Goal: Task Accomplishment & Management: Manage account settings

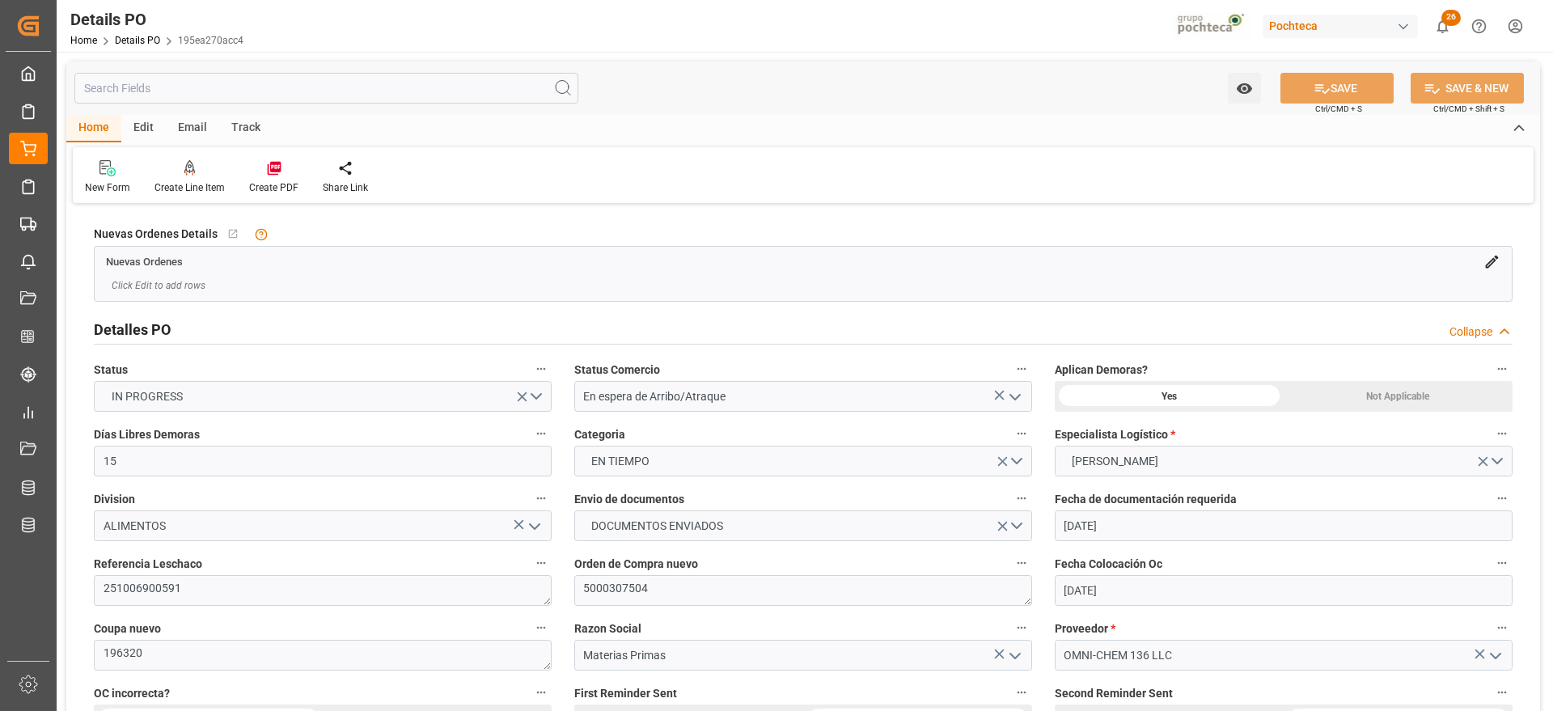
scroll to position [1213, 0]
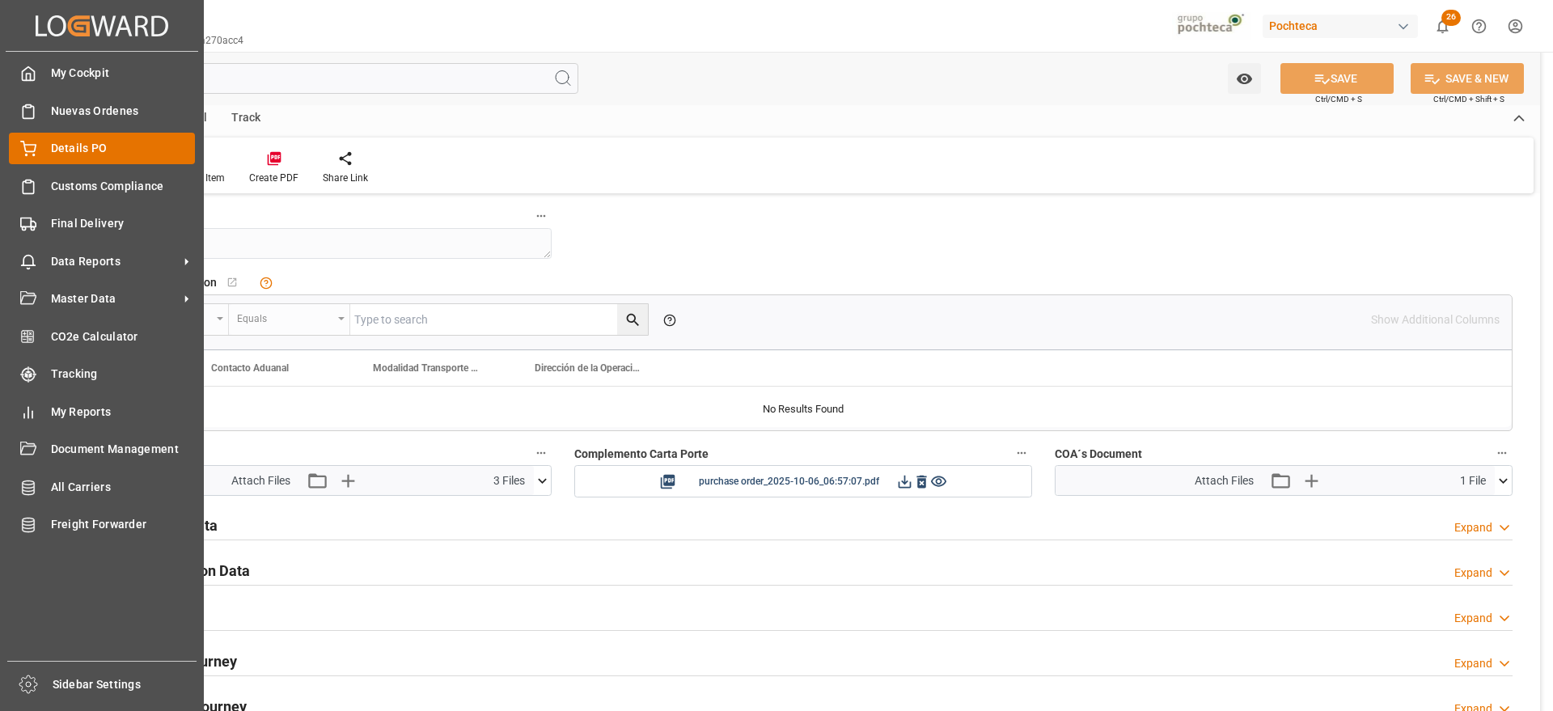
click at [36, 142] on icon at bounding box center [28, 149] width 16 height 16
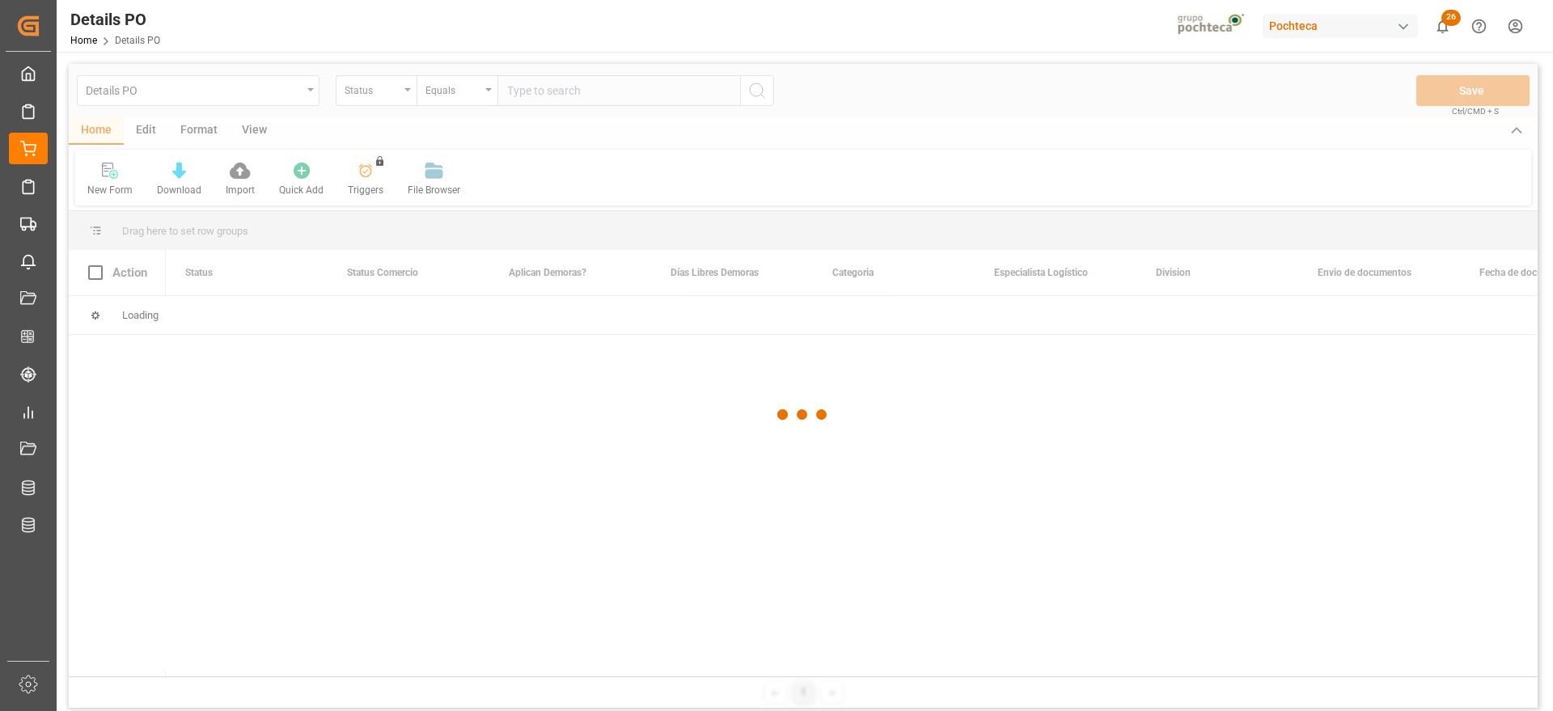
click at [362, 98] on div at bounding box center [803, 414] width 1469 height 701
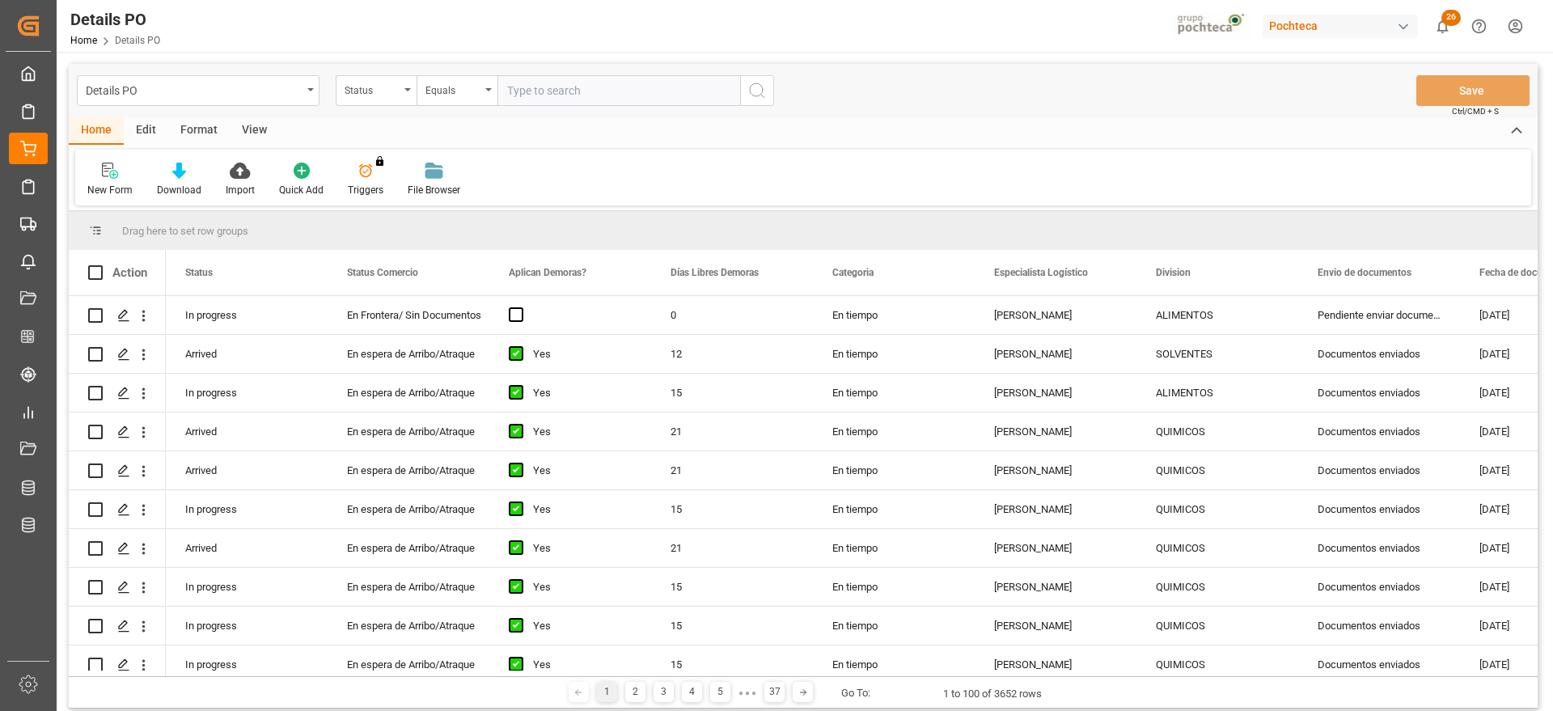
click at [366, 91] on div "Status" at bounding box center [372, 88] width 55 height 19
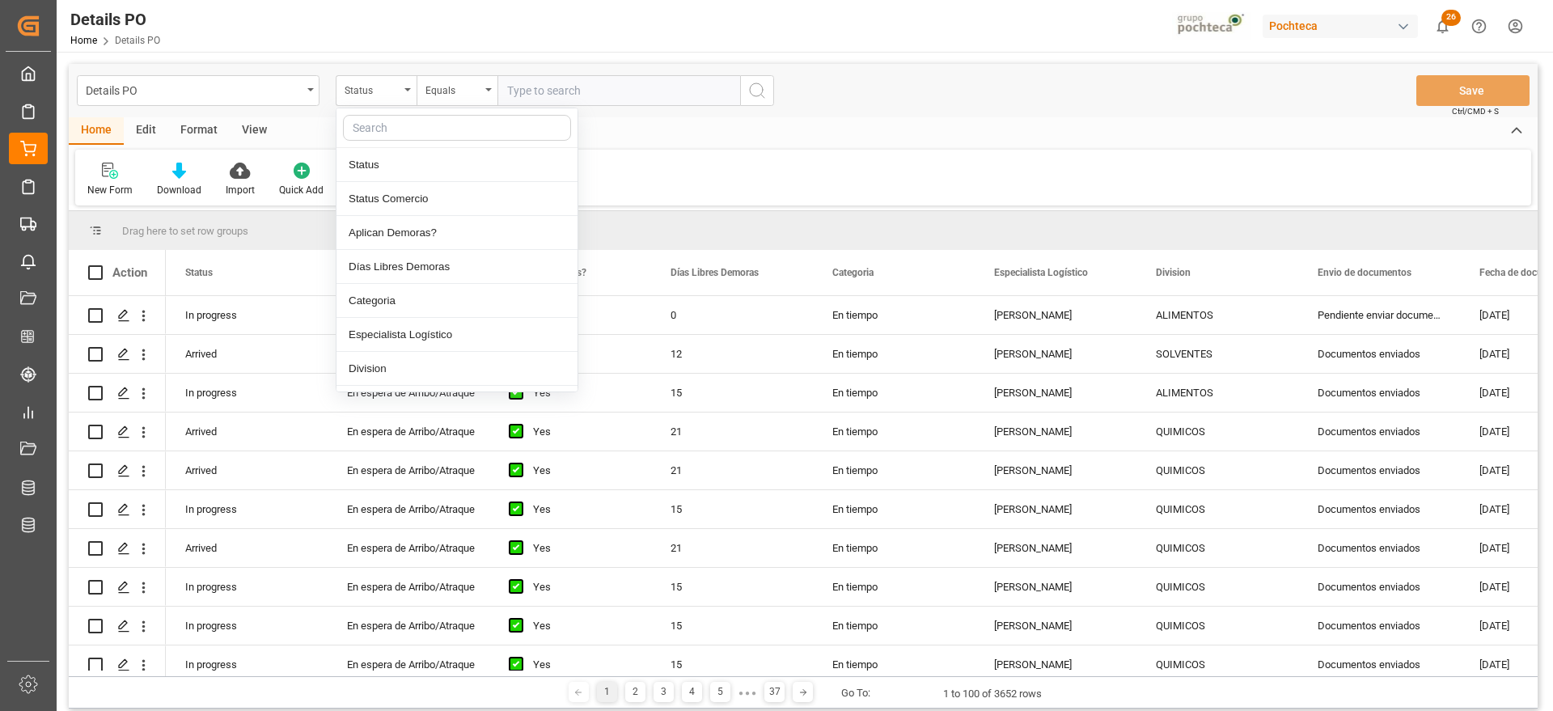
click at [382, 121] on input "text" at bounding box center [457, 128] width 228 height 26
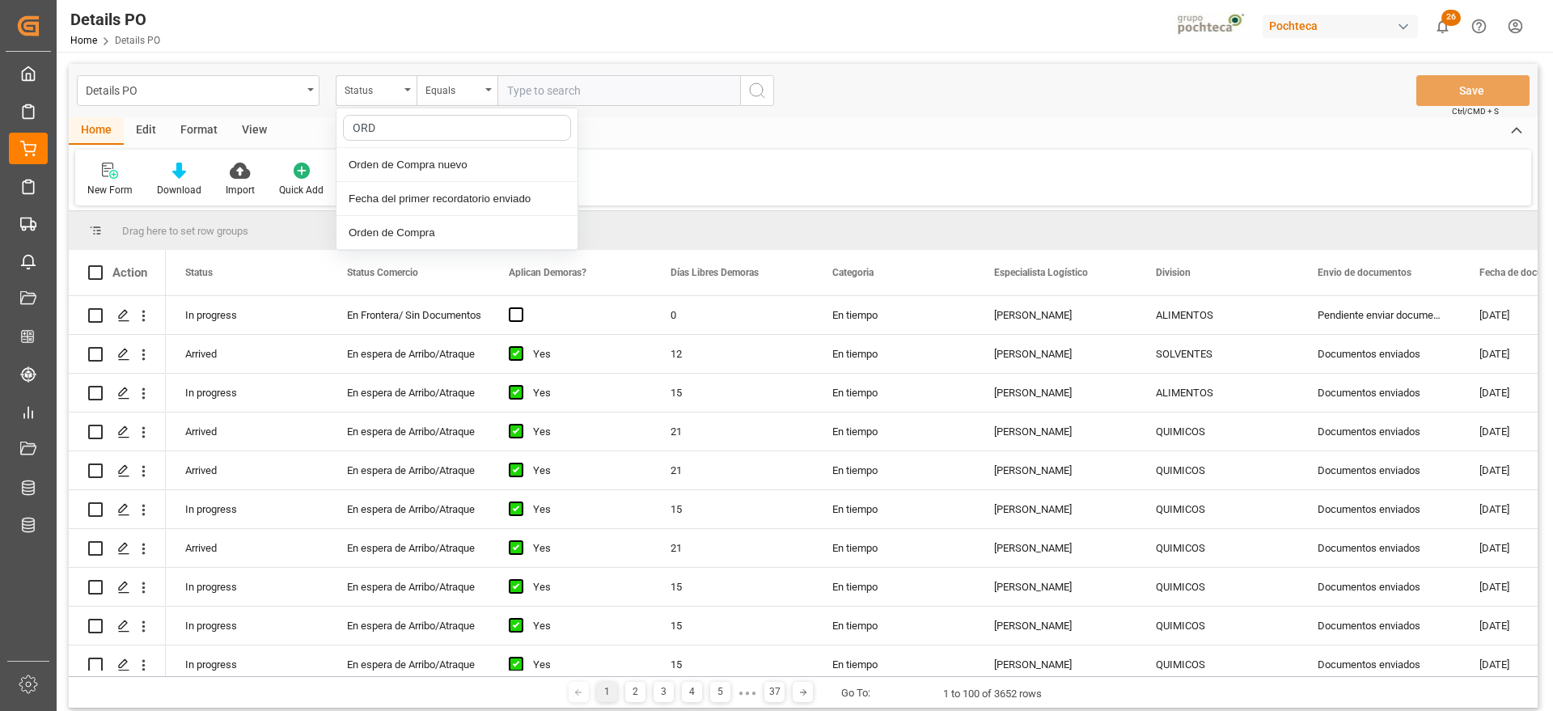
type input "ORDE"
click at [420, 161] on div "Orden de Compra nuevo" at bounding box center [457, 165] width 241 height 34
click at [586, 92] on input "text" at bounding box center [618, 90] width 243 height 31
paste input "5000308397"
type input "5000308397"
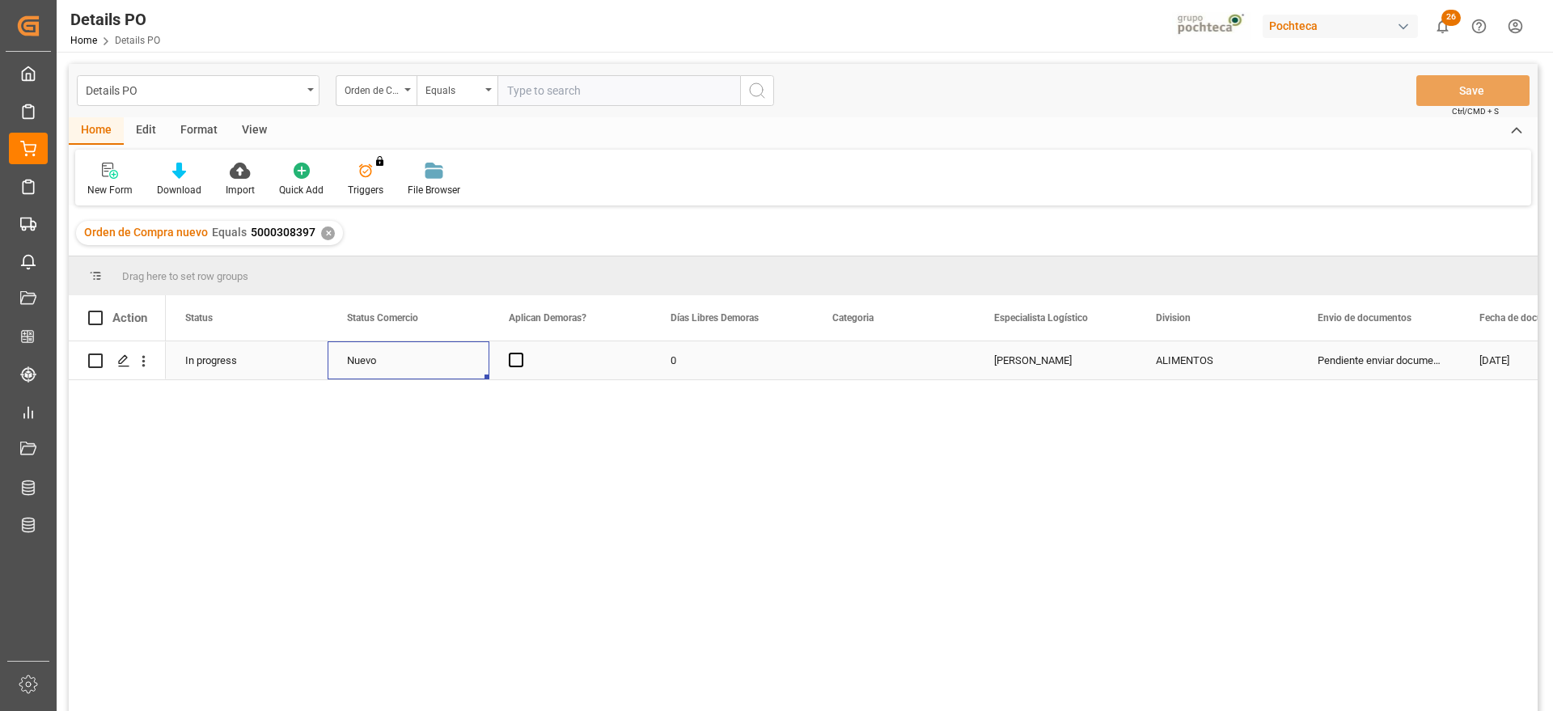
click at [370, 354] on div "Nuevo" at bounding box center [408, 360] width 123 height 37
click at [459, 364] on icon "open menu" at bounding box center [459, 370] width 19 height 19
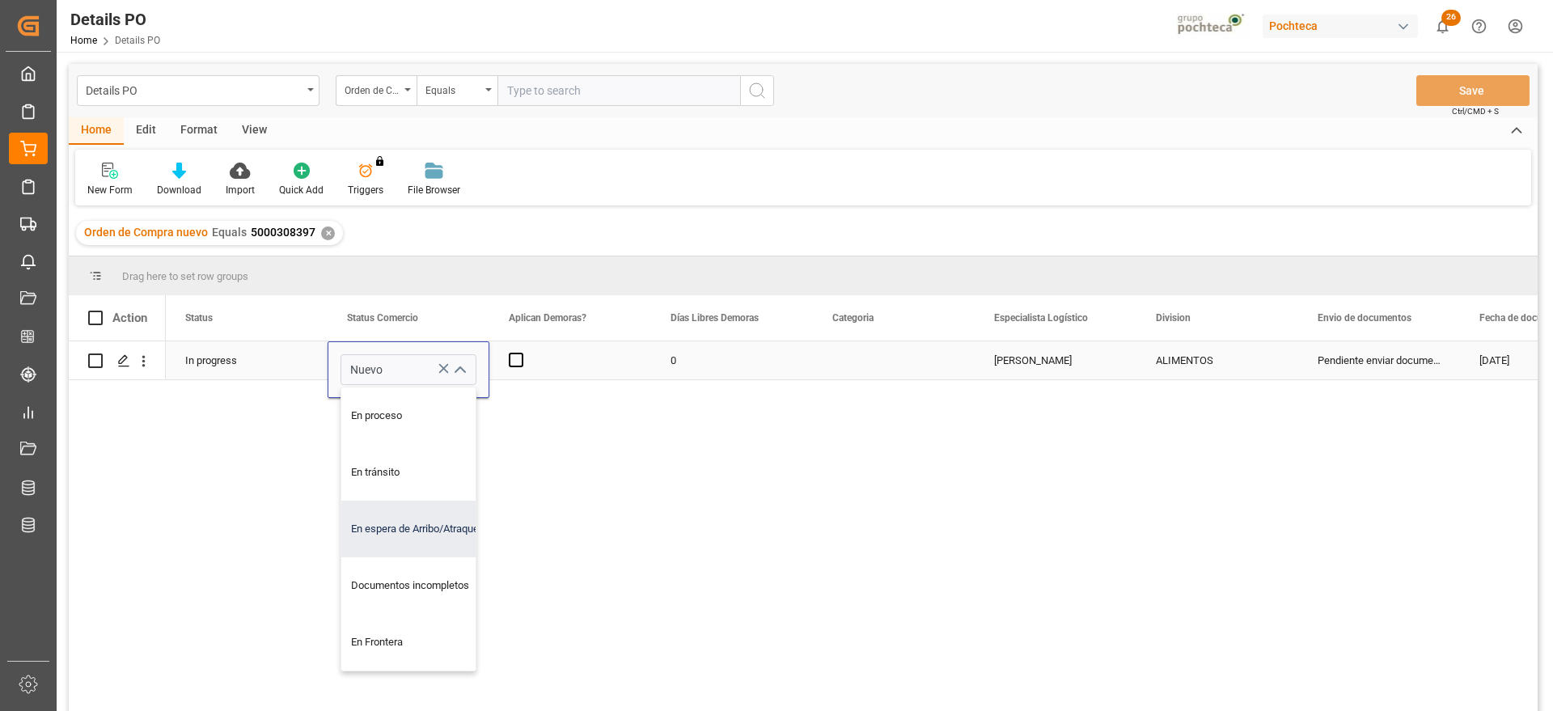
click at [416, 519] on div "En espera de Arribo/Atraque" at bounding box center [418, 529] width 154 height 57
type input "En espera de Arribo/Atraque"
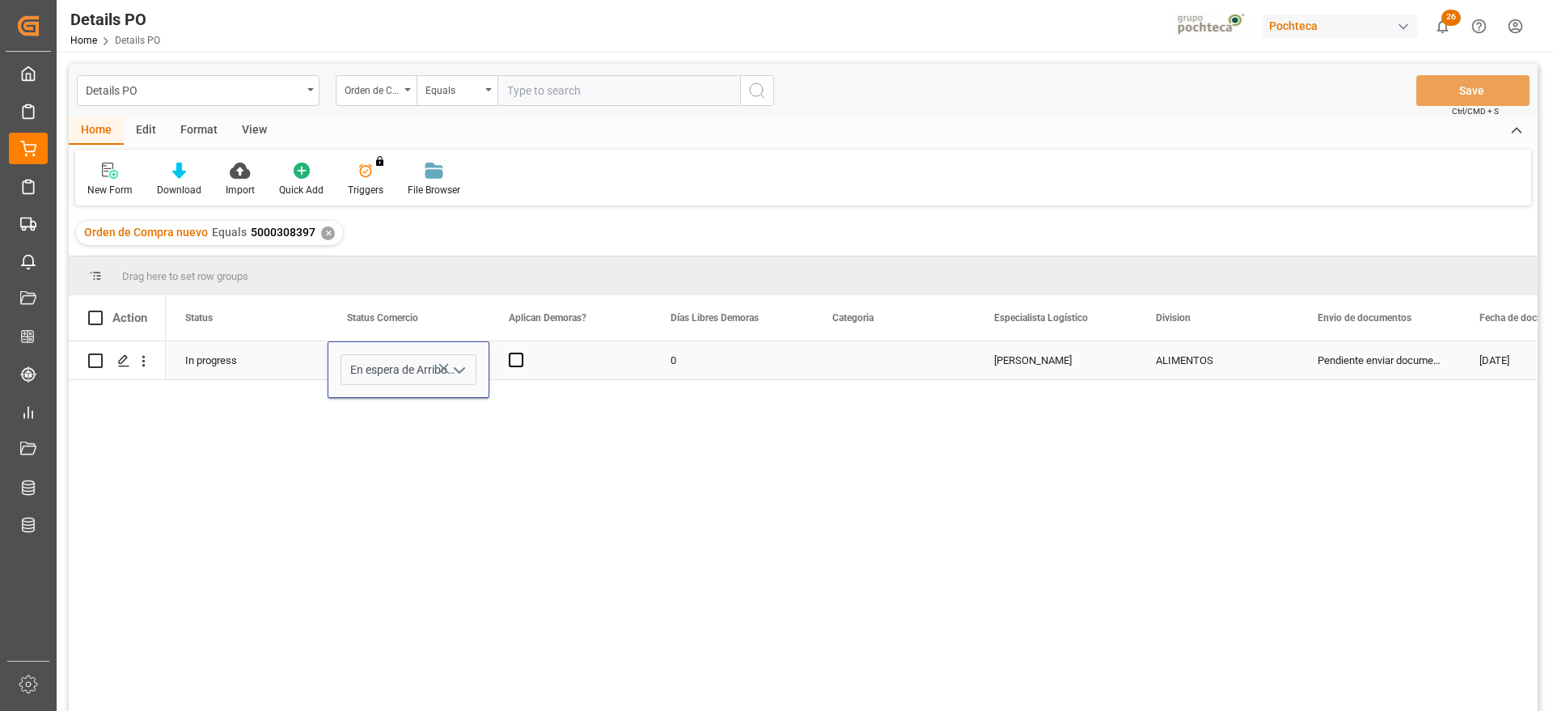
click at [507, 356] on div "Press SPACE to select this row." at bounding box center [570, 360] width 162 height 38
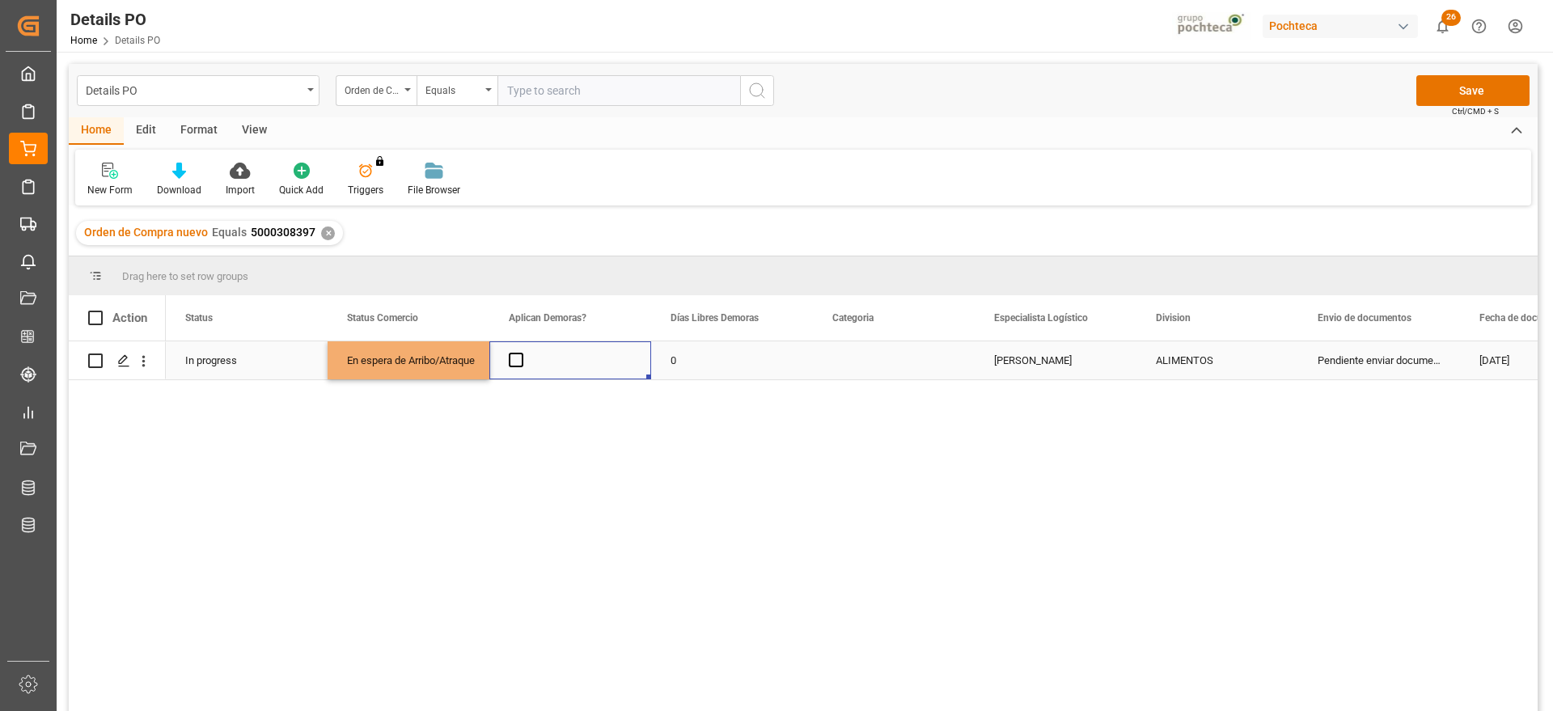
click at [523, 358] on div "Press SPACE to select this row." at bounding box center [570, 360] width 162 height 38
click at [516, 358] on span "Press SPACE to select this row." at bounding box center [516, 360] width 15 height 15
click at [521, 353] on input "Press SPACE to select this row." at bounding box center [521, 353] width 0 height 0
click at [726, 360] on div "0" at bounding box center [732, 360] width 162 height 38
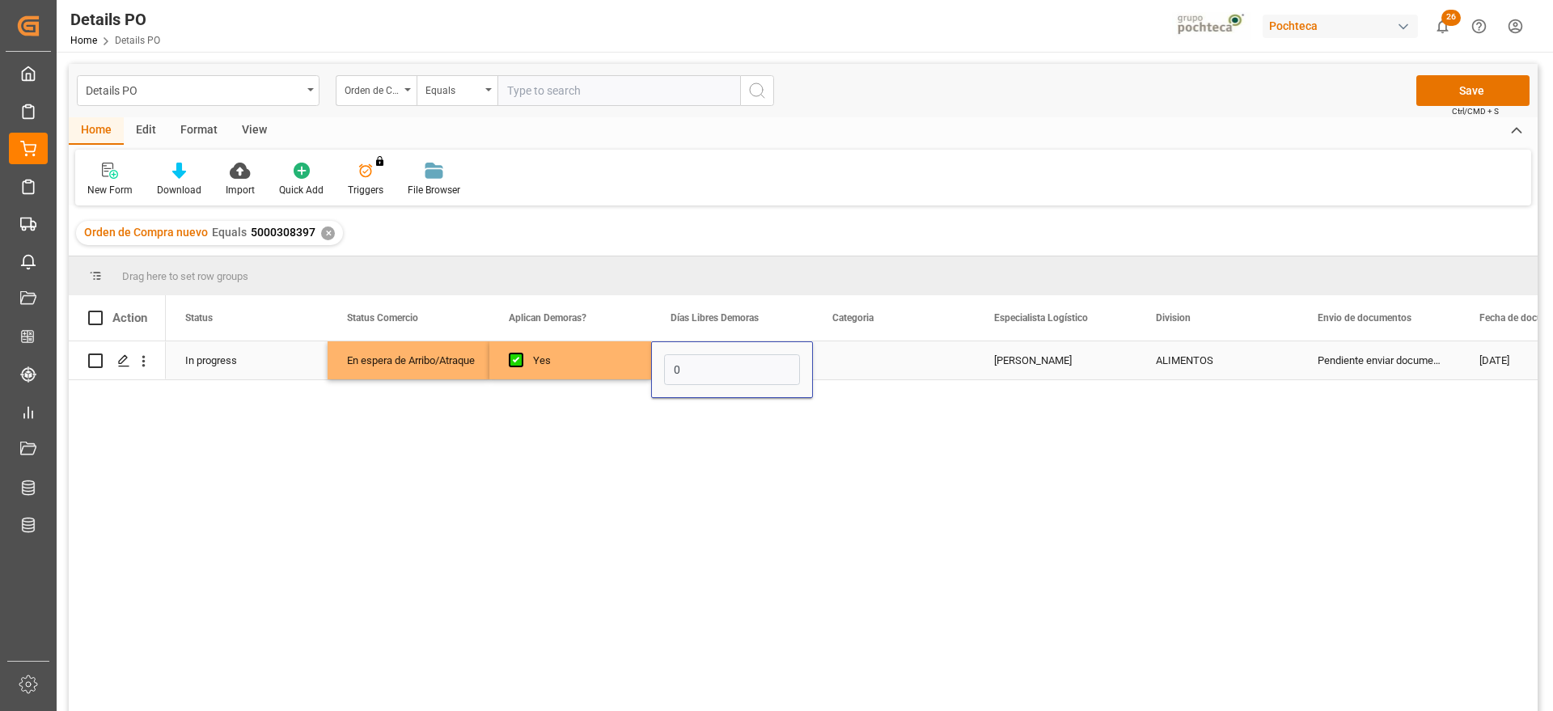
click at [726, 360] on input "0" at bounding box center [732, 369] width 136 height 31
type input "12"
click at [905, 354] on div "Press SPACE to select this row." at bounding box center [894, 360] width 162 height 38
click at [943, 363] on button "Select" at bounding box center [894, 369] width 136 height 31
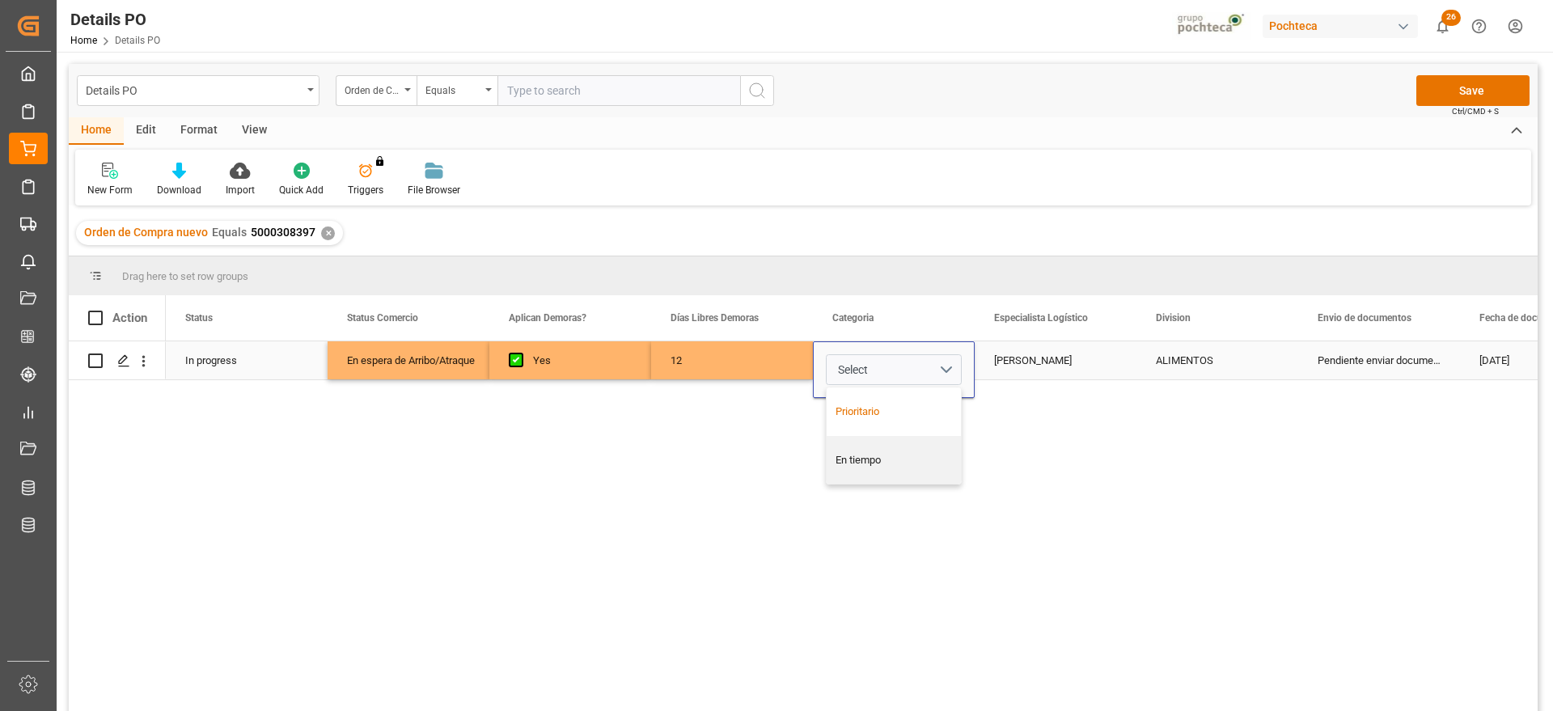
click at [912, 417] on div "Prioritario" at bounding box center [894, 412] width 117 height 16
click at [946, 371] on button "Prioritario" at bounding box center [894, 369] width 136 height 31
click at [923, 455] on div "En tiempo" at bounding box center [894, 460] width 117 height 16
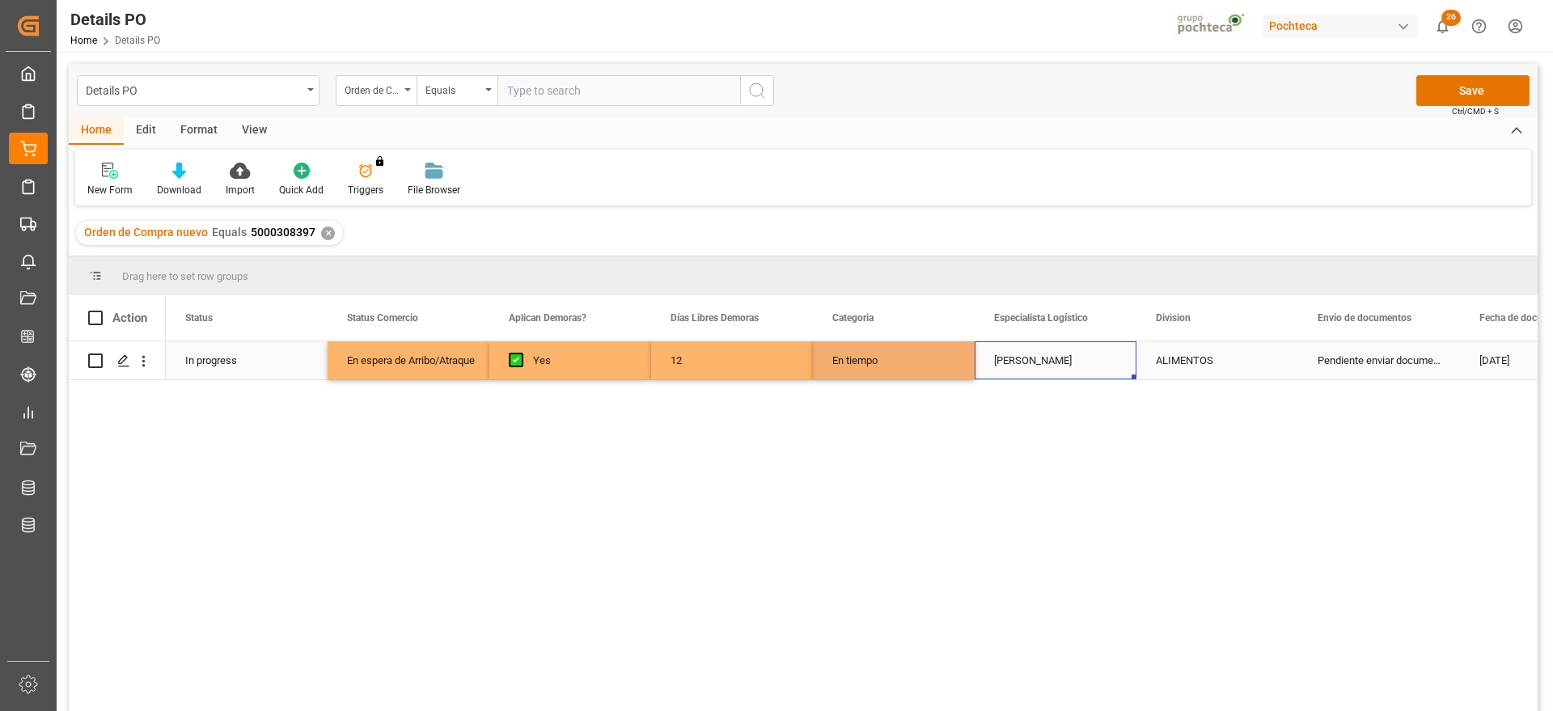
click at [1045, 363] on div "[PERSON_NAME]" at bounding box center [1056, 360] width 162 height 38
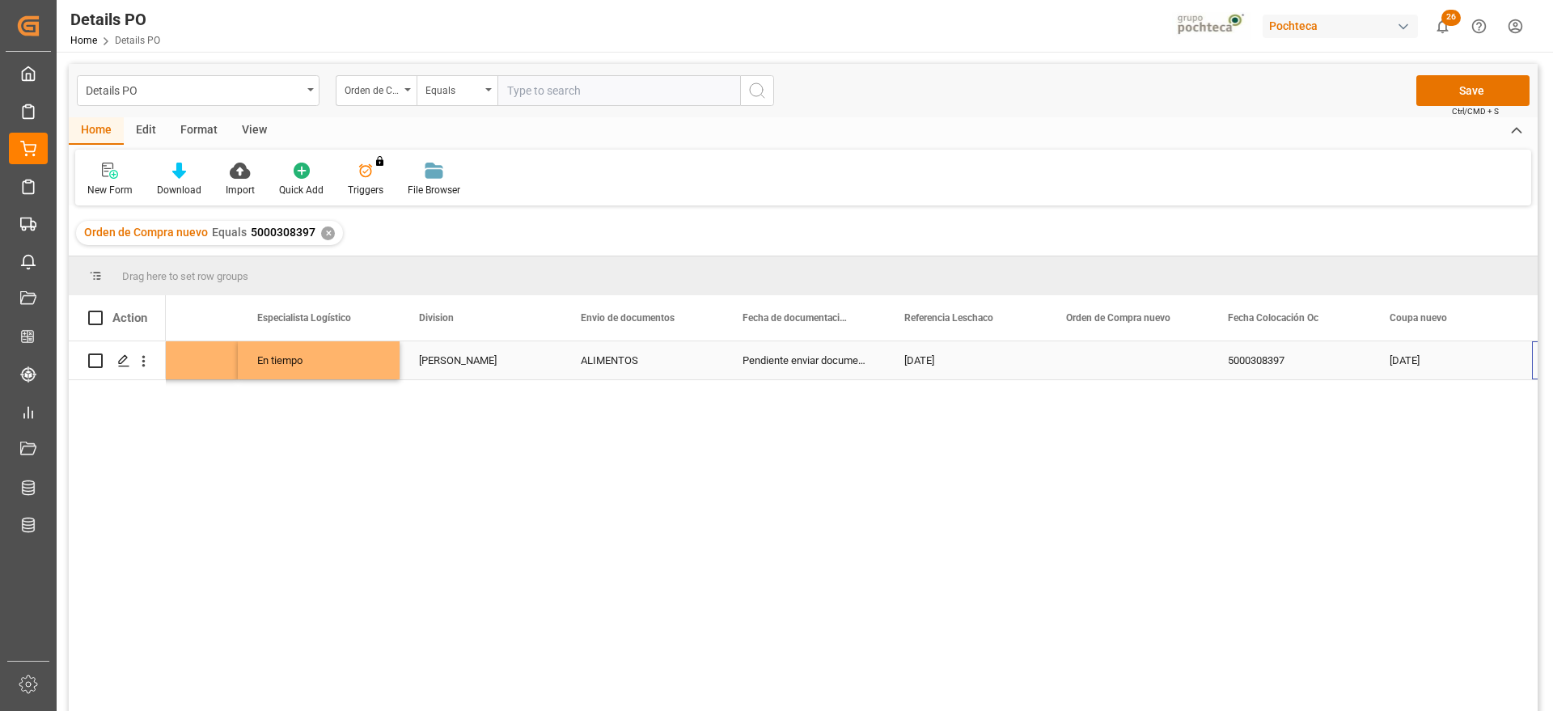
scroll to position [0, 737]
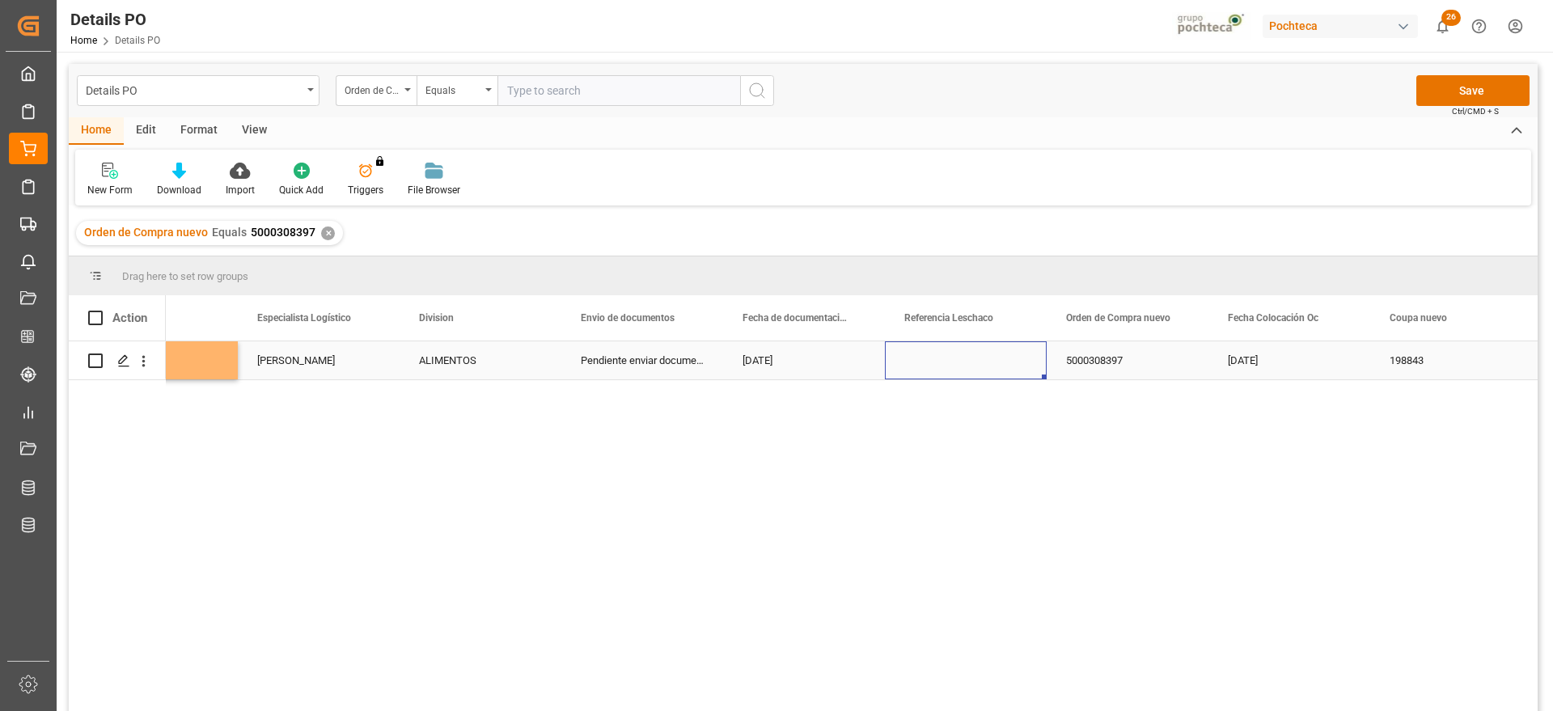
click at [979, 360] on div "Press SPACE to select this row." at bounding box center [966, 360] width 162 height 38
drag, startPoint x: 959, startPoint y: 355, endPoint x: 954, endPoint y: 362, distance: 8.6
click at [955, 357] on input "Press SPACE to select this row." at bounding box center [966, 369] width 136 height 31
click at [1146, 358] on div "5000308397" at bounding box center [1128, 360] width 162 height 38
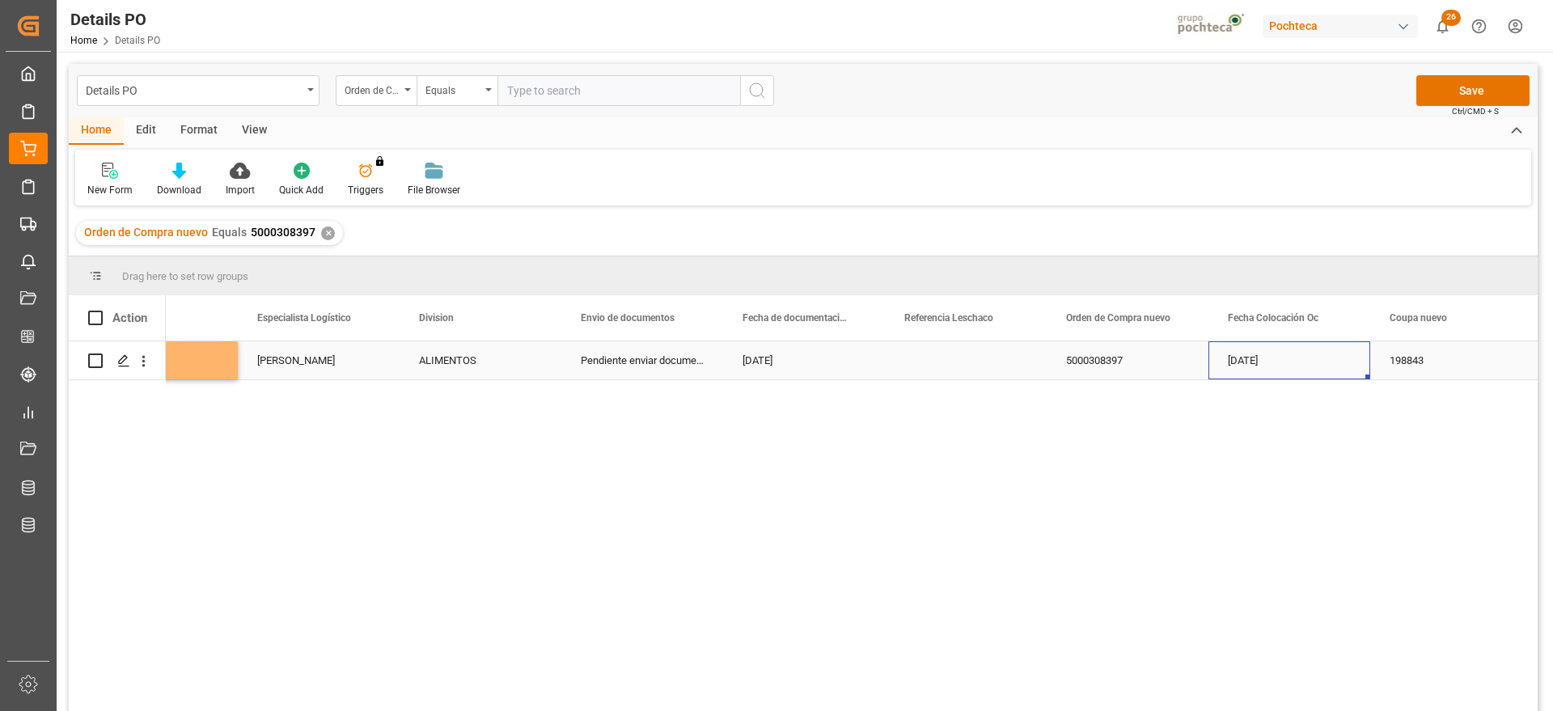
click at [1229, 358] on div "[DATE]" at bounding box center [1290, 360] width 162 height 38
click at [945, 370] on div "Press SPACE to select this row." at bounding box center [966, 360] width 162 height 38
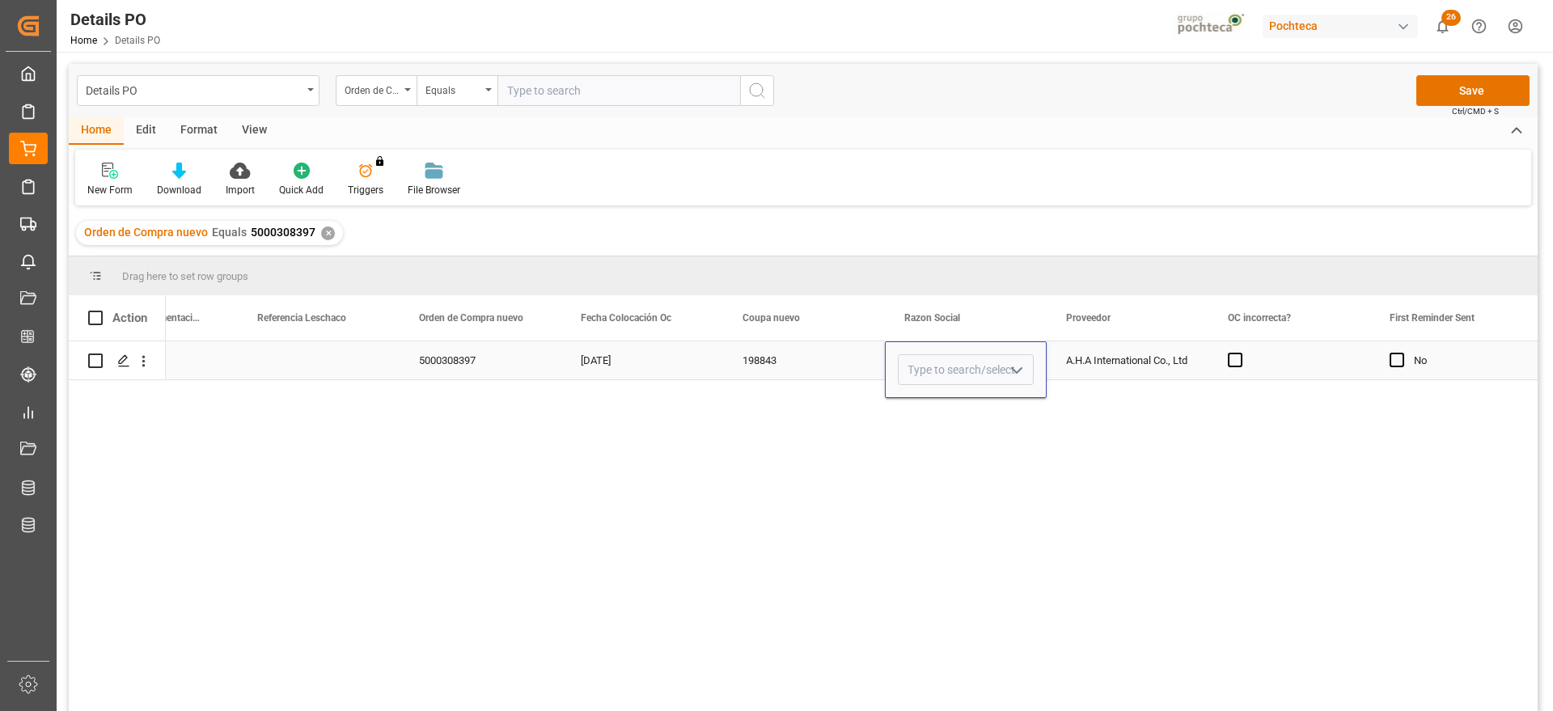
click at [1017, 370] on icon "open menu" at bounding box center [1016, 370] width 19 height 19
click at [1005, 421] on div "Materias Primas" at bounding box center [981, 415] width 165 height 57
type input "Materias Primas"
click at [1100, 372] on div "A.H.A International Co., Ltd" at bounding box center [1128, 360] width 162 height 38
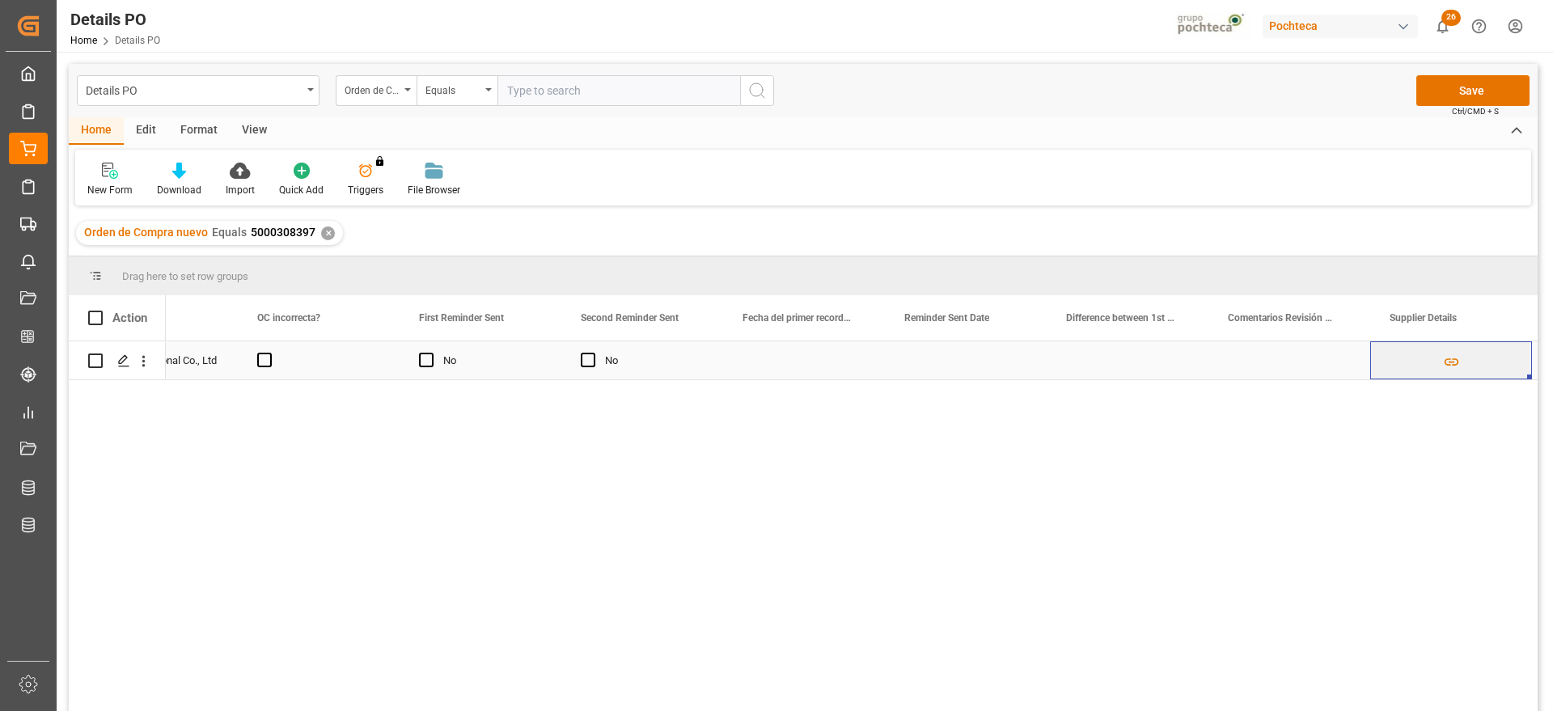
scroll to position [0, 0]
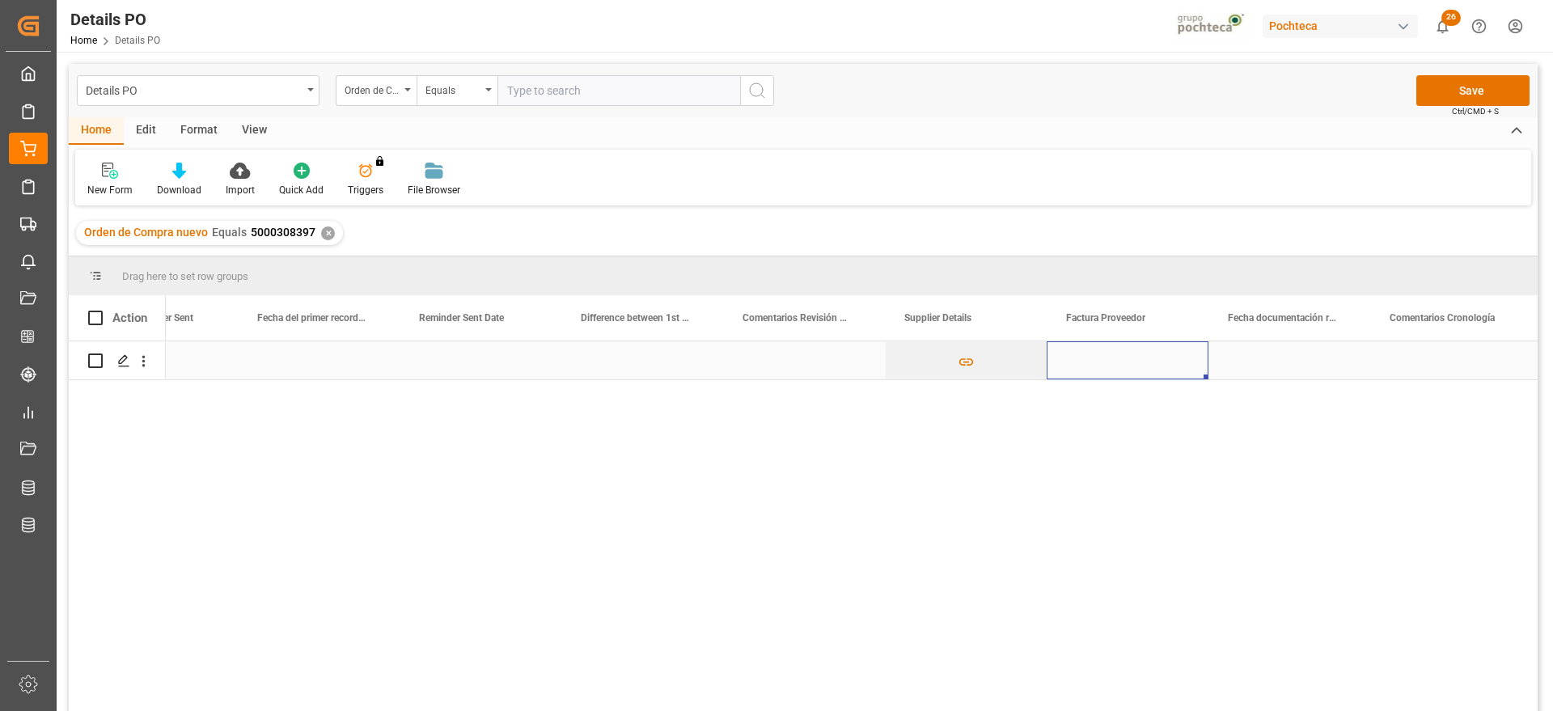
click at [1140, 360] on div "Press SPACE to select this row." at bounding box center [1128, 360] width 162 height 38
click at [1267, 372] on div "Press SPACE to select this row." at bounding box center [1290, 360] width 162 height 38
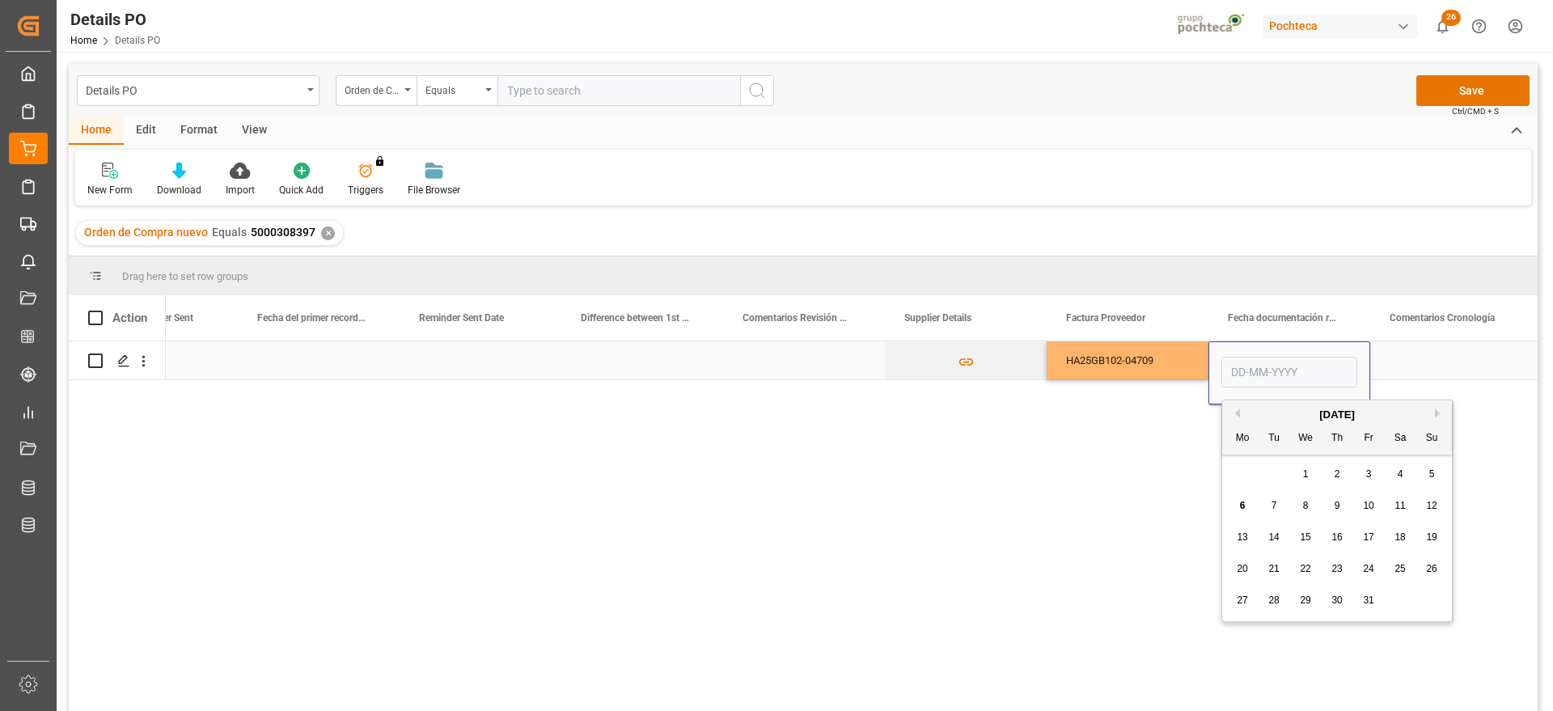
click at [1267, 372] on input "Press SPACE to select this row." at bounding box center [1289, 372] width 136 height 31
click at [1242, 509] on span "6" at bounding box center [1243, 505] width 6 height 11
click at [1284, 368] on input "[DATE]" at bounding box center [1289, 372] width 136 height 31
click at [1303, 471] on span "1" at bounding box center [1306, 473] width 6 height 11
type input "[DATE]"
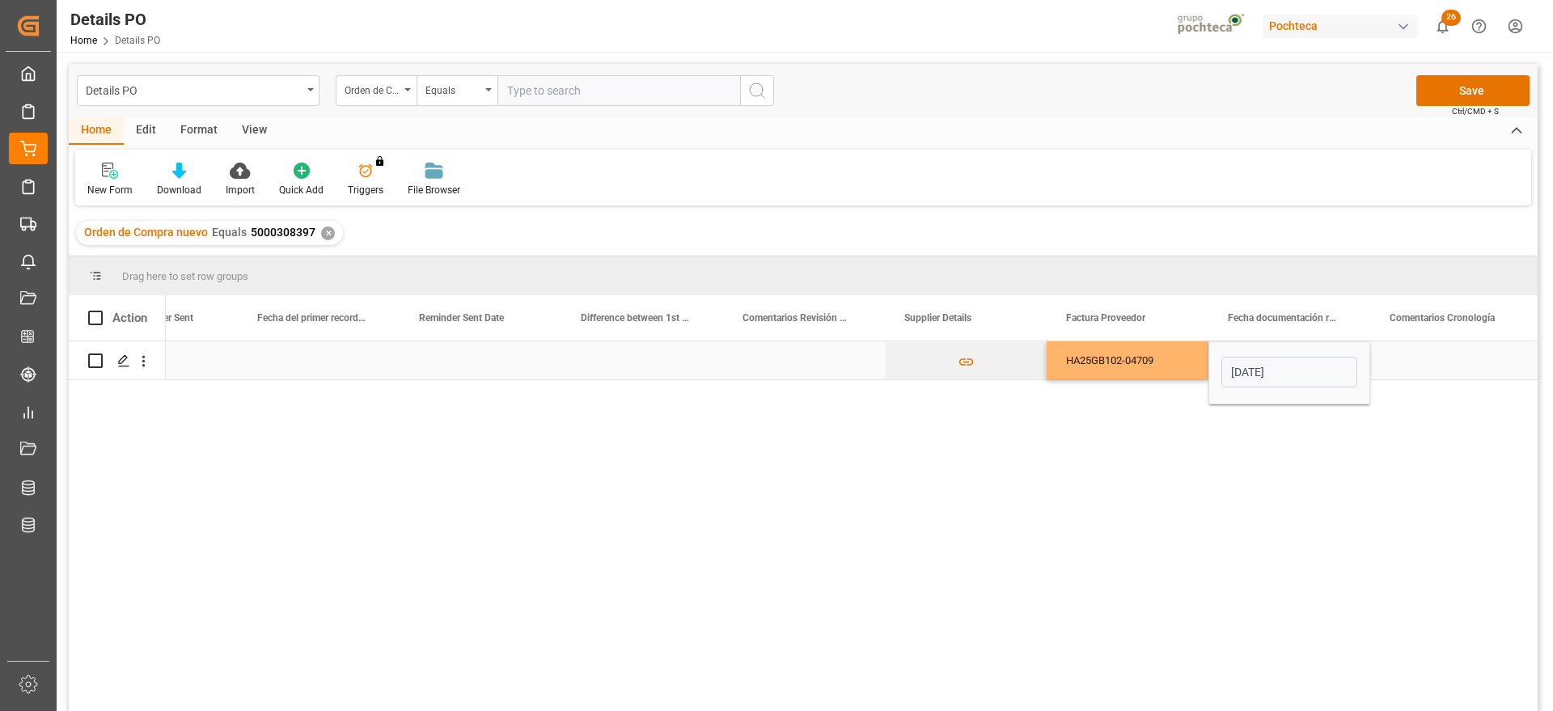
click at [1399, 348] on div "Press SPACE to select this row." at bounding box center [1451, 360] width 162 height 38
click at [1315, 361] on div "[DATE]" at bounding box center [1290, 360] width 162 height 38
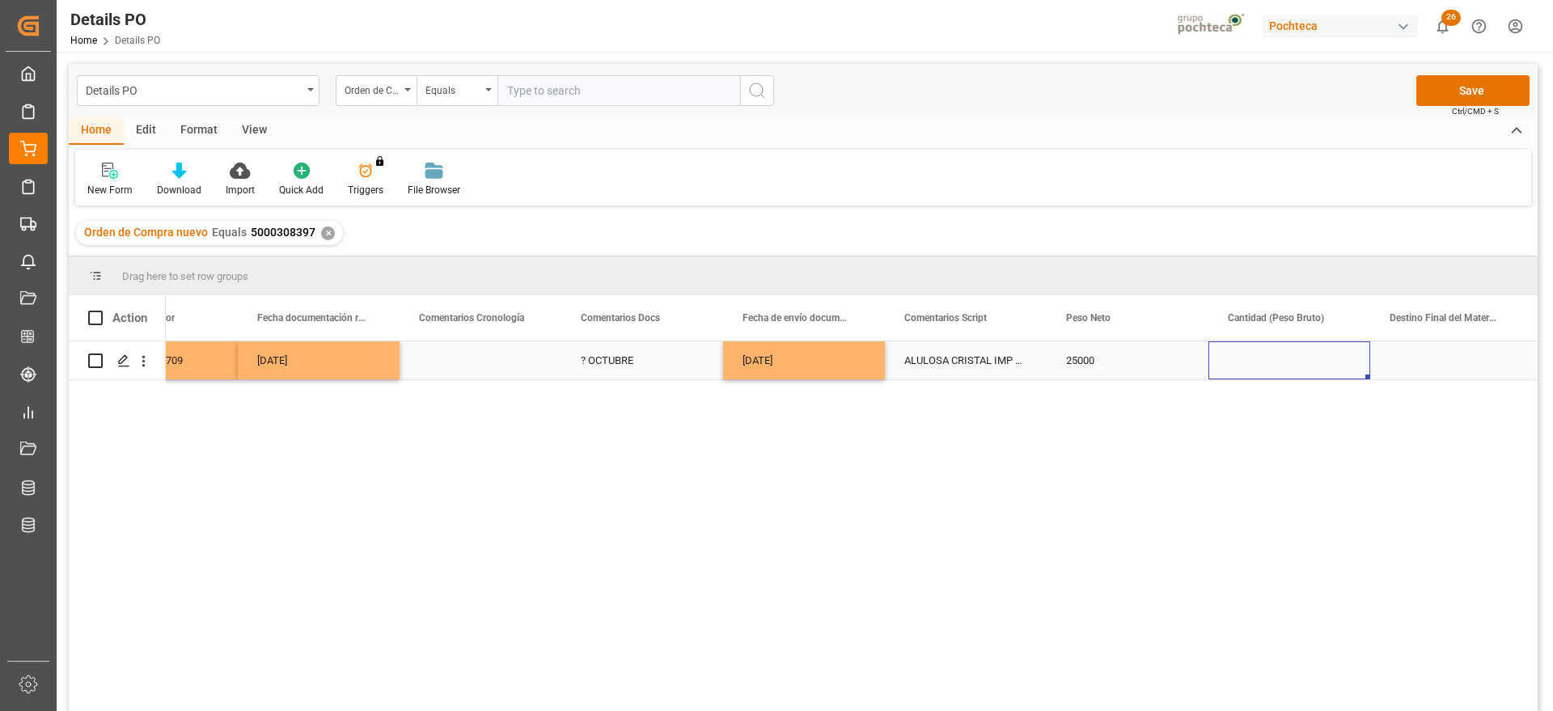
click at [1318, 355] on div "Press SPACE to select this row." at bounding box center [1290, 360] width 162 height 38
click at [1318, 355] on input "Press SPACE to select this row." at bounding box center [1289, 369] width 136 height 31
type input "25500"
click at [1453, 366] on div "Press SPACE to select this row." at bounding box center [1451, 360] width 162 height 38
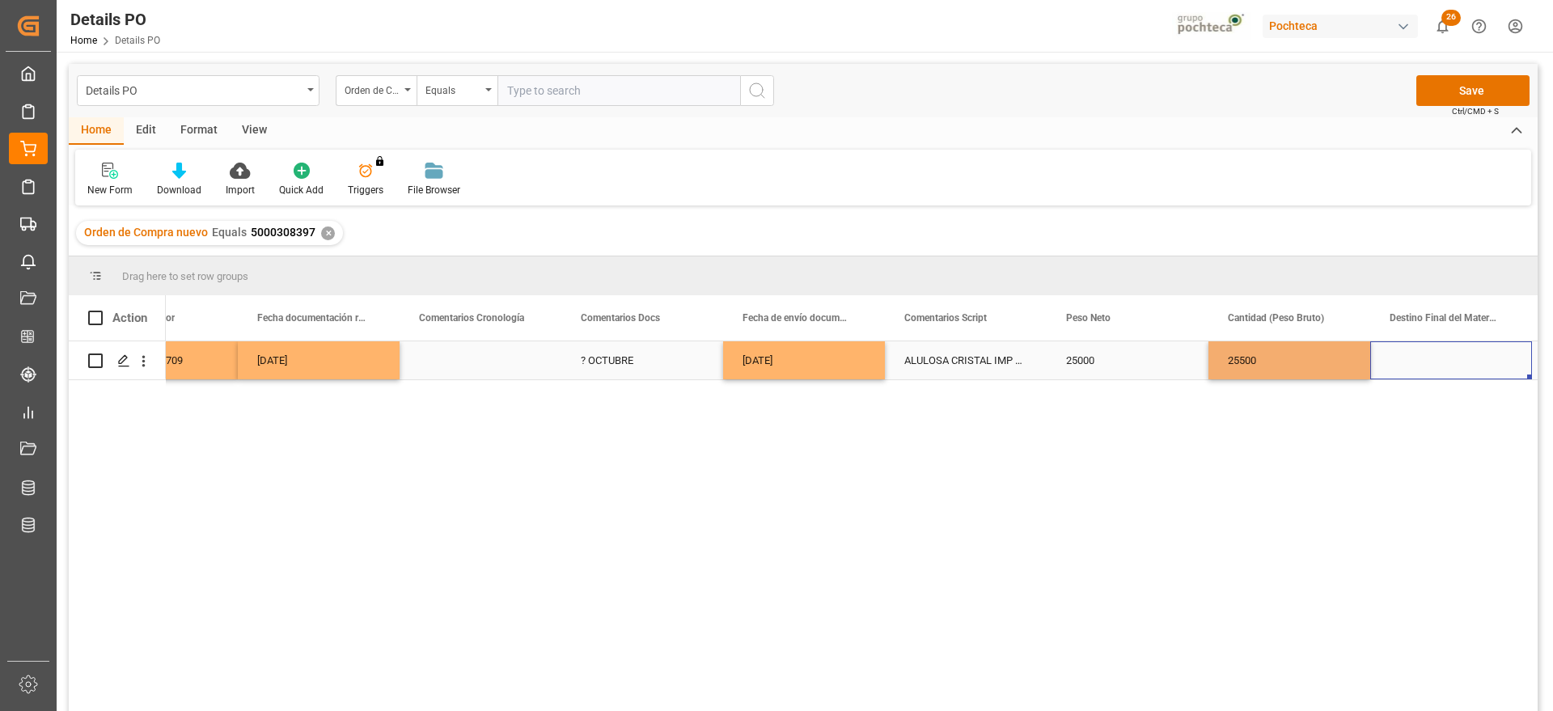
click at [1453, 365] on div "Press SPACE to select this row." at bounding box center [1451, 360] width 162 height 38
click at [1453, 365] on input "Press SPACE to select this row." at bounding box center [1451, 369] width 136 height 31
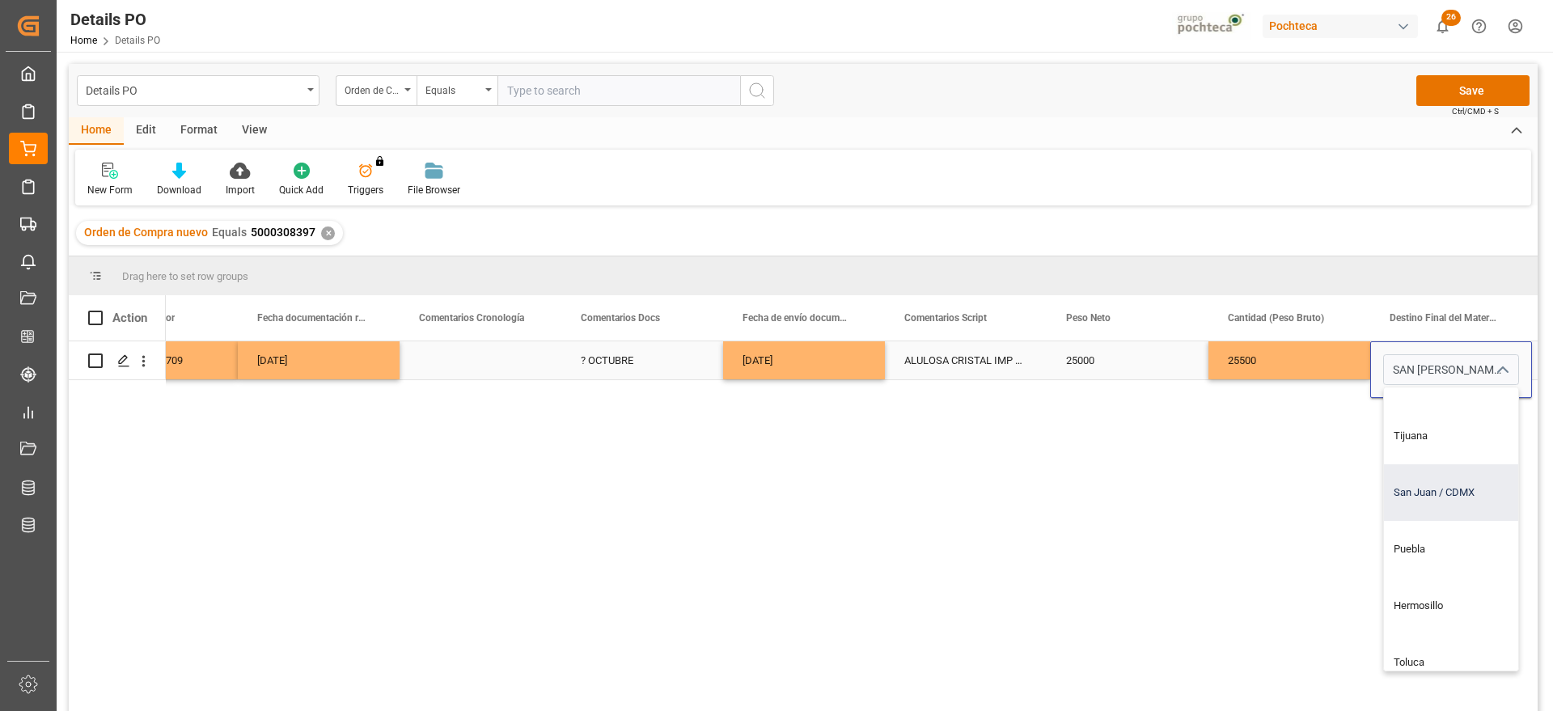
click at [1456, 487] on div "San Juan / CDMX" at bounding box center [1482, 492] width 196 height 57
type input "San Juan / CDMX"
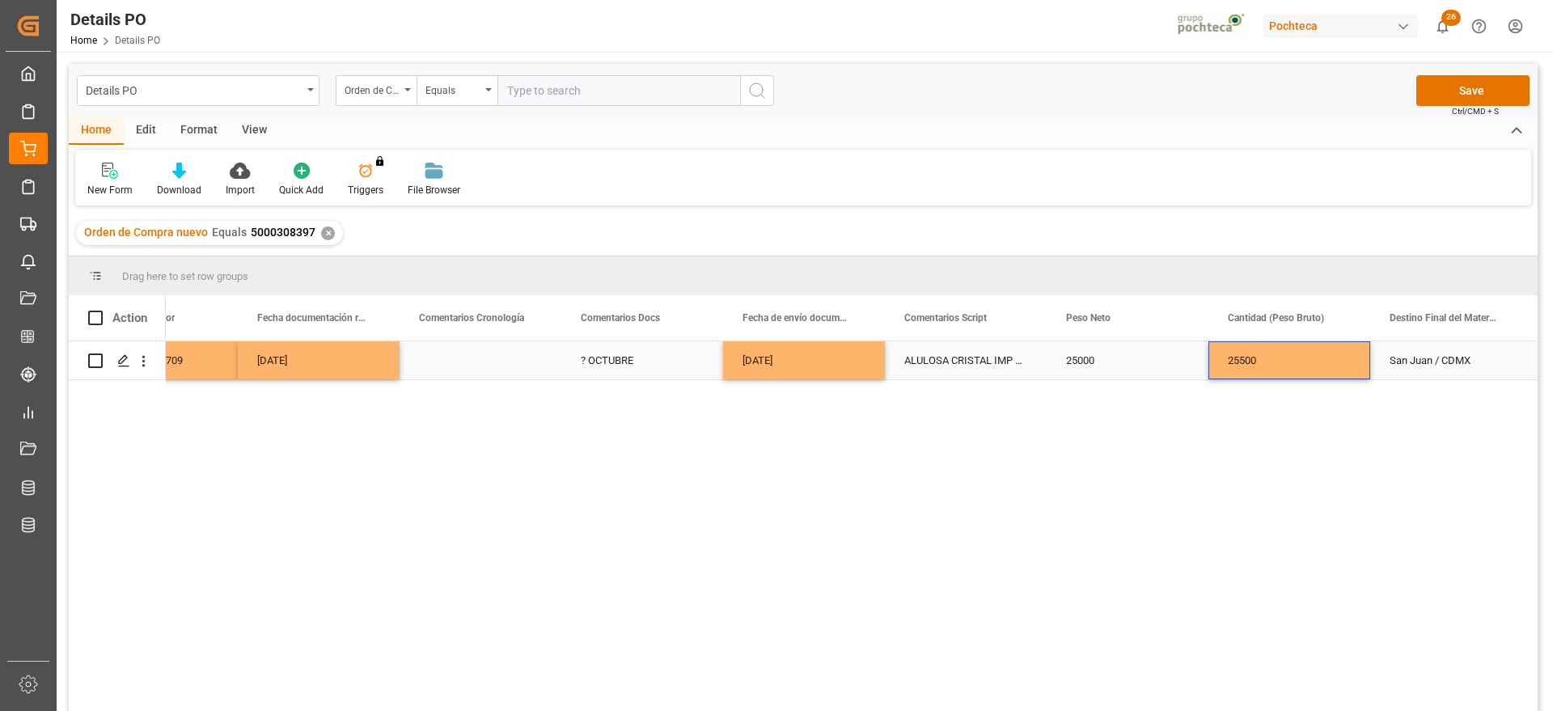
click at [1306, 372] on div "25500" at bounding box center [1290, 360] width 162 height 38
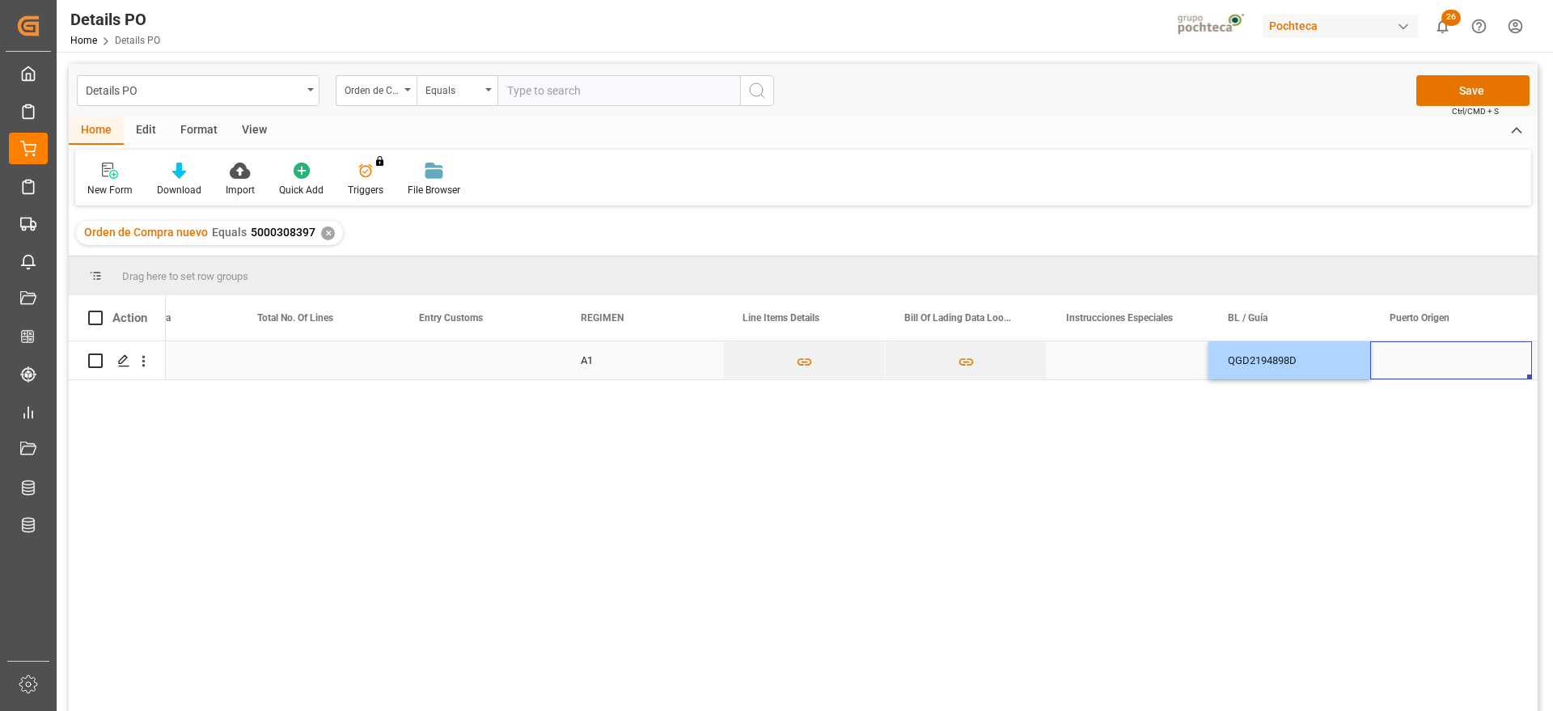
click at [1469, 366] on div "Press SPACE to select this row." at bounding box center [1451, 360] width 162 height 38
click at [1430, 354] on div "Press SPACE to select this row." at bounding box center [1451, 360] width 162 height 38
click at [1421, 363] on input "Press SPACE to select this row." at bounding box center [1451, 369] width 136 height 31
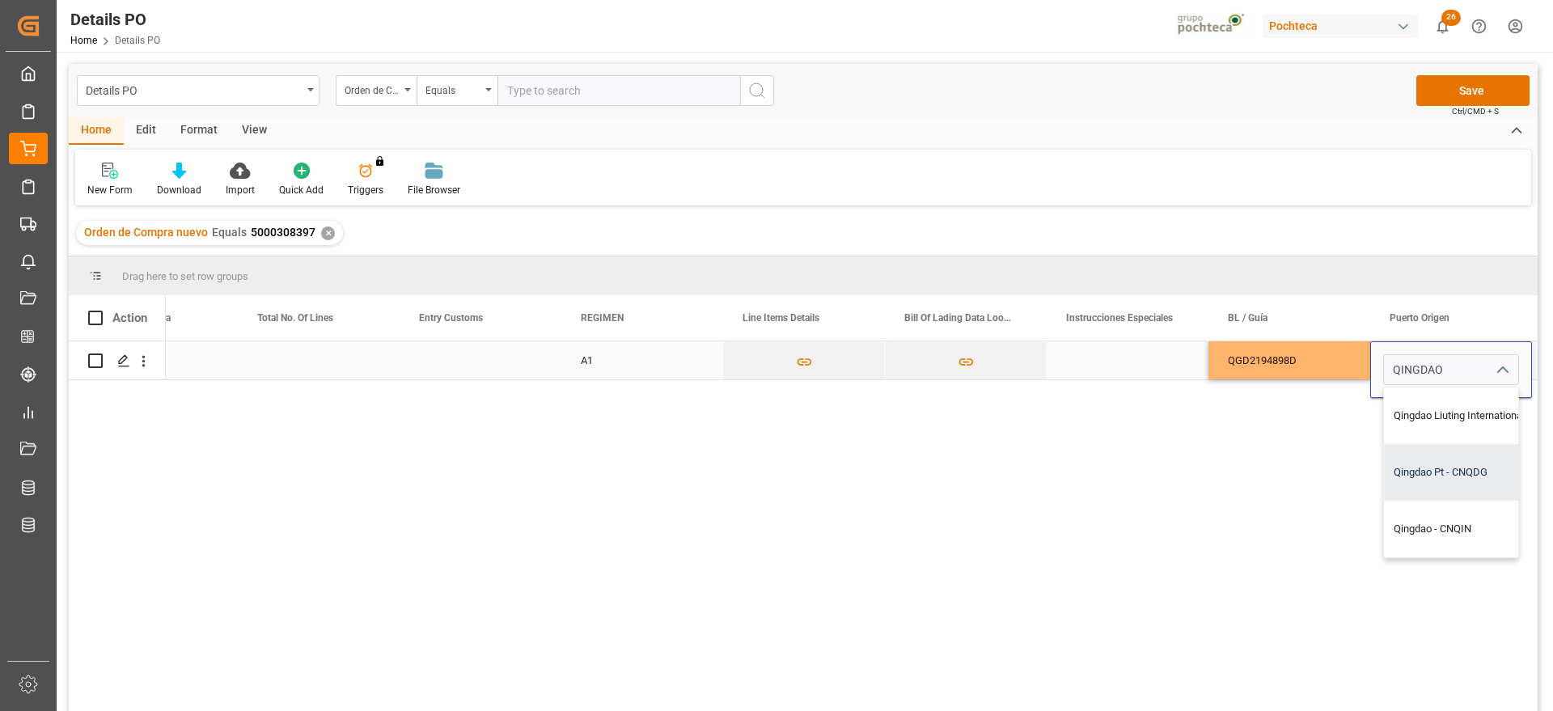
click at [1434, 456] on div "Qingdao Pt - CNQDG" at bounding box center [1489, 472] width 210 height 57
type input "Qingdao Pt - CNQDG"
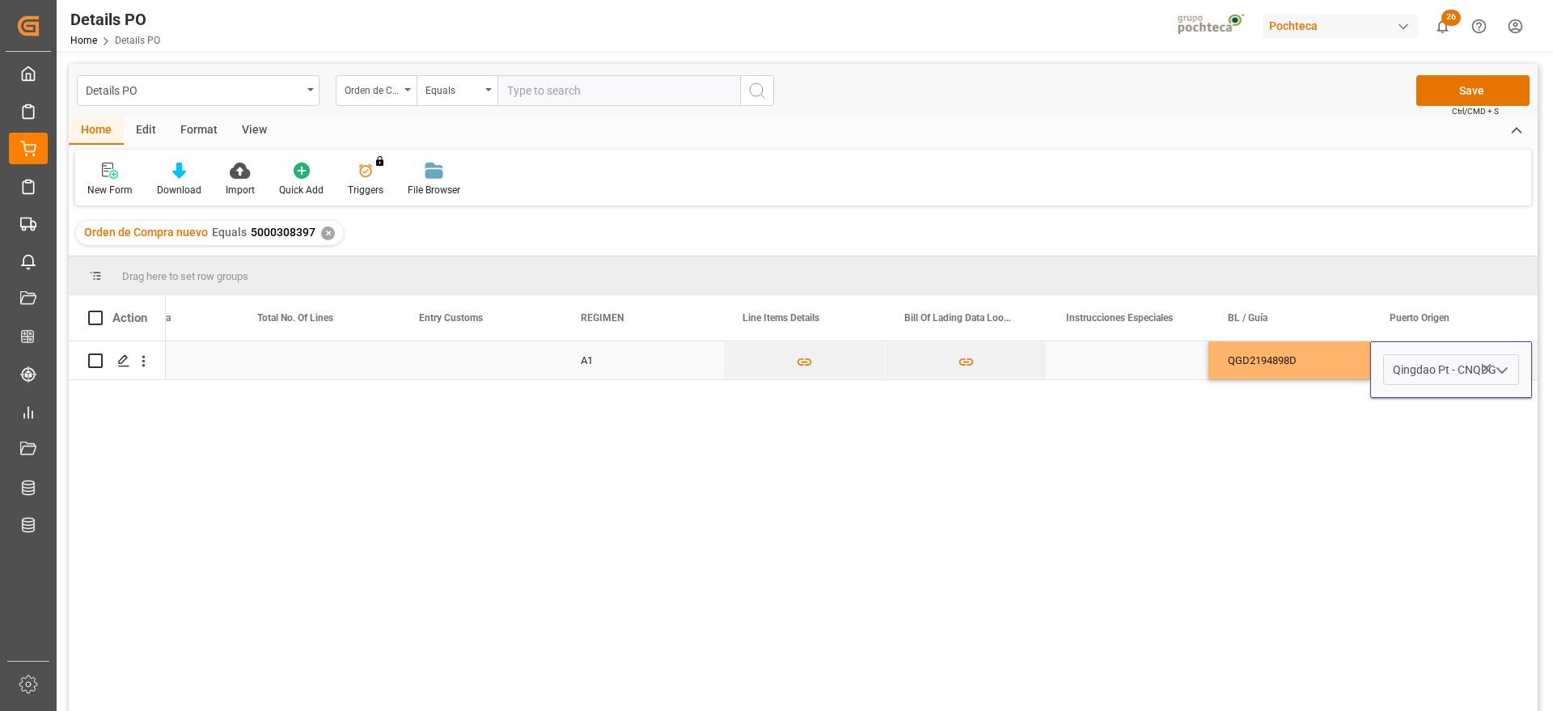
click at [1332, 345] on div "QGD2194898D" at bounding box center [1290, 360] width 162 height 38
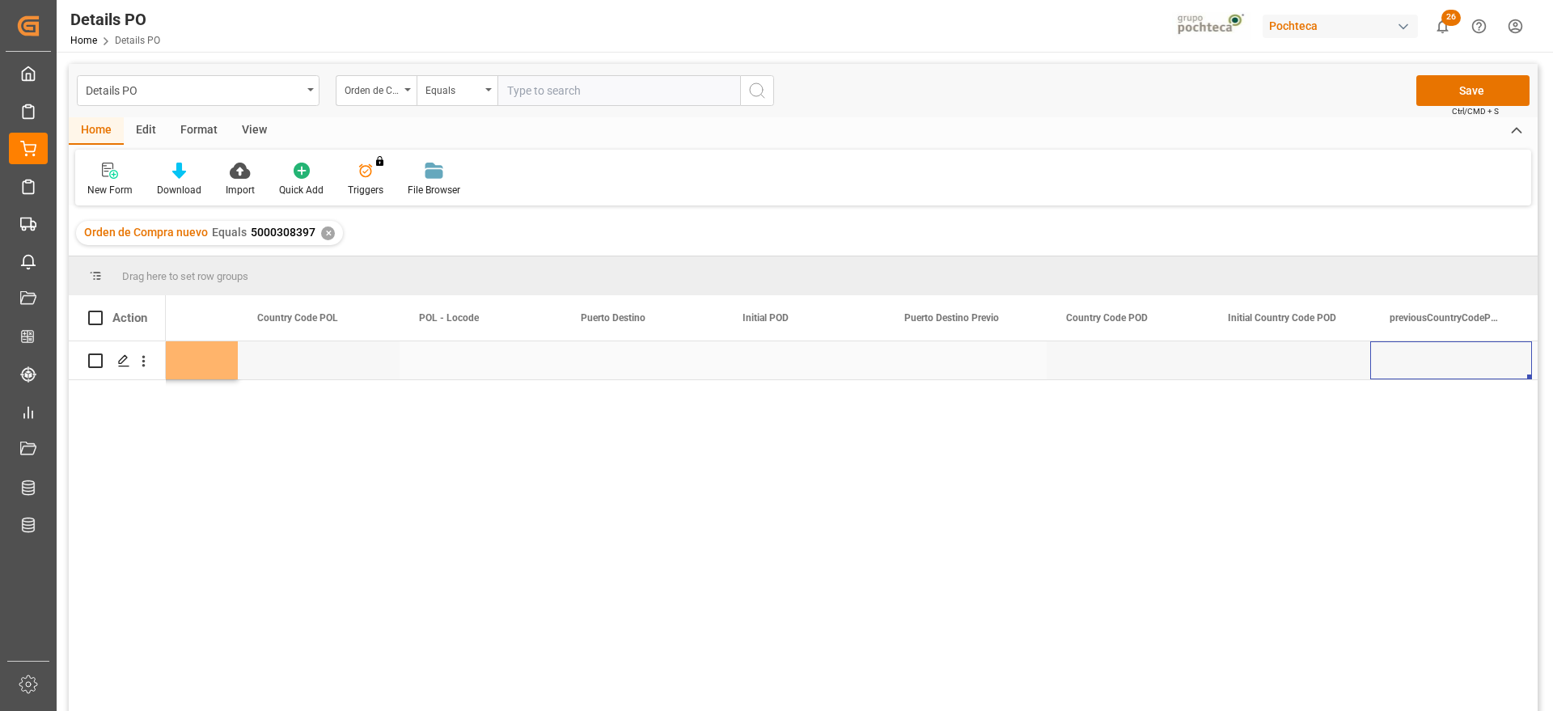
click at [960, 365] on div "Press SPACE to select this row." at bounding box center [966, 360] width 162 height 38
click at [625, 361] on div "Press SPACE to select this row." at bounding box center [642, 360] width 162 height 38
click at [625, 361] on input "Press SPACE to select this row." at bounding box center [642, 369] width 136 height 31
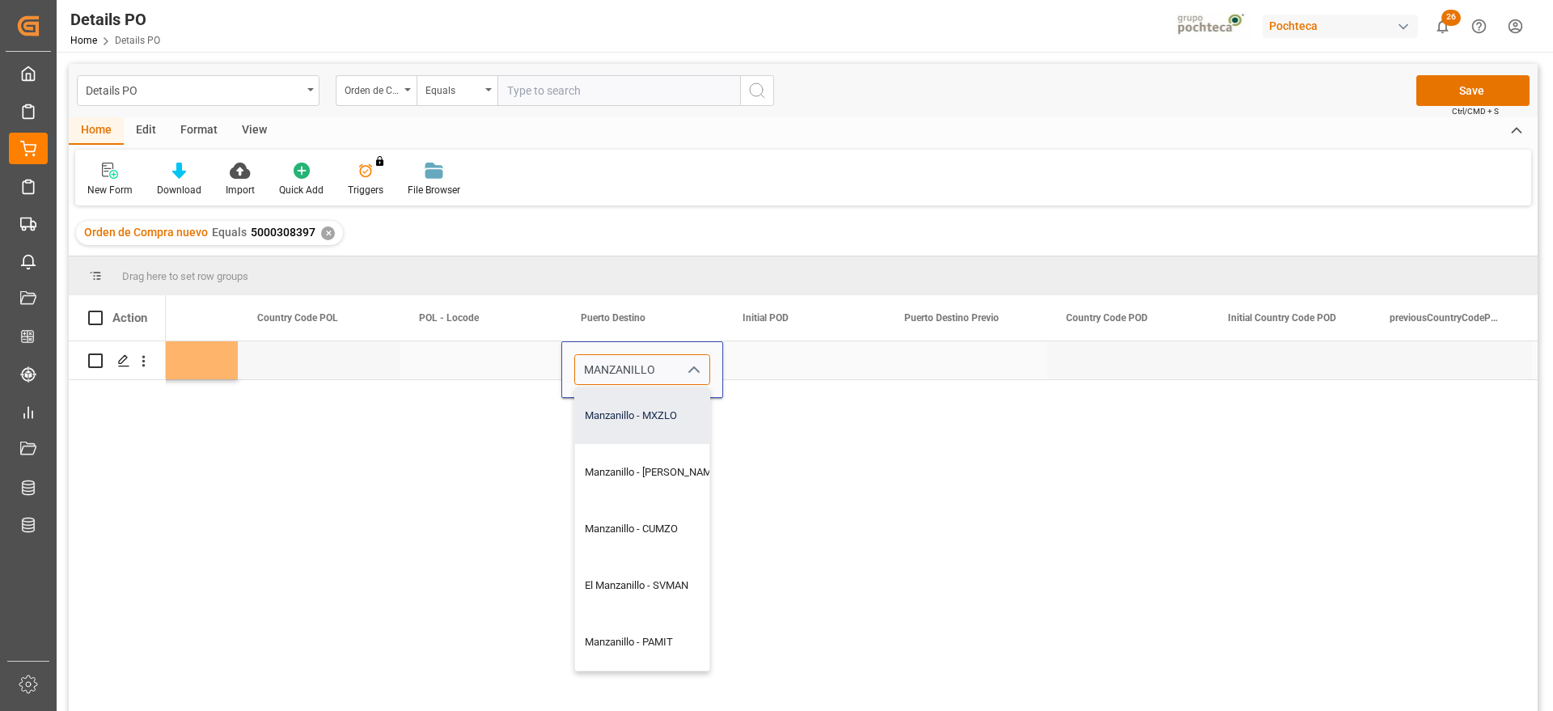
click at [634, 412] on div "Manzanillo - MXZLO" at bounding box center [652, 415] width 155 height 57
type input "Manzanillo - MXZLO"
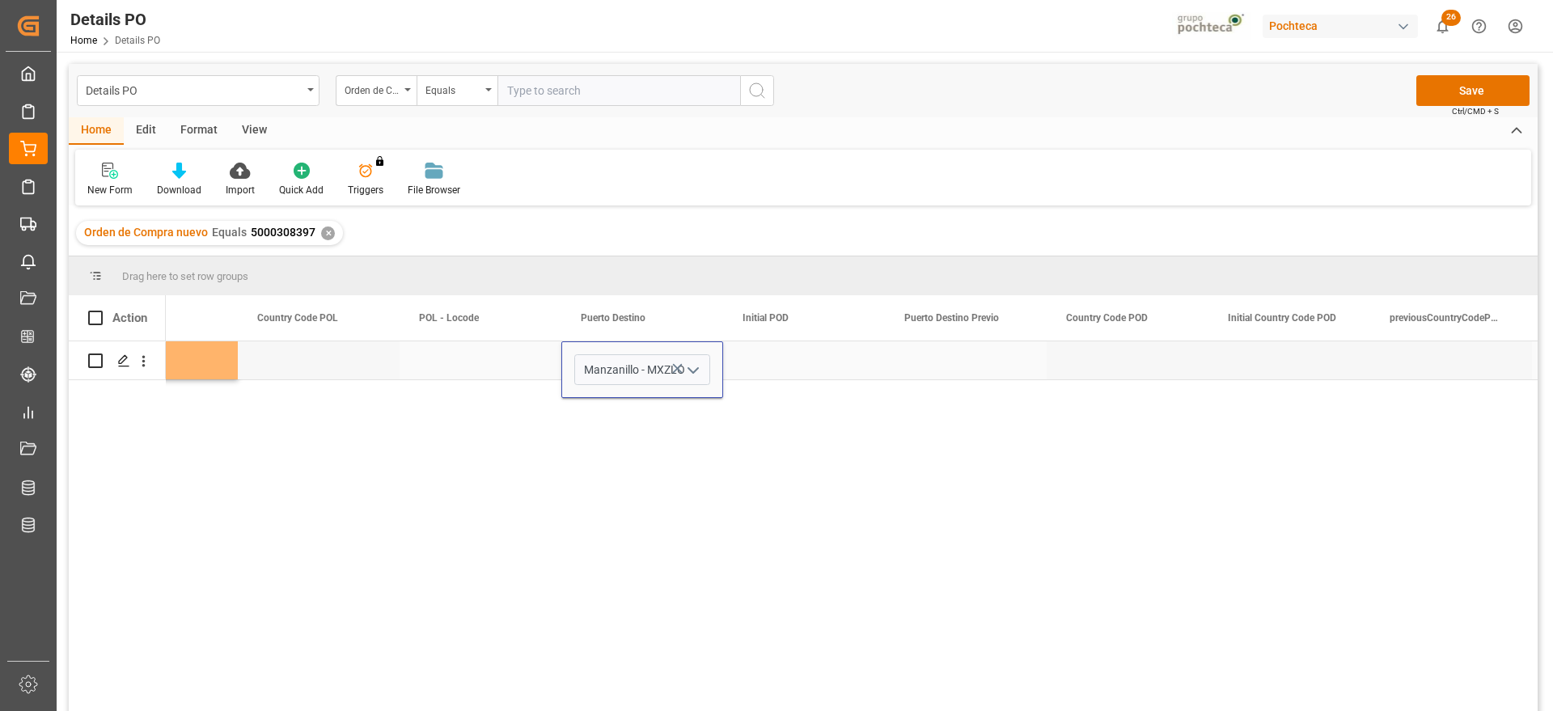
click at [760, 365] on div "Press SPACE to select this row." at bounding box center [804, 360] width 162 height 38
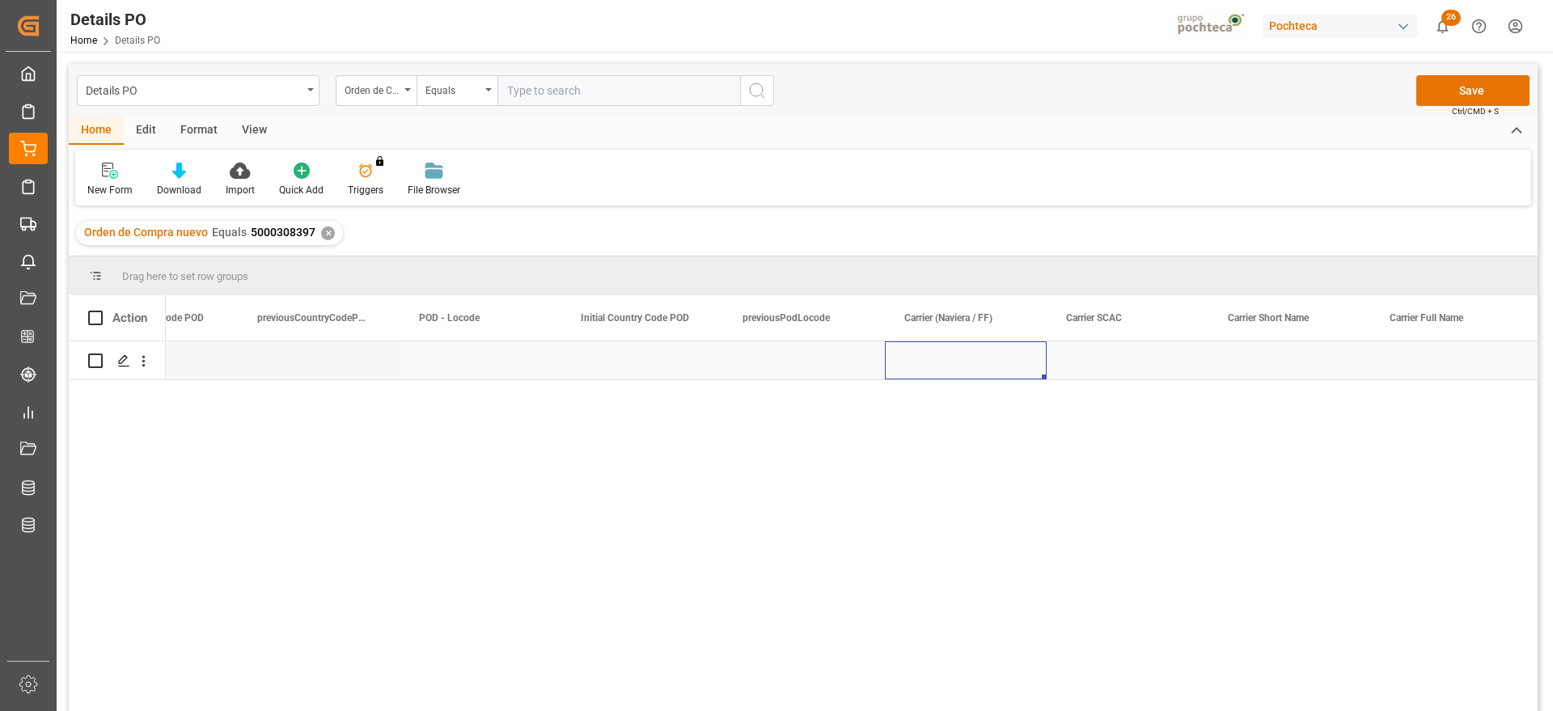
click at [994, 360] on div "Press SPACE to select this row." at bounding box center [966, 360] width 162 height 38
type input "CMA CGM"
click at [1144, 352] on div "Press SPACE to select this row." at bounding box center [1128, 360] width 162 height 38
click at [1138, 365] on div "Press SPACE to select this row." at bounding box center [1128, 360] width 162 height 38
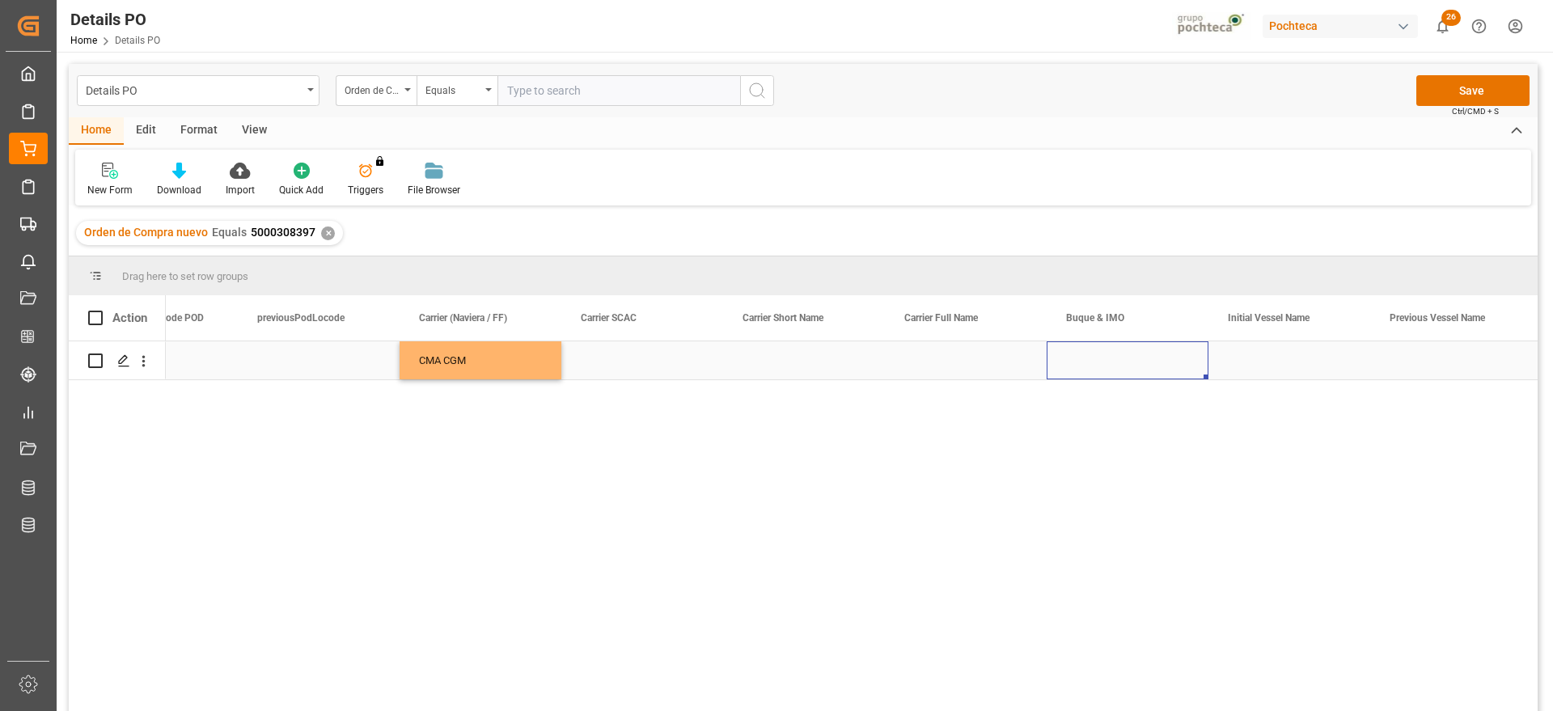
click at [1138, 365] on div "Press SPACE to select this row." at bounding box center [1128, 360] width 162 height 38
click at [1104, 369] on input "Press SPACE to select this row." at bounding box center [1128, 369] width 136 height 31
paste input "CMA CGM [GEOGRAPHIC_DATA]"
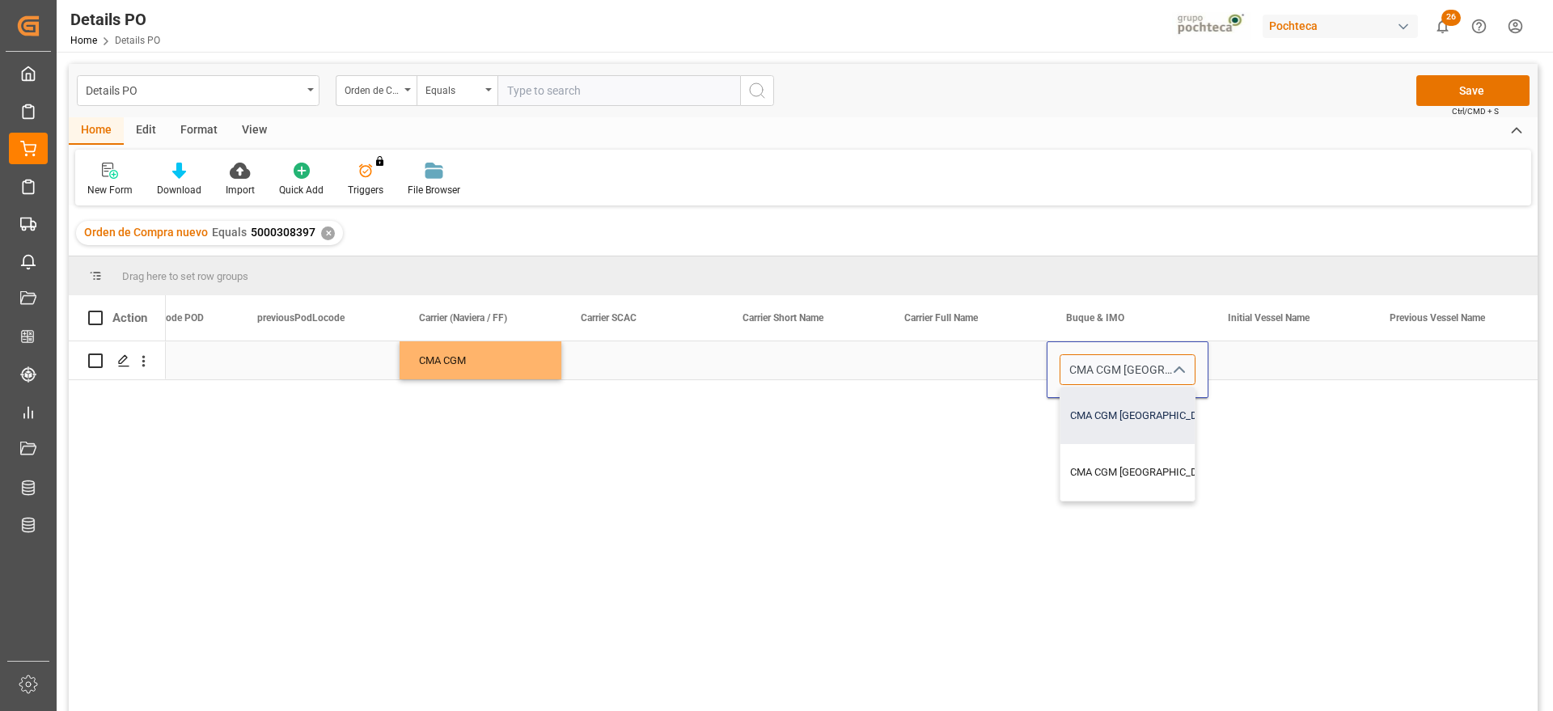
click at [1151, 418] on div "CMA CGM [GEOGRAPHIC_DATA] - 9839935" at bounding box center [1168, 415] width 215 height 57
type input "CMA CGM [GEOGRAPHIC_DATA] - 9839935"
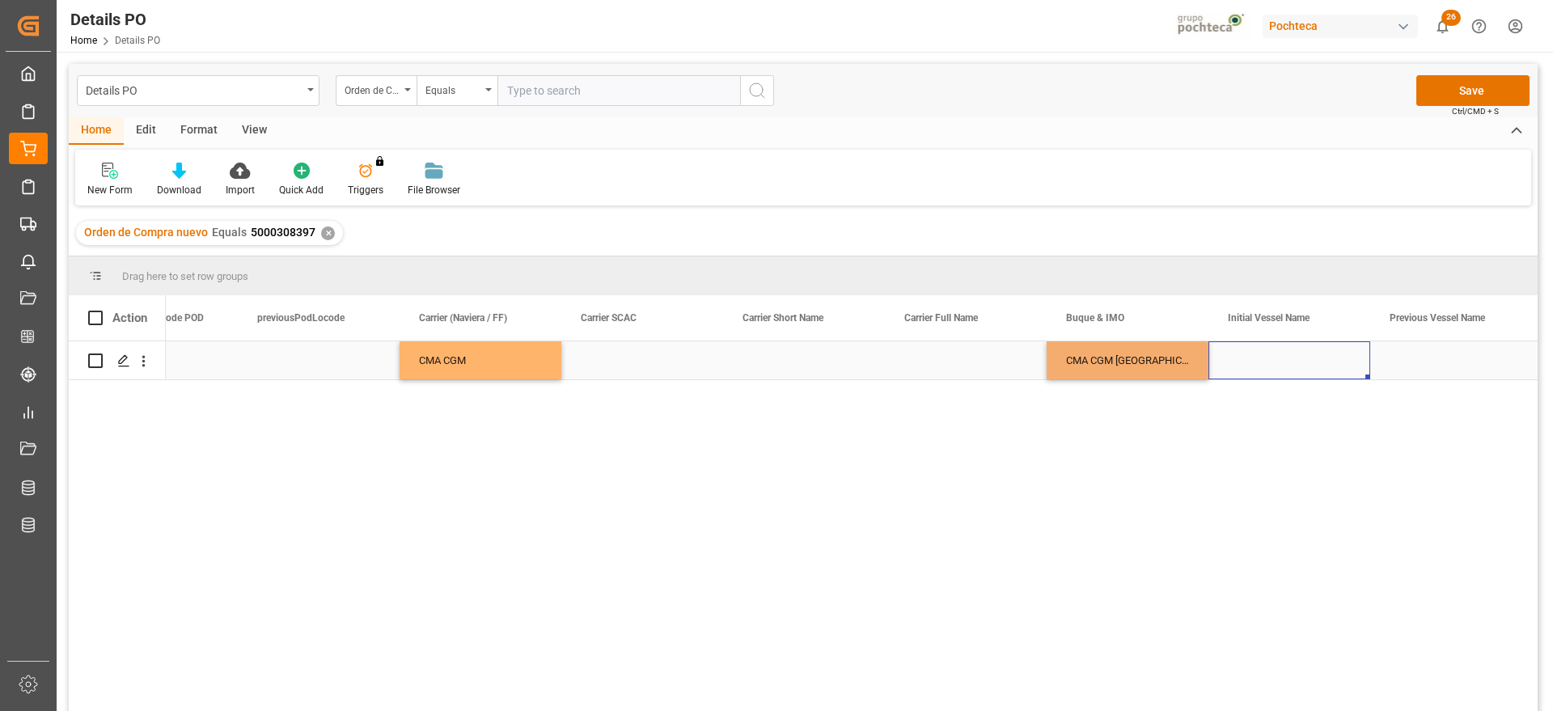
click at [1246, 364] on div "Press SPACE to select this row." at bounding box center [1290, 360] width 162 height 38
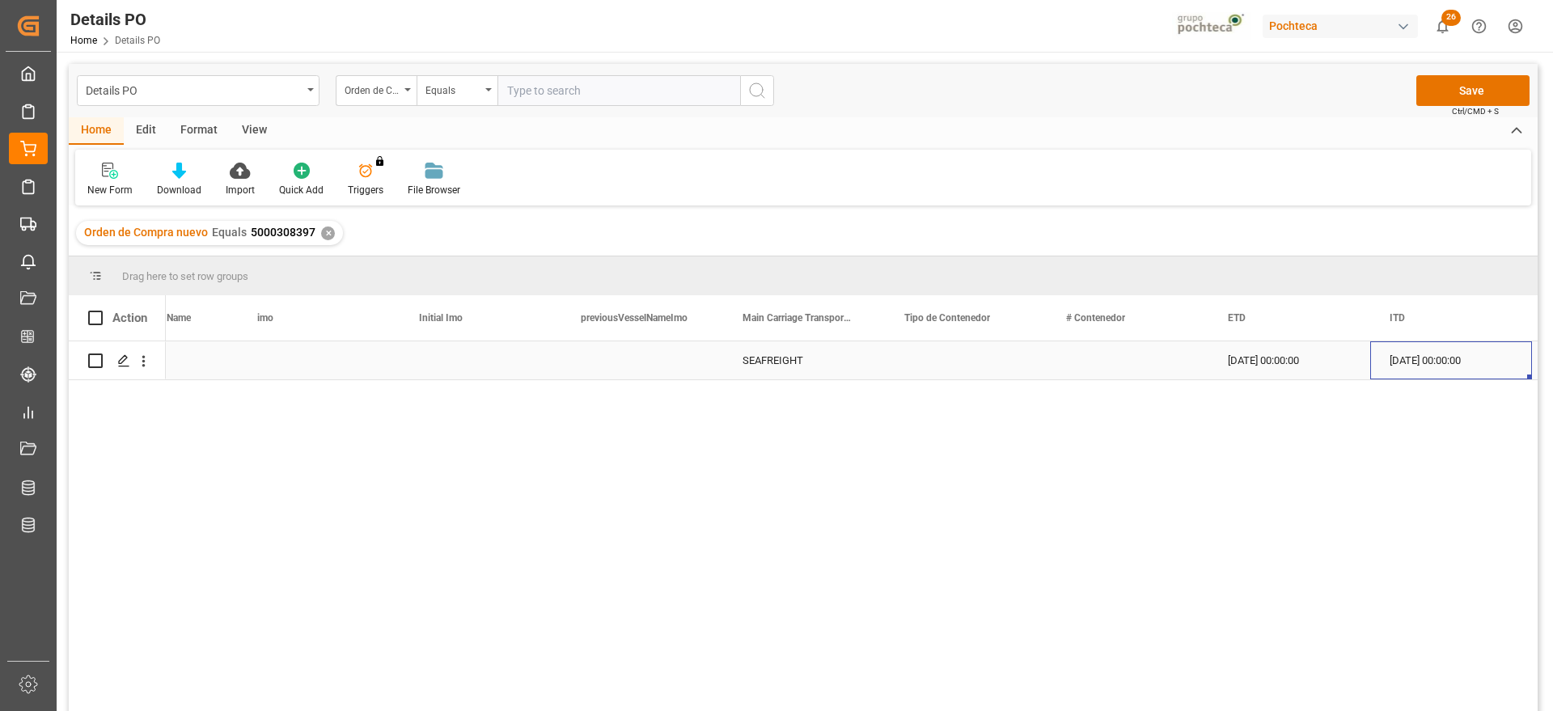
click at [984, 358] on div "Press SPACE to select this row." at bounding box center [966, 360] width 162 height 38
click at [1006, 362] on button "open menu" at bounding box center [1016, 370] width 24 height 25
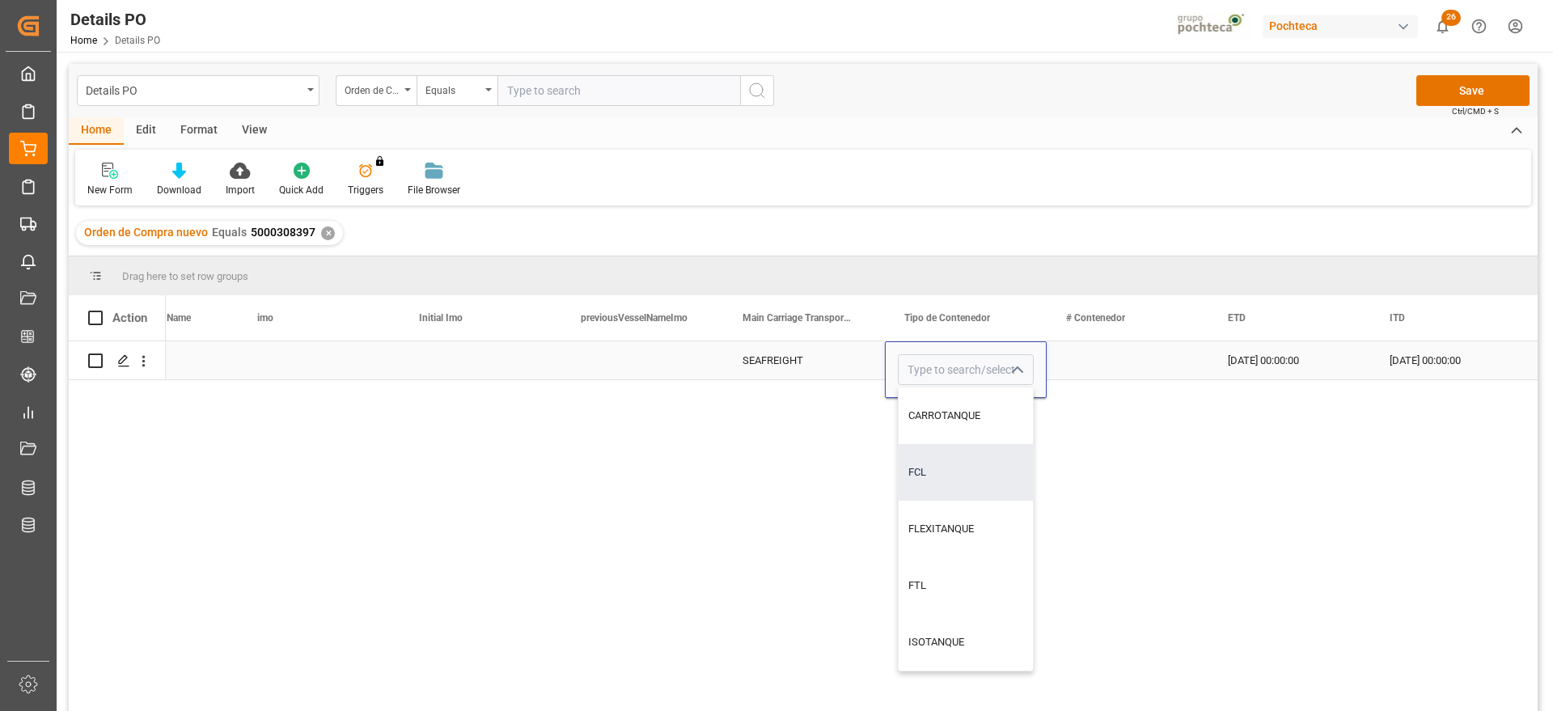
click at [980, 471] on div "FCL" at bounding box center [966, 472] width 134 height 57
type input "FCL"
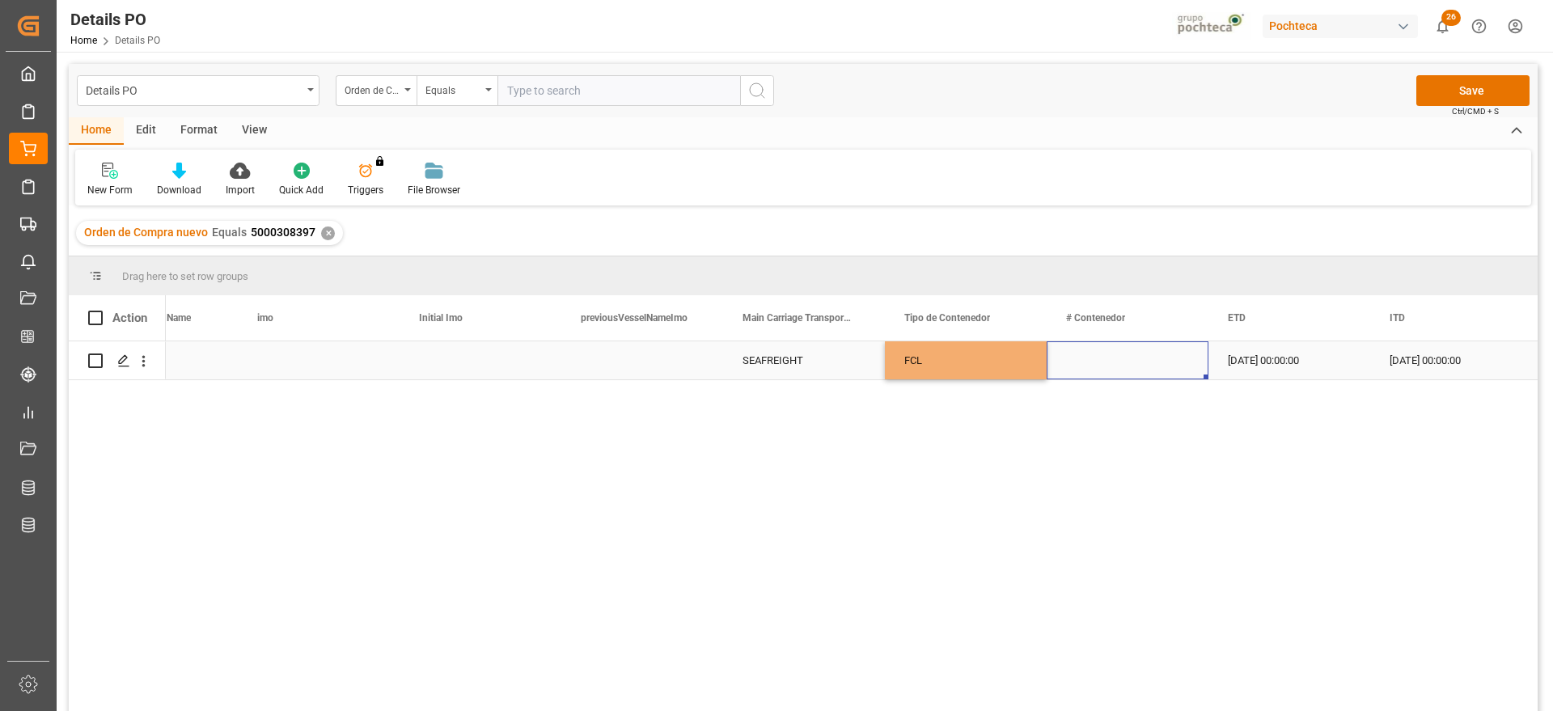
click at [1102, 358] on div "Press SPACE to select this row." at bounding box center [1128, 360] width 162 height 38
click at [1272, 354] on div "[DATE] 00:00:00" at bounding box center [1290, 360] width 162 height 38
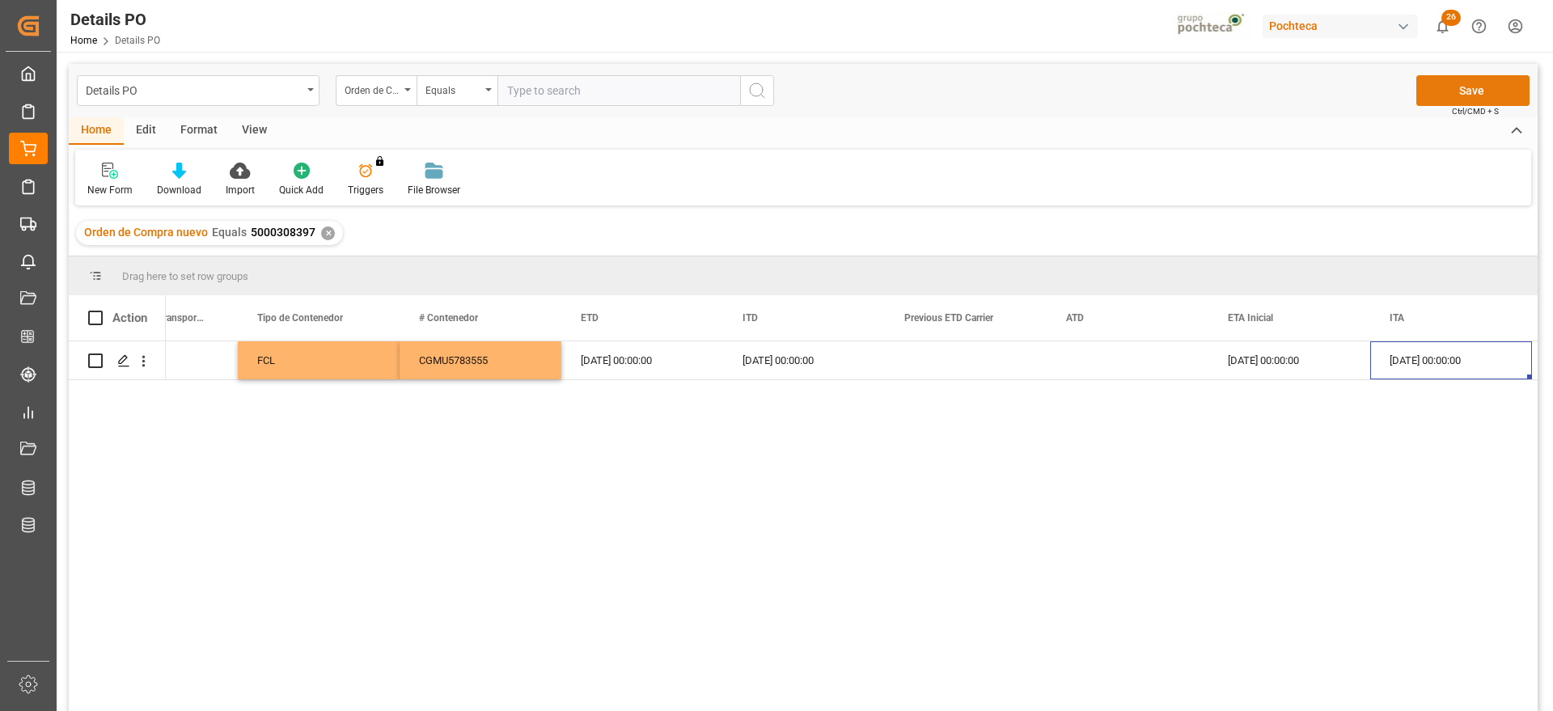
click at [1434, 94] on button "Save" at bounding box center [1472, 90] width 113 height 31
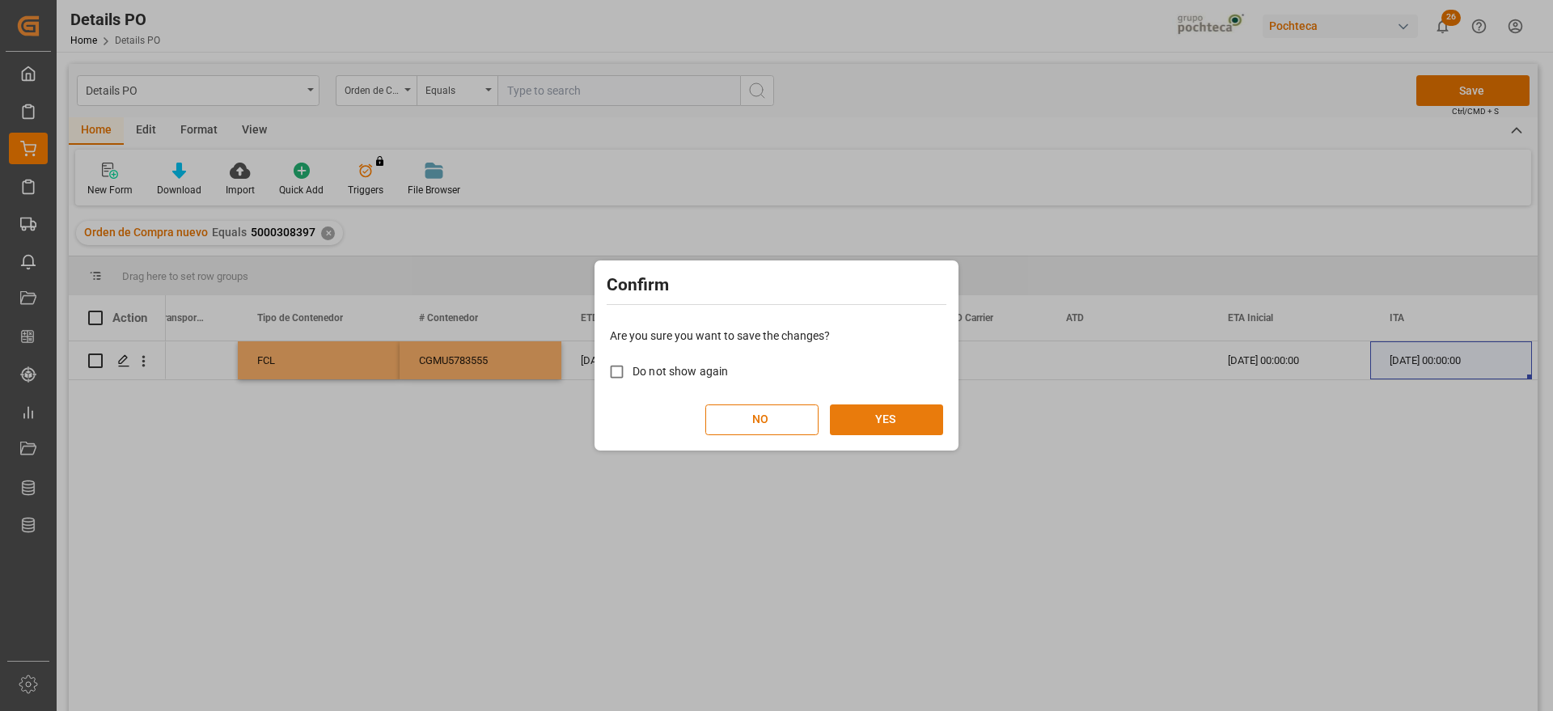
click at [864, 408] on button "YES" at bounding box center [886, 419] width 113 height 31
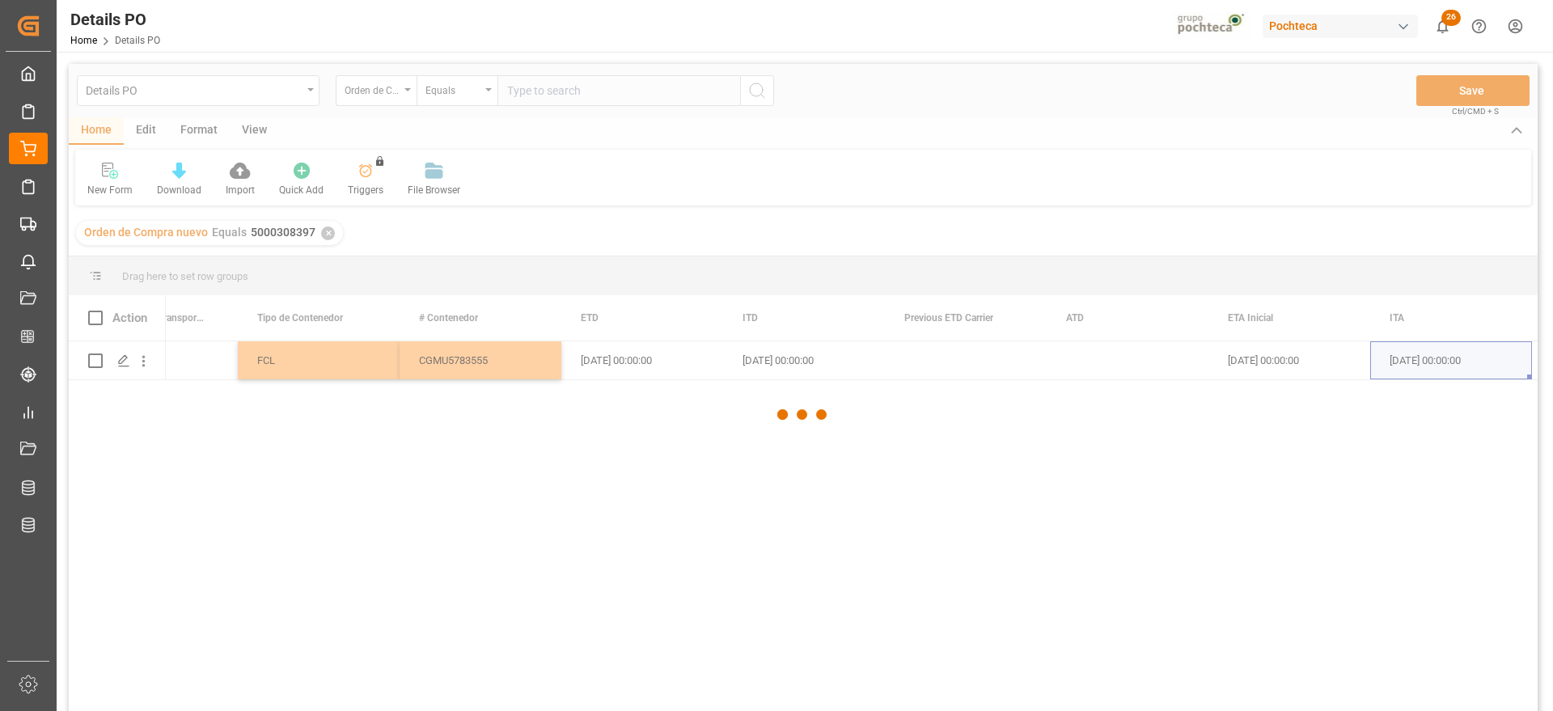
drag, startPoint x: 1093, startPoint y: 330, endPoint x: 940, endPoint y: 399, distance: 167.6
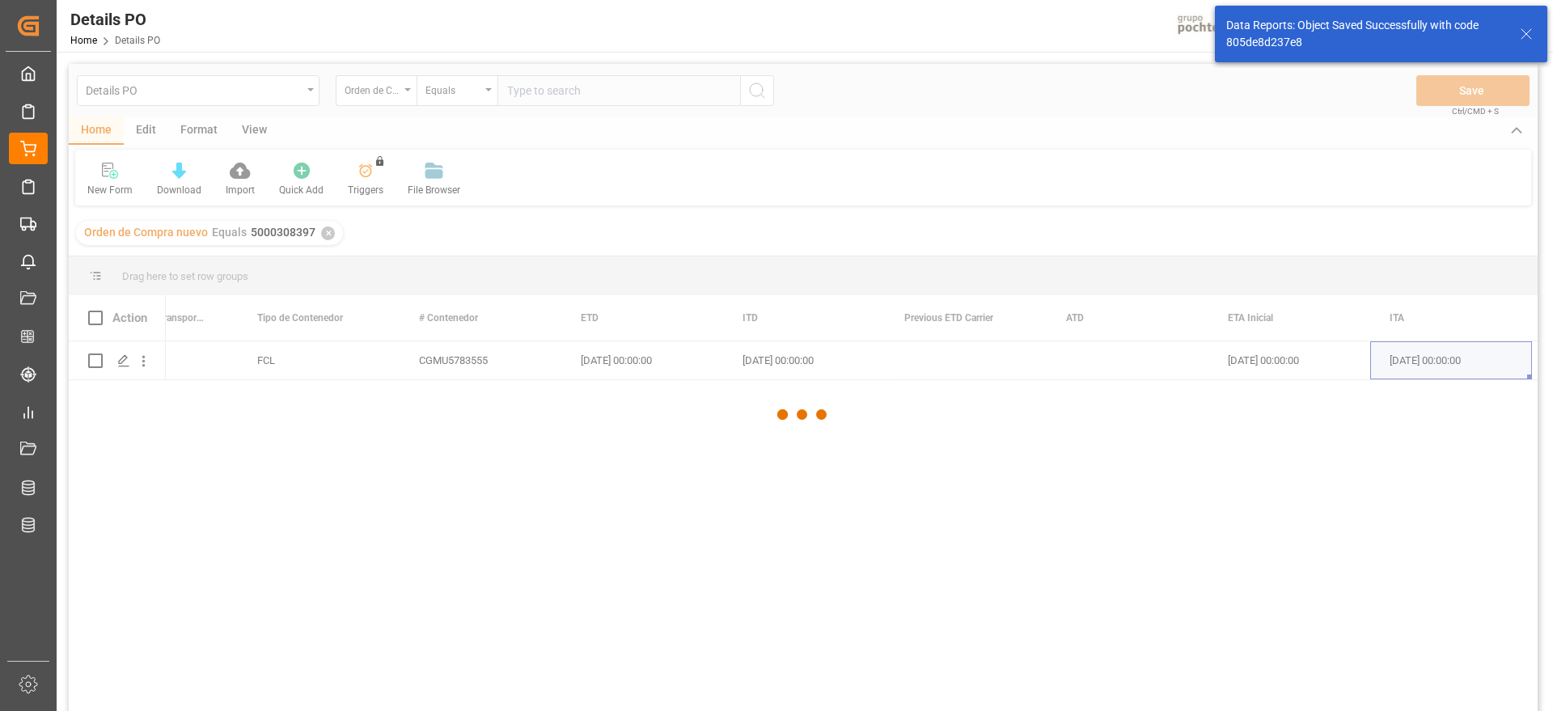
drag, startPoint x: 940, startPoint y: 399, endPoint x: 571, endPoint y: 412, distance: 369.1
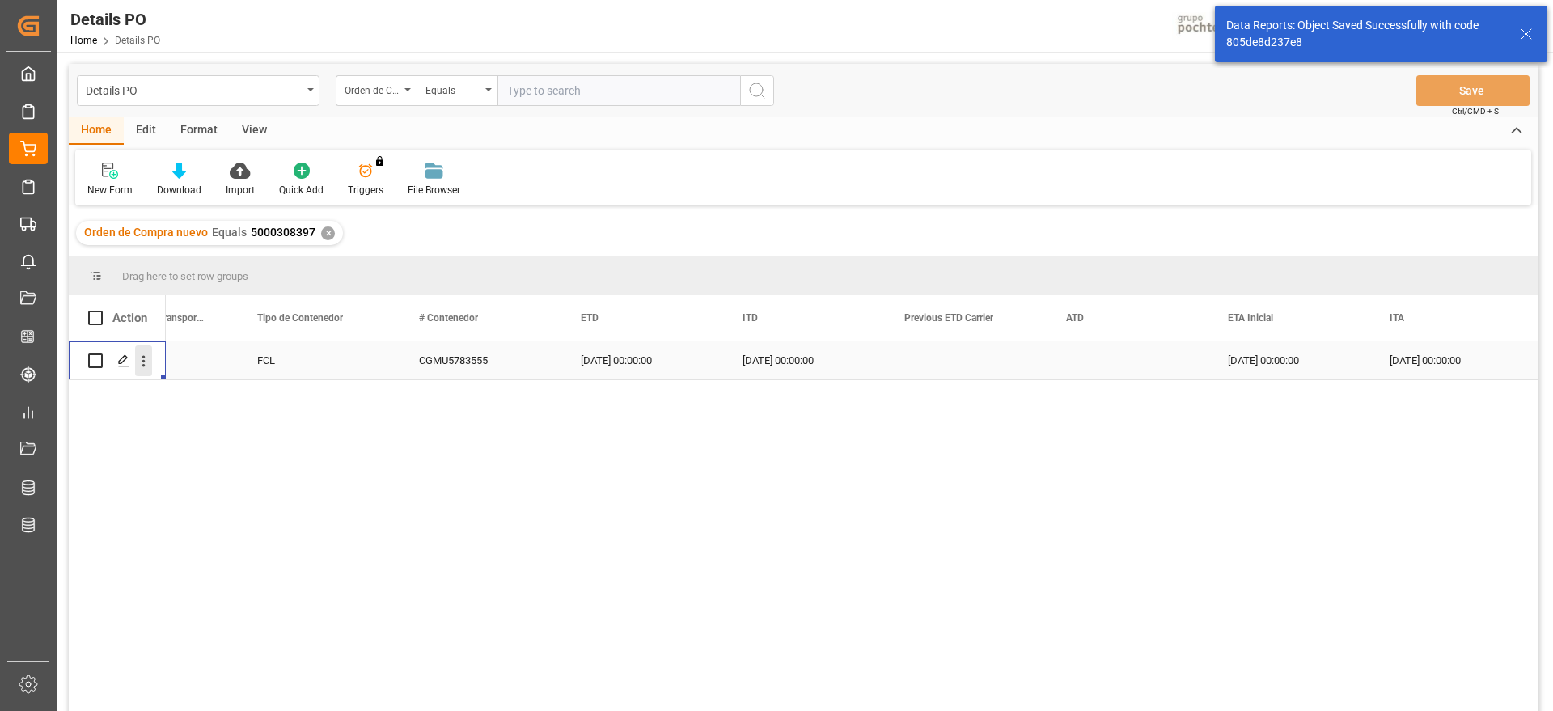
click at [150, 358] on icon "open menu" at bounding box center [143, 361] width 17 height 17
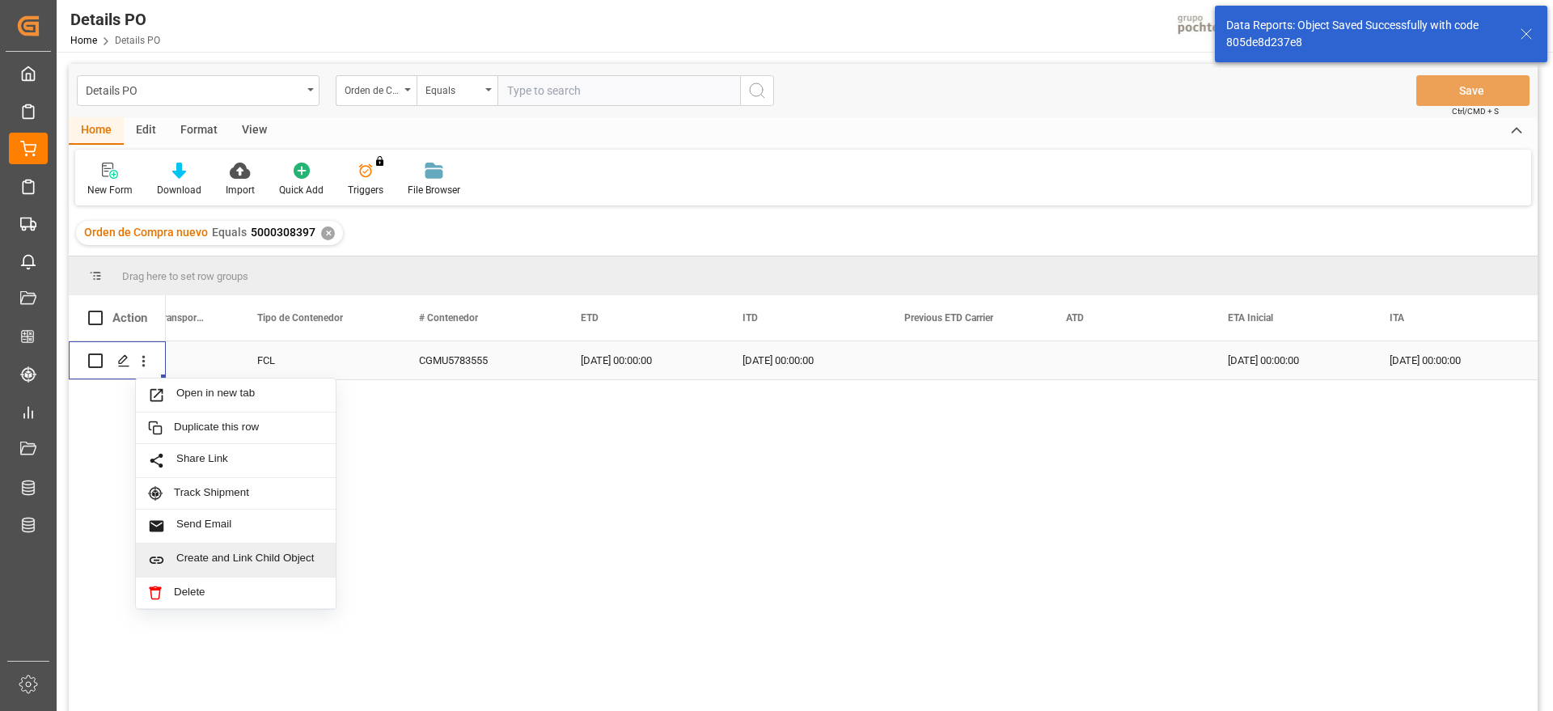
click at [219, 544] on div "Create and Link Child Object" at bounding box center [236, 561] width 200 height 34
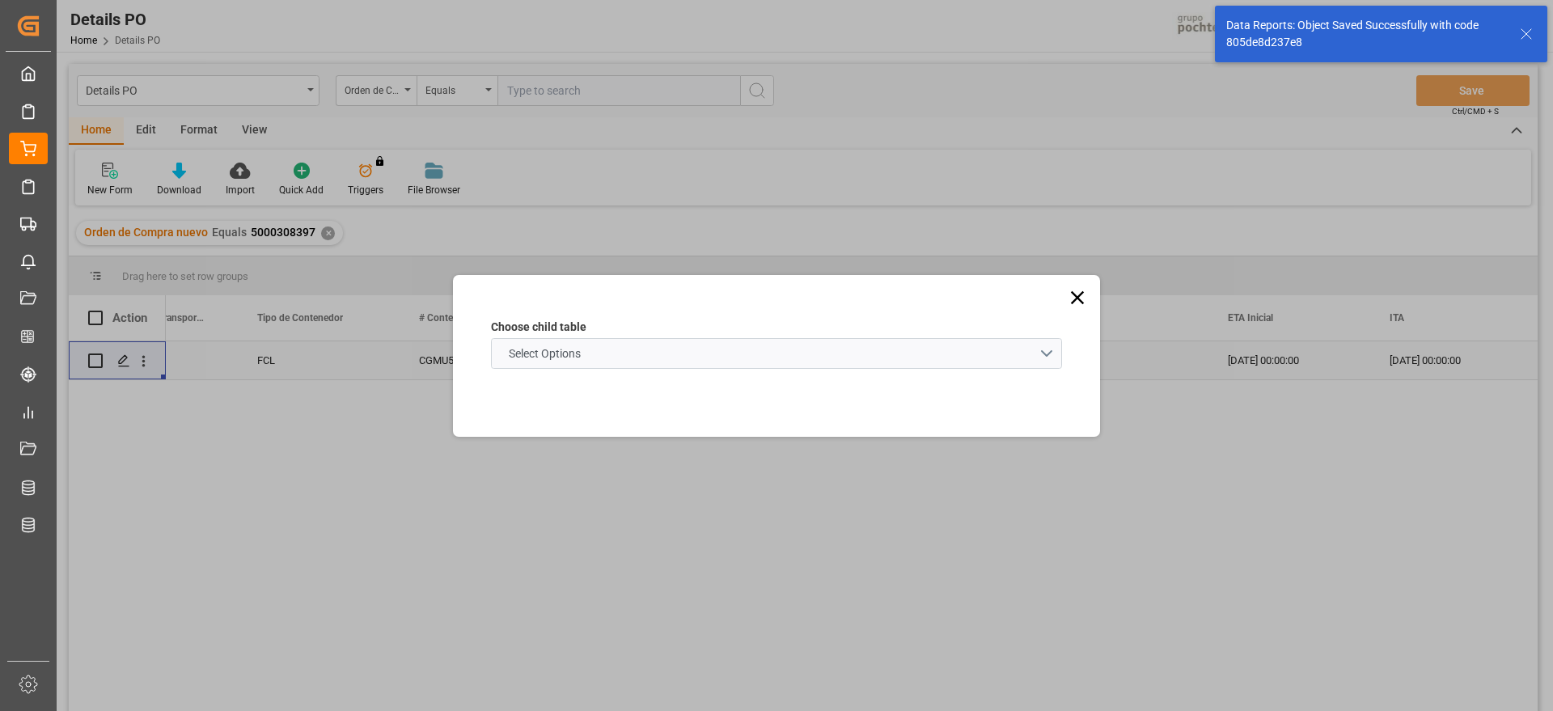
click at [575, 351] on span "Select Options" at bounding box center [545, 353] width 88 height 17
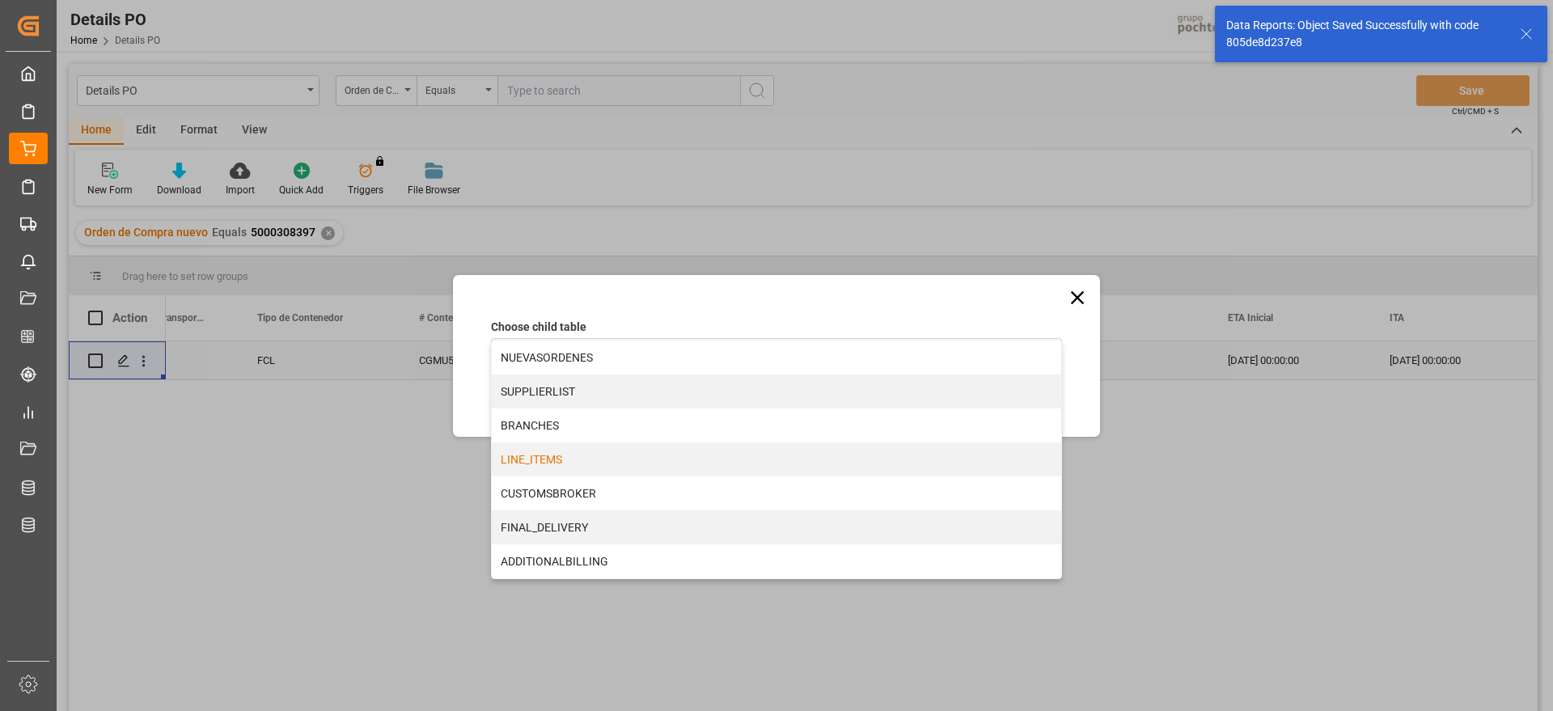
click at [558, 453] on div "LINE_ITEMS" at bounding box center [776, 459] width 569 height 34
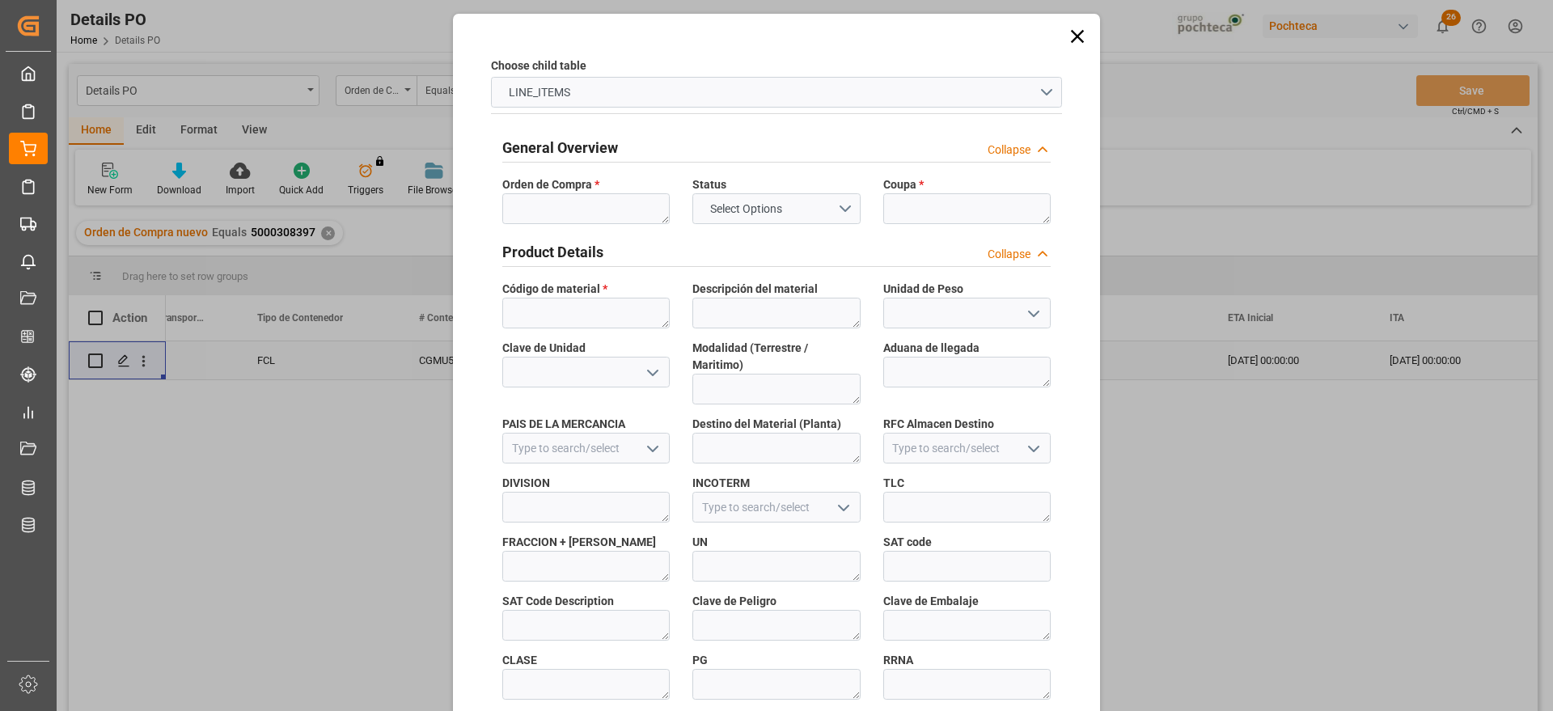
click at [559, 193] on span "Orden de Compra *" at bounding box center [550, 184] width 97 height 17
click at [558, 205] on textarea at bounding box center [585, 208] width 167 height 31
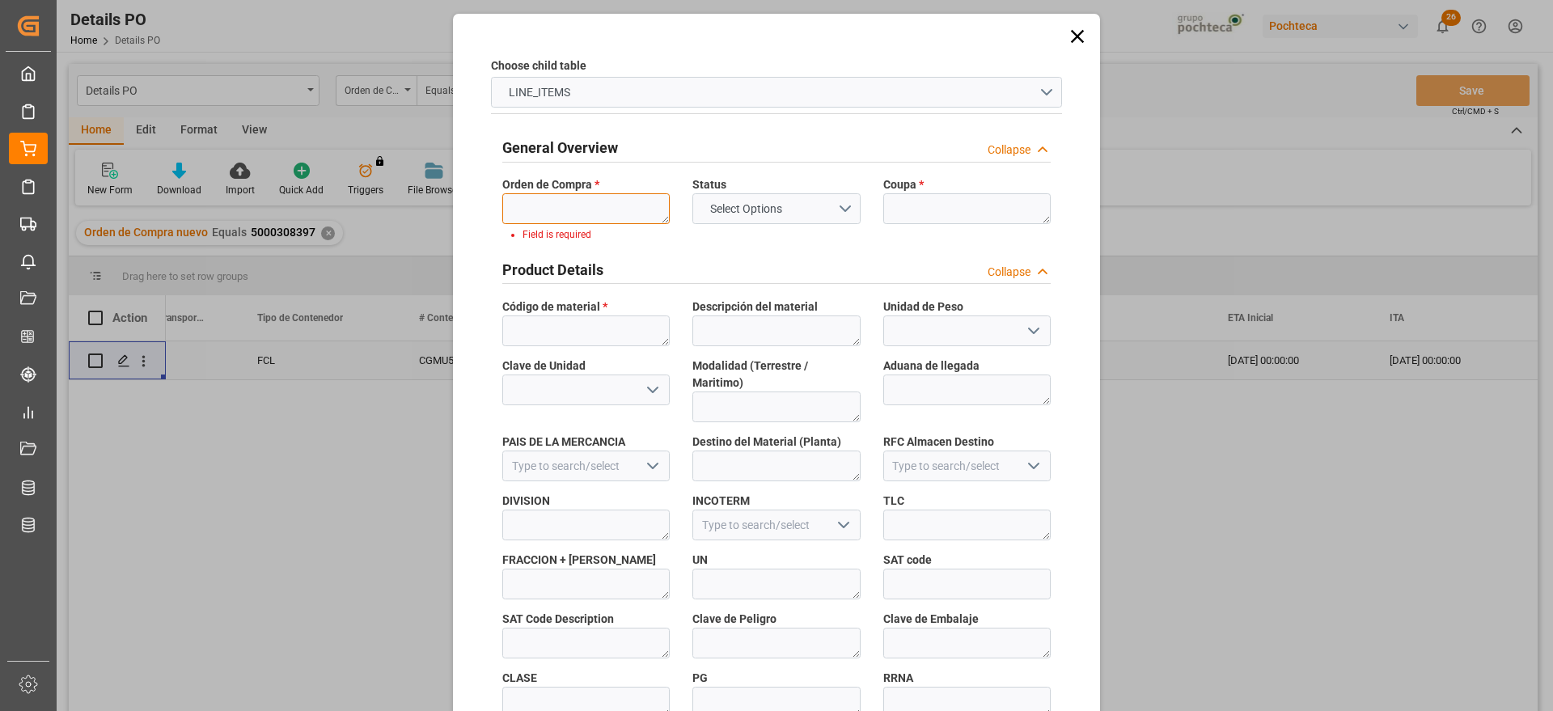
paste textarea "5000308397"
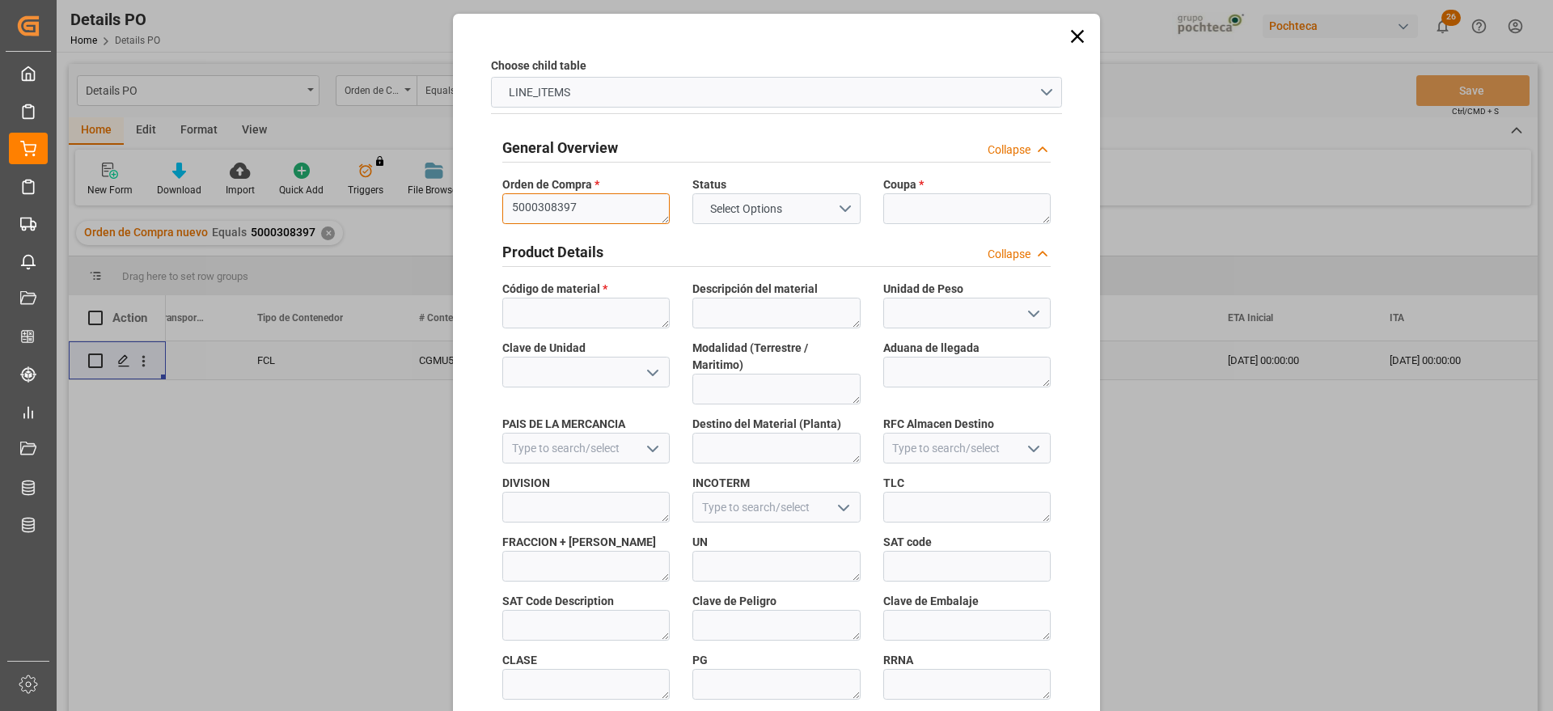
type textarea "5000308397"
click at [912, 204] on textarea at bounding box center [966, 208] width 167 height 31
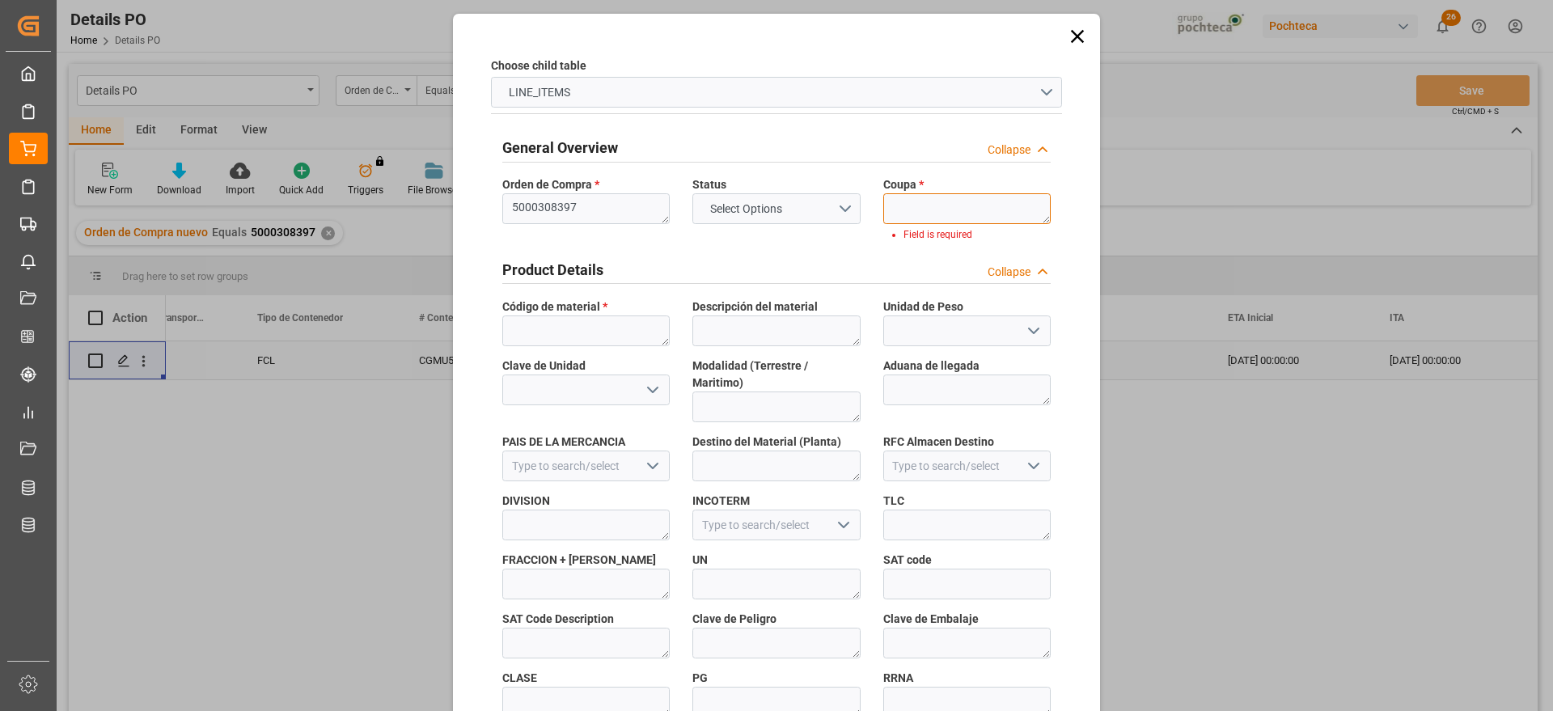
paste textarea "198843"
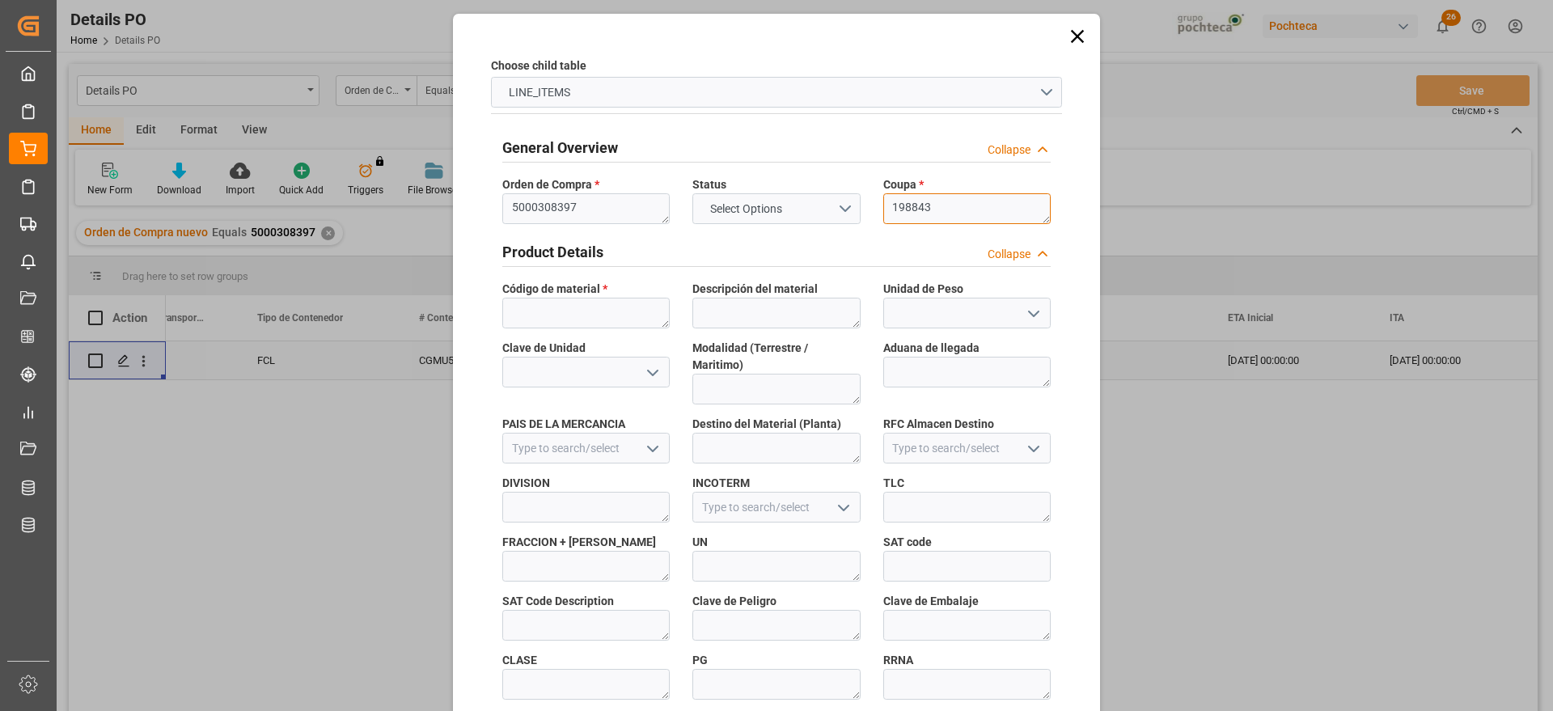
type textarea "198843"
click at [574, 304] on textarea at bounding box center [585, 313] width 167 height 31
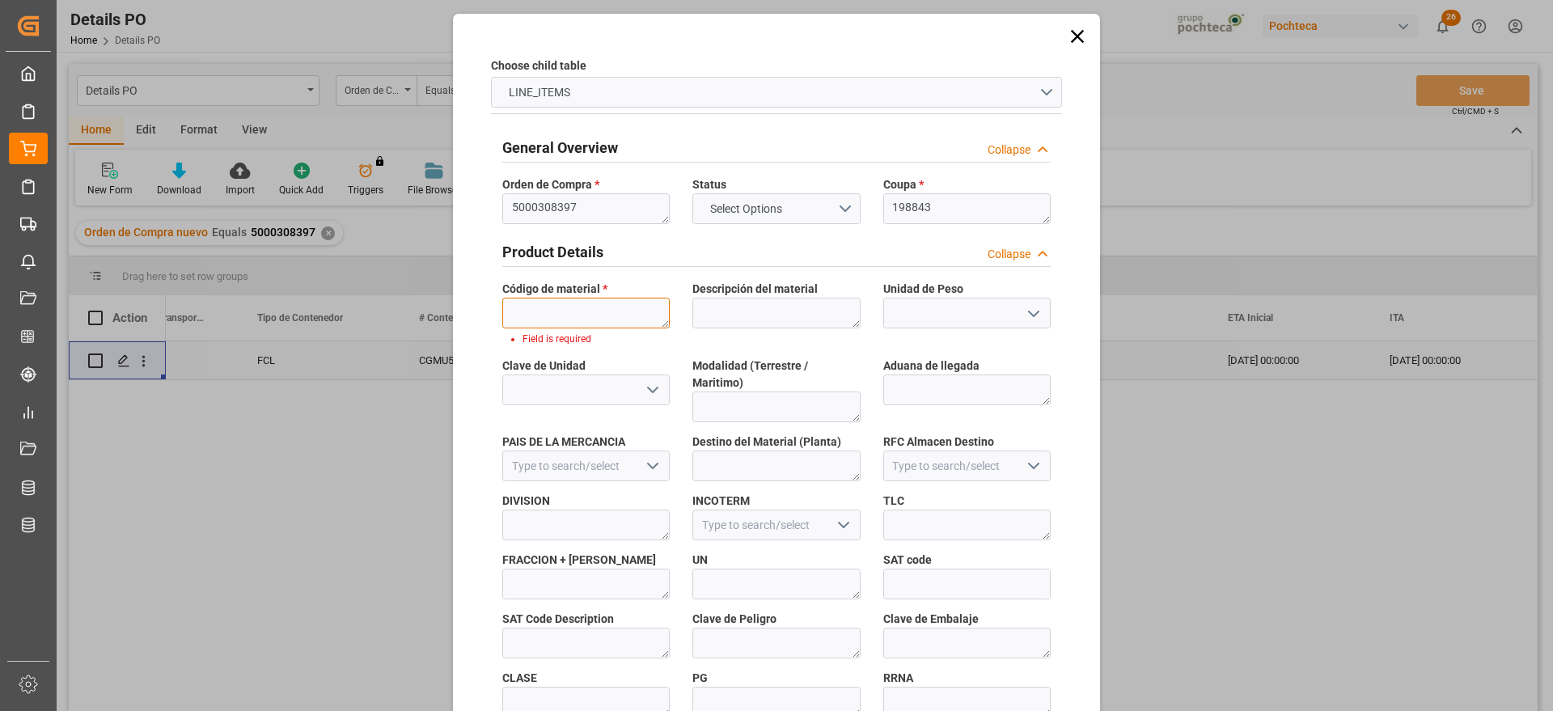
paste textarea "62858"
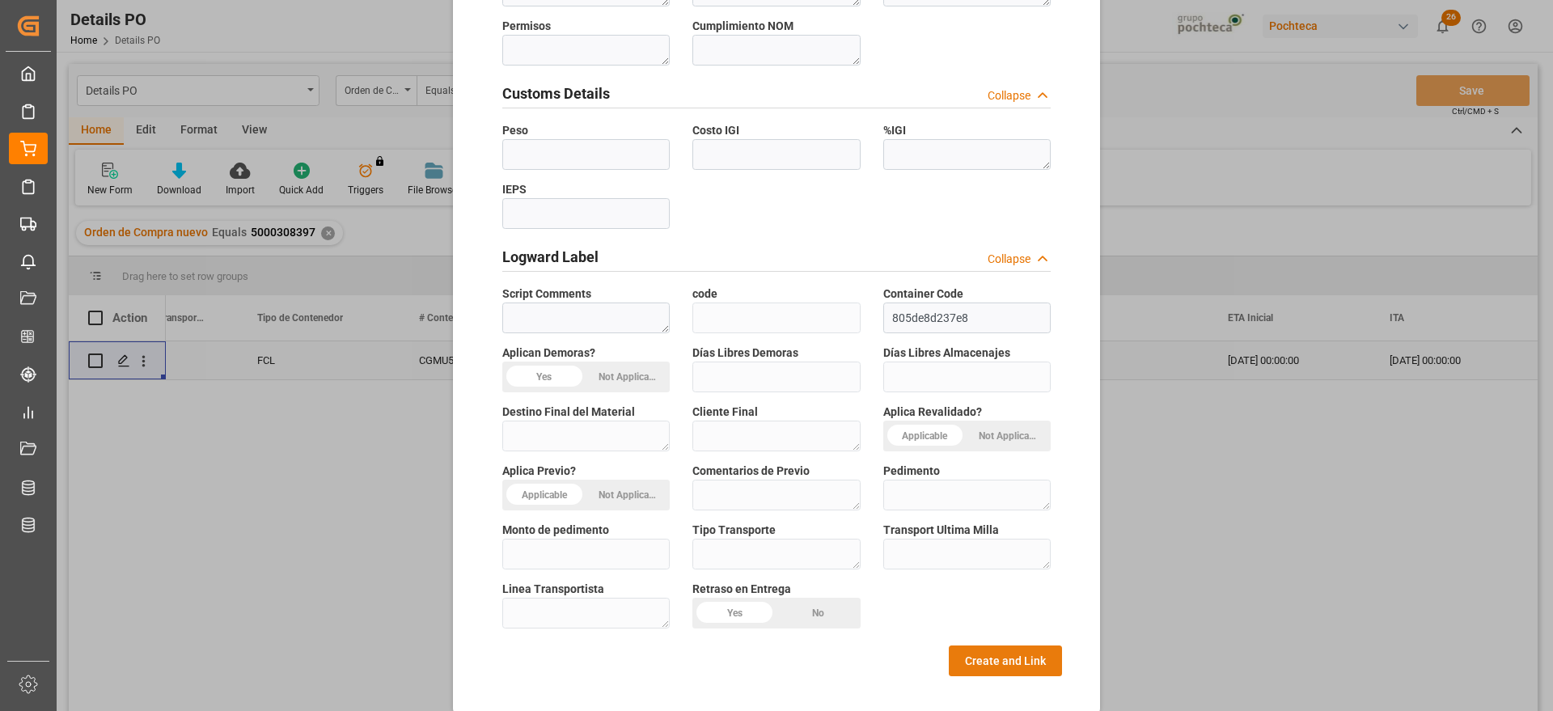
type textarea "62858"
click at [1013, 648] on button "Create and Link" at bounding box center [1005, 661] width 113 height 31
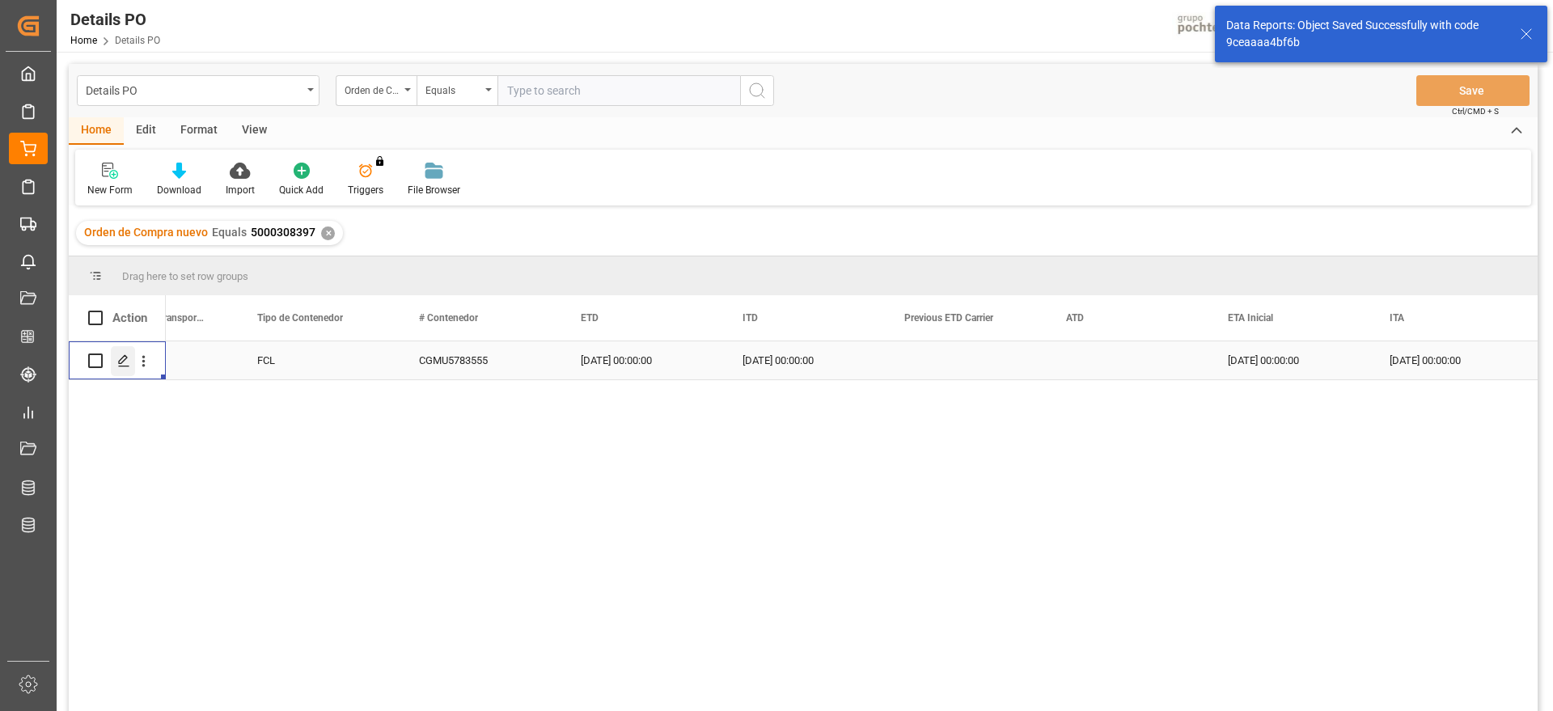
click at [121, 359] on polygon "Press SPACE to select this row." at bounding box center [123, 360] width 8 height 8
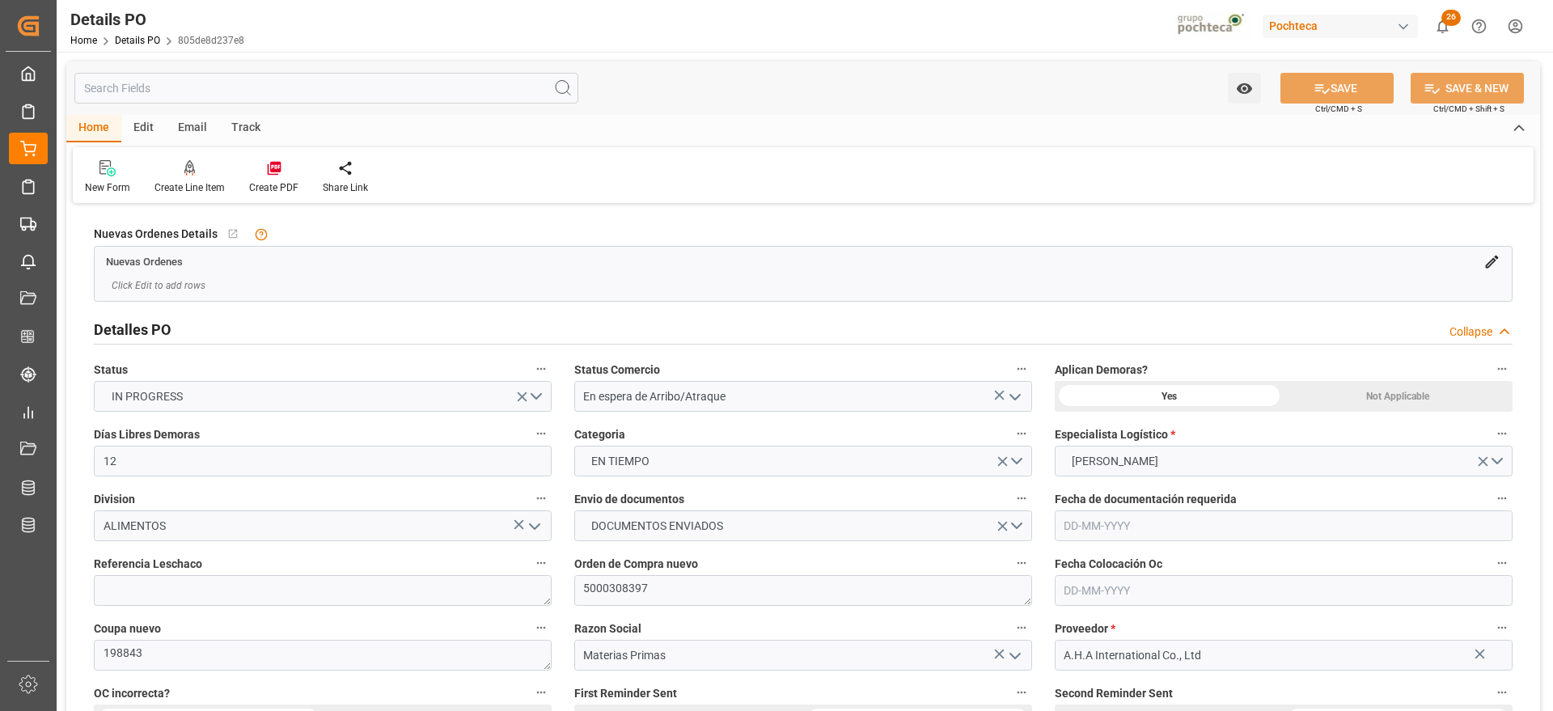
type input "12"
type input "[DATE]"
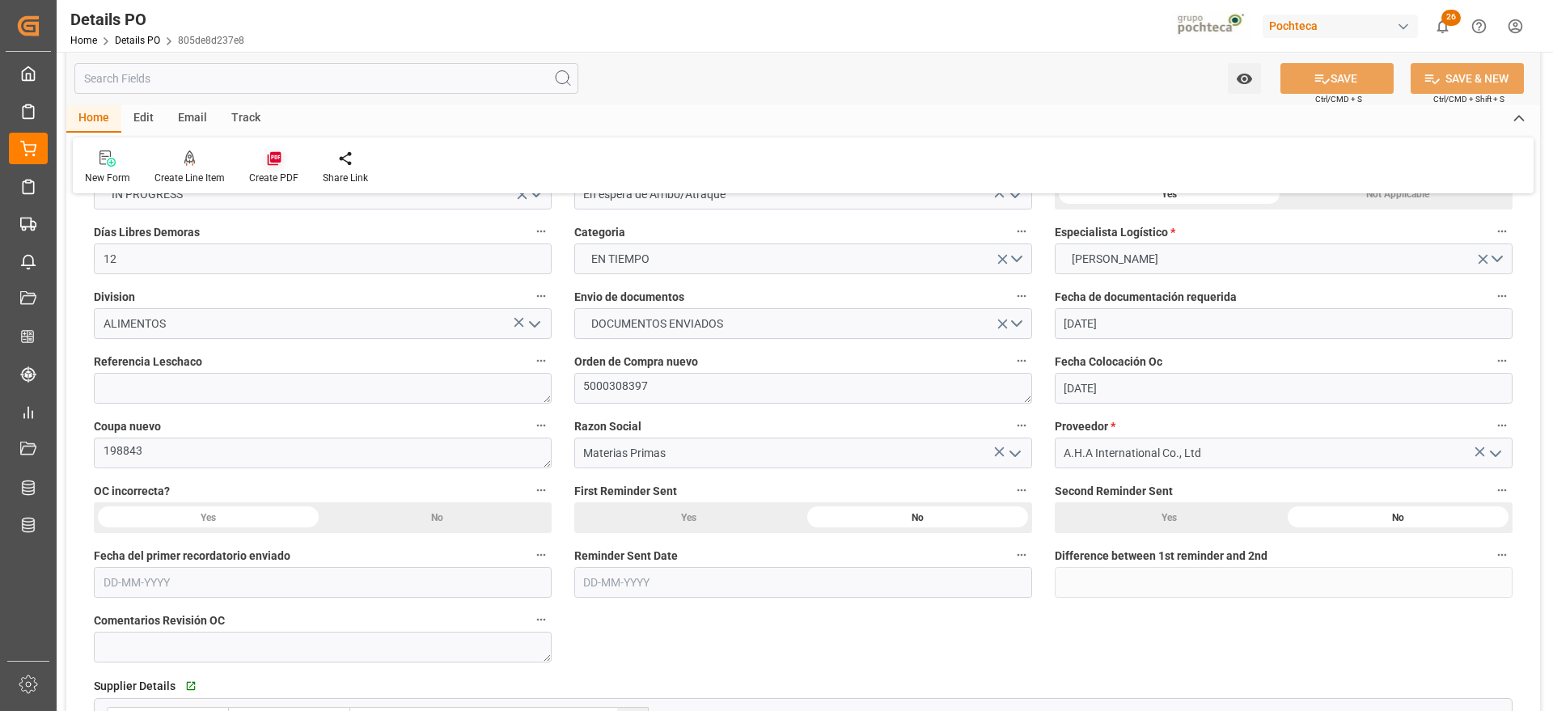
click at [284, 158] on div at bounding box center [273, 158] width 49 height 17
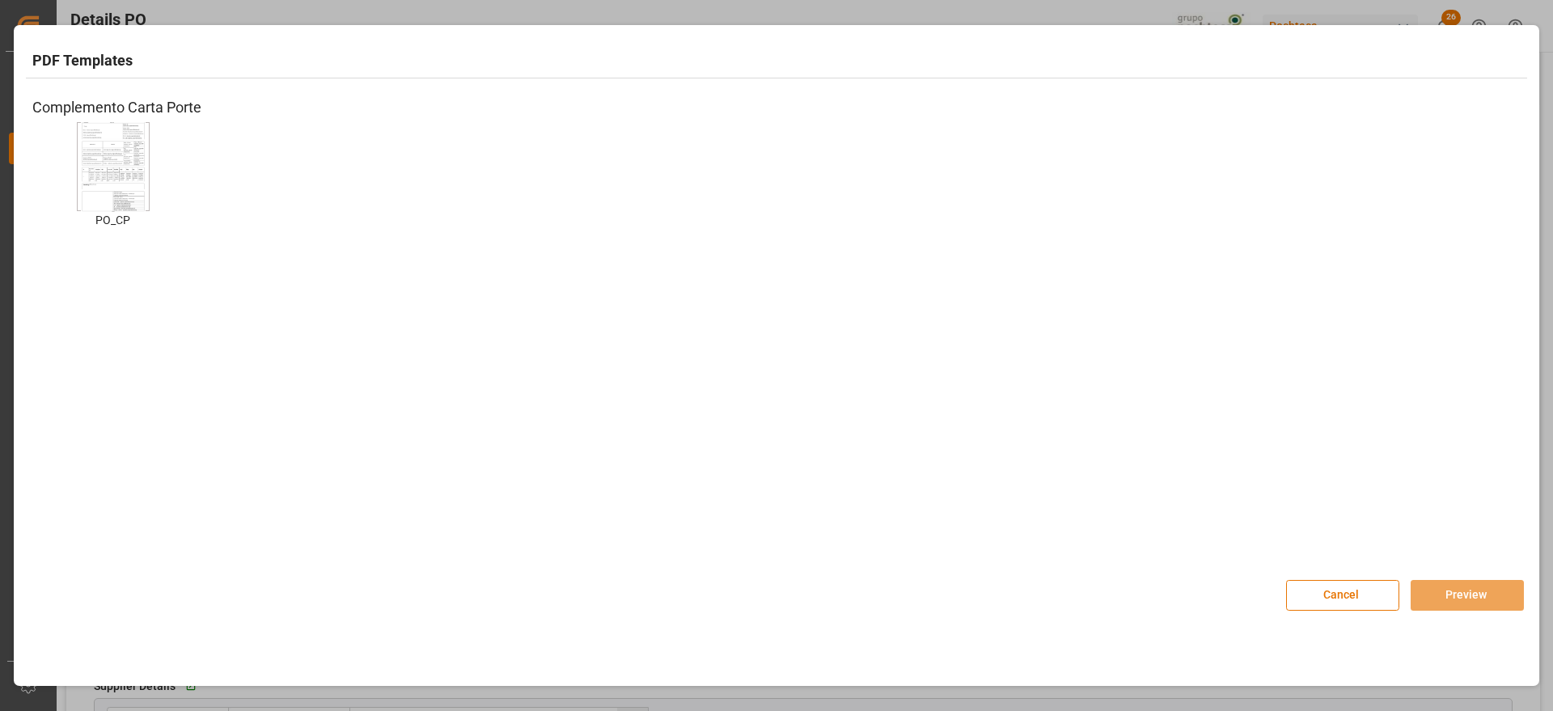
click at [87, 182] on img at bounding box center [113, 166] width 65 height 91
click at [1471, 592] on button "Preview" at bounding box center [1467, 595] width 113 height 31
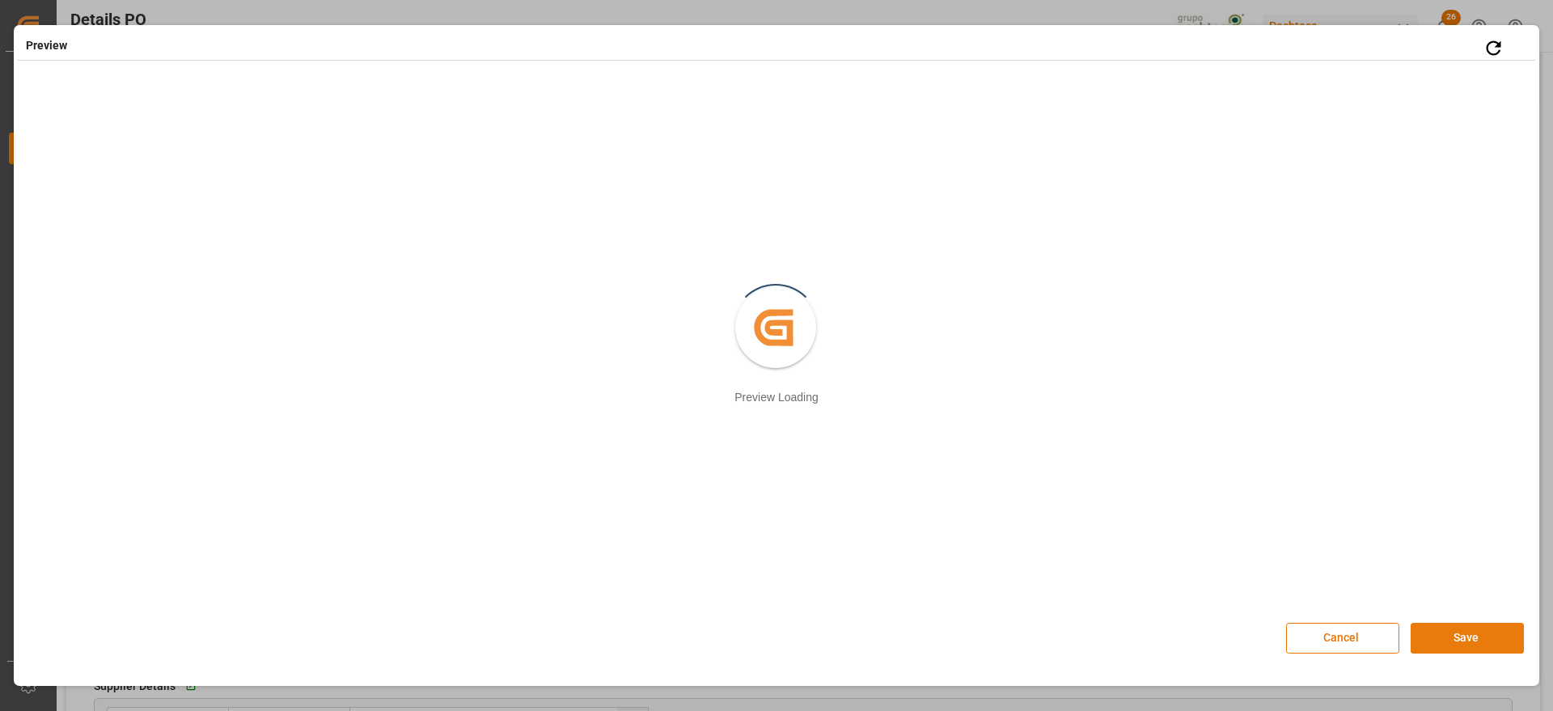
click at [1449, 638] on button "Save" at bounding box center [1467, 638] width 113 height 31
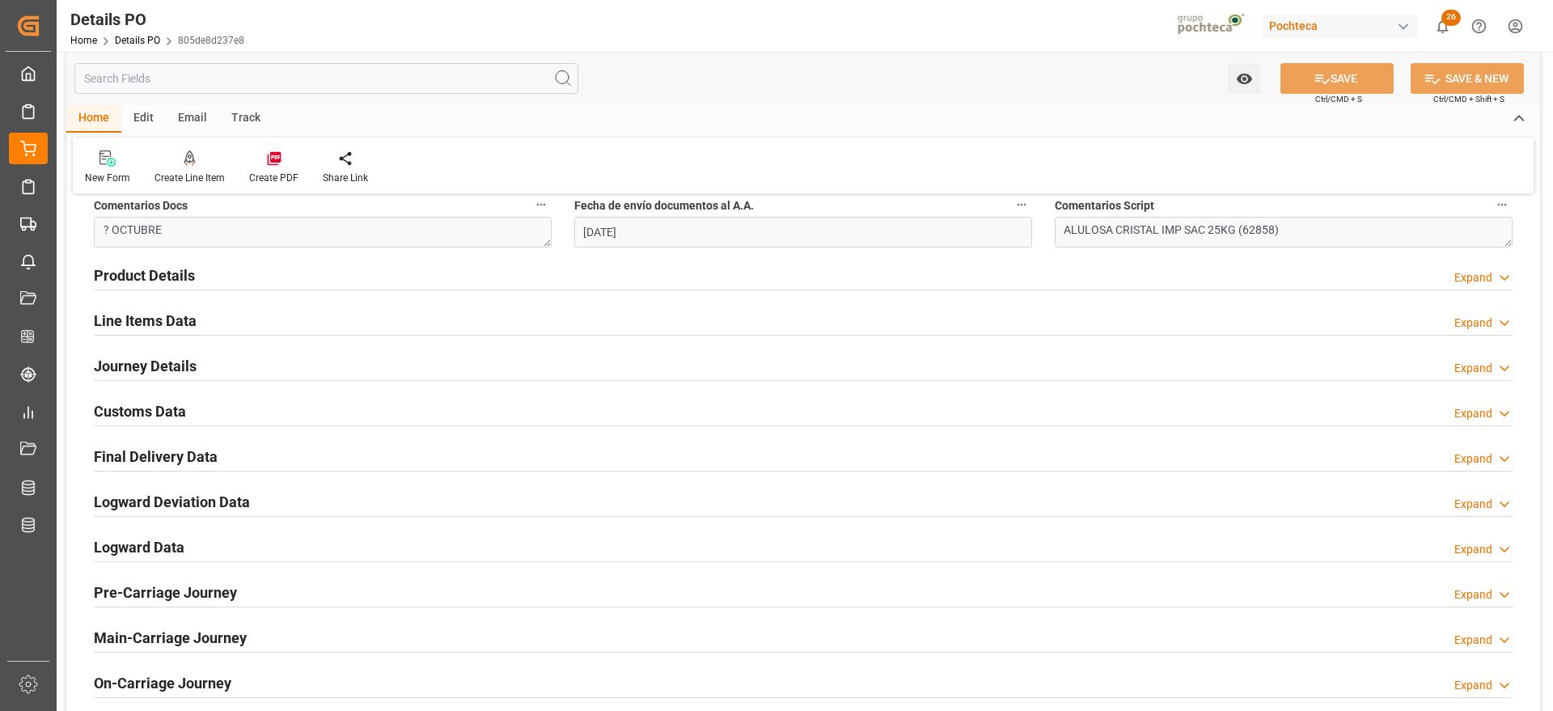
scroll to position [1011, 0]
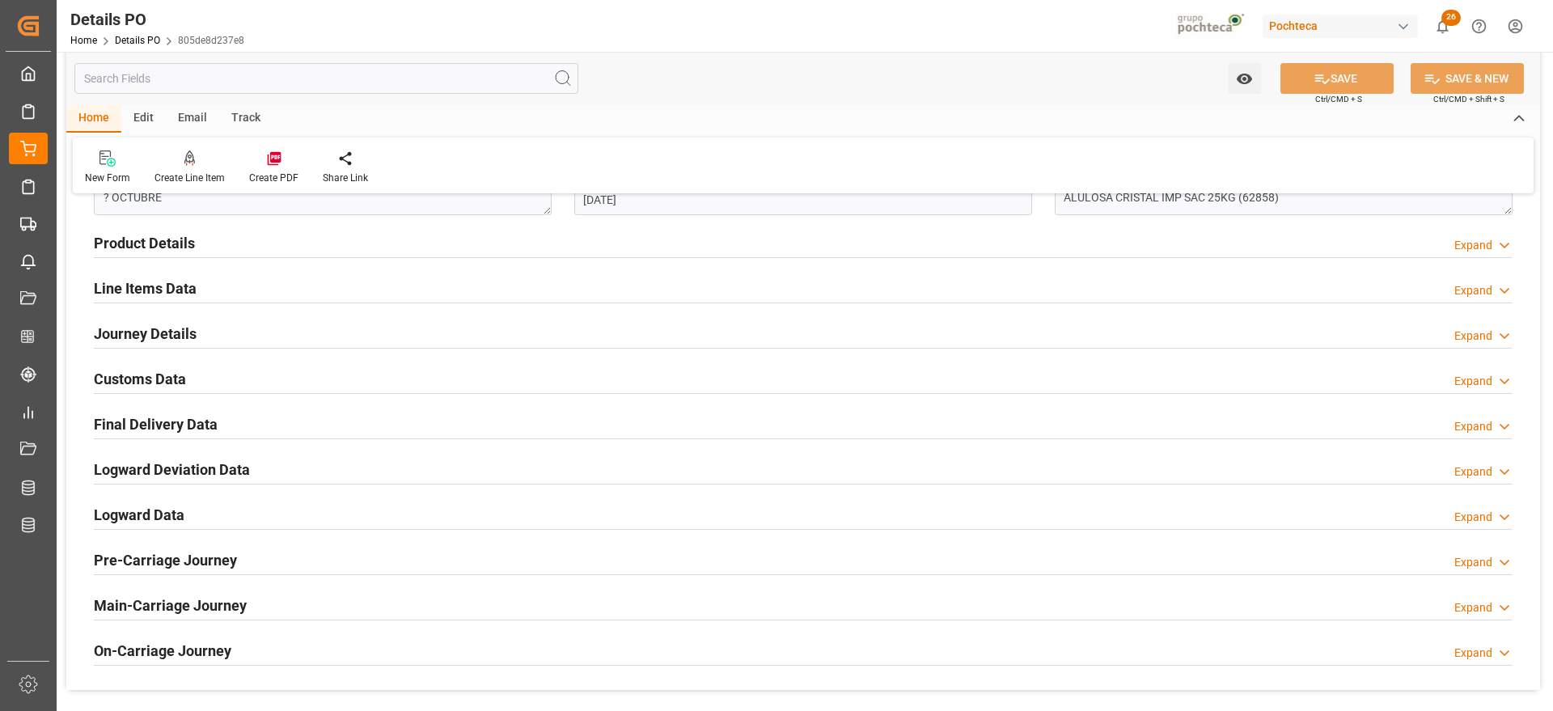
click at [136, 366] on div "Customs Data" at bounding box center [140, 377] width 92 height 31
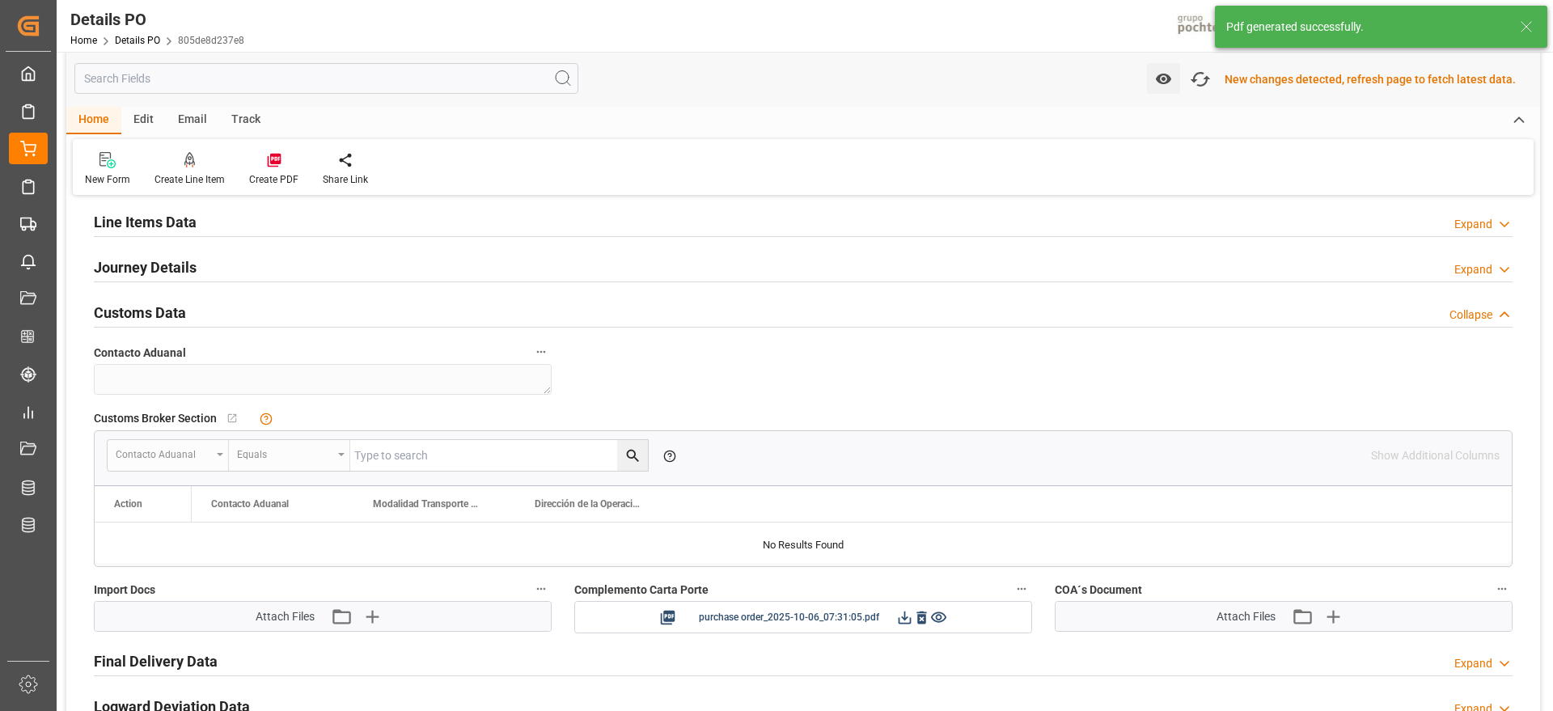
scroll to position [1215, 0]
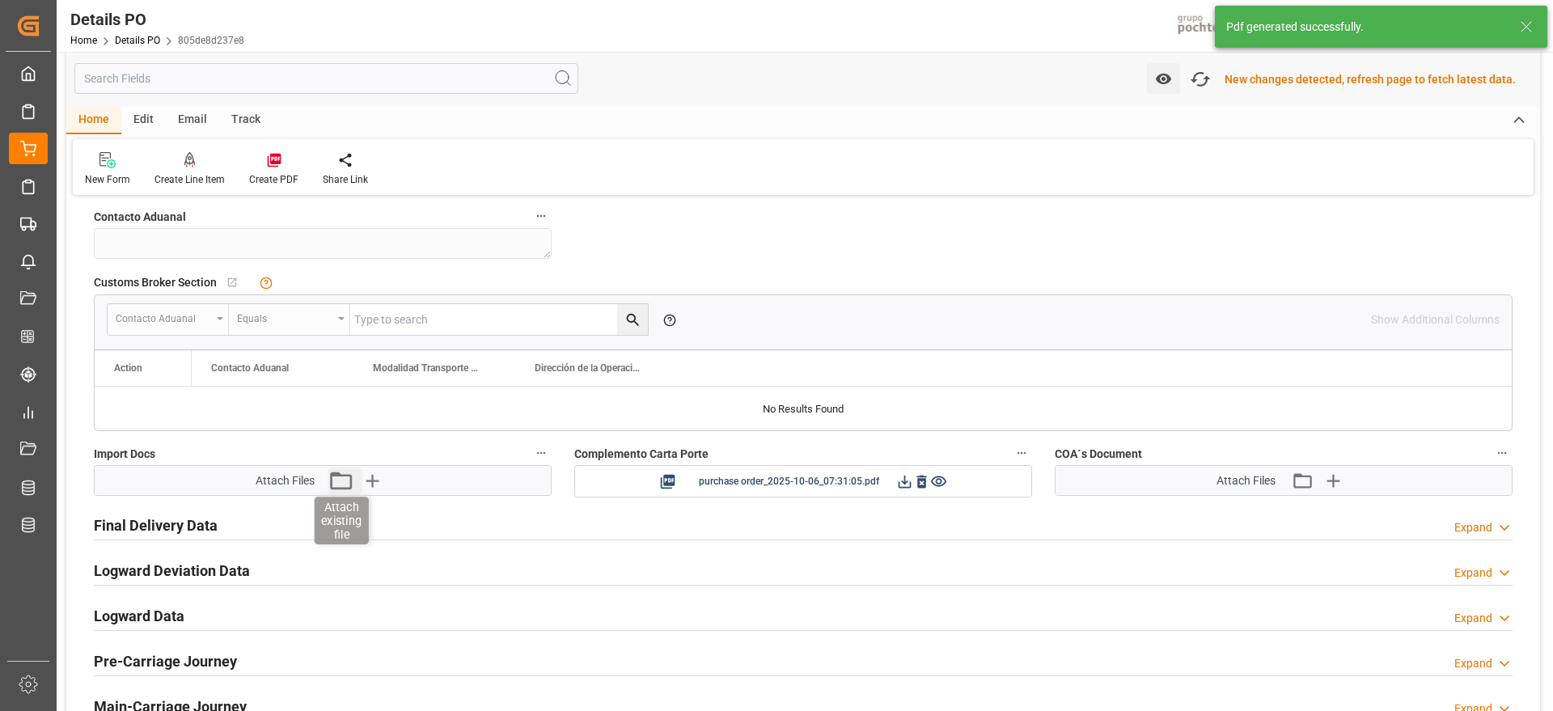
click at [335, 486] on icon "button" at bounding box center [341, 481] width 26 height 26
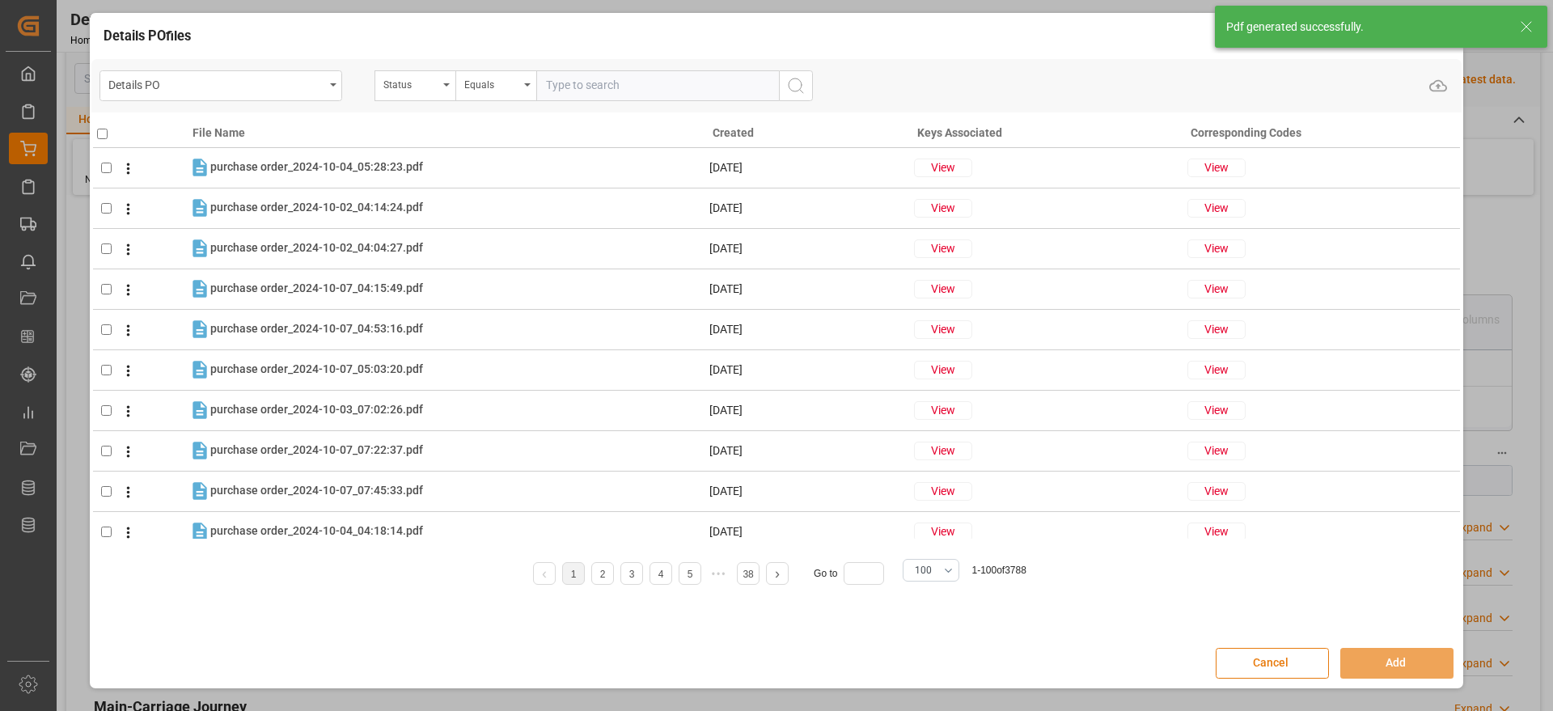
click at [1269, 660] on button "Cancel" at bounding box center [1272, 663] width 113 height 31
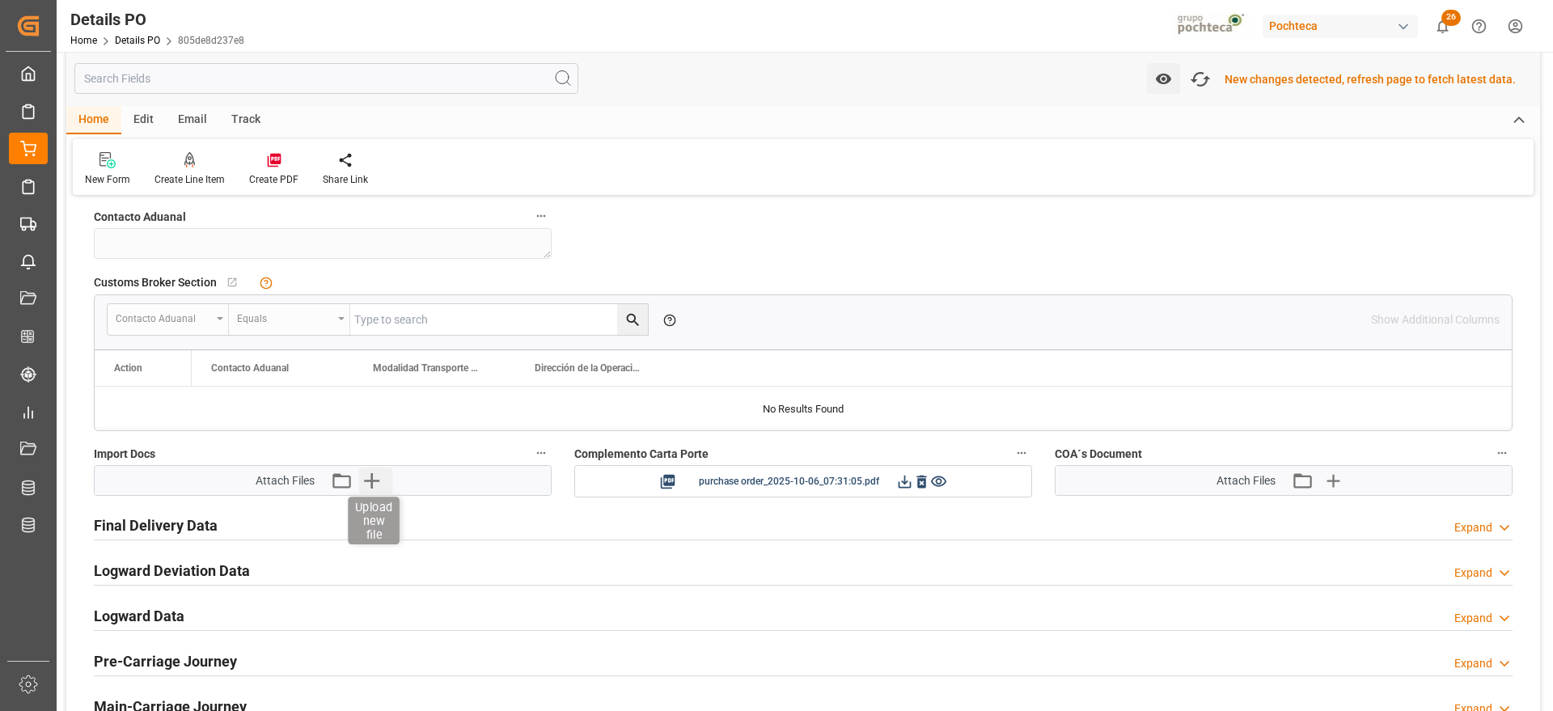
click at [379, 476] on icon "button" at bounding box center [371, 481] width 26 height 26
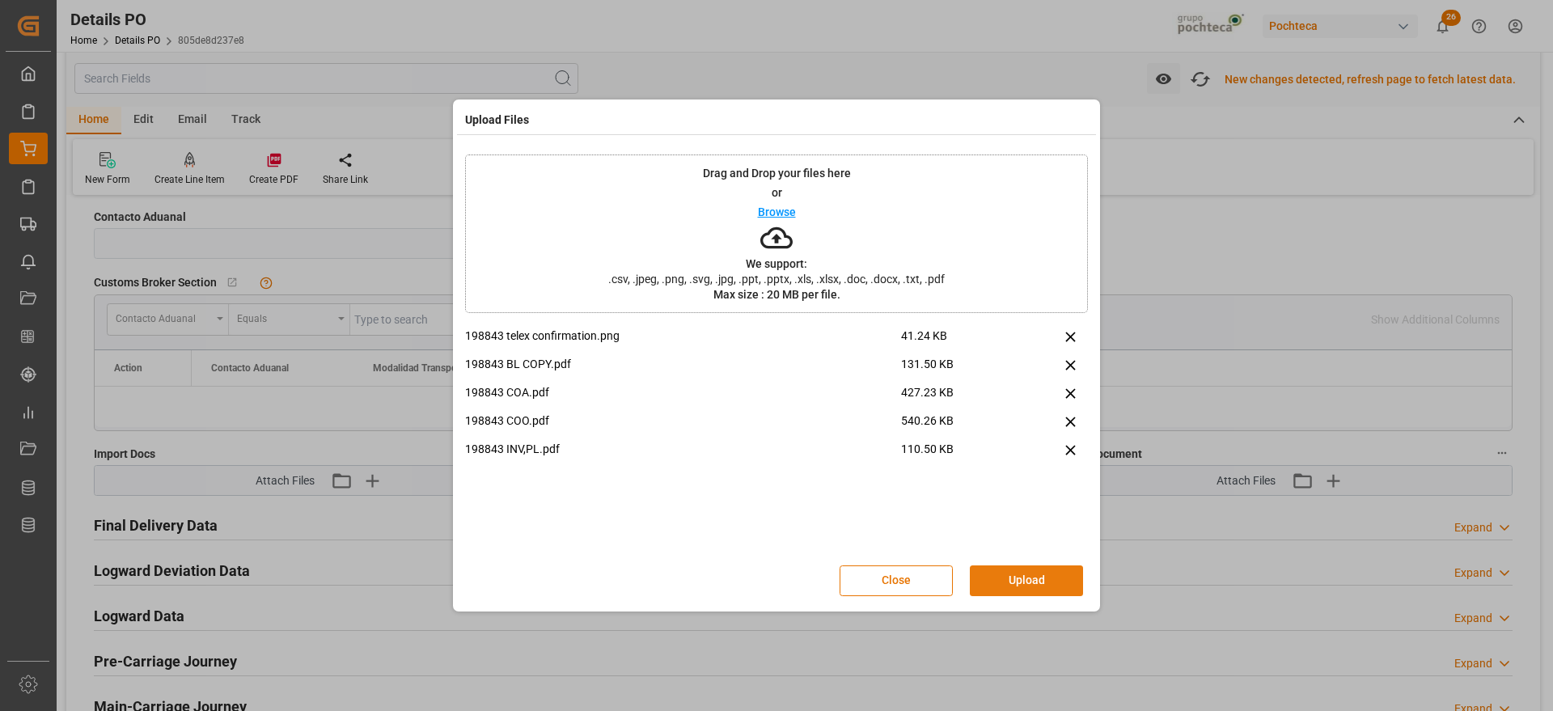
click at [1044, 569] on button "Upload" at bounding box center [1026, 580] width 113 height 31
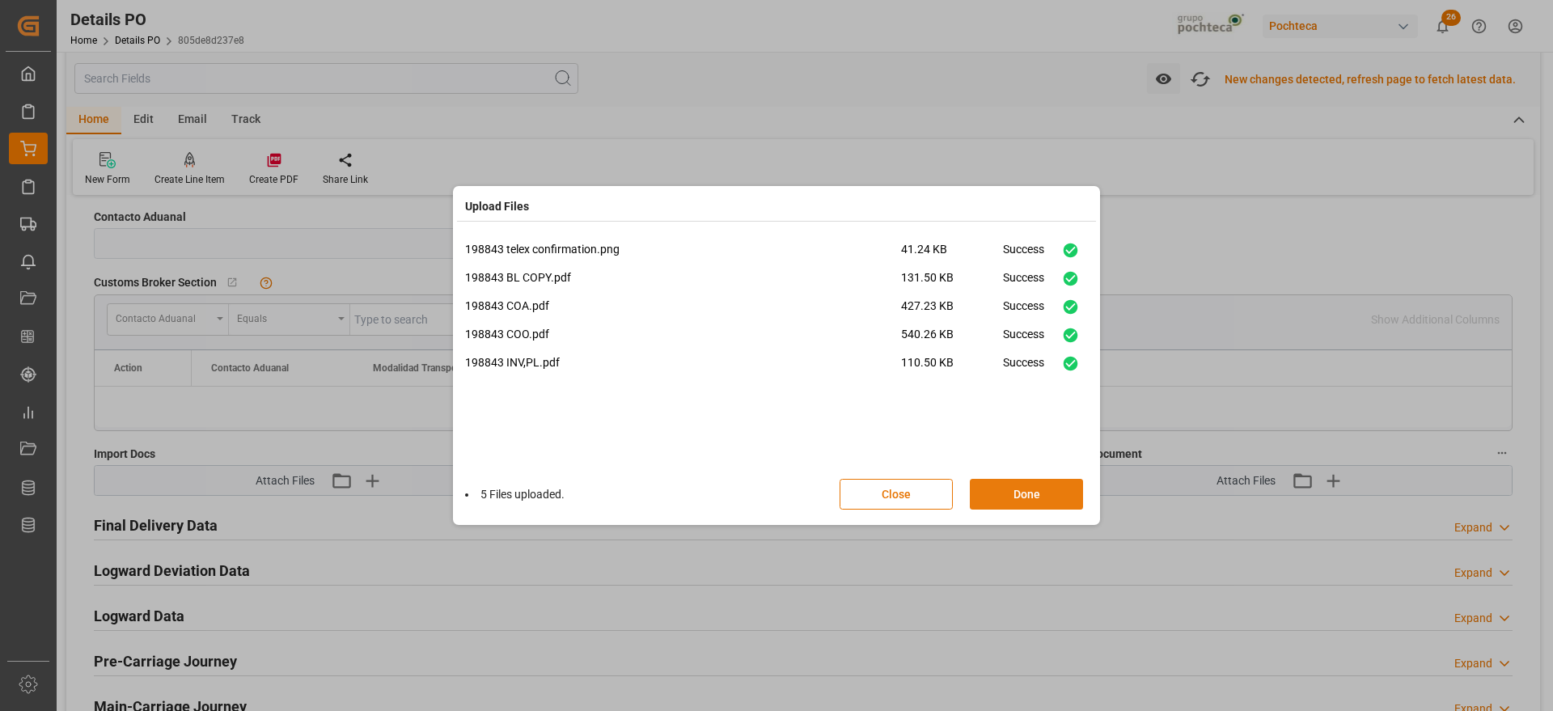
click at [1050, 503] on button "Done" at bounding box center [1026, 494] width 113 height 31
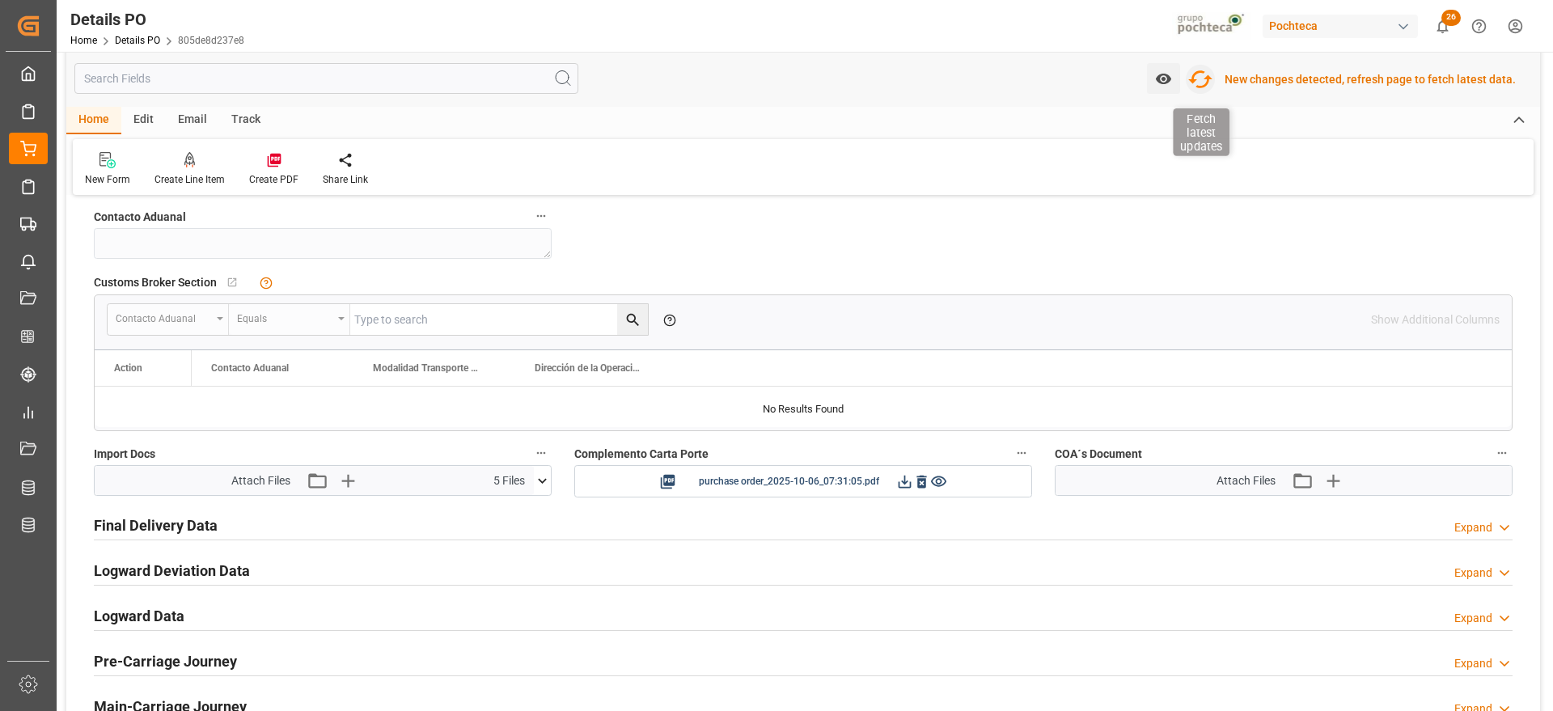
click at [1206, 79] on icon "button" at bounding box center [1201, 79] width 26 height 26
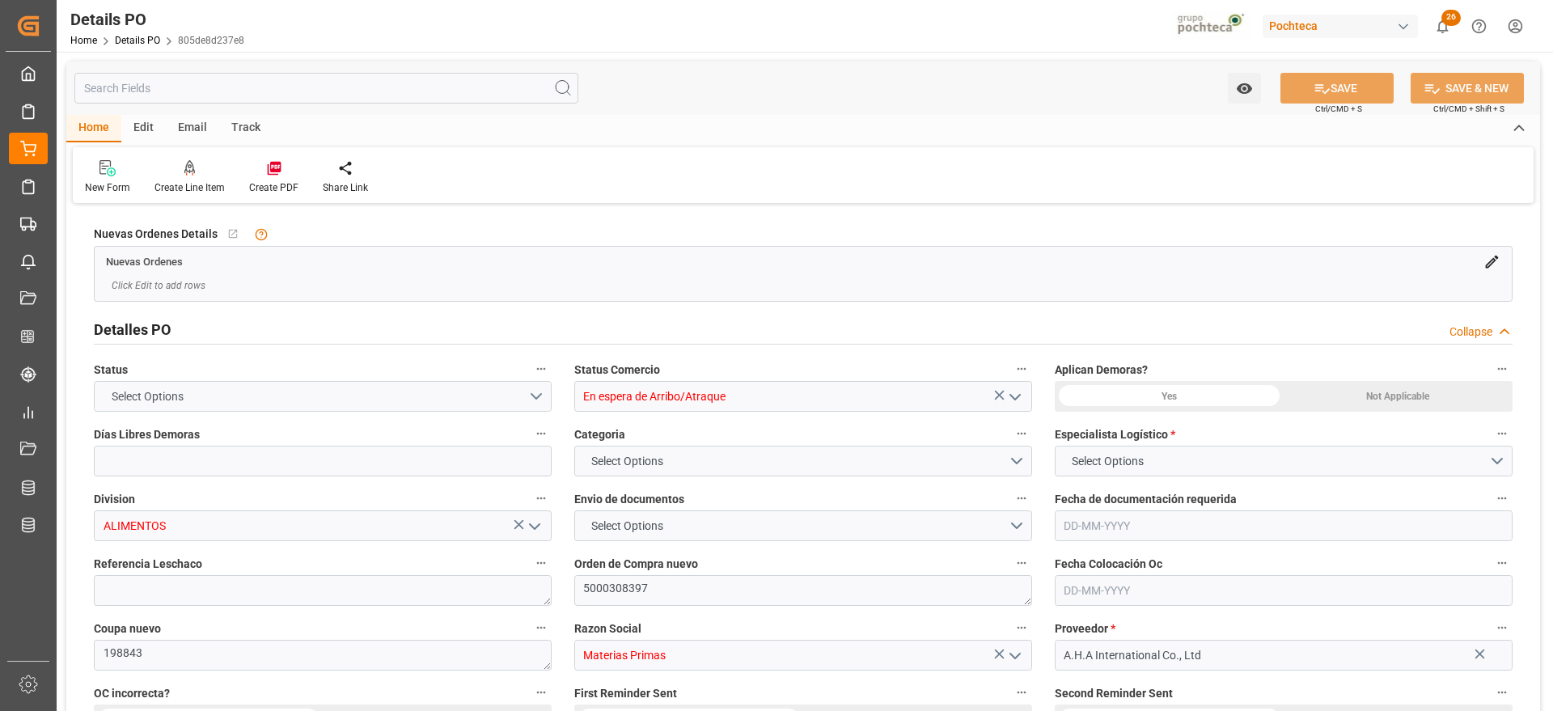
type input "12"
type input "[DATE]"
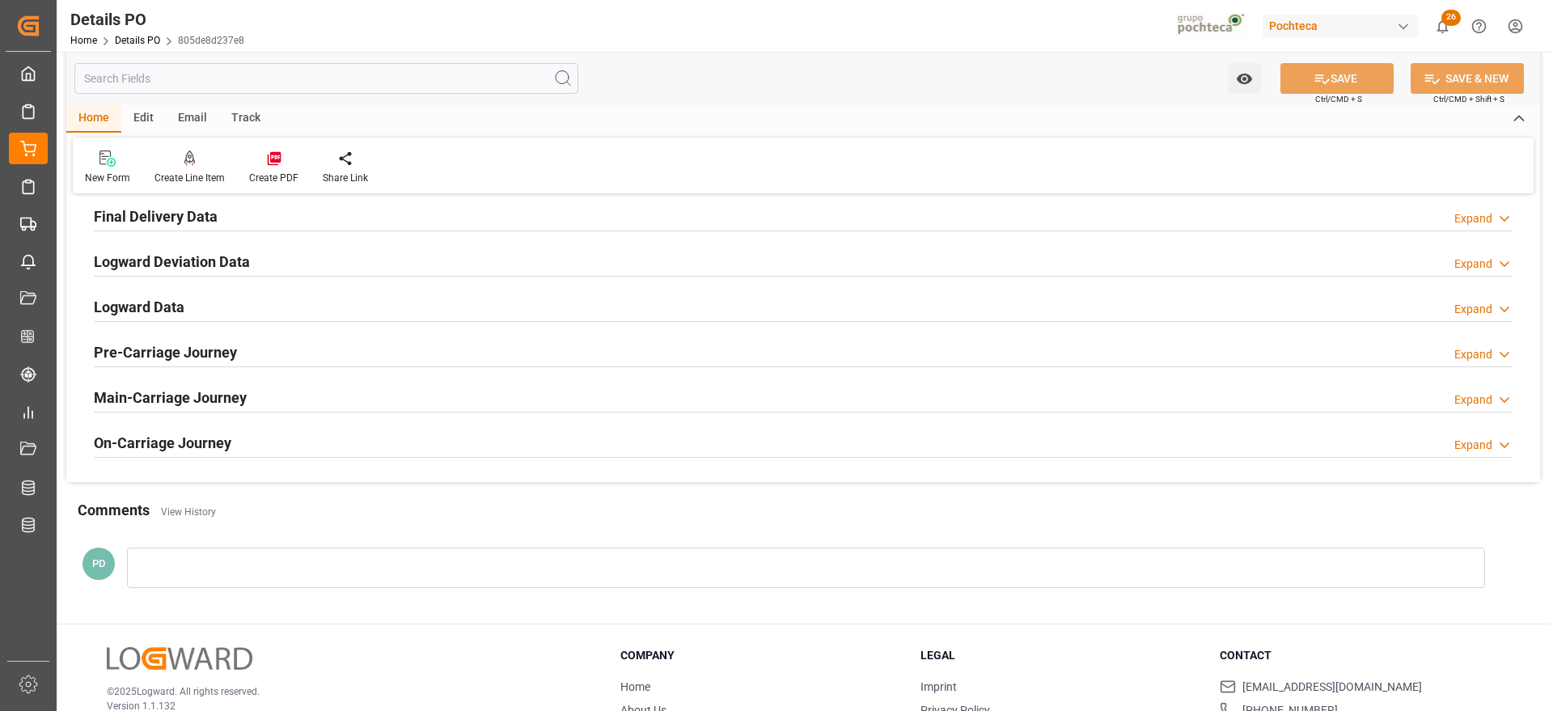
scroll to position [1112, 0]
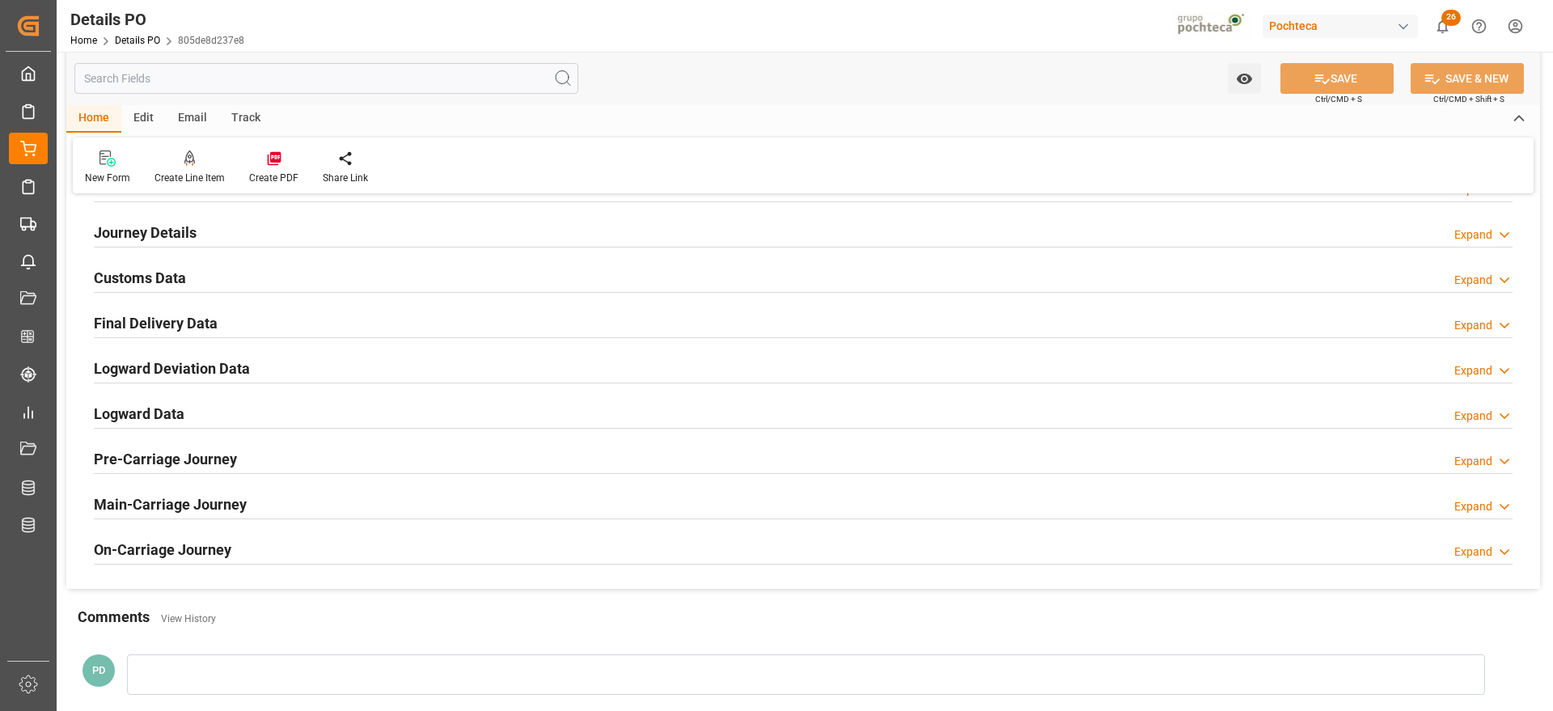
click at [135, 282] on h2 "Customs Data" at bounding box center [140, 278] width 92 height 22
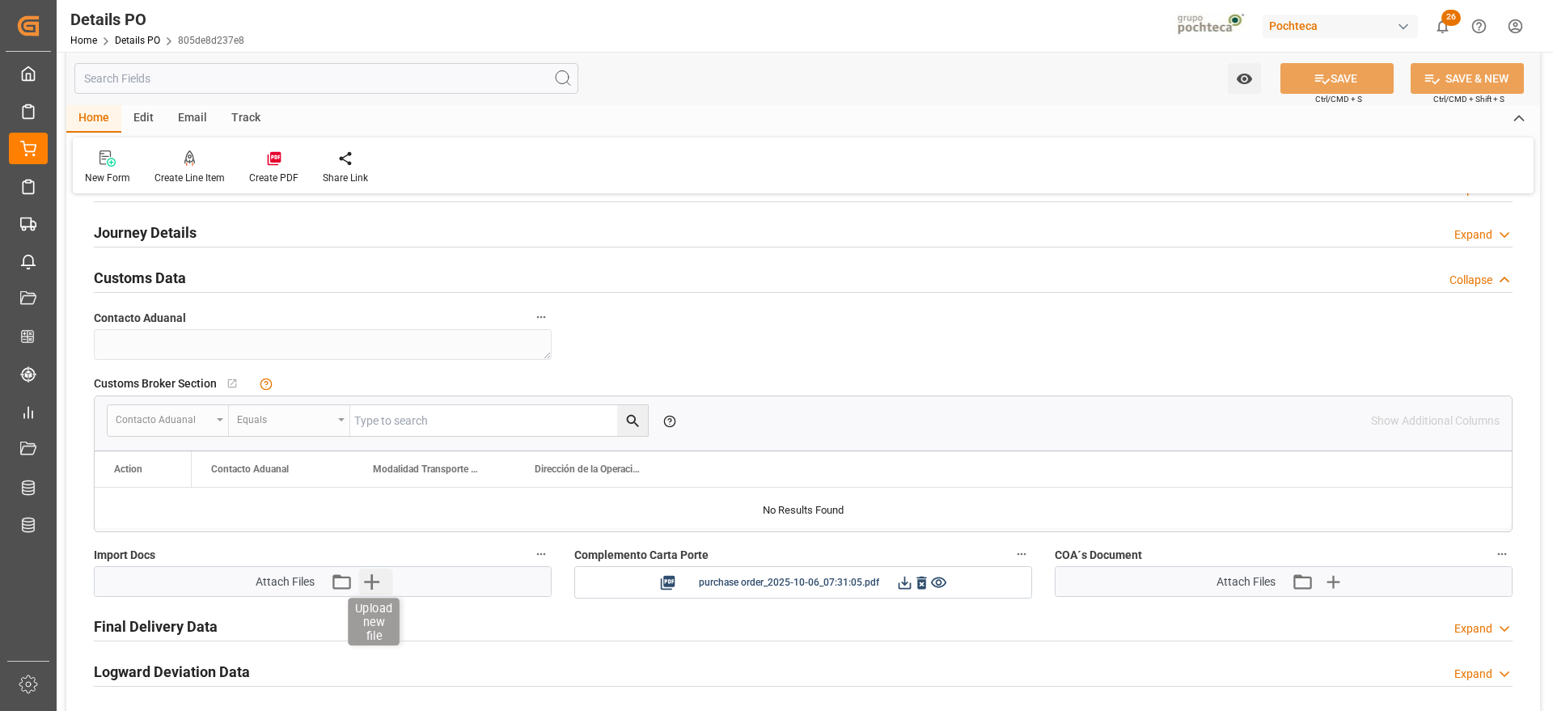
click at [374, 588] on icon "button" at bounding box center [371, 582] width 26 height 26
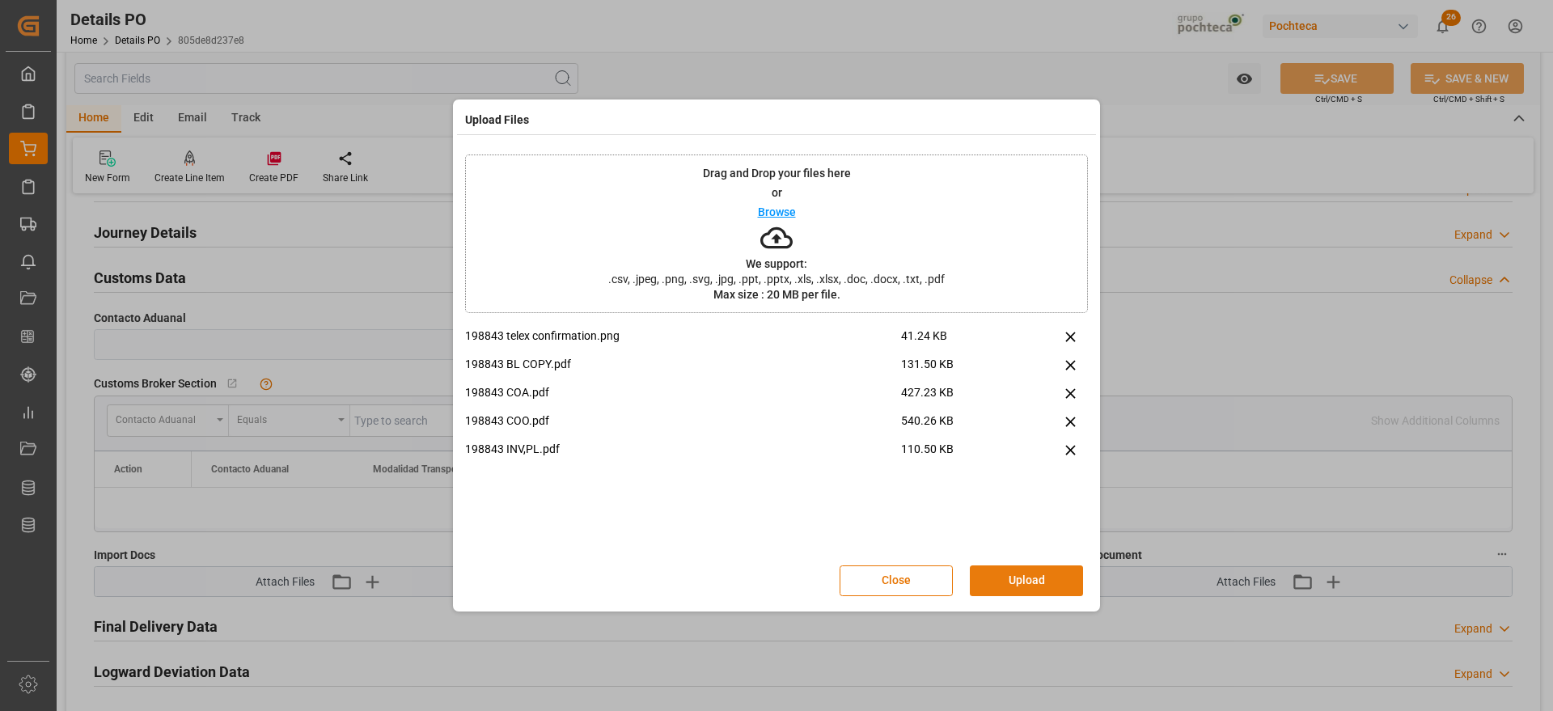
click at [1046, 575] on button "Upload" at bounding box center [1026, 580] width 113 height 31
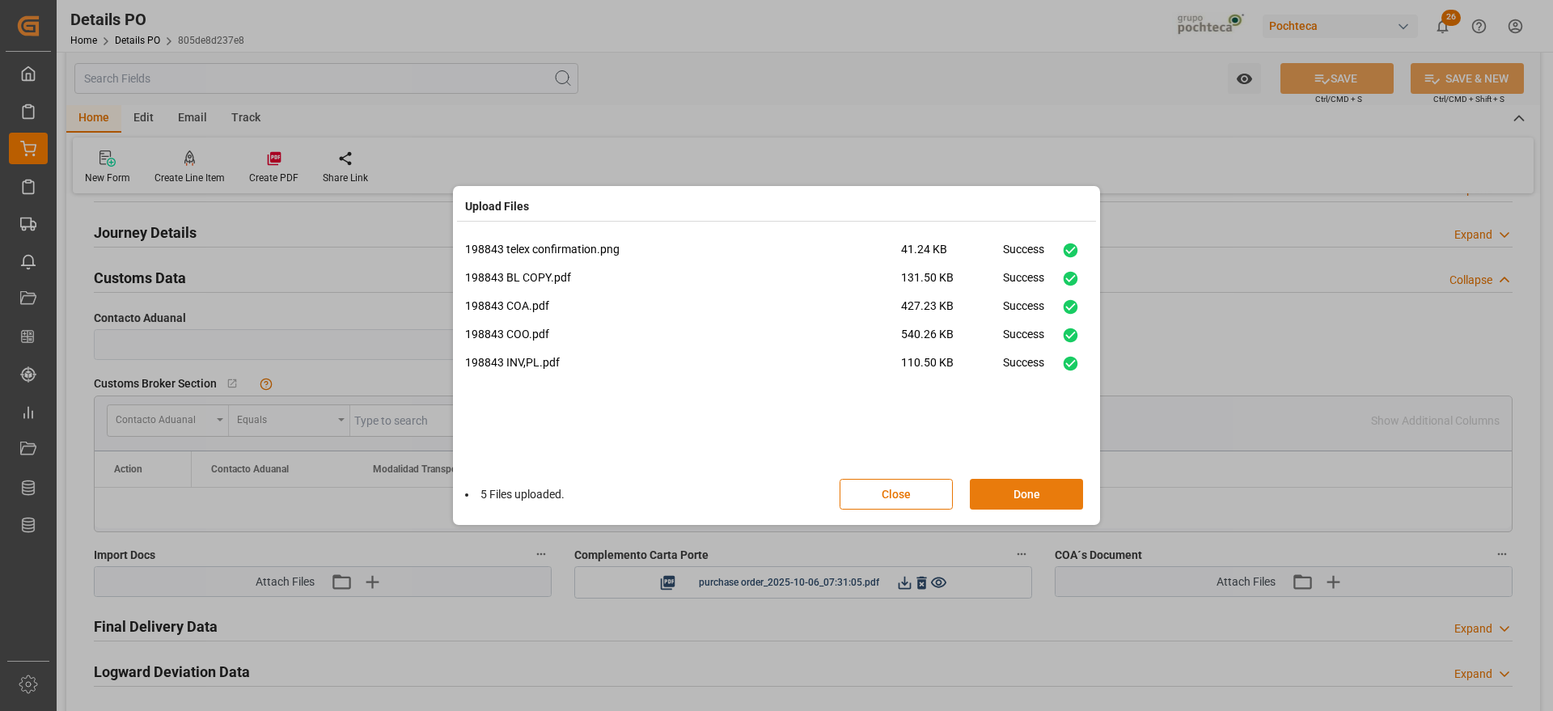
click at [1026, 505] on button "Done" at bounding box center [1026, 494] width 113 height 31
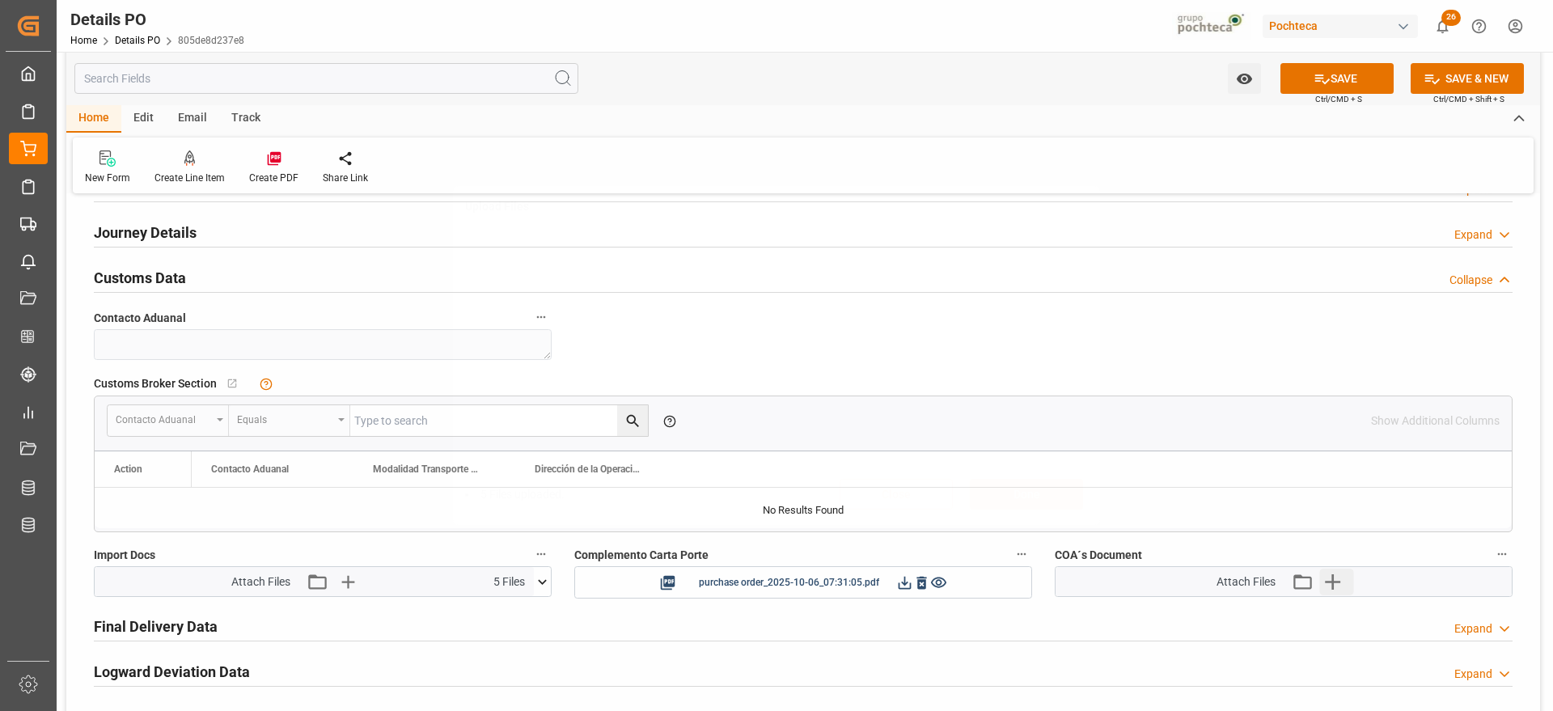
click at [1341, 587] on icon "button" at bounding box center [1332, 582] width 26 height 26
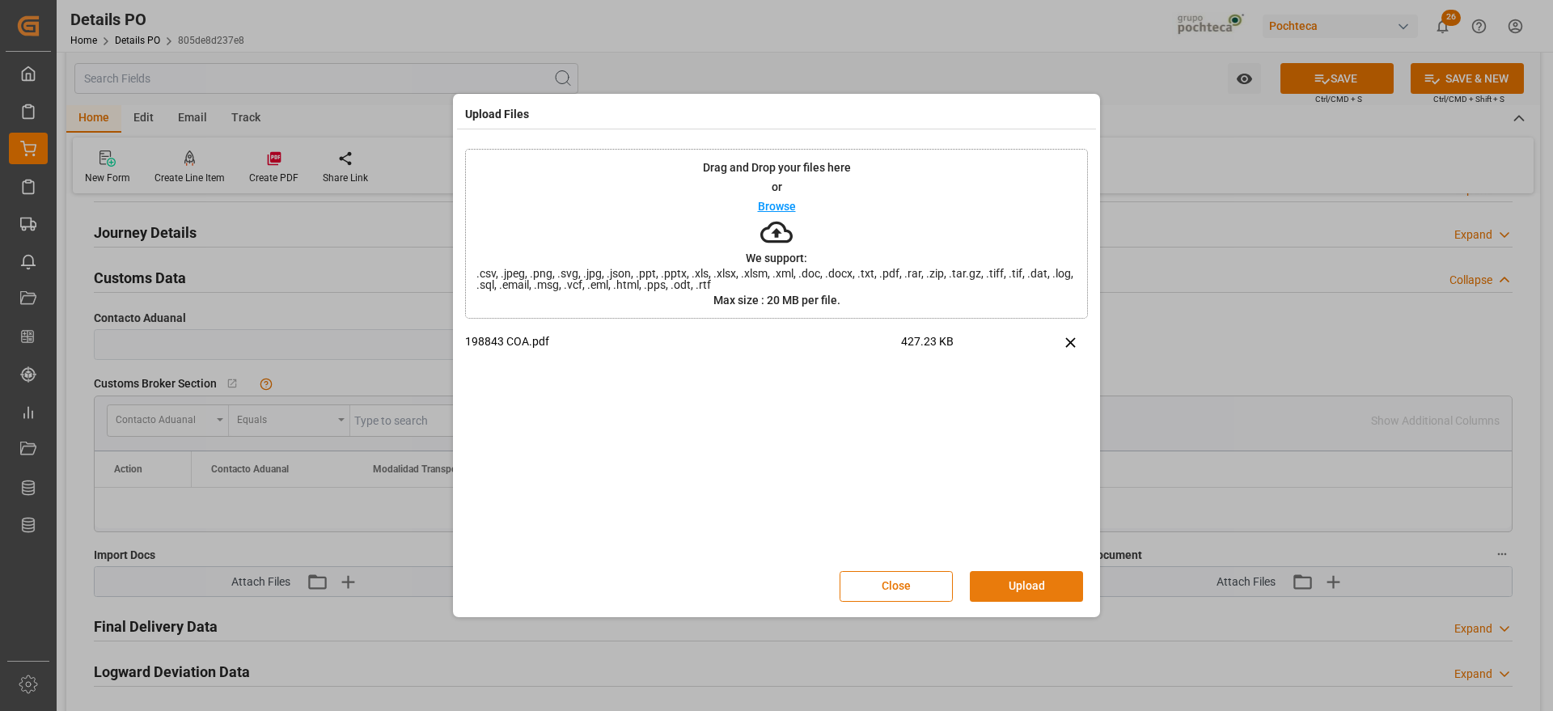
click at [996, 579] on button "Upload" at bounding box center [1026, 586] width 113 height 31
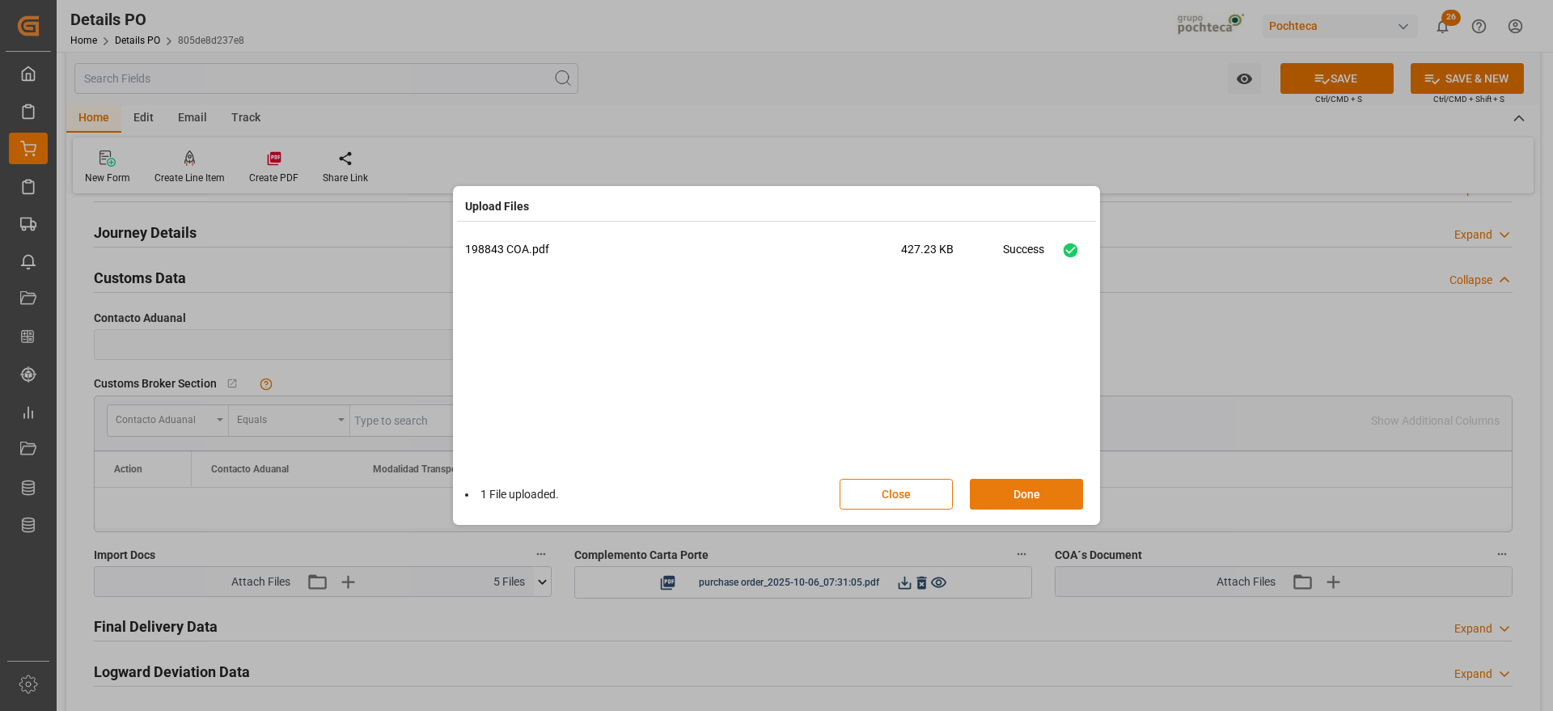
click at [1046, 488] on button "Done" at bounding box center [1026, 494] width 113 height 31
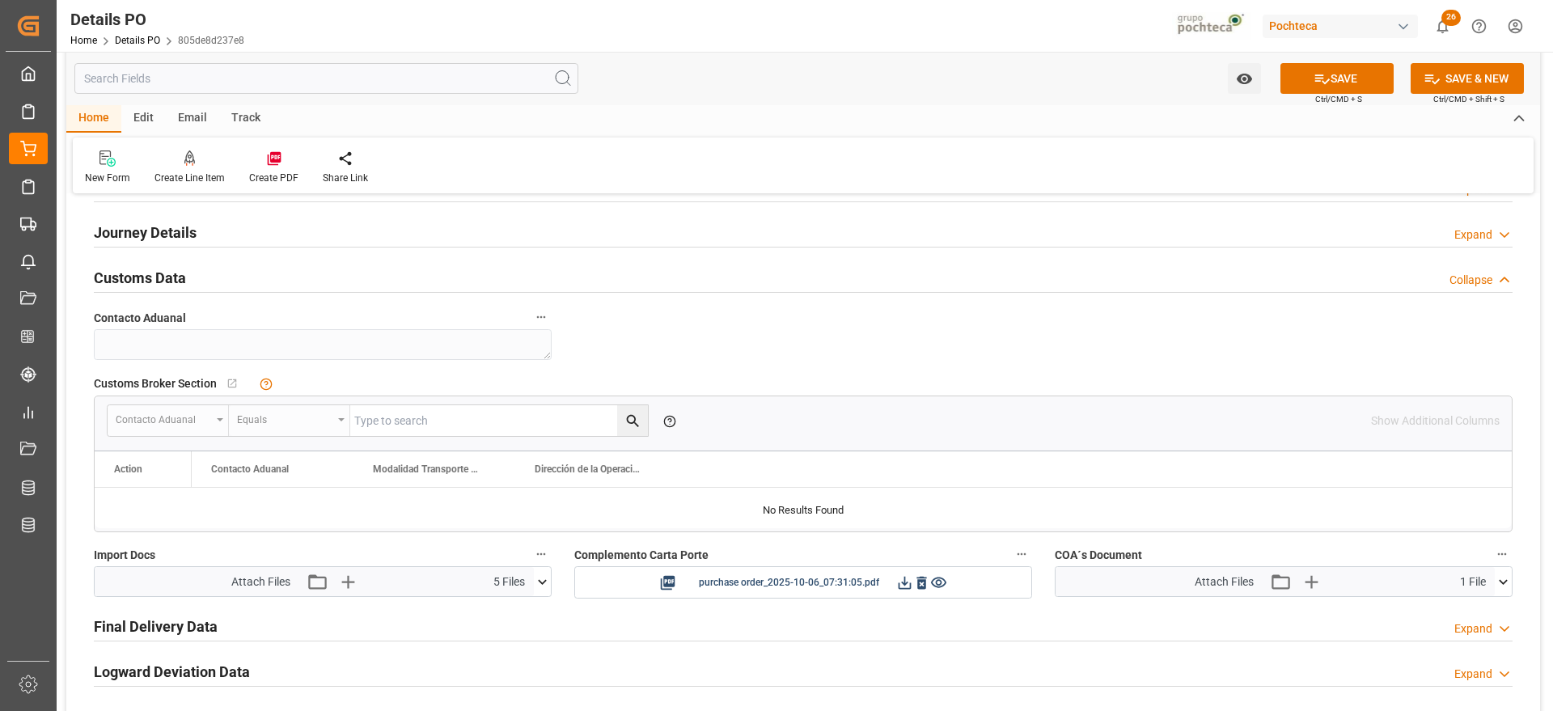
click at [1314, 81] on icon at bounding box center [1322, 78] width 17 height 17
click at [902, 584] on icon at bounding box center [904, 582] width 17 height 17
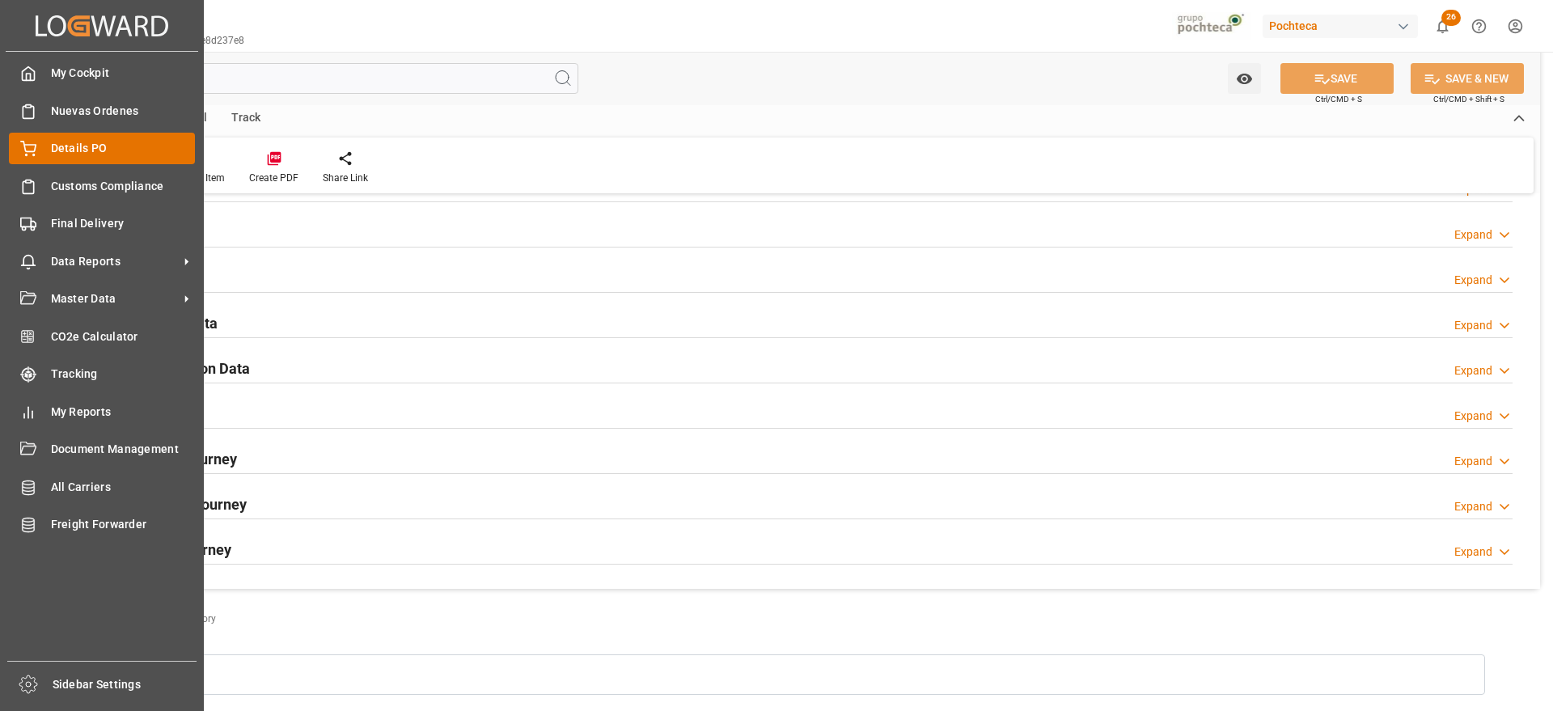
click at [31, 142] on icon at bounding box center [28, 149] width 16 height 16
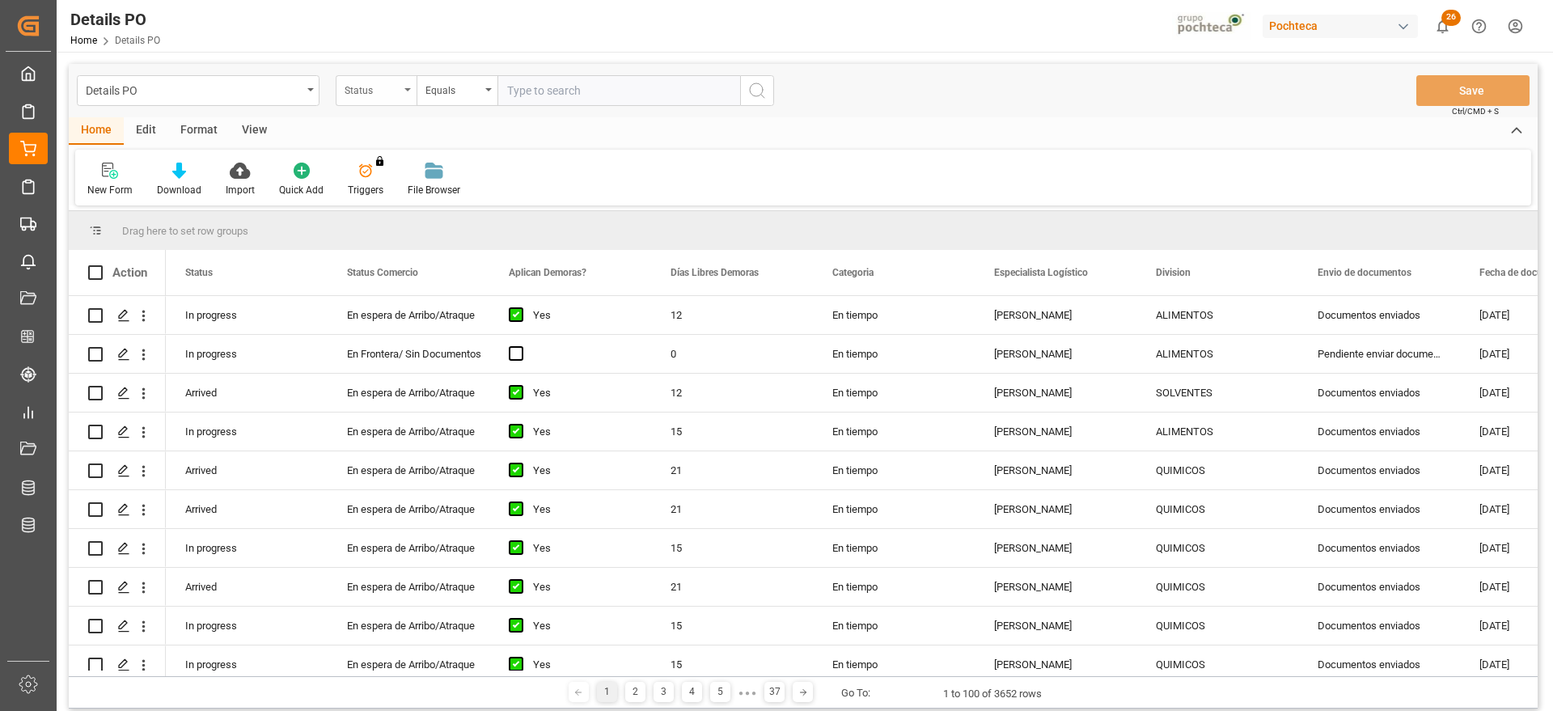
click at [363, 91] on div "Status" at bounding box center [372, 88] width 55 height 19
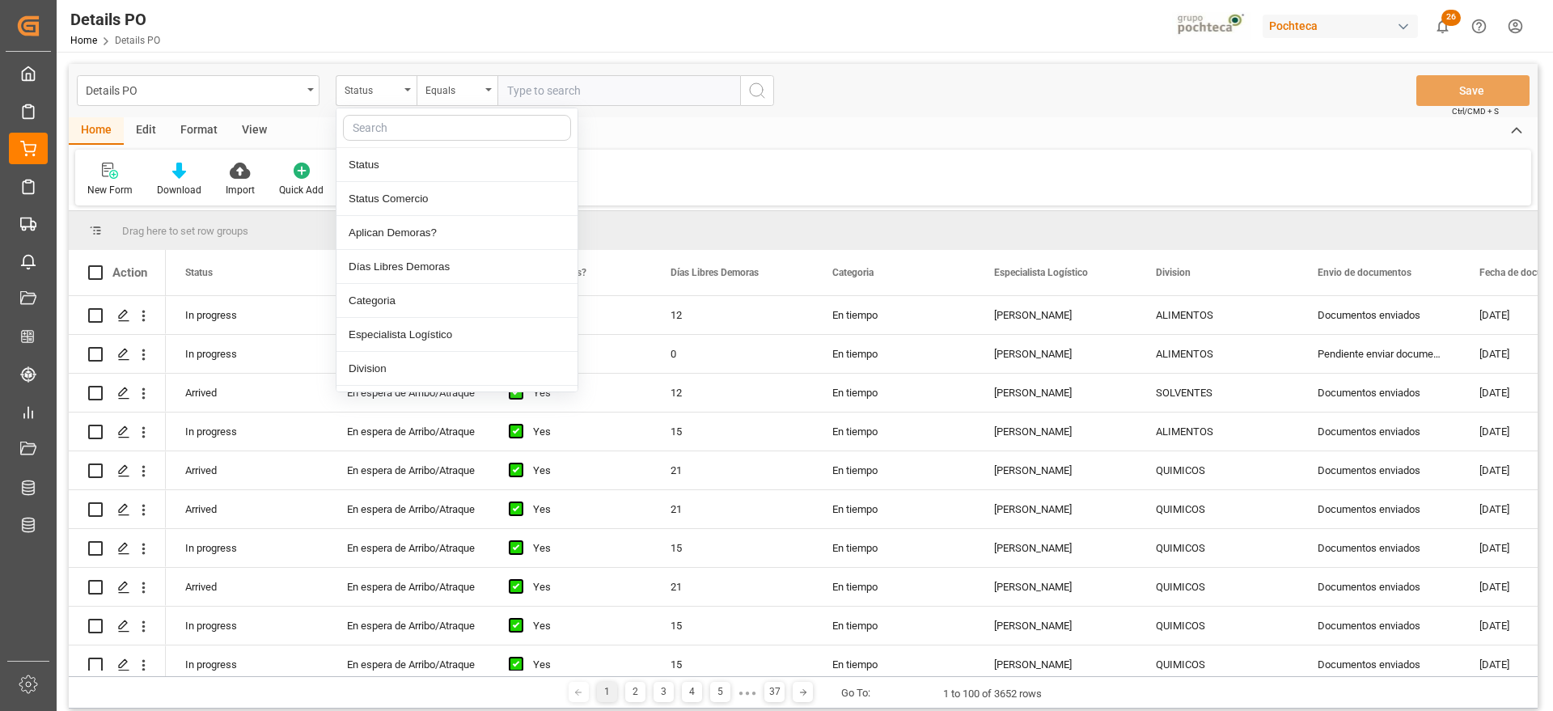
click at [405, 129] on input "text" at bounding box center [457, 128] width 228 height 26
type input "REF"
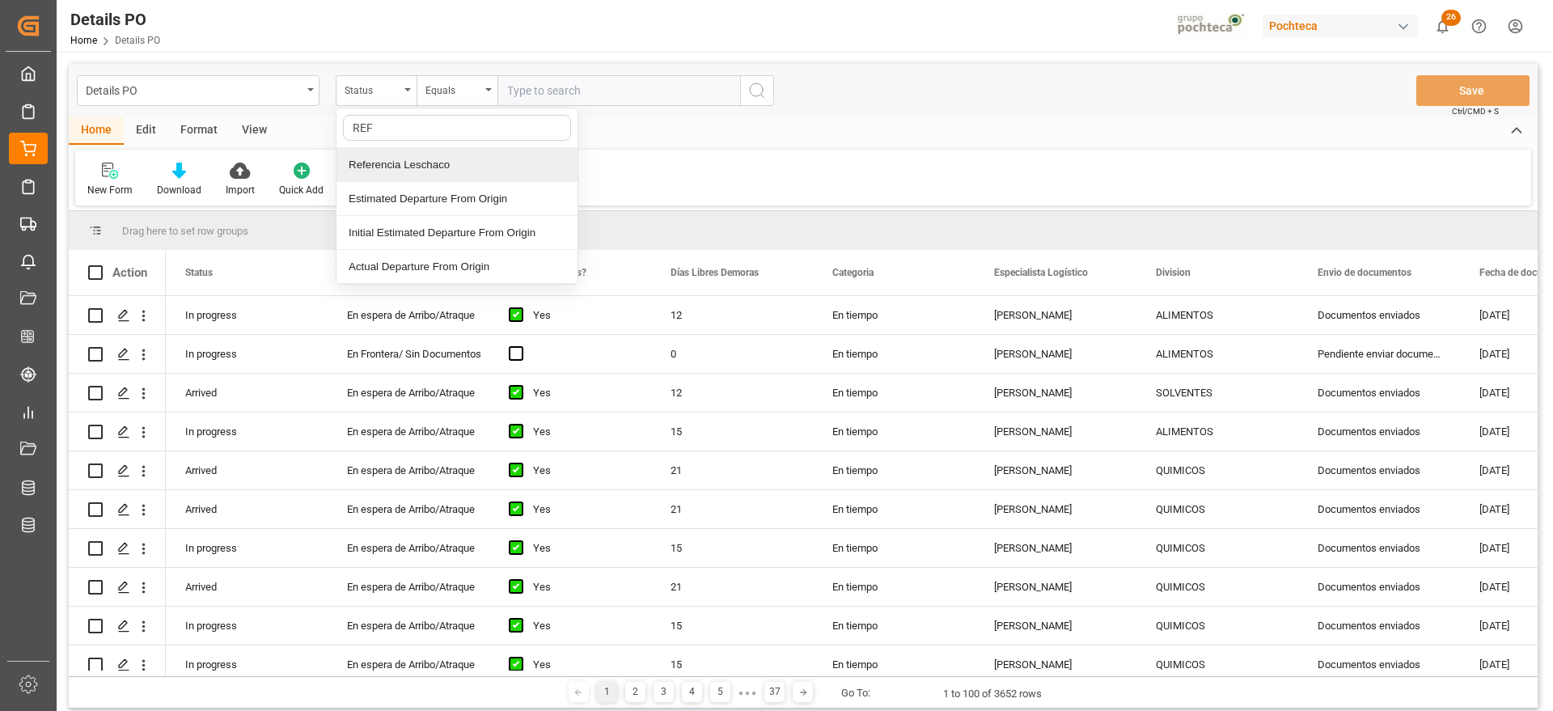
click at [422, 162] on div "Referencia Leschaco" at bounding box center [457, 165] width 241 height 34
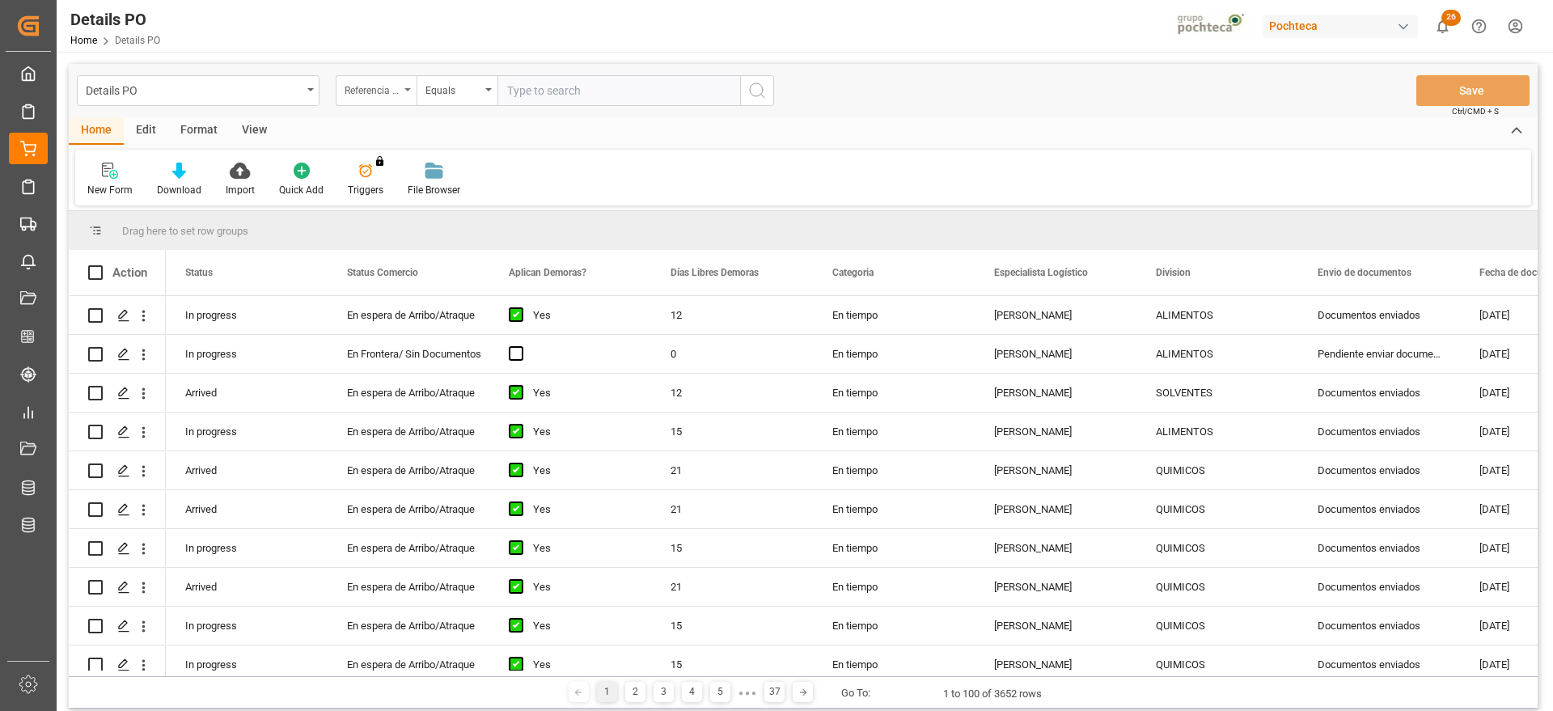
click at [364, 88] on div "Referencia Leschaco" at bounding box center [372, 88] width 55 height 19
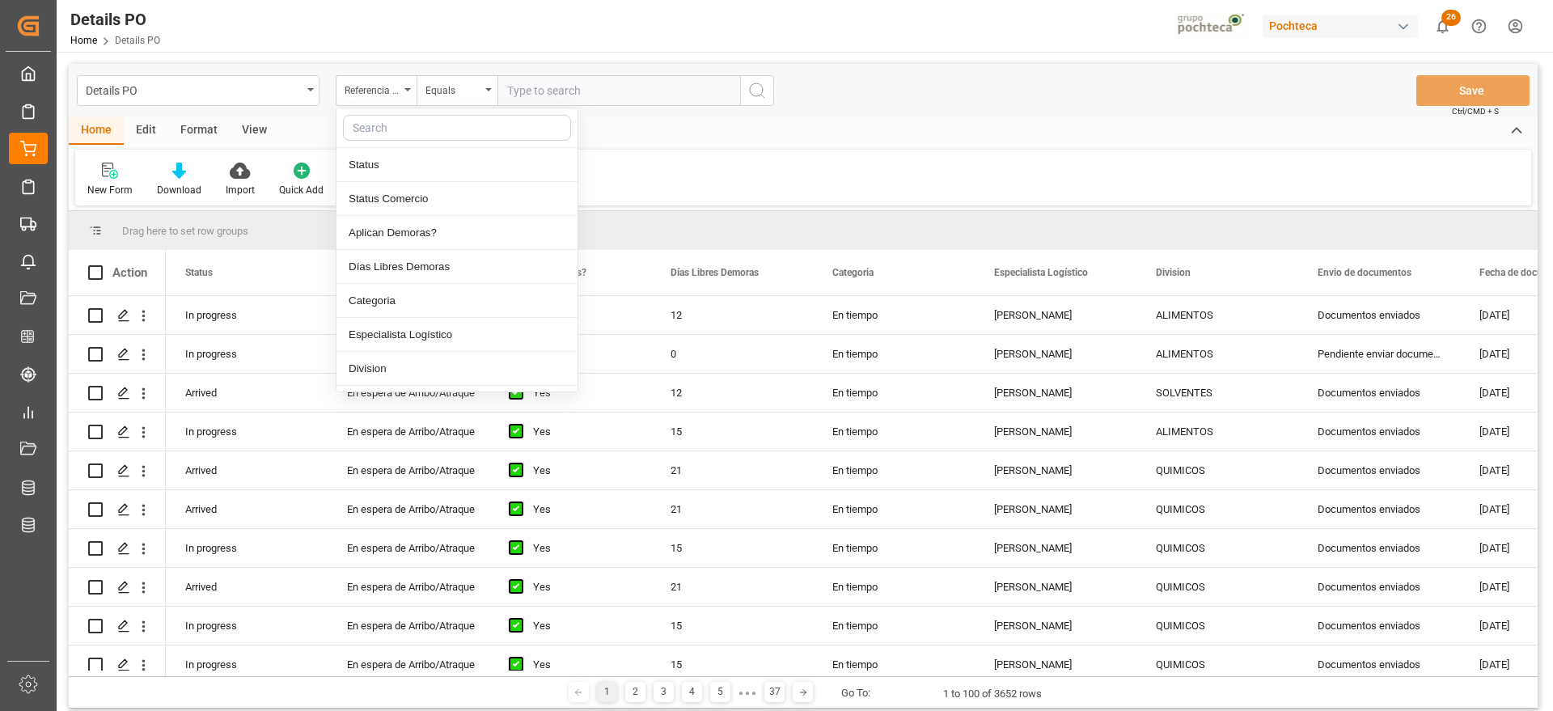
click at [404, 125] on input "text" at bounding box center [457, 128] width 228 height 26
type input "ORDE"
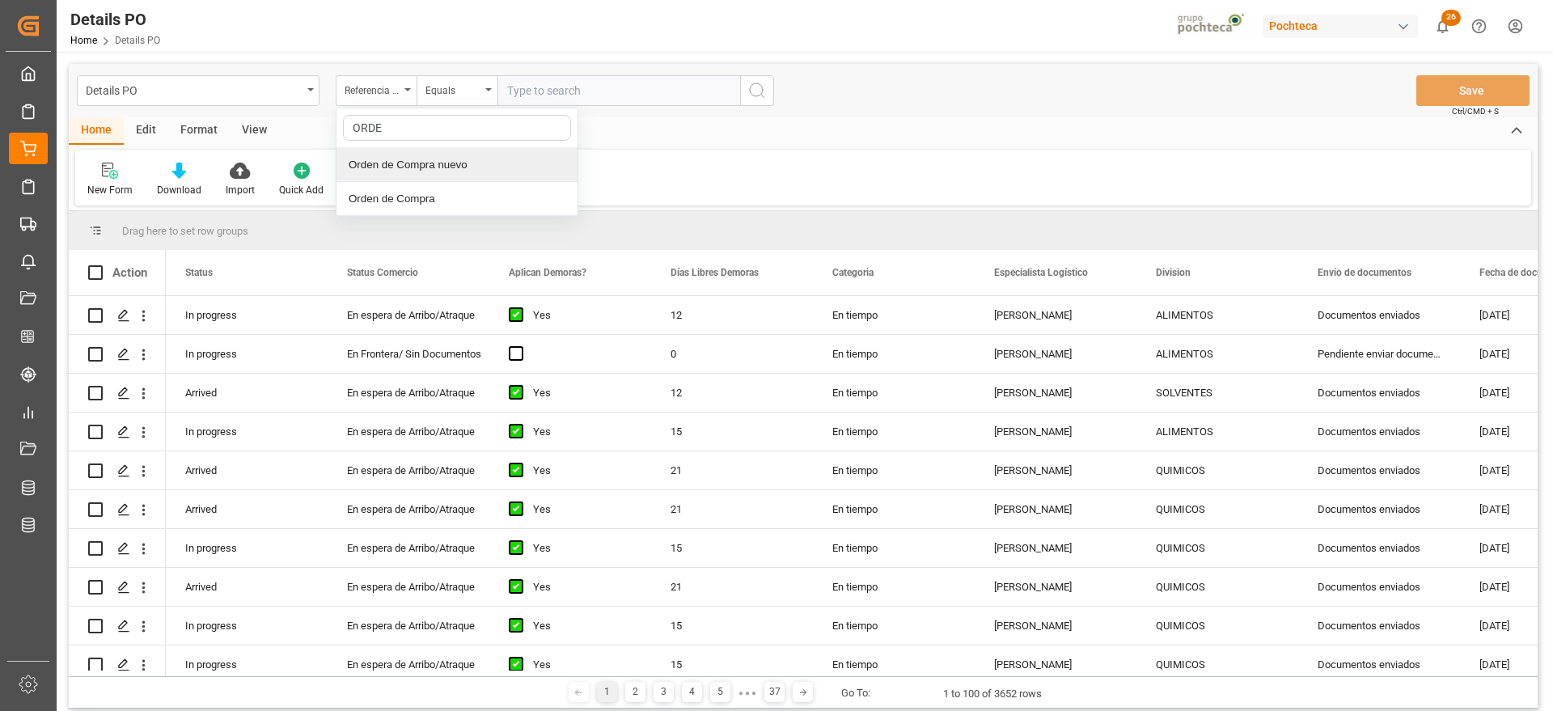
click at [416, 171] on div "Orden de Compra nuevo" at bounding box center [457, 165] width 241 height 34
click at [519, 96] on input "text" at bounding box center [618, 90] width 243 height 31
paste input "5000308029"
type input "5000308029"
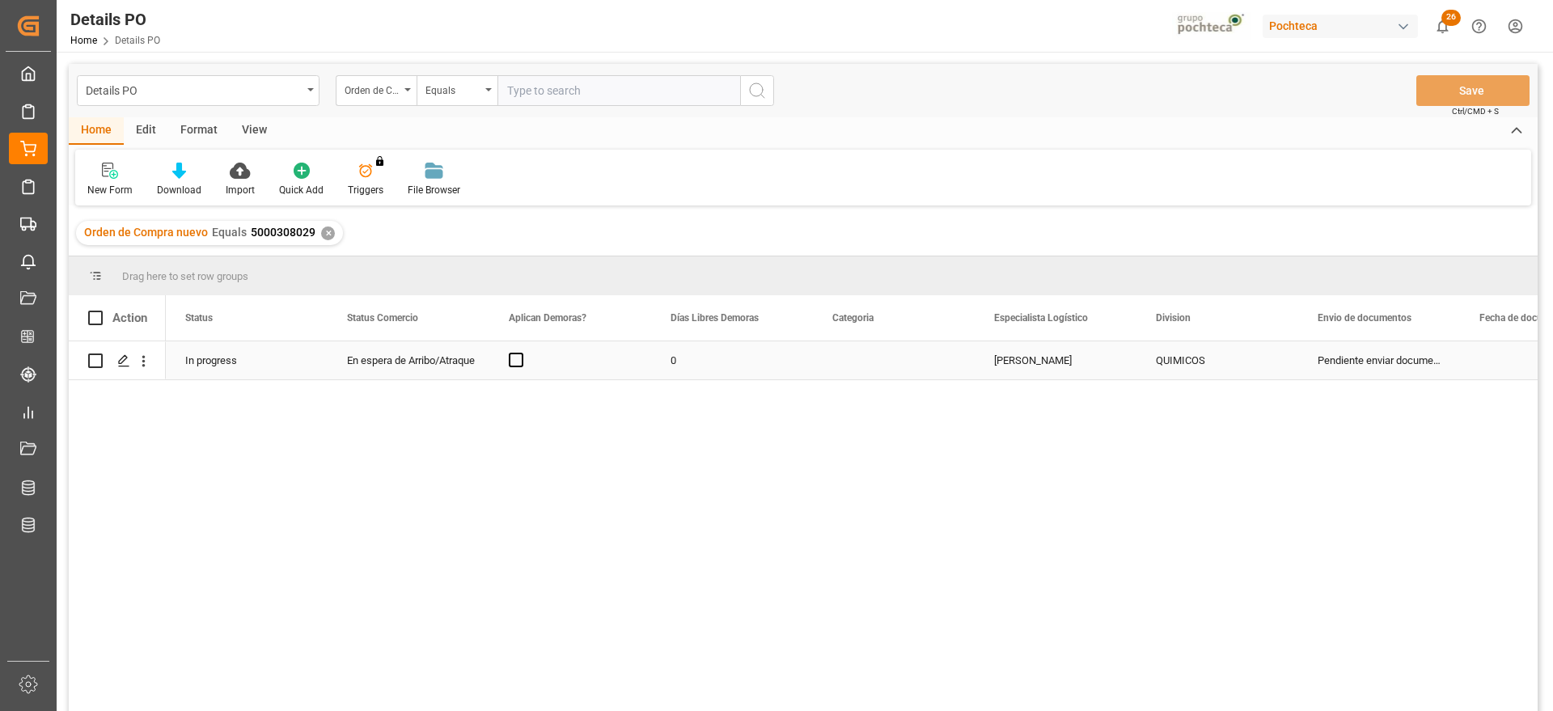
click at [983, 362] on div "[PERSON_NAME]" at bounding box center [1056, 360] width 162 height 38
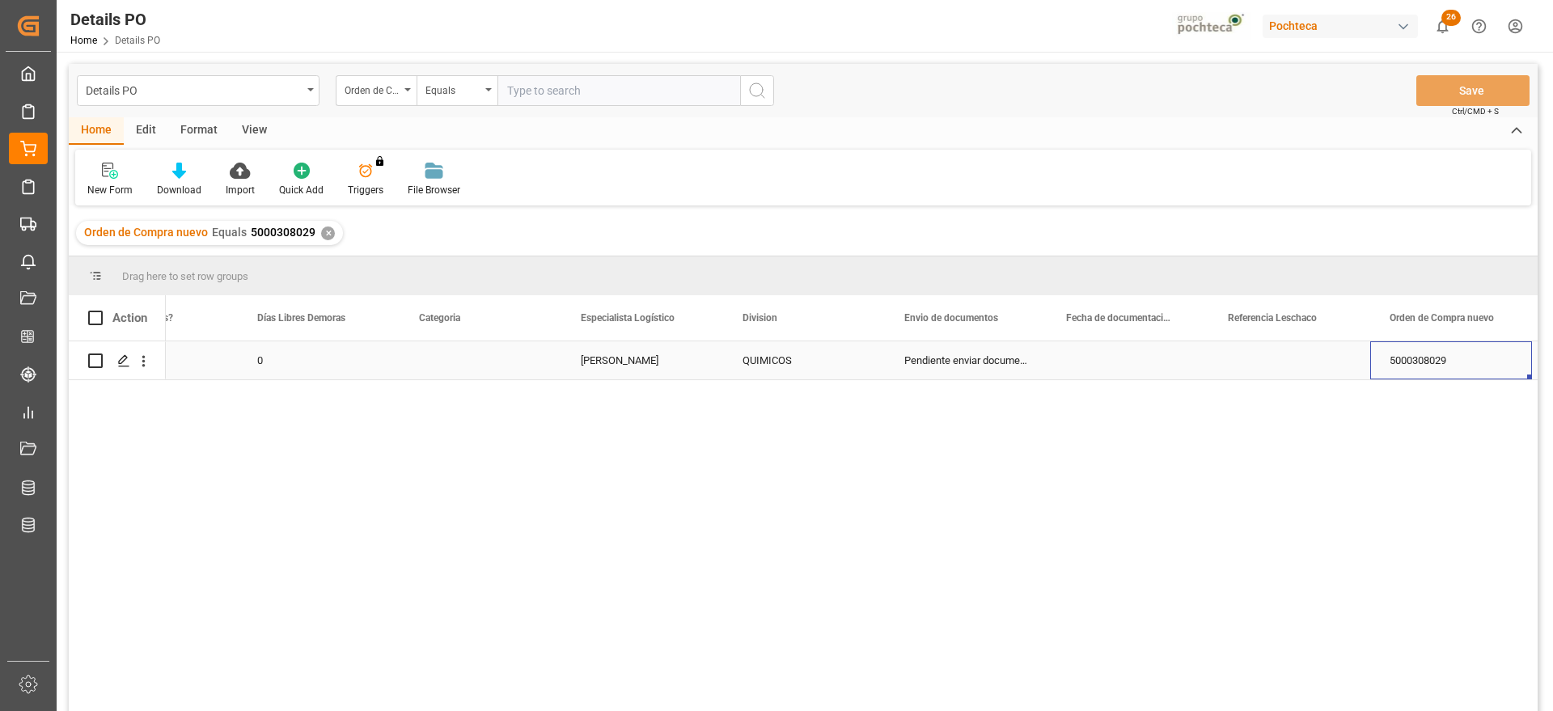
scroll to position [0, 575]
drag, startPoint x: 1139, startPoint y: 340, endPoint x: 1129, endPoint y: 350, distance: 14.3
click at [1138, 342] on div "Action Aplican Demoras? Días Libres Demoras Categoria" at bounding box center [803, 508] width 1469 height 426
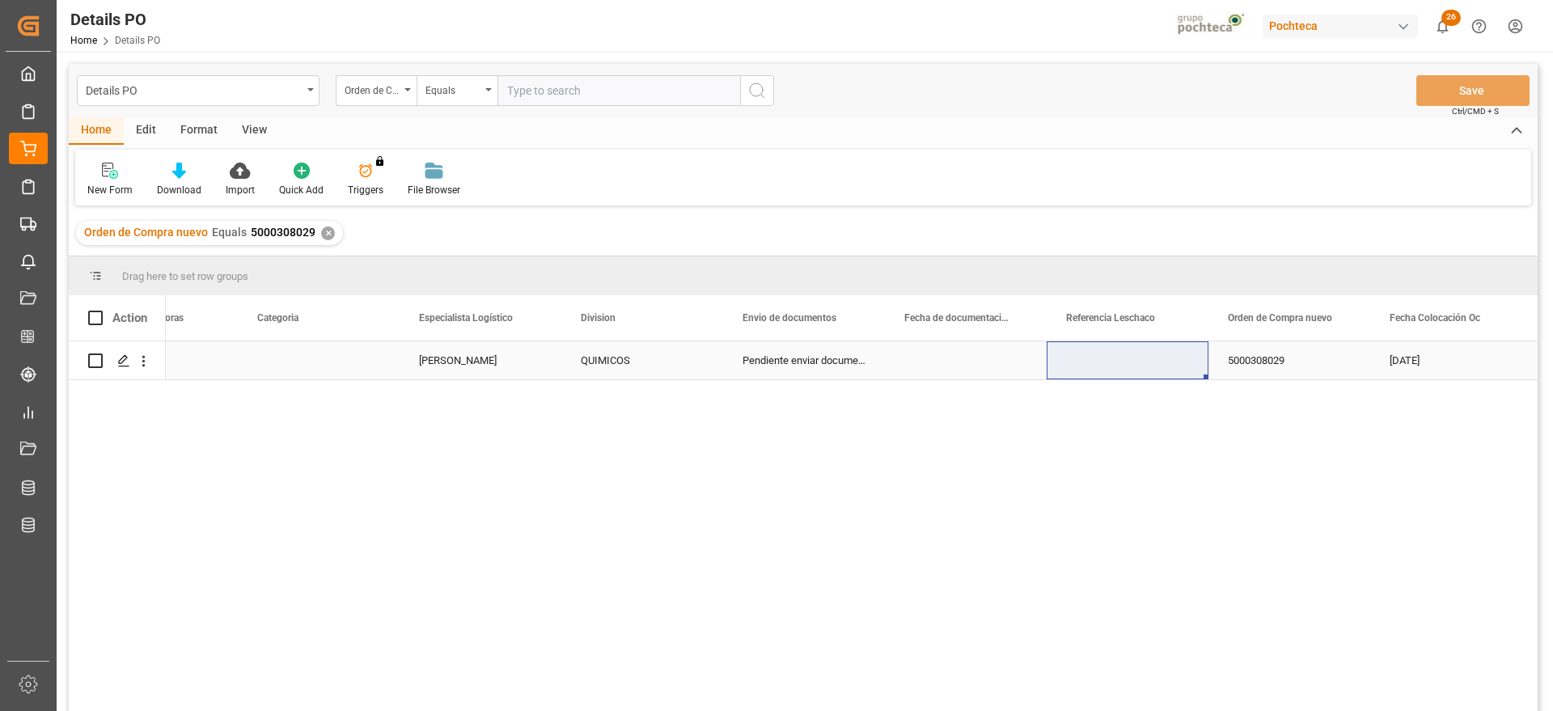
click at [1122, 362] on div "Press SPACE to select this row." at bounding box center [1128, 360] width 162 height 38
click at [1122, 362] on input "Press SPACE to select this row." at bounding box center [1128, 369] width 136 height 31
type input "EDTA"
click at [1310, 360] on div "5000308029" at bounding box center [1290, 360] width 162 height 38
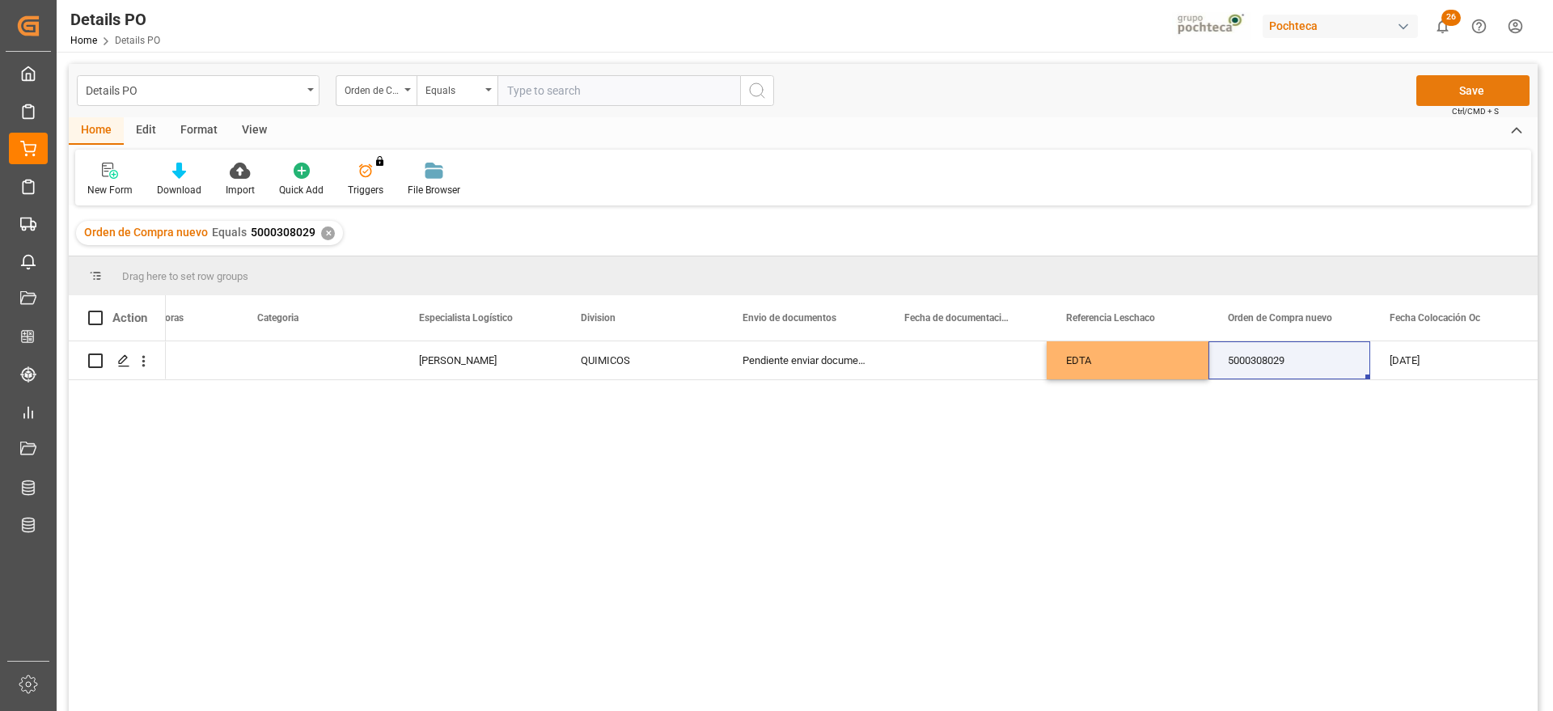
click at [1462, 75] on button "Save" at bounding box center [1472, 90] width 113 height 31
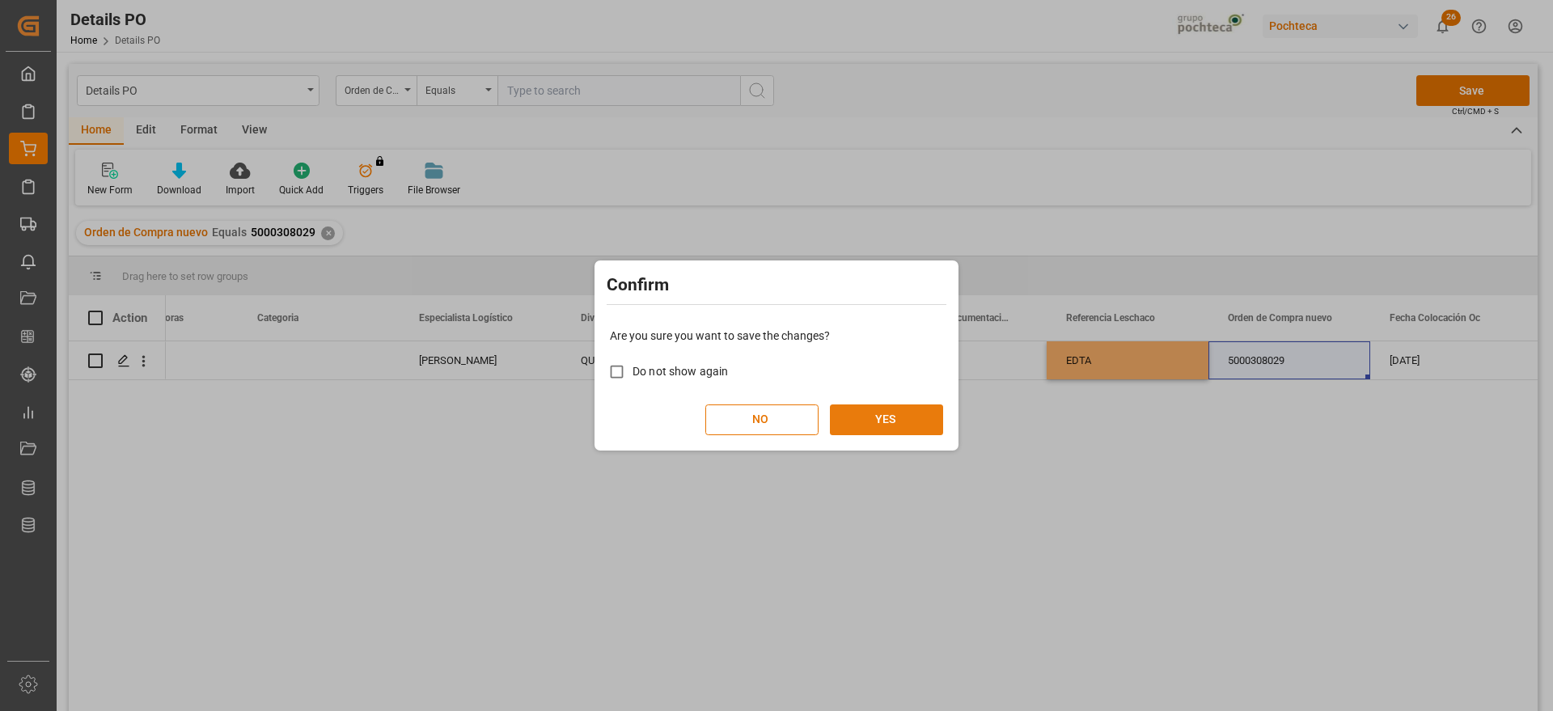
click at [873, 417] on button "YES" at bounding box center [886, 419] width 113 height 31
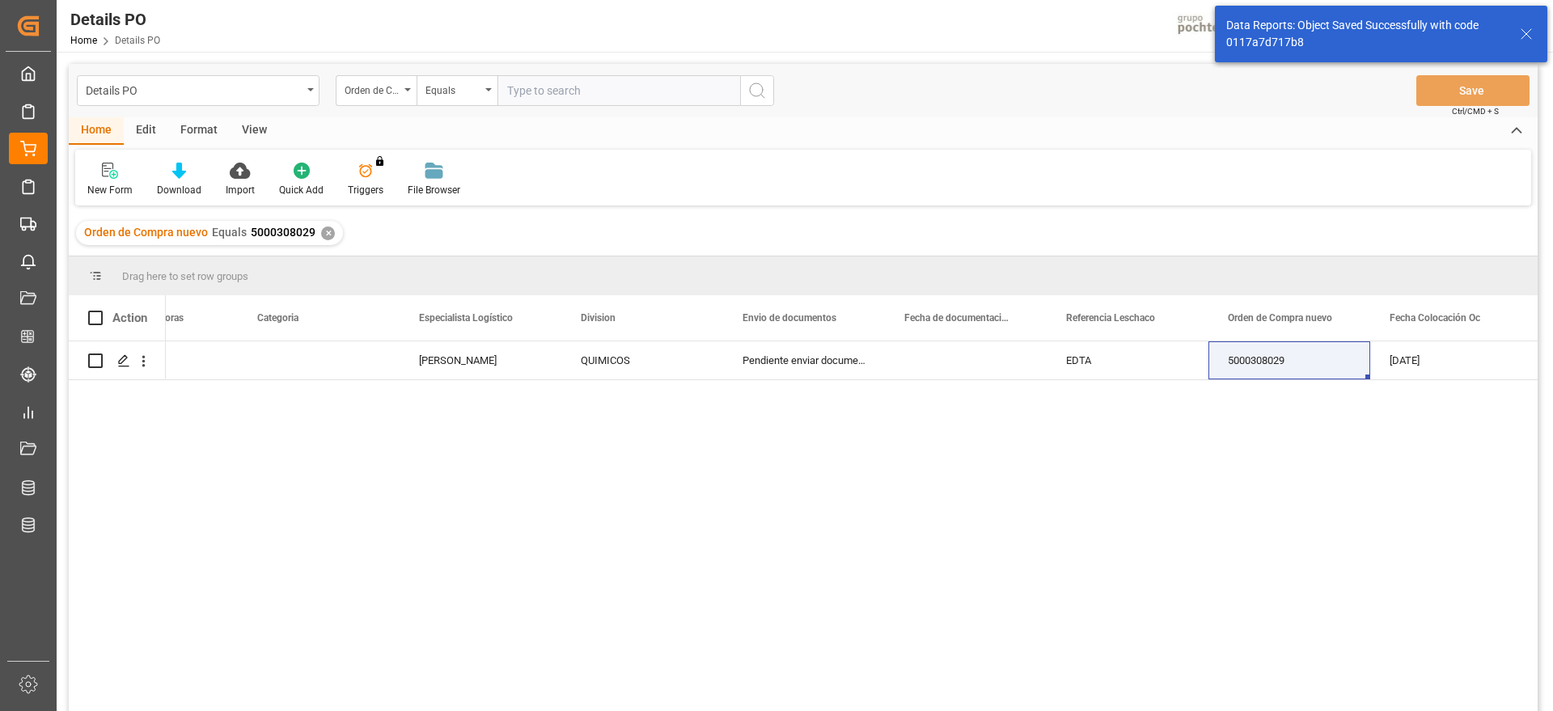
click at [326, 231] on div "✕" at bounding box center [328, 233] width 14 height 14
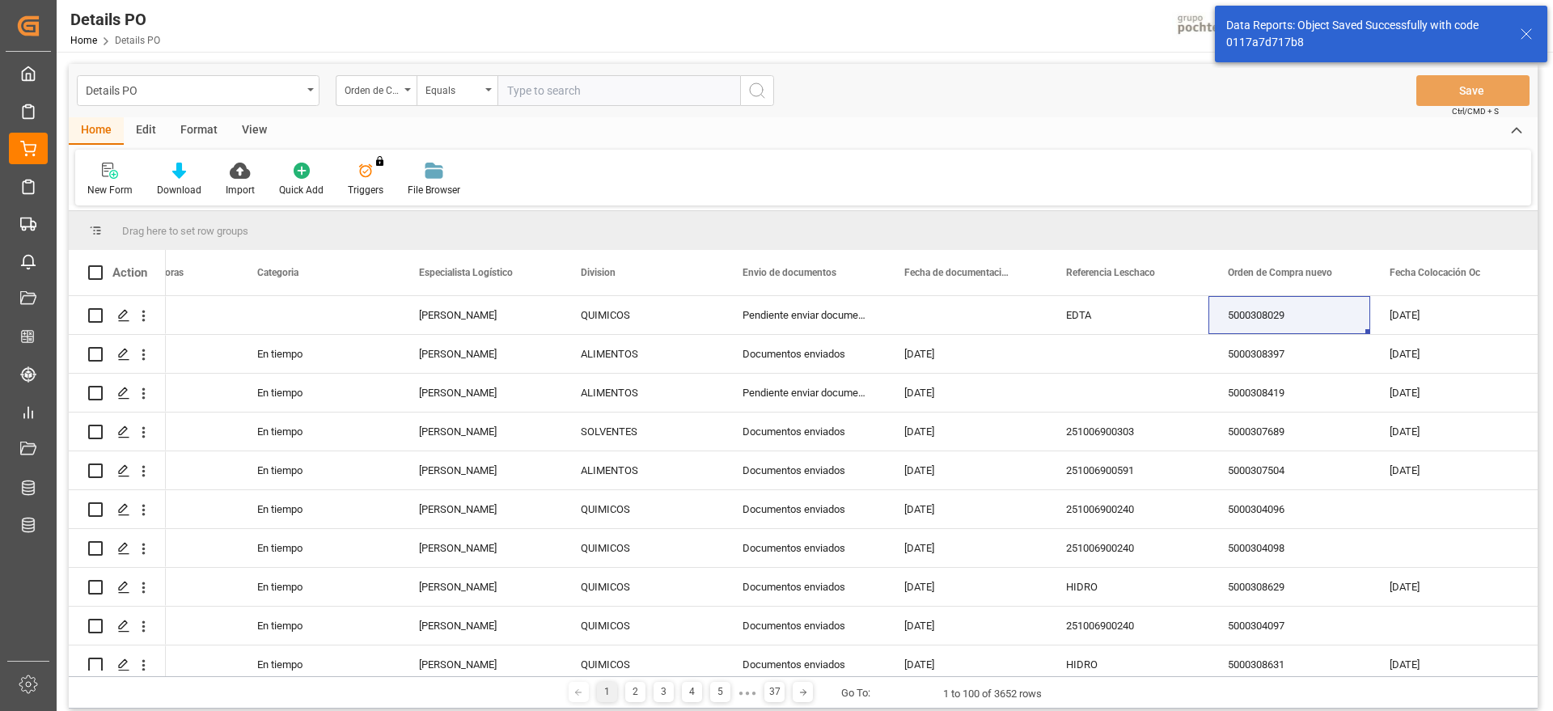
click at [581, 87] on input "text" at bounding box center [618, 90] width 243 height 31
paste input "5000308028"
type input "5000308028"
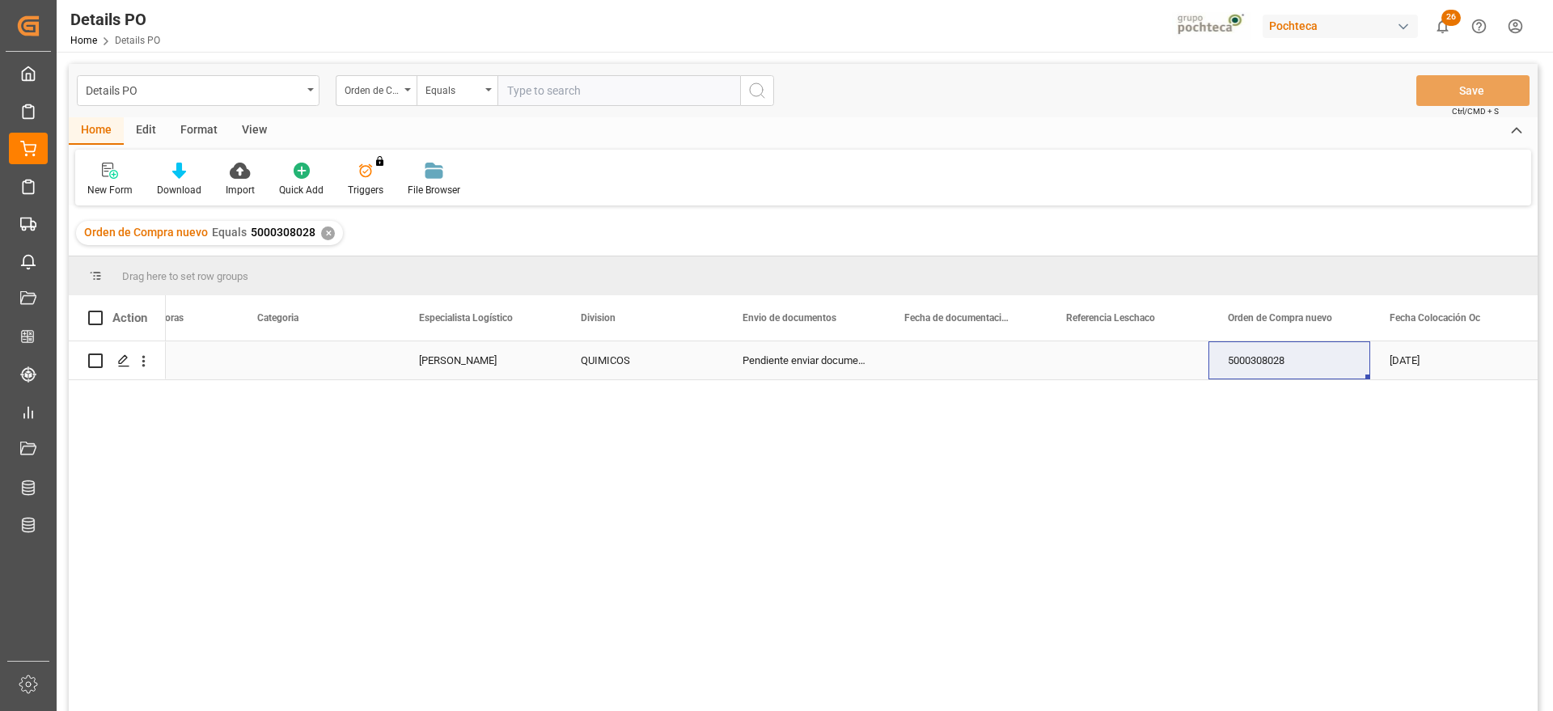
click at [1141, 361] on div "Press SPACE to select this row." at bounding box center [1128, 360] width 162 height 38
click at [1141, 361] on input "Press SPACE to select this row." at bounding box center [1128, 369] width 136 height 31
type input "EDTA"
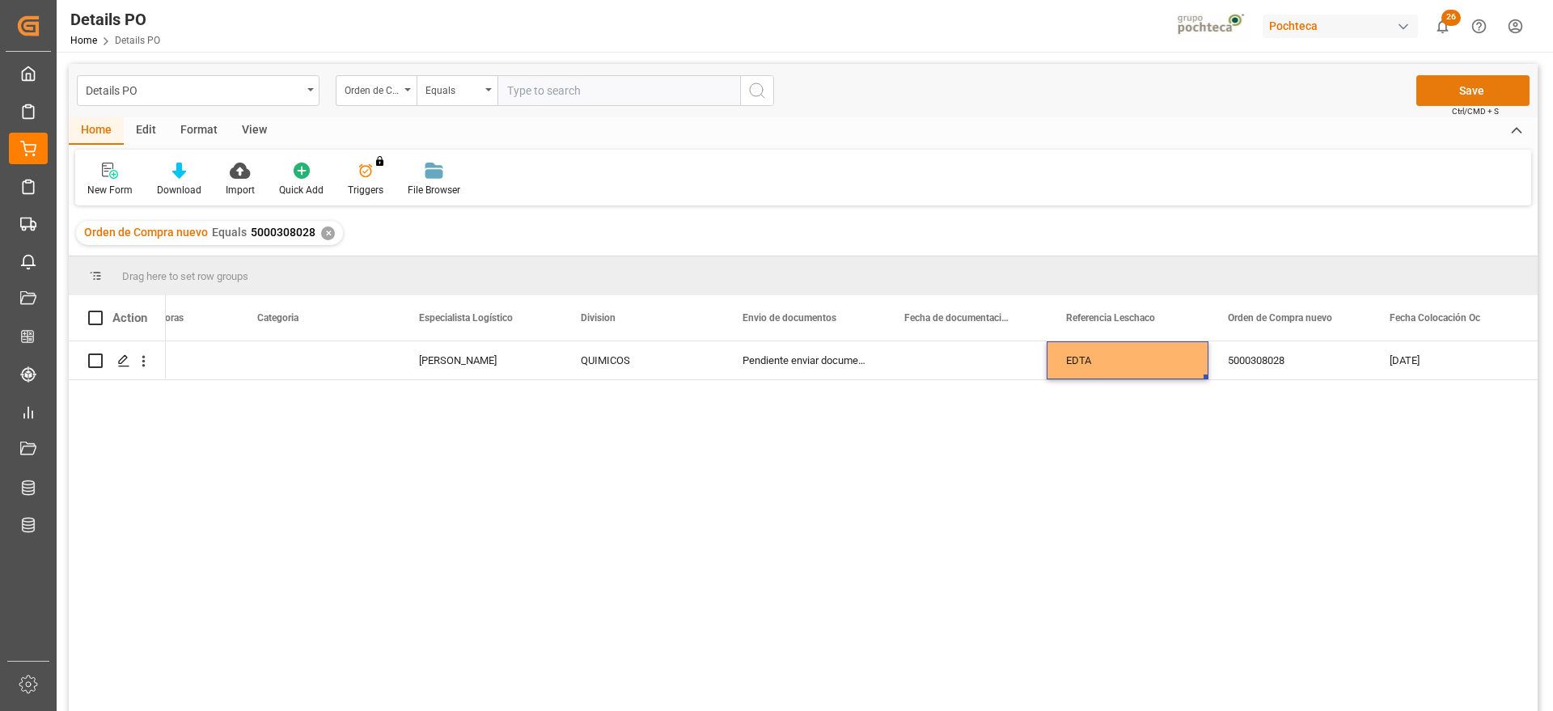
click at [1468, 88] on button "Save" at bounding box center [1472, 90] width 113 height 31
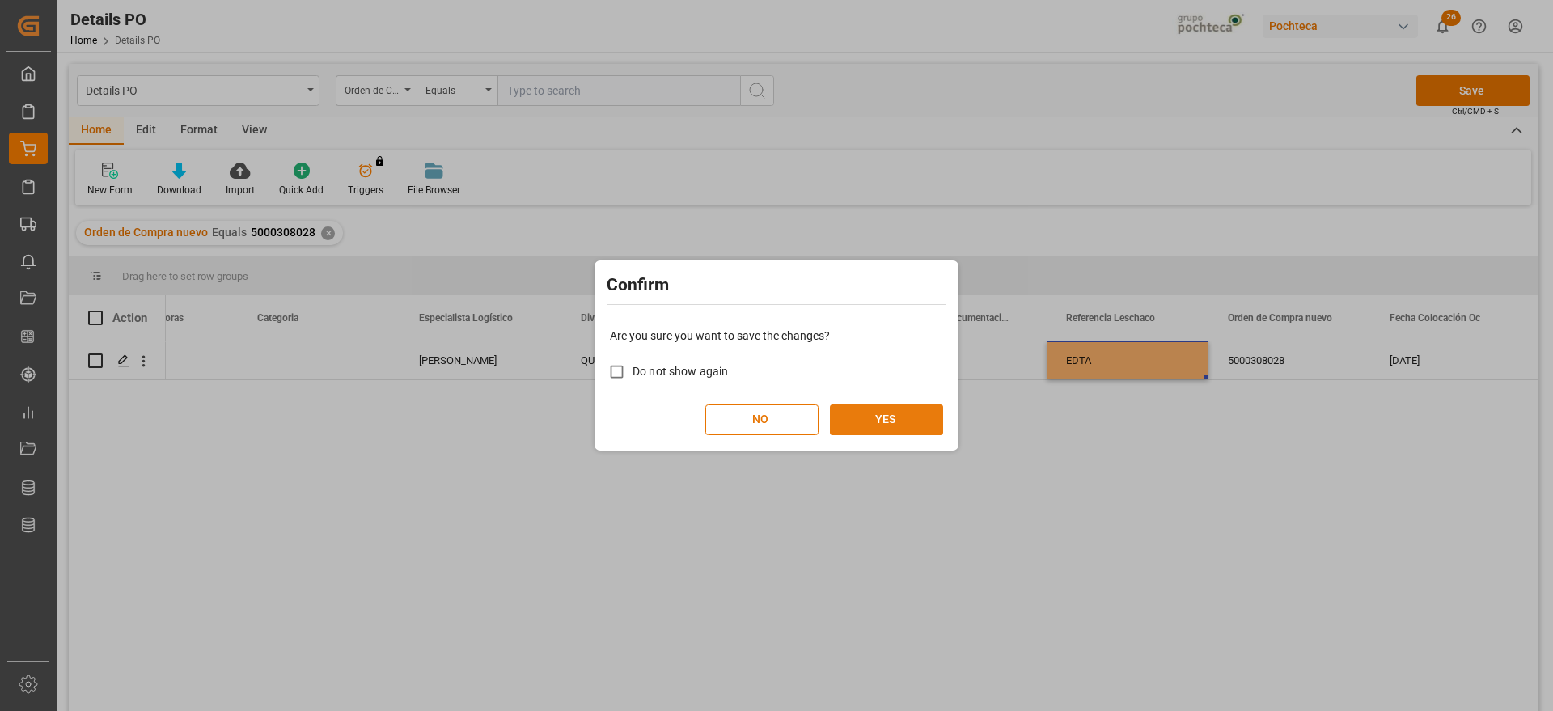
click at [891, 413] on button "YES" at bounding box center [886, 419] width 113 height 31
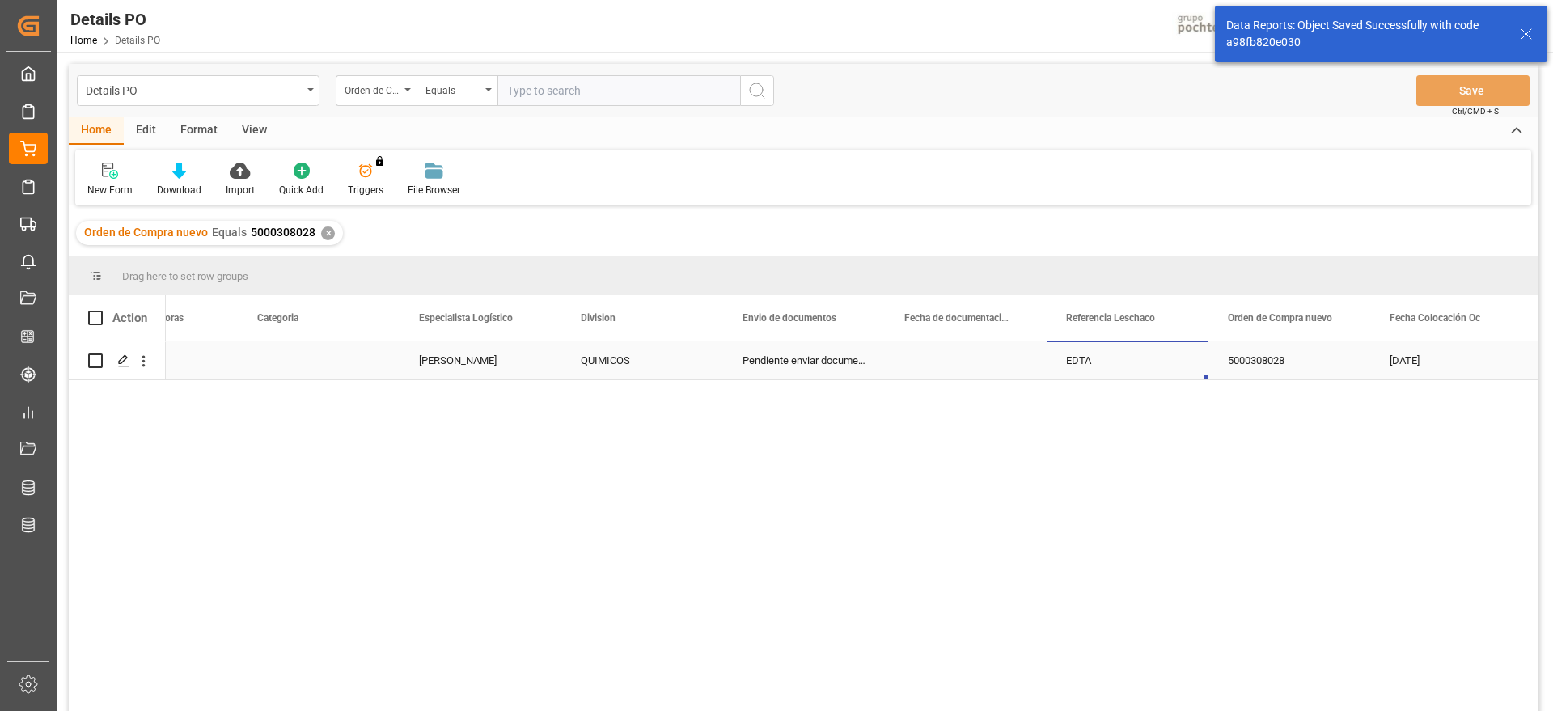
click at [1167, 361] on div "EDTA" at bounding box center [1128, 360] width 162 height 38
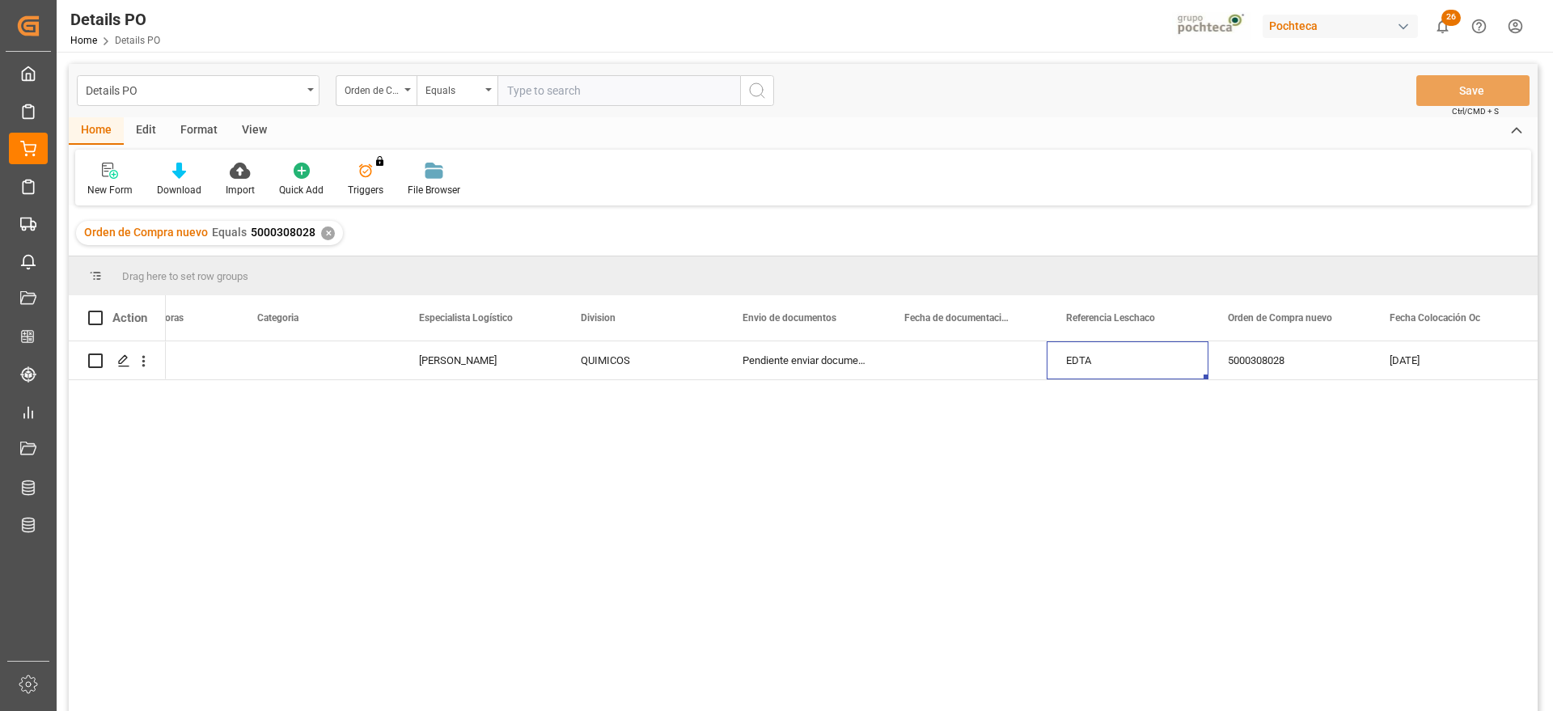
click at [321, 232] on div "✕" at bounding box center [328, 233] width 14 height 14
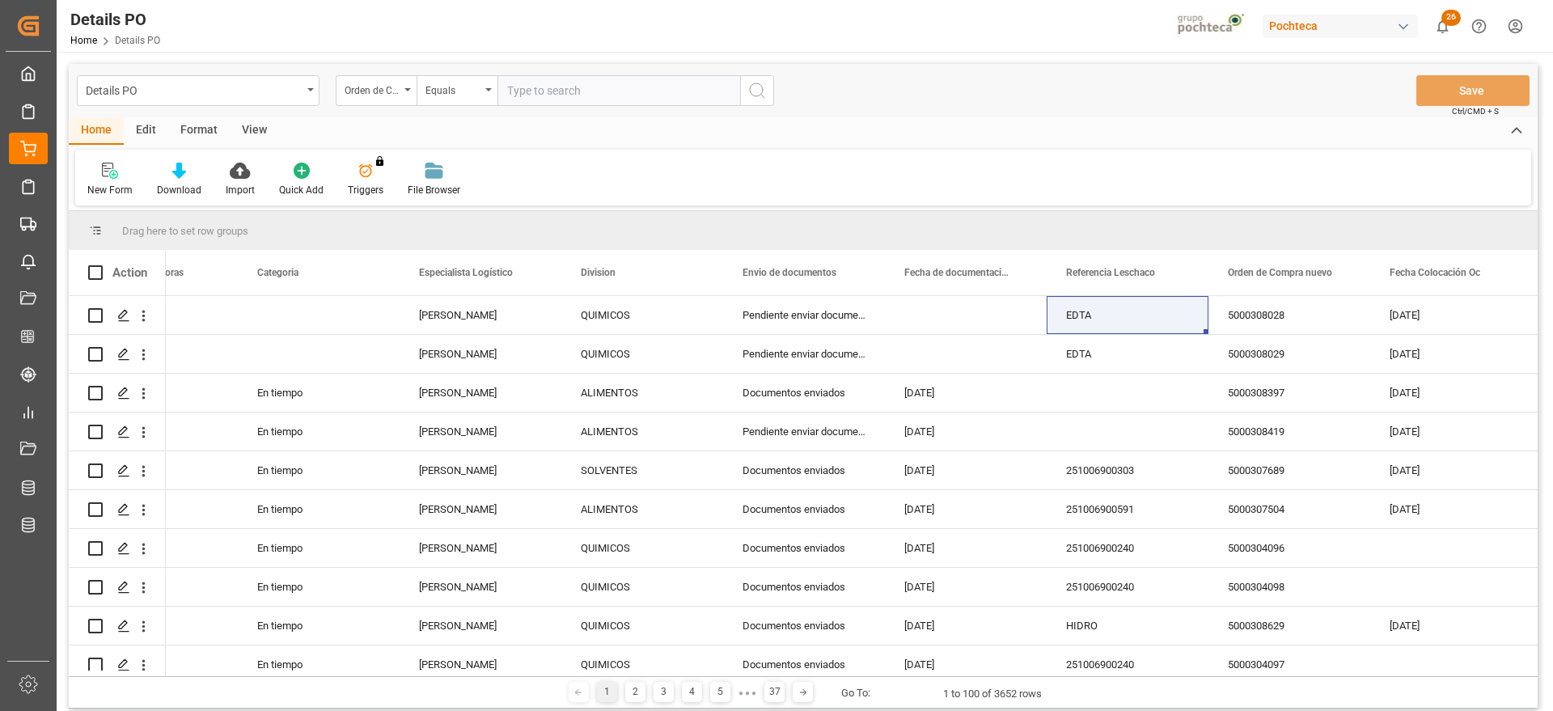
click at [537, 91] on input "text" at bounding box center [618, 90] width 243 height 31
paste input "5000308029"
type input "5000308029"
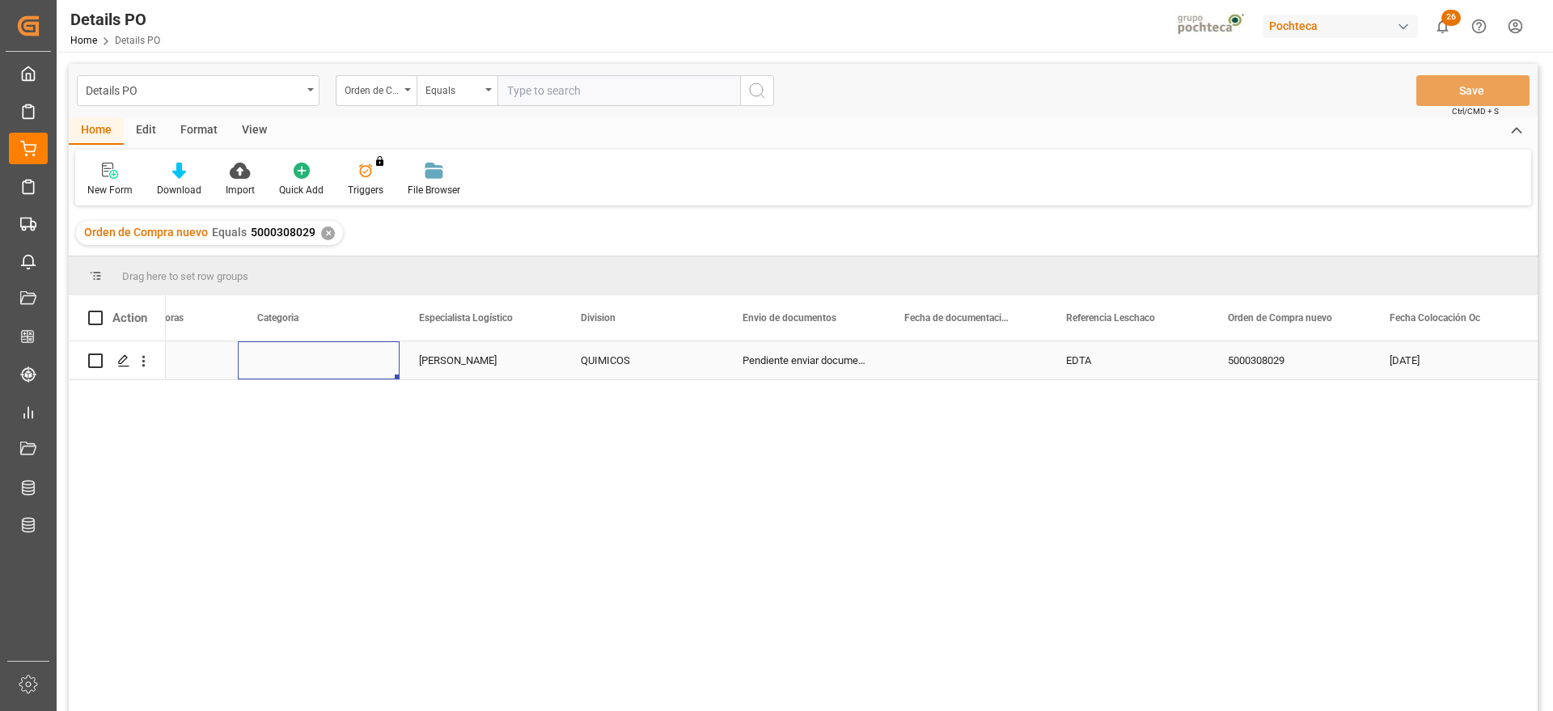
click at [345, 372] on div "Press SPACE to select this row." at bounding box center [319, 360] width 162 height 38
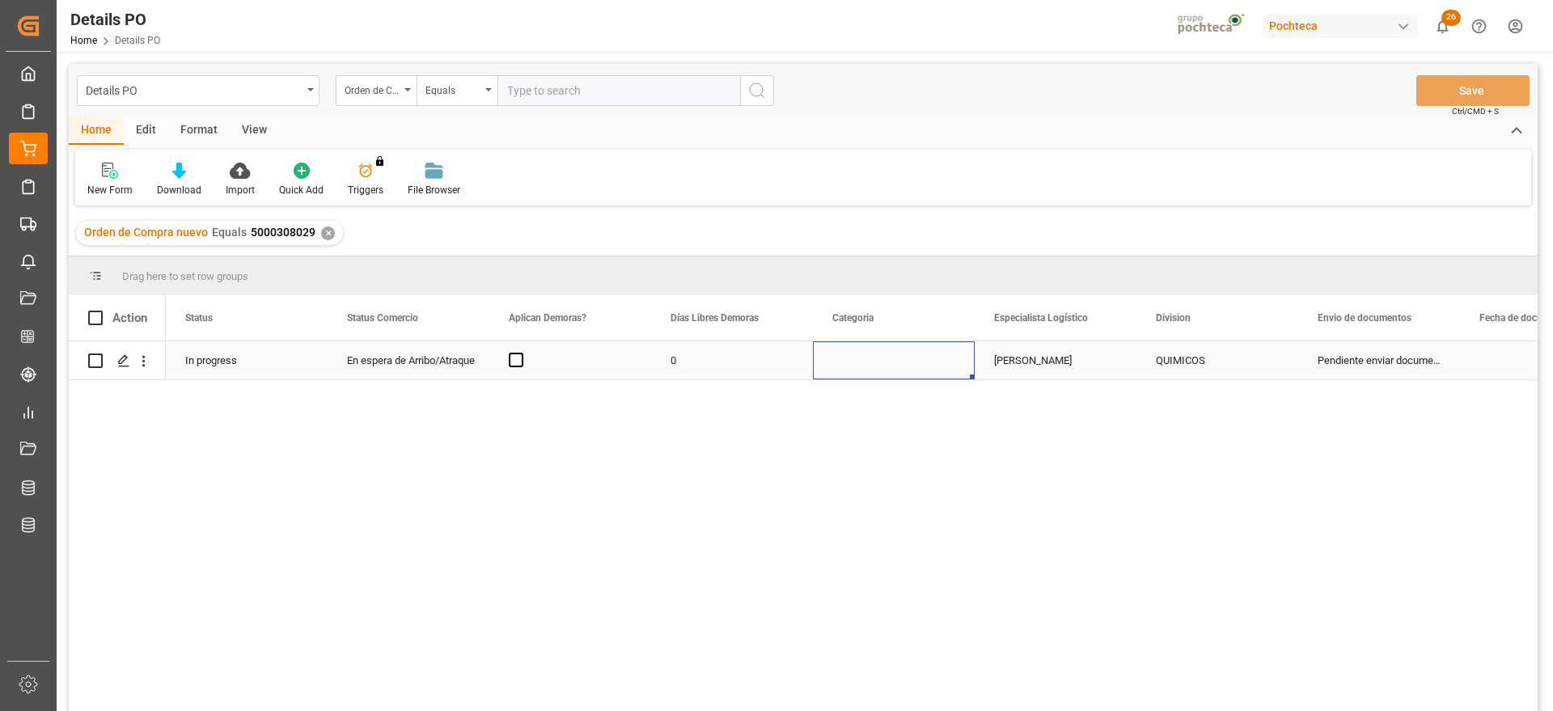
click at [415, 359] on div "En espera de Arribo/Atraque" at bounding box center [408, 360] width 123 height 37
click at [519, 357] on span "Press SPACE to select this row." at bounding box center [516, 360] width 15 height 15
click at [521, 353] on input "Press SPACE to select this row." at bounding box center [521, 353] width 0 height 0
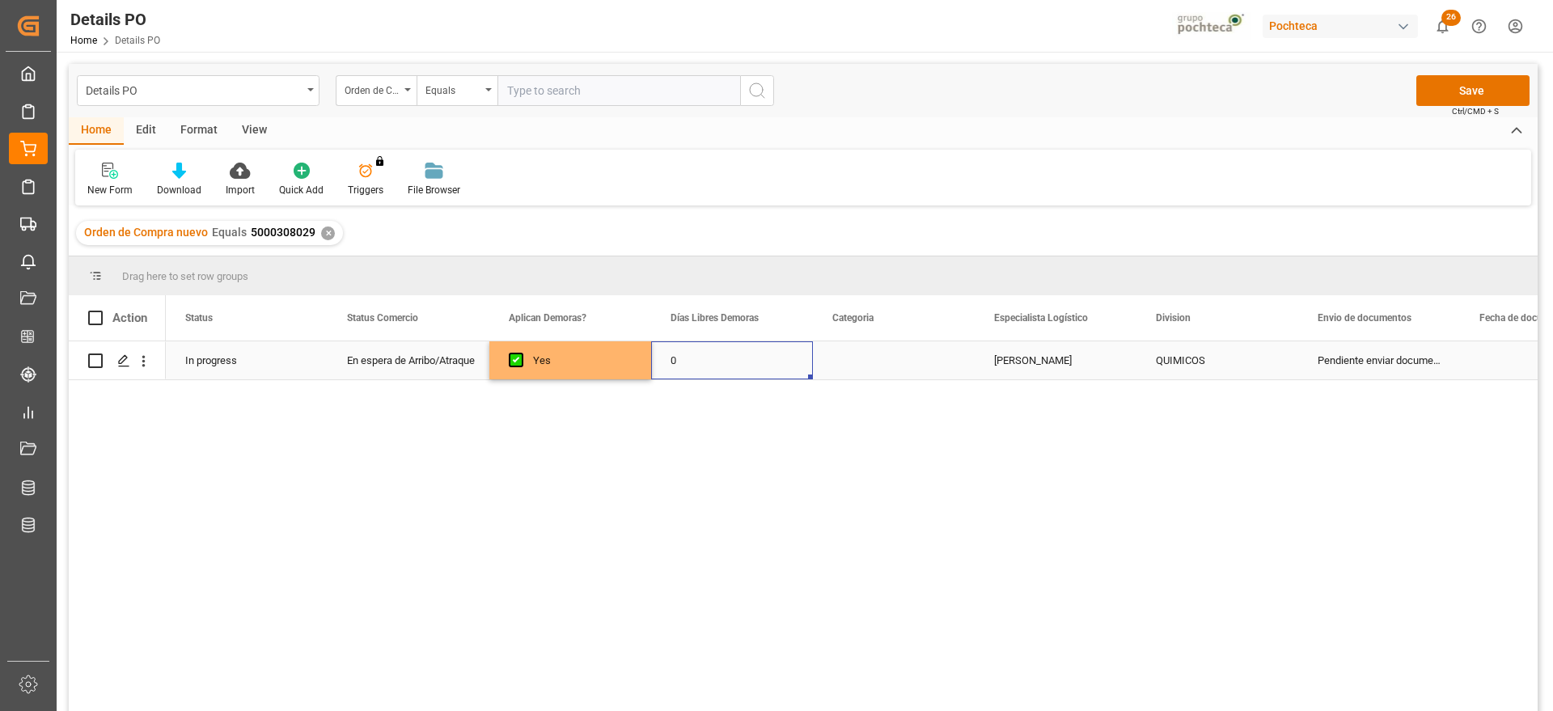
click at [692, 368] on div "0" at bounding box center [732, 360] width 162 height 38
click at [692, 366] on div "0" at bounding box center [732, 360] width 162 height 38
click at [692, 366] on input "0" at bounding box center [732, 369] width 136 height 31
type input "12"
click at [908, 366] on div "Press SPACE to select this row." at bounding box center [894, 360] width 162 height 38
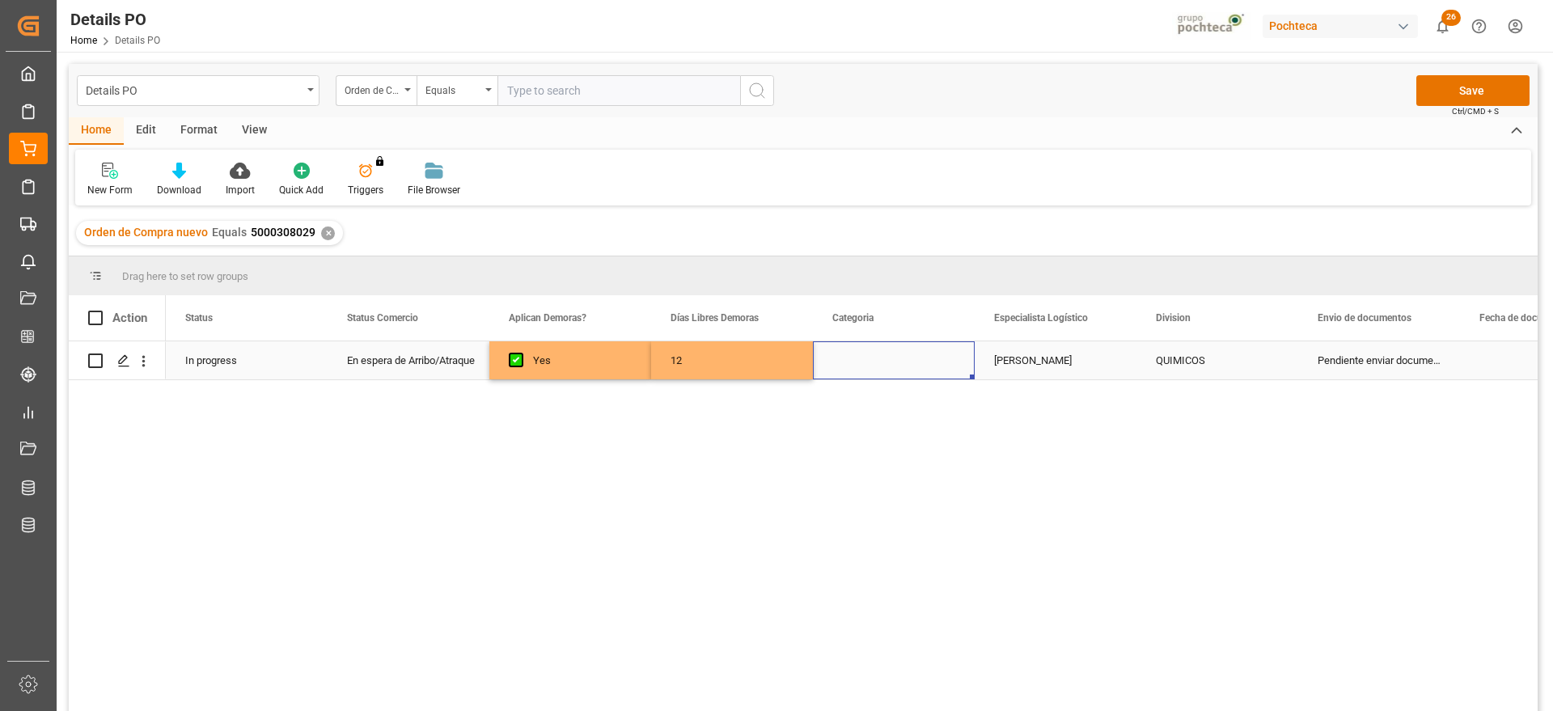
click at [908, 366] on div "Press SPACE to select this row." at bounding box center [894, 360] width 162 height 38
click at [946, 367] on button "Select" at bounding box center [894, 369] width 136 height 31
drag, startPoint x: 887, startPoint y: 465, endPoint x: 993, endPoint y: 399, distance: 125.0
click at [887, 466] on div "En tiempo" at bounding box center [894, 460] width 117 height 16
click at [1041, 357] on div "[PERSON_NAME]" at bounding box center [1056, 360] width 162 height 38
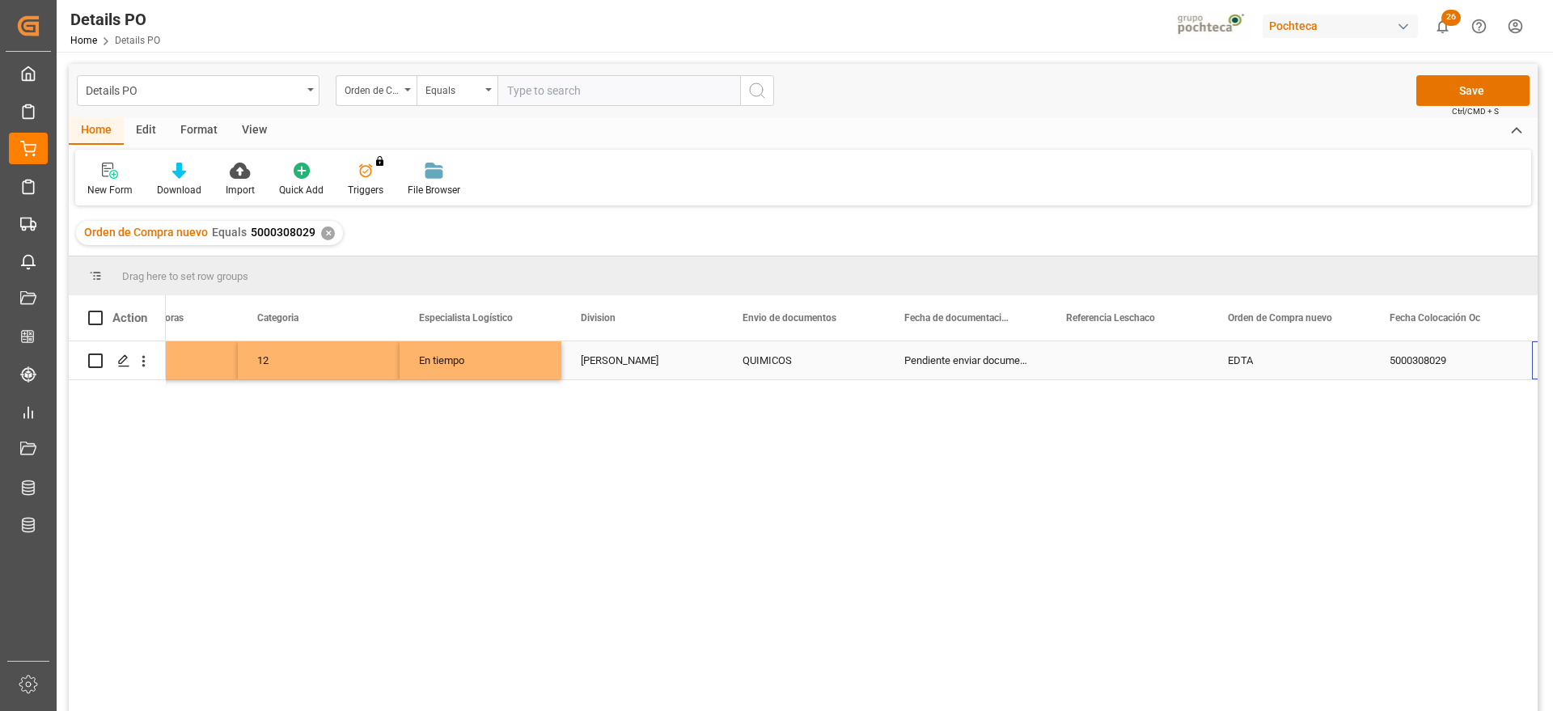
scroll to position [0, 575]
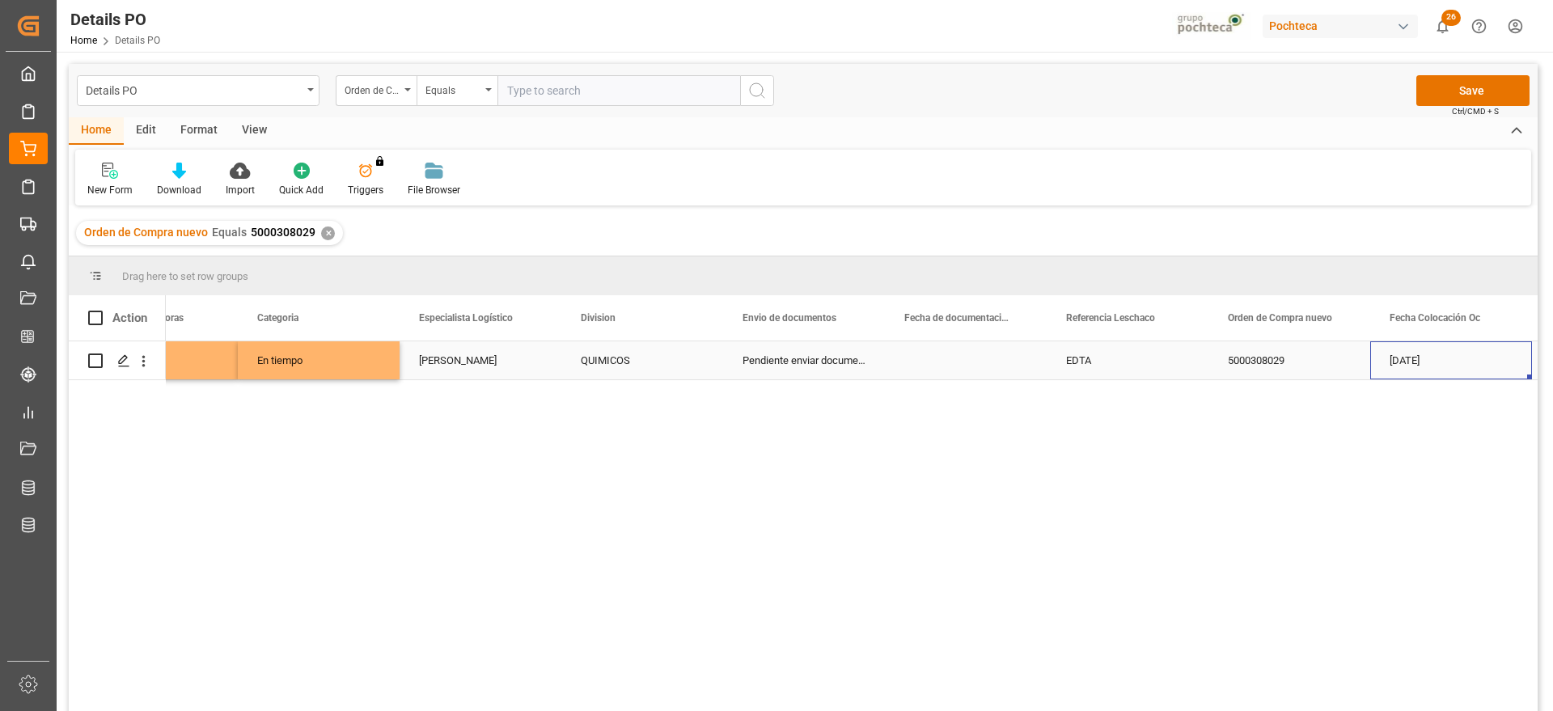
click at [963, 363] on div "Press SPACE to select this row." at bounding box center [966, 360] width 162 height 38
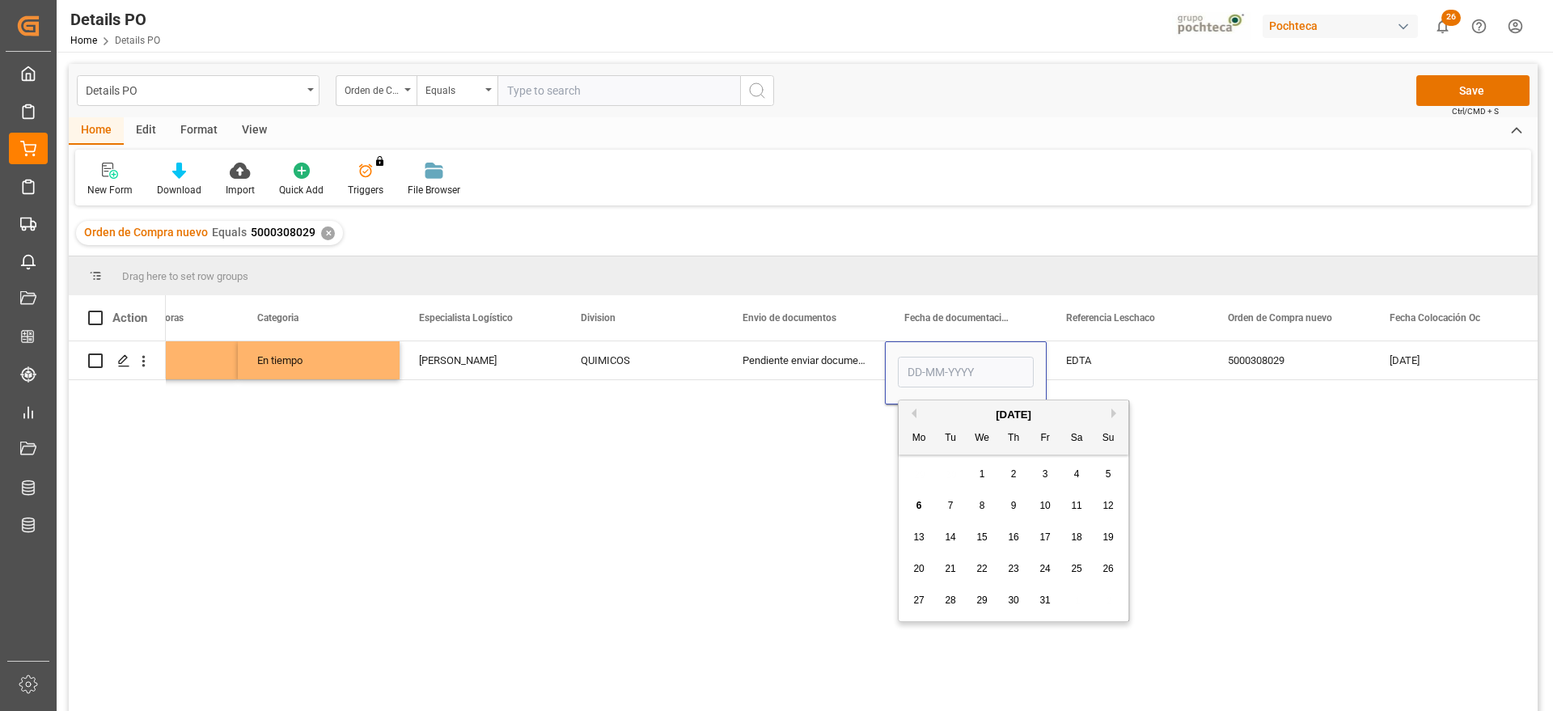
click at [1010, 472] on div "2" at bounding box center [1014, 474] width 20 height 19
type input "[DATE]"
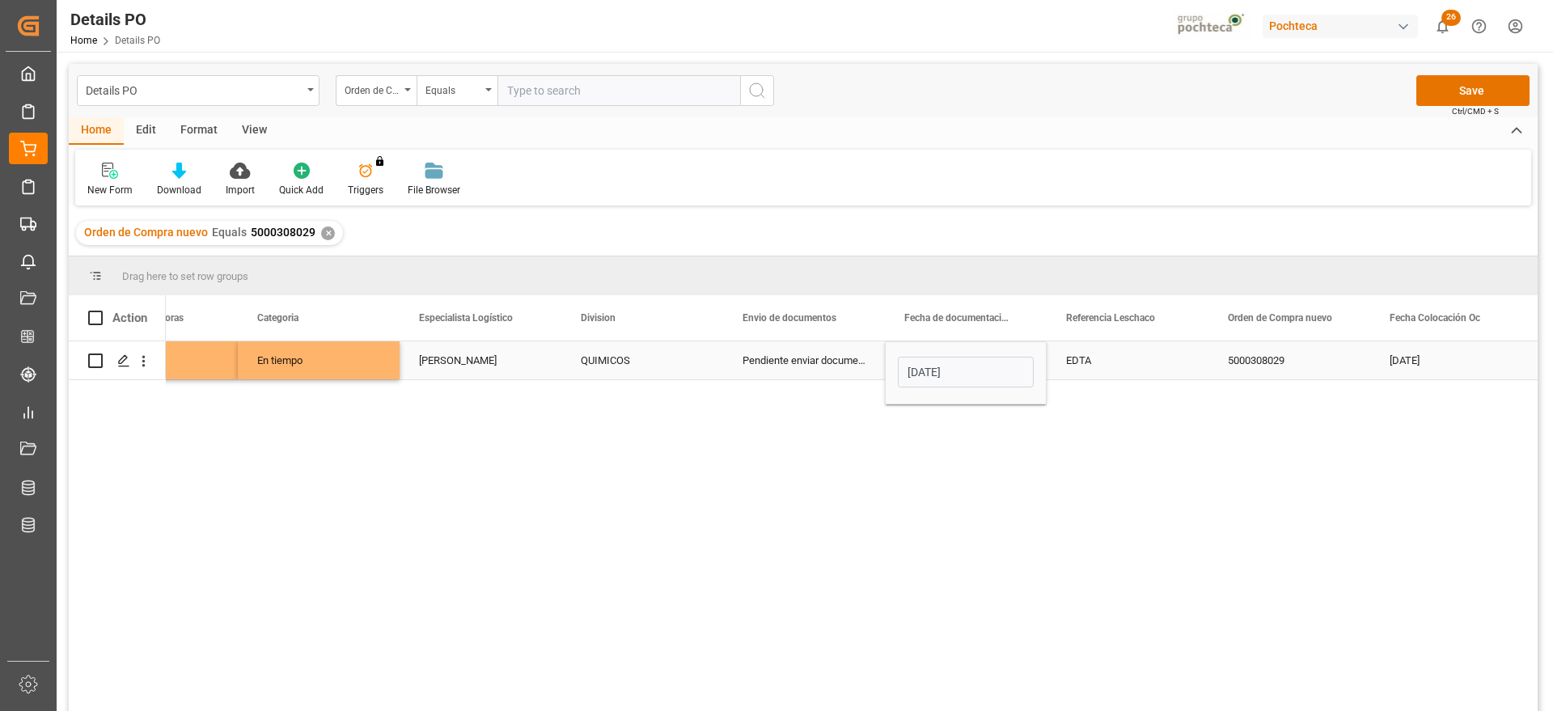
click at [1129, 349] on div "EDTA" at bounding box center [1128, 360] width 162 height 38
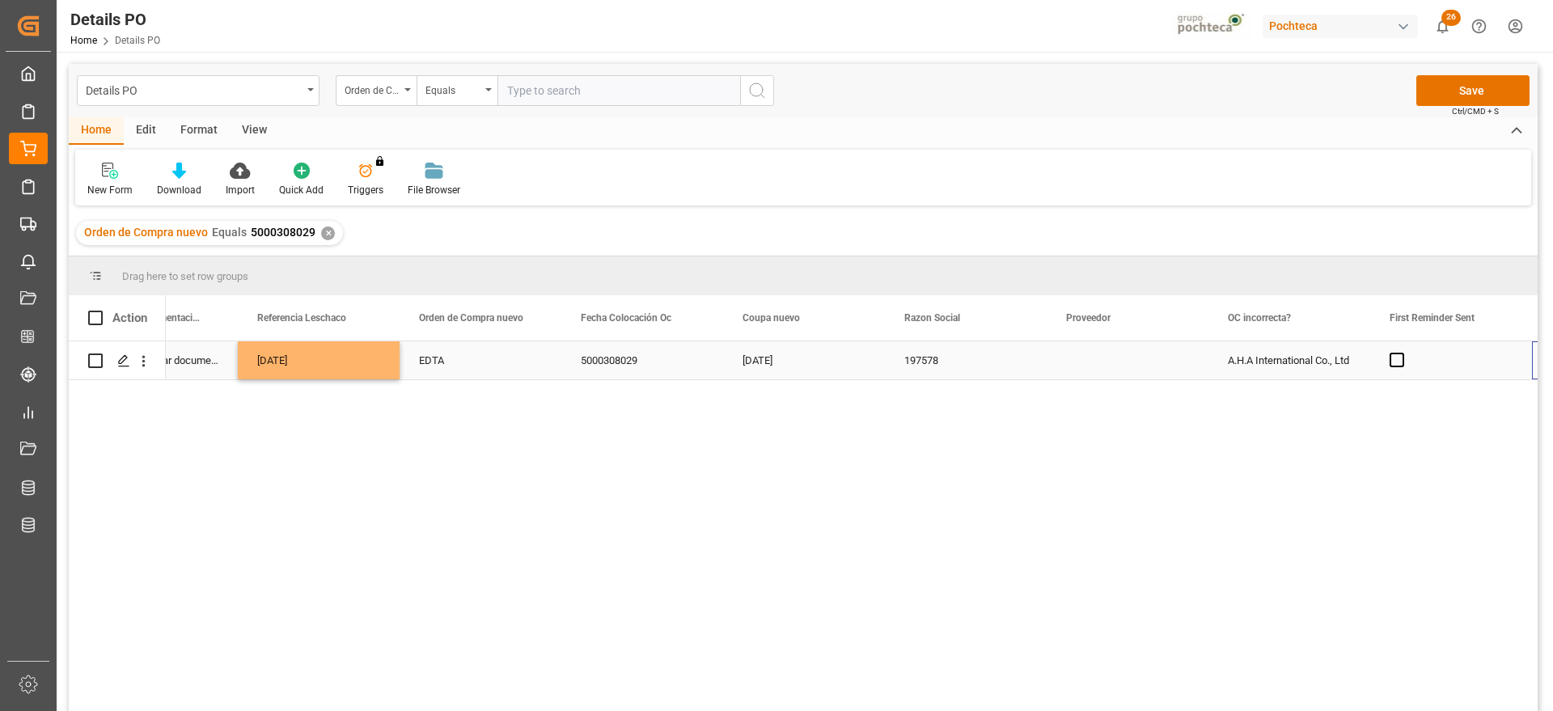
scroll to position [0, 1384]
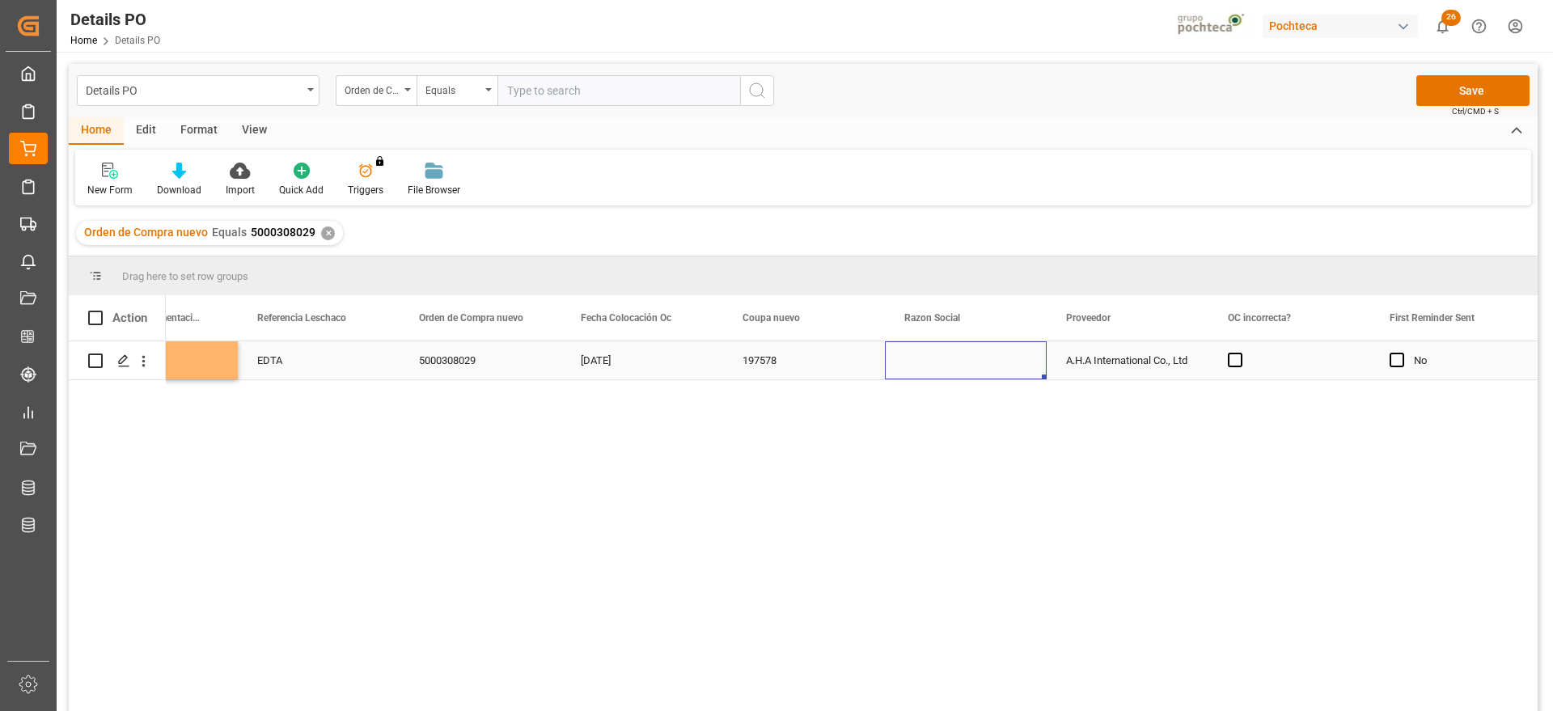
click at [940, 373] on div "Press SPACE to select this row." at bounding box center [966, 360] width 162 height 38
click at [1010, 371] on icon "open menu" at bounding box center [1016, 370] width 19 height 19
click at [964, 426] on div "Materias Primas" at bounding box center [981, 415] width 165 height 57
type input "Materias Primas"
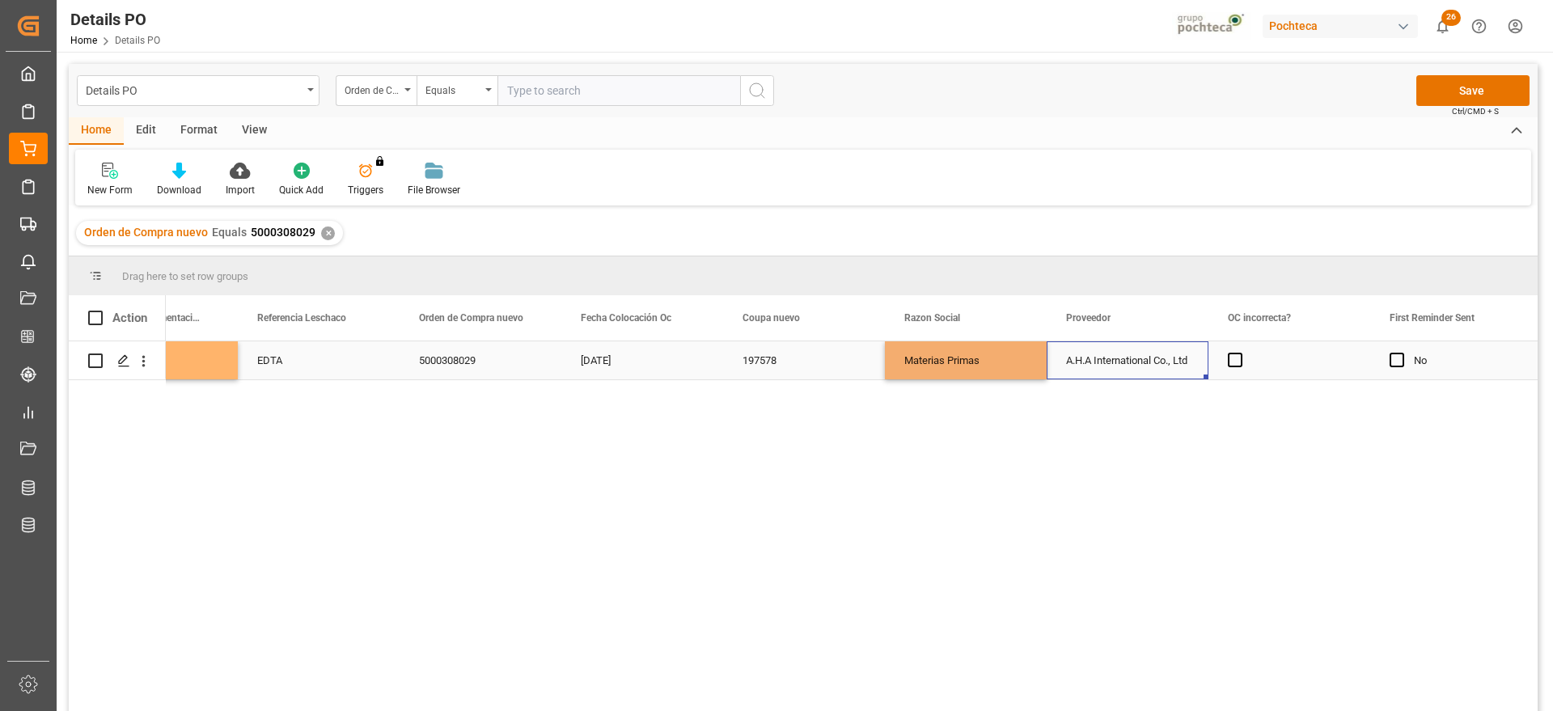
click at [1114, 375] on div "A.H.A International Co., Ltd" at bounding box center [1128, 360] width 162 height 38
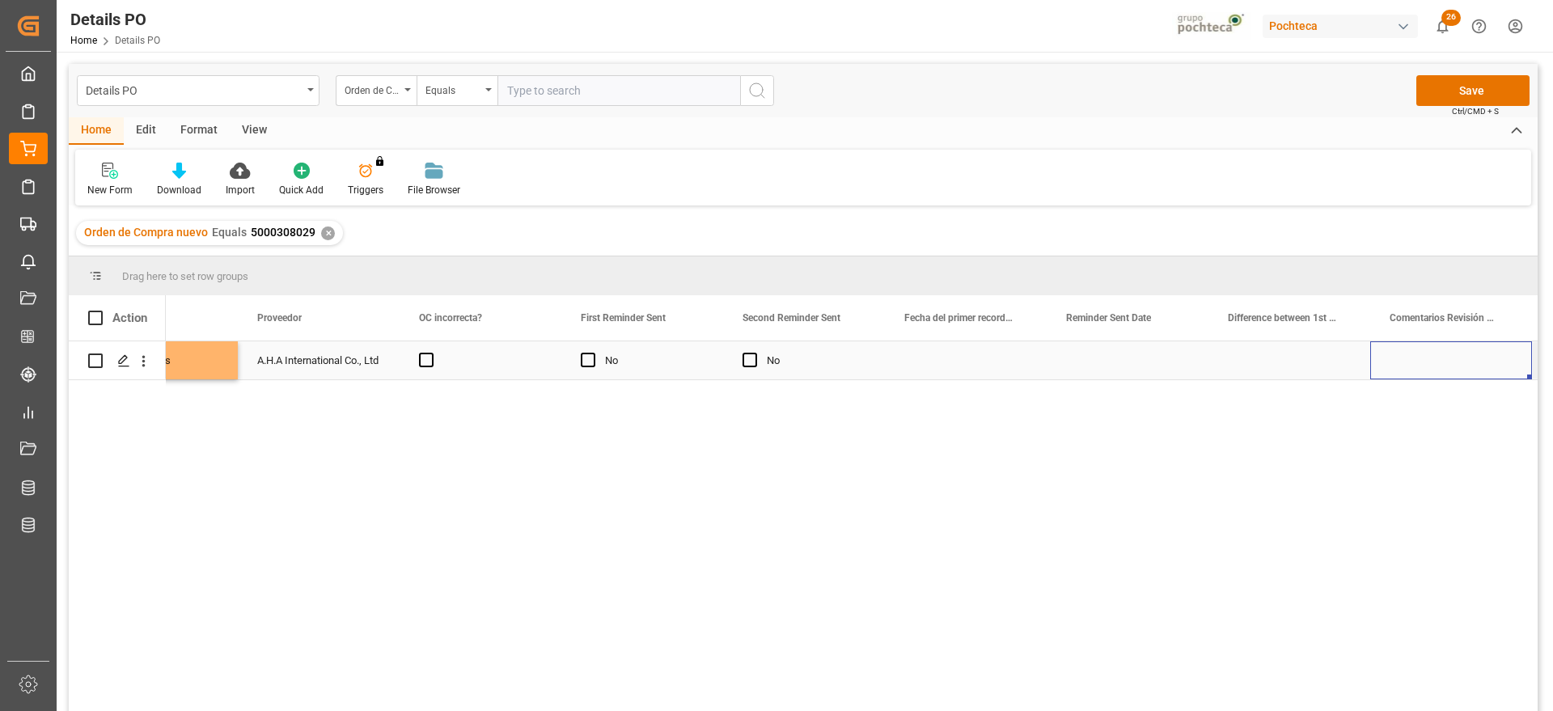
scroll to position [0, 0]
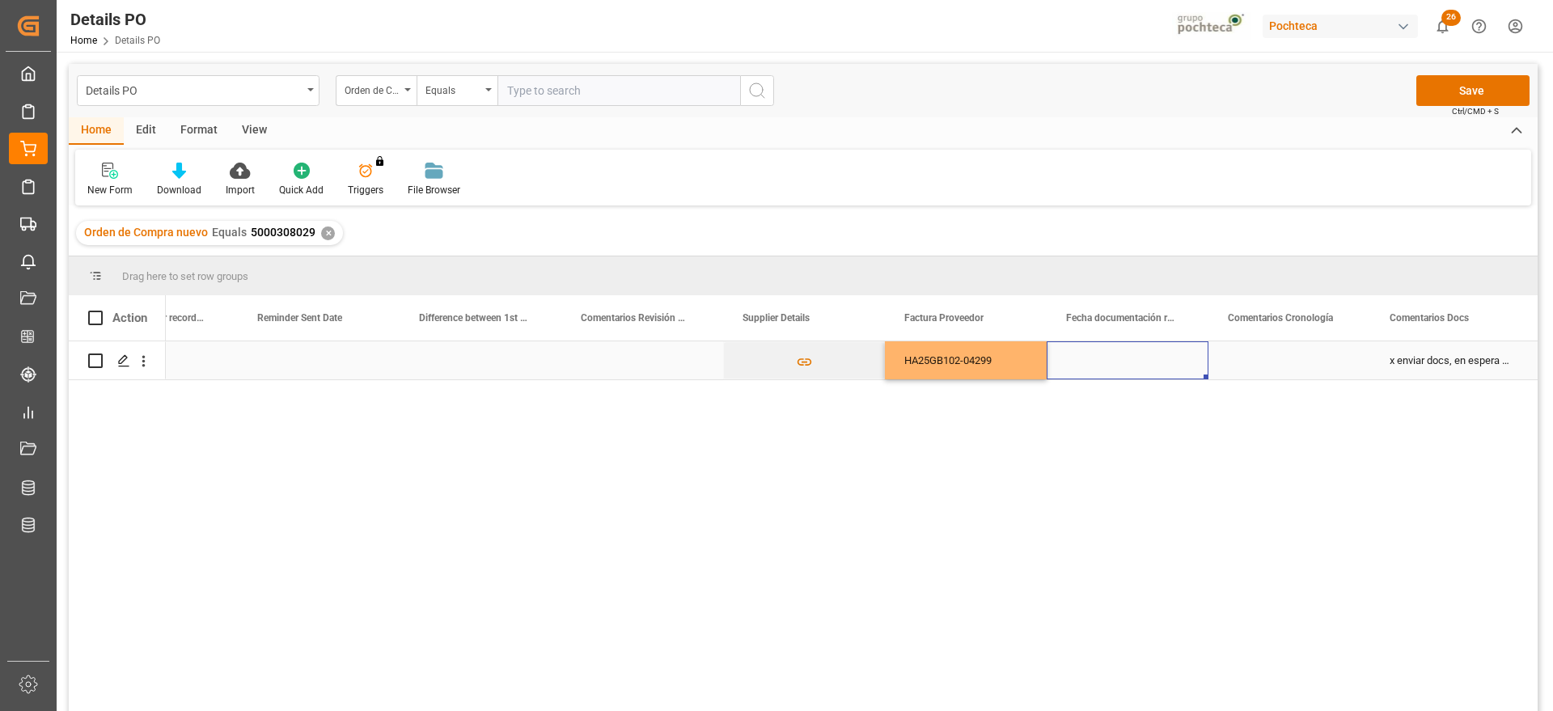
click at [1074, 368] on div "Press SPACE to select this row." at bounding box center [1128, 360] width 162 height 38
click at [1071, 369] on div "Press SPACE to select this row." at bounding box center [1128, 360] width 162 height 38
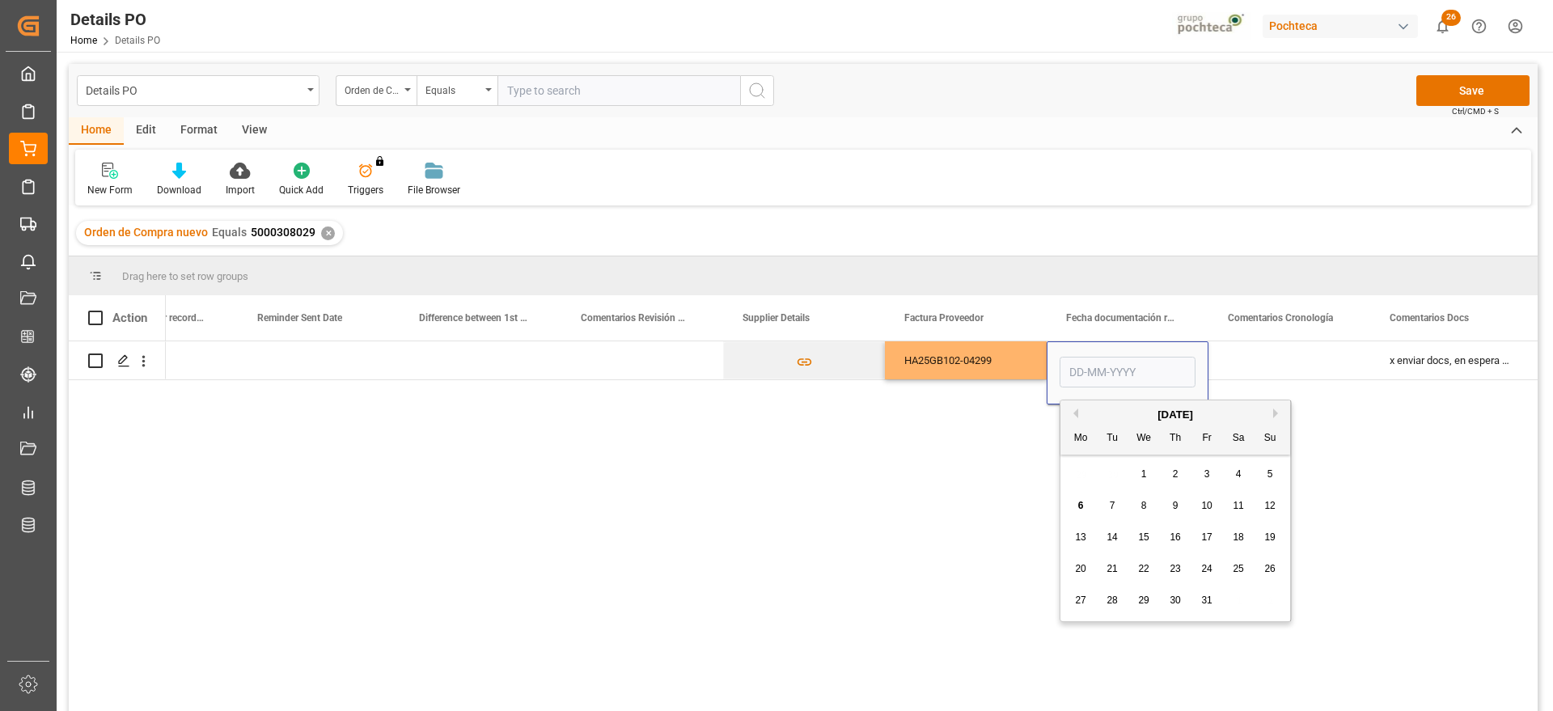
click at [1146, 476] on span "1" at bounding box center [1144, 473] width 6 height 11
type input "[DATE]"
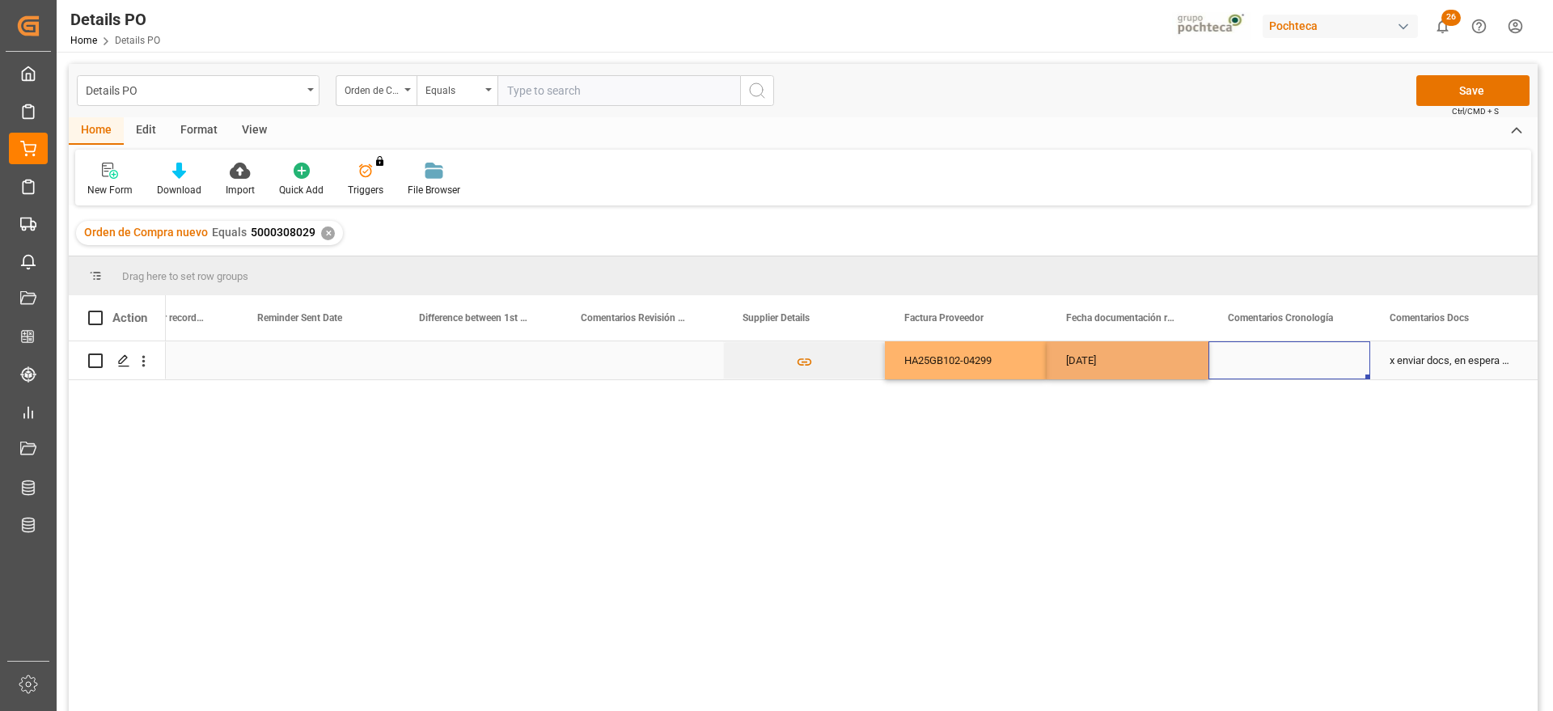
click at [1251, 375] on div "Press SPACE to select this row." at bounding box center [1290, 360] width 162 height 38
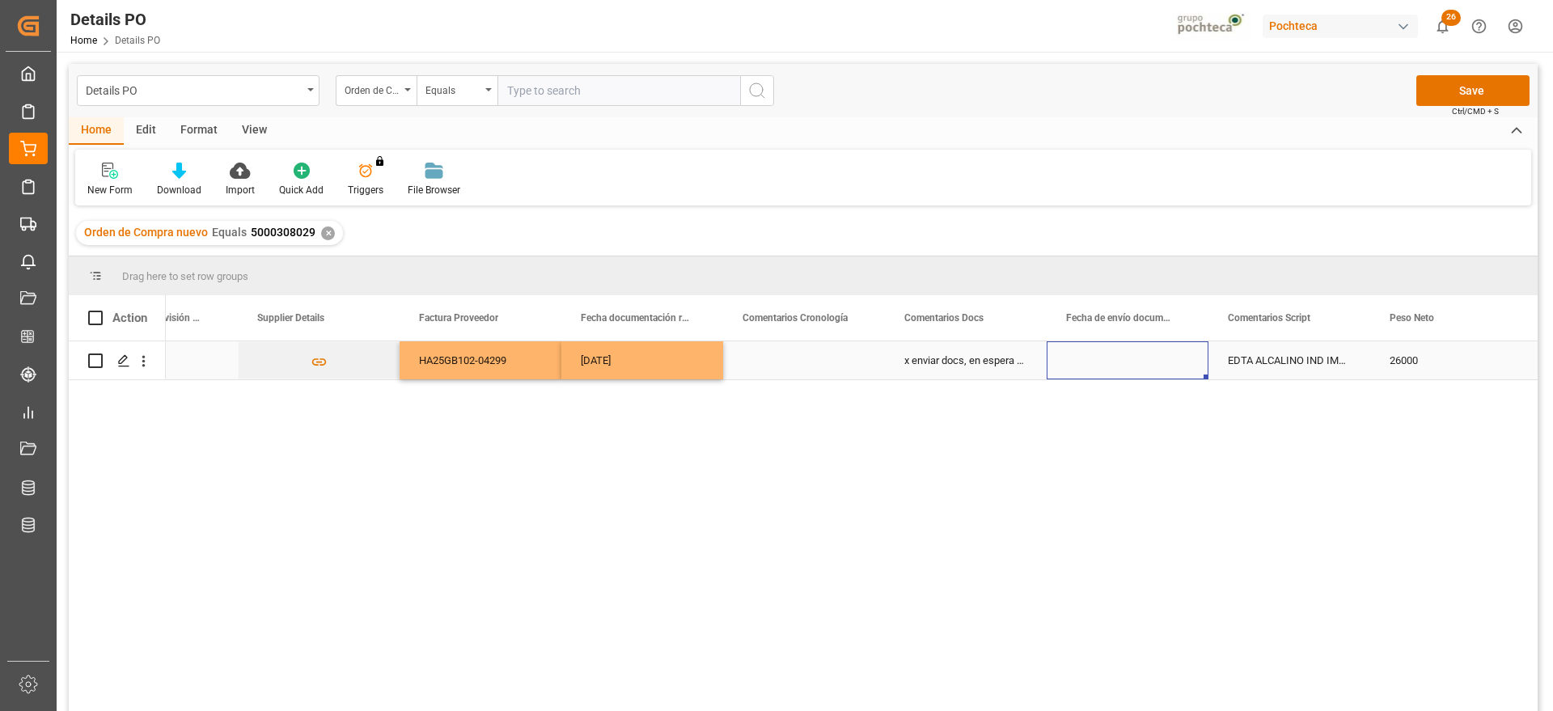
click at [1142, 358] on div "Press SPACE to select this row." at bounding box center [1128, 360] width 162 height 38
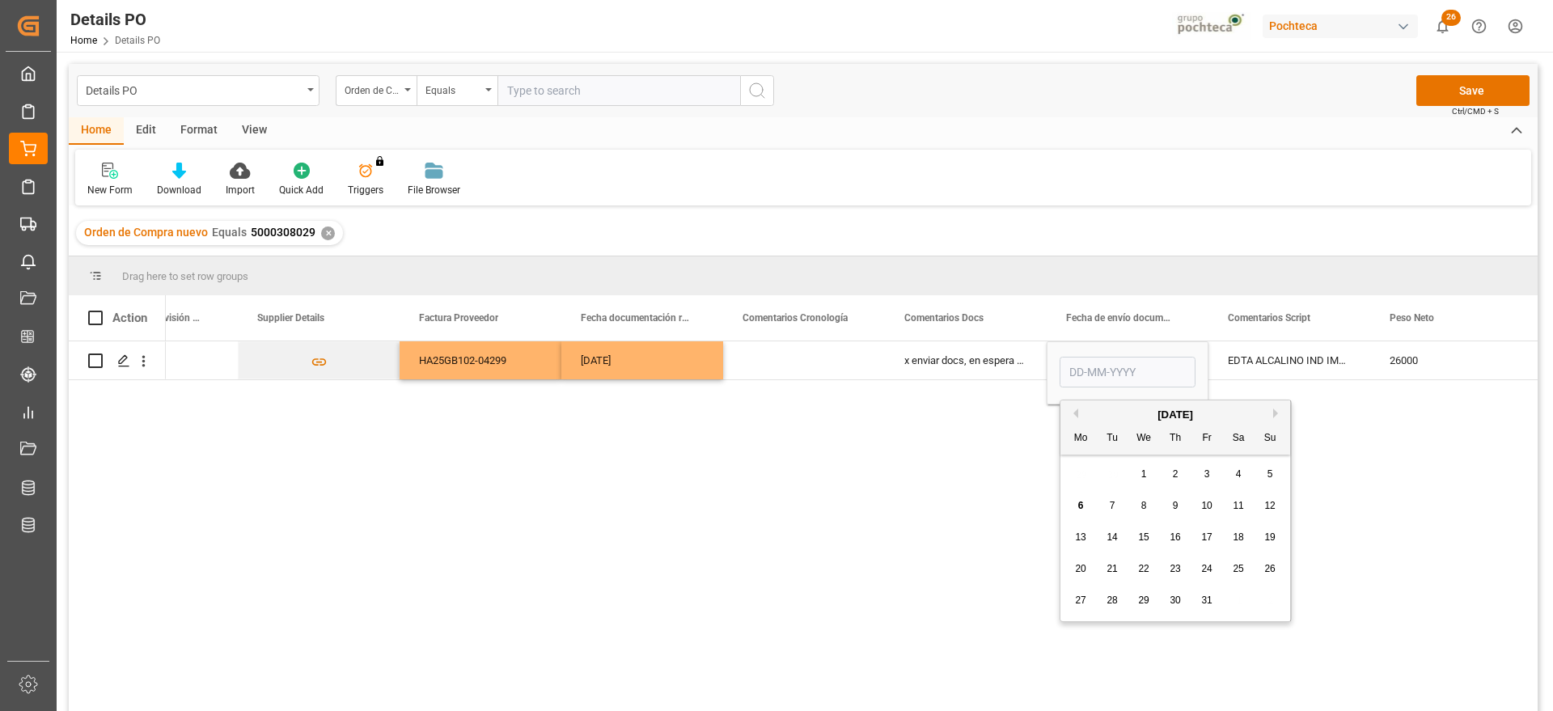
click at [1144, 472] on span "1" at bounding box center [1144, 473] width 6 height 11
type input "[DATE]"
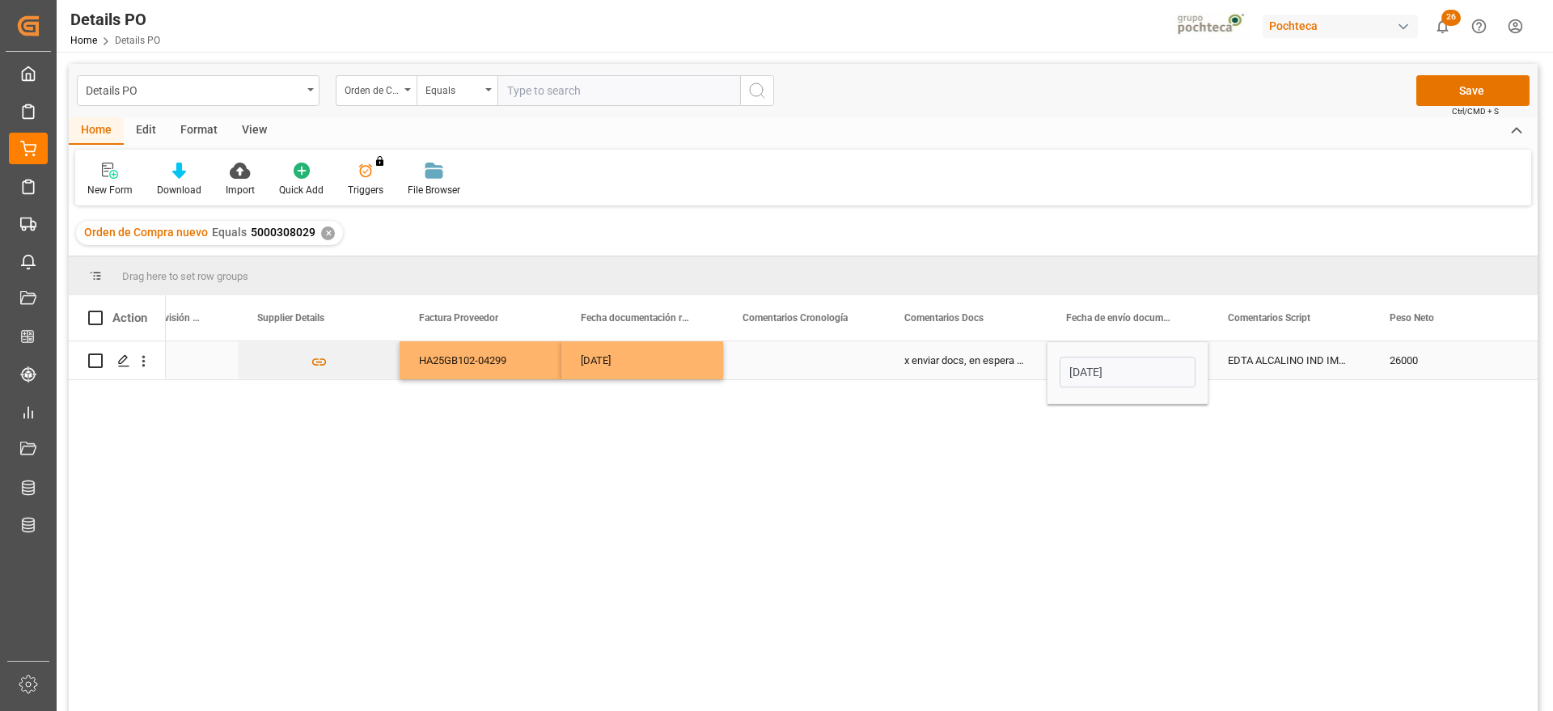
click at [1258, 366] on div "EDTA ALCALINO IND IMP SAC 25 KG (59620)" at bounding box center [1290, 360] width 162 height 38
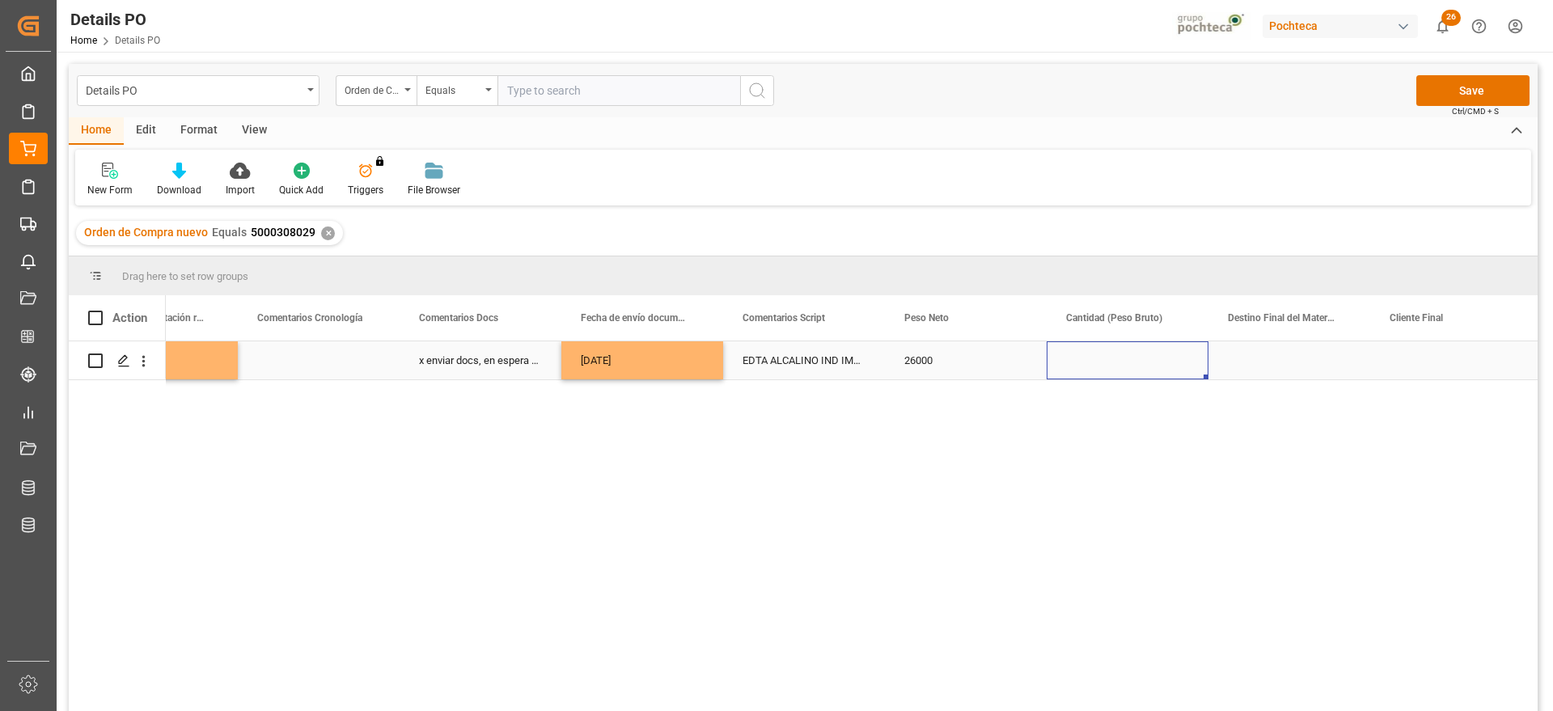
click at [1115, 355] on div "Press SPACE to select this row." at bounding box center [1128, 360] width 162 height 38
click at [1114, 355] on div "Press SPACE to select this row." at bounding box center [1128, 360] width 162 height 38
click at [1115, 372] on input "Press SPACE to select this row." at bounding box center [1128, 369] width 136 height 31
type input "27000"
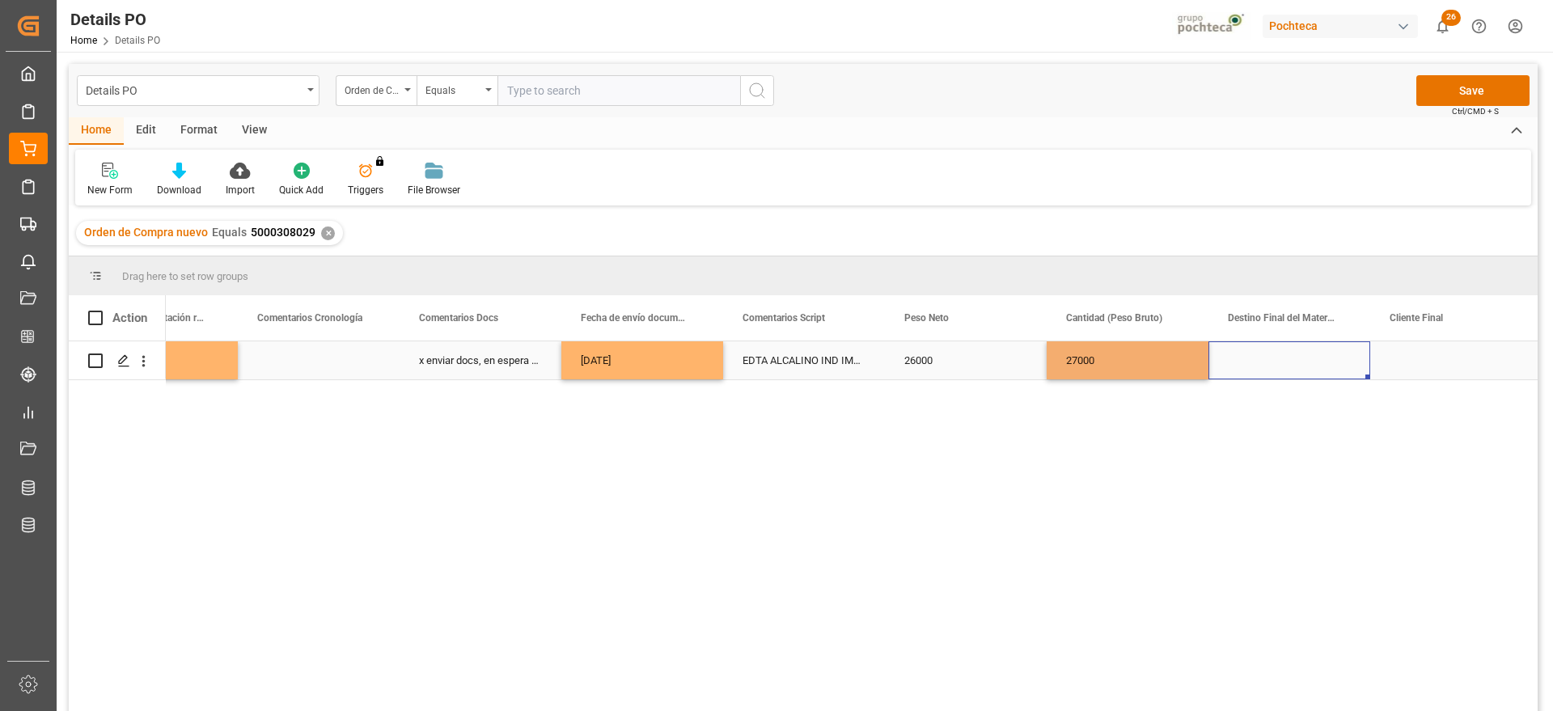
click at [1277, 355] on div "Press SPACE to select this row." at bounding box center [1290, 360] width 162 height 38
click at [1274, 361] on input "Press SPACE to select this row." at bounding box center [1289, 369] width 136 height 31
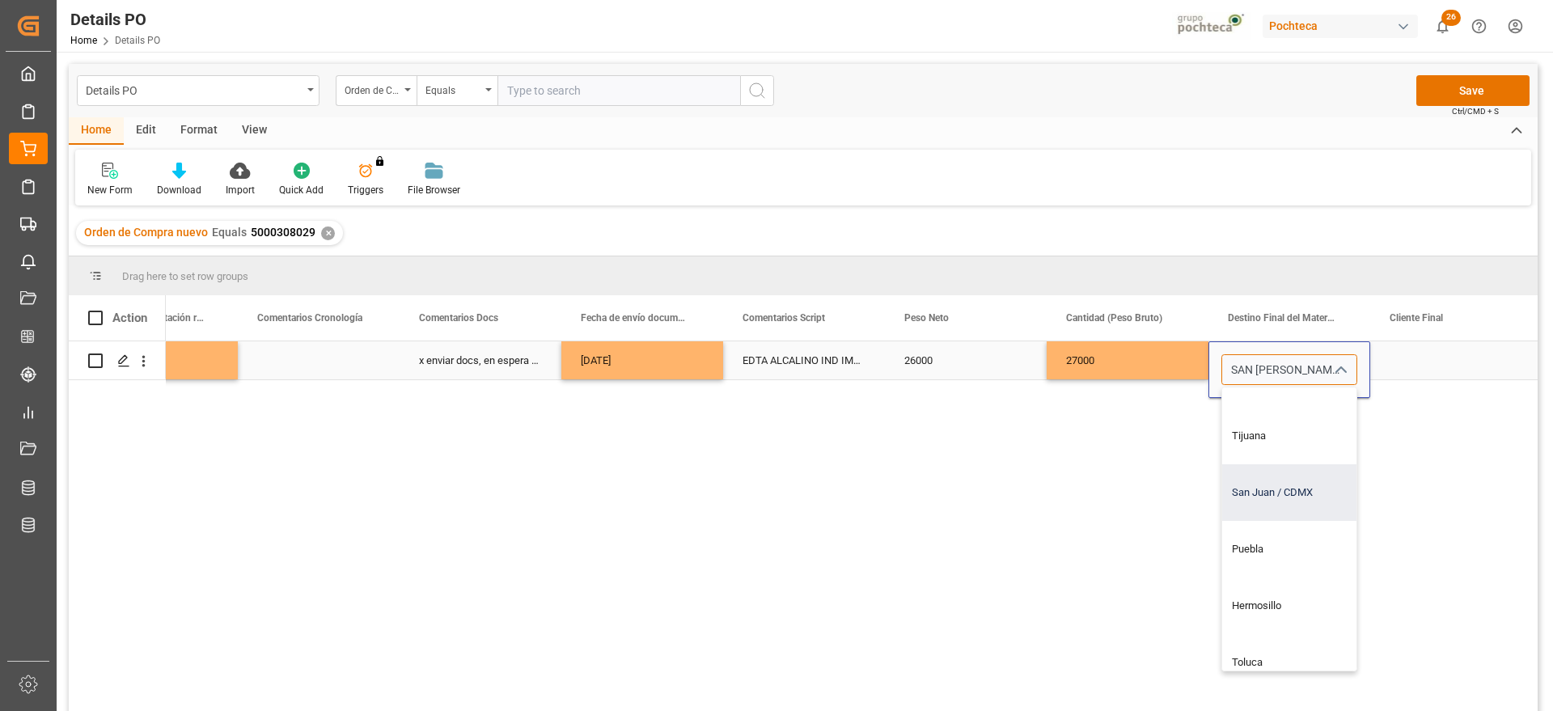
click at [1285, 495] on div "San Juan / CDMX" at bounding box center [1320, 492] width 196 height 57
type input "San Juan / CDMX"
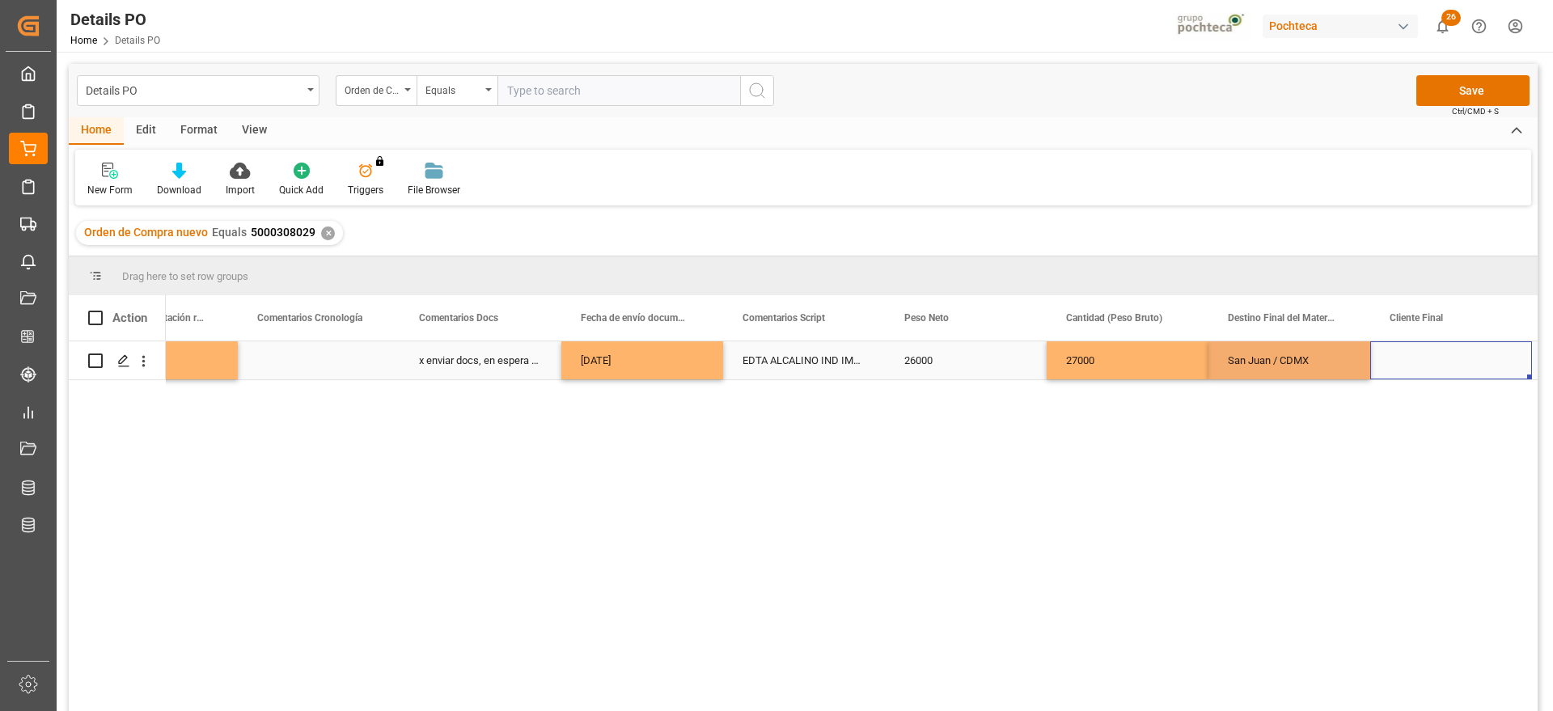
click at [1446, 368] on div "Press SPACE to select this row." at bounding box center [1451, 360] width 162 height 38
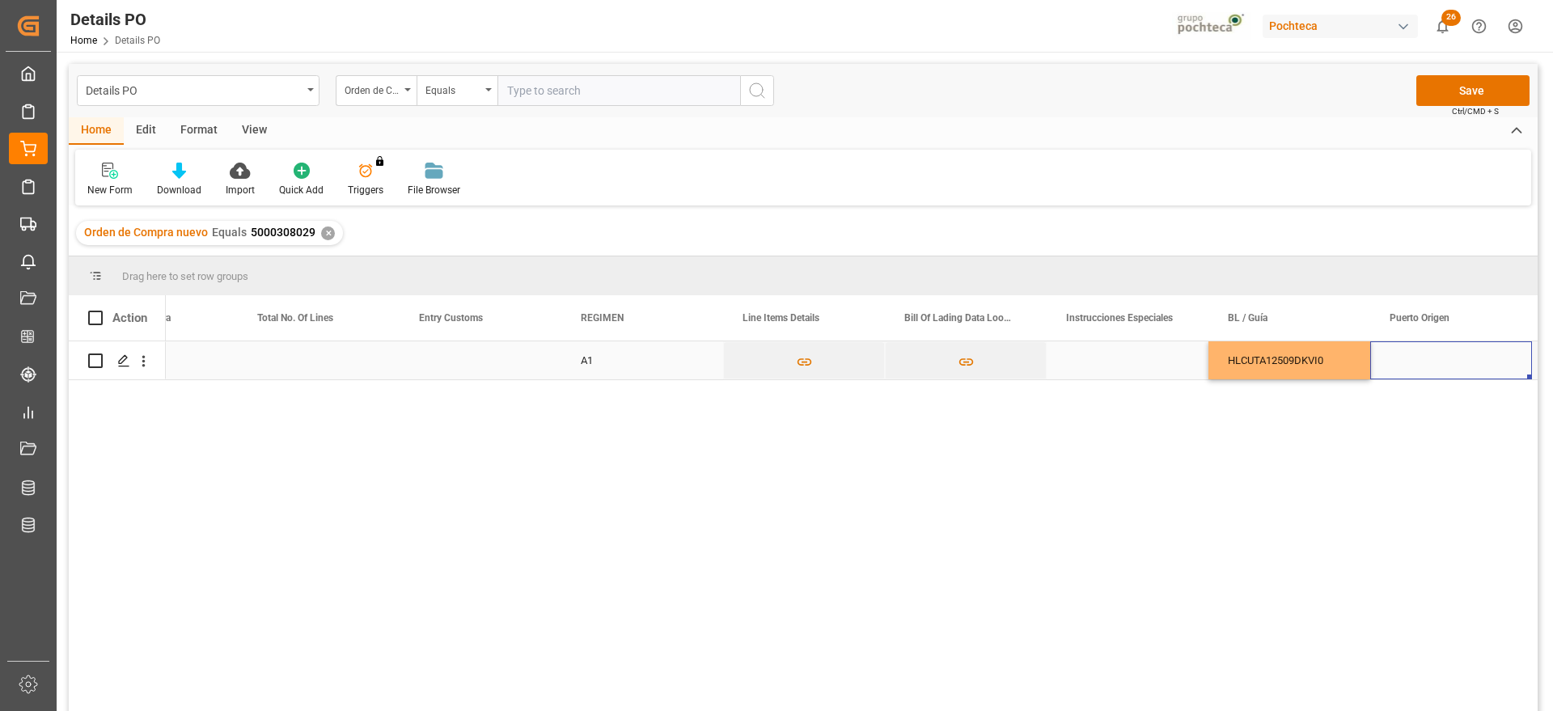
click at [1434, 376] on div "Press SPACE to select this row." at bounding box center [1451, 360] width 162 height 38
click at [1434, 373] on div "Press SPACE to select this row." at bounding box center [1451, 360] width 162 height 38
click at [1426, 366] on input "Press SPACE to select this row." at bounding box center [1451, 369] width 136 height 31
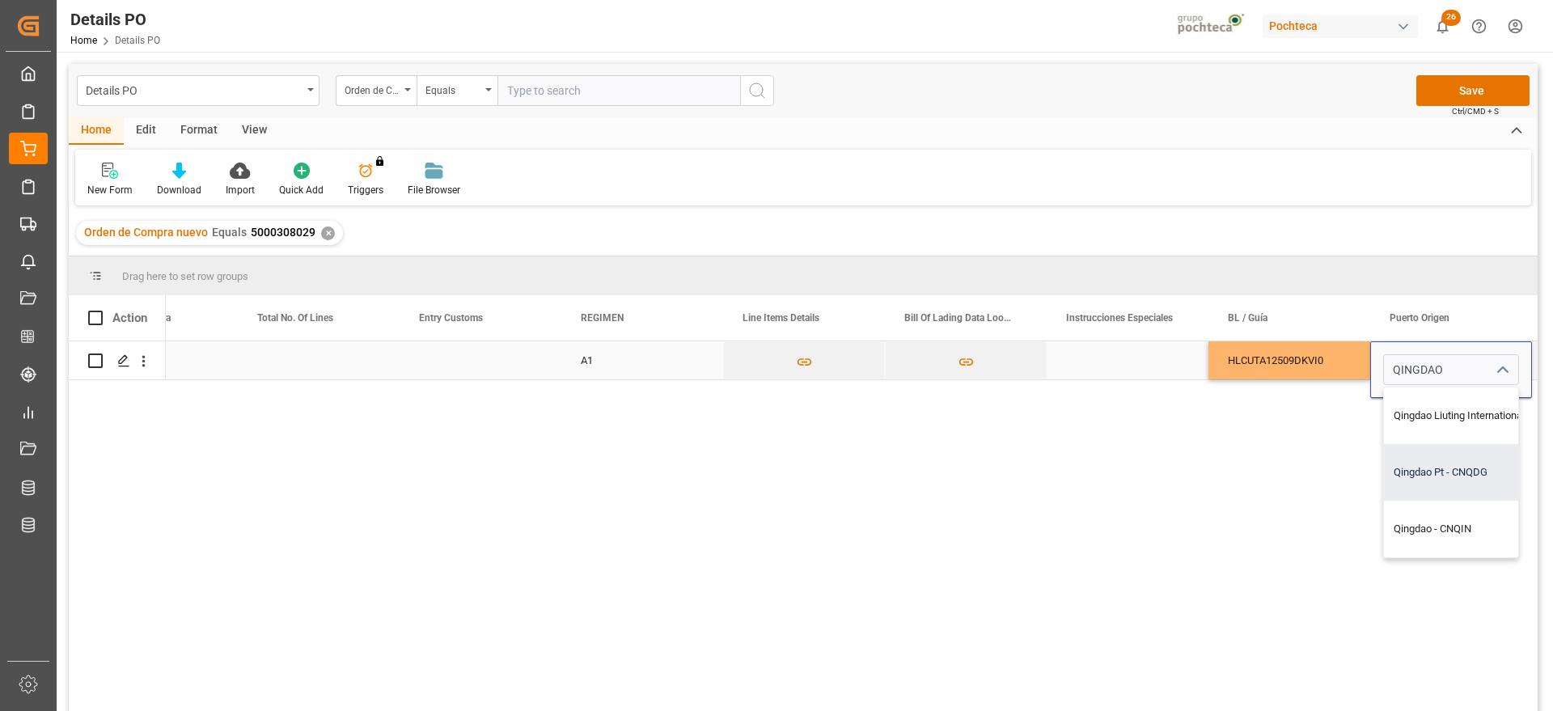
click at [1458, 466] on div "Qingdao Pt - CNQDG" at bounding box center [1489, 472] width 210 height 57
type input "Qingdao Pt - CNQDG"
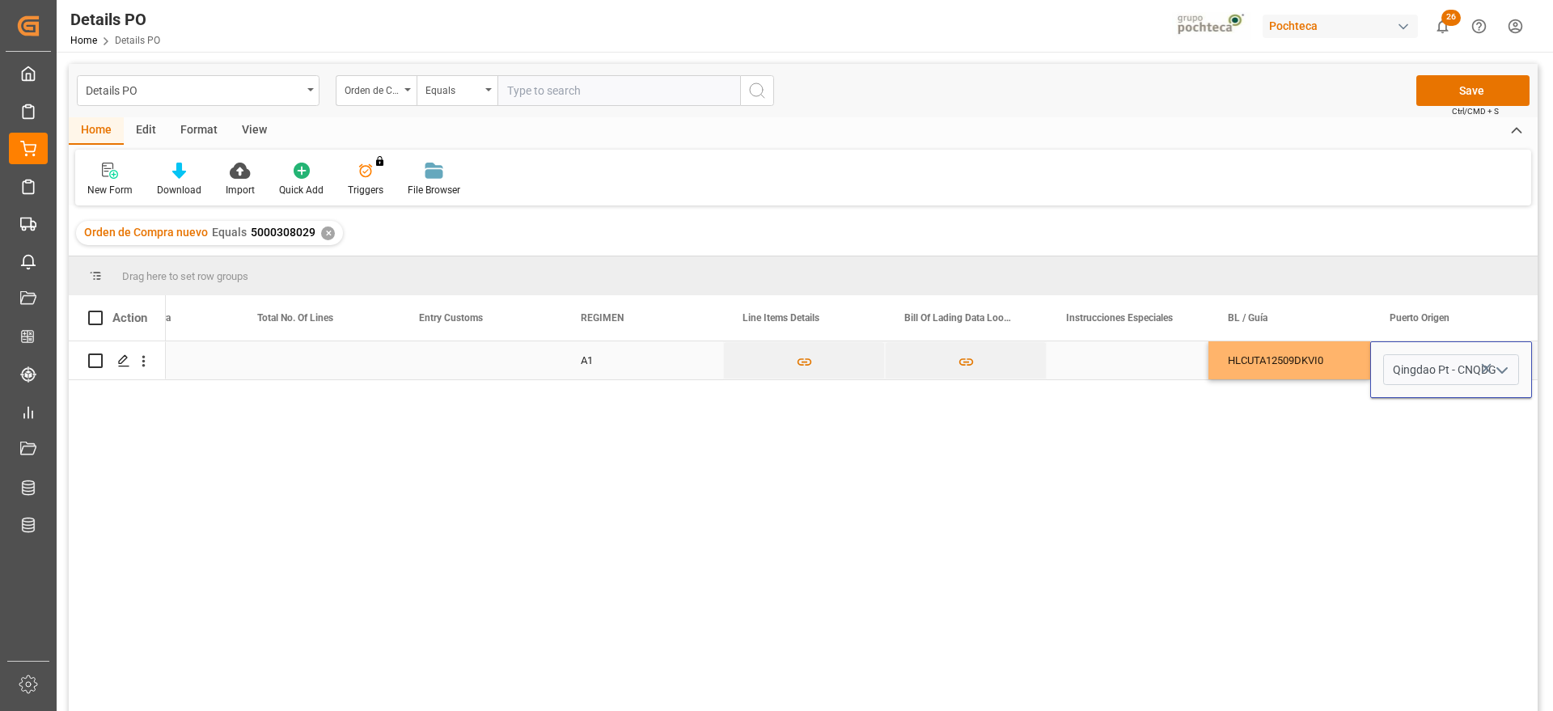
click at [1302, 366] on div "HLCUTA12509DKVI0" at bounding box center [1290, 360] width 162 height 38
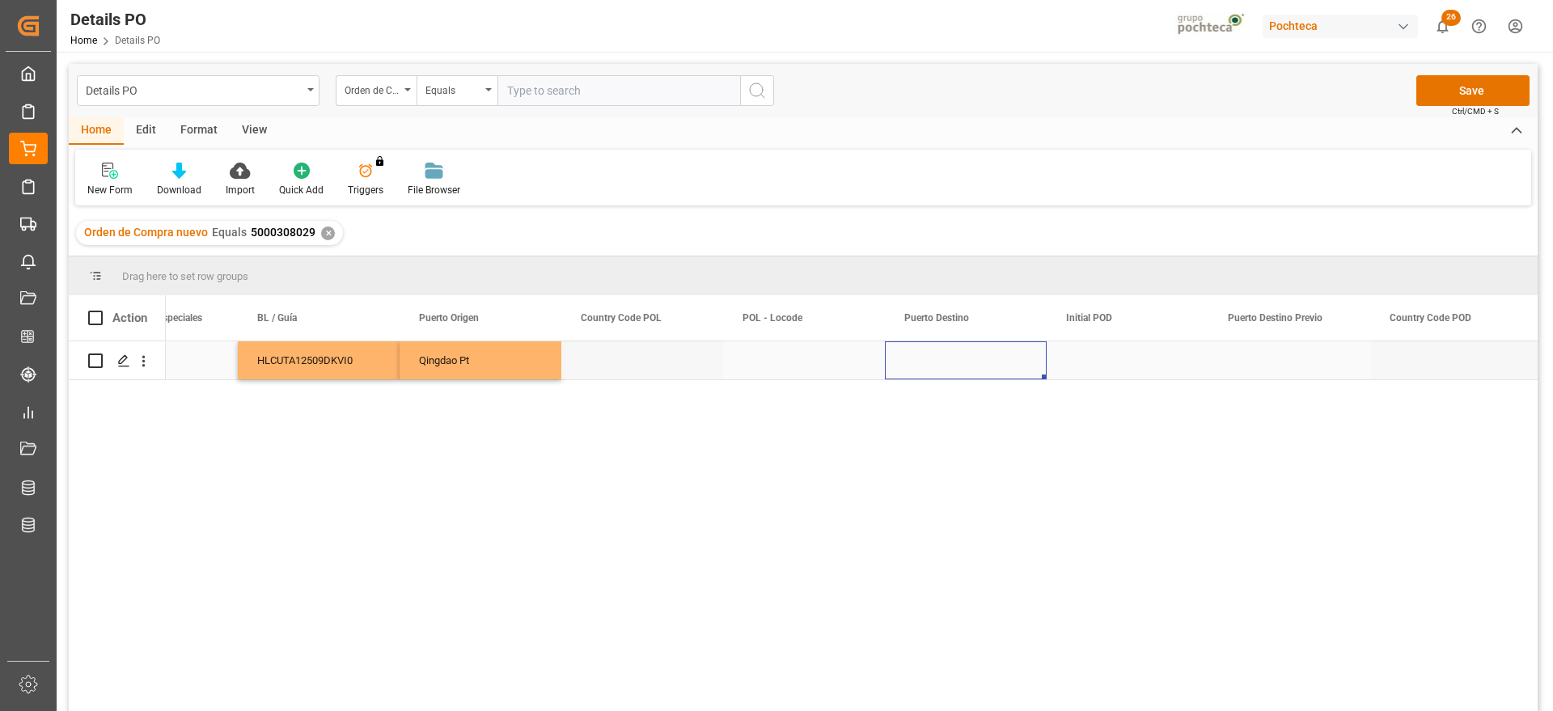
click at [957, 373] on div "Press SPACE to select this row." at bounding box center [966, 360] width 162 height 38
click at [957, 373] on input "Press SPACE to select this row." at bounding box center [966, 369] width 136 height 31
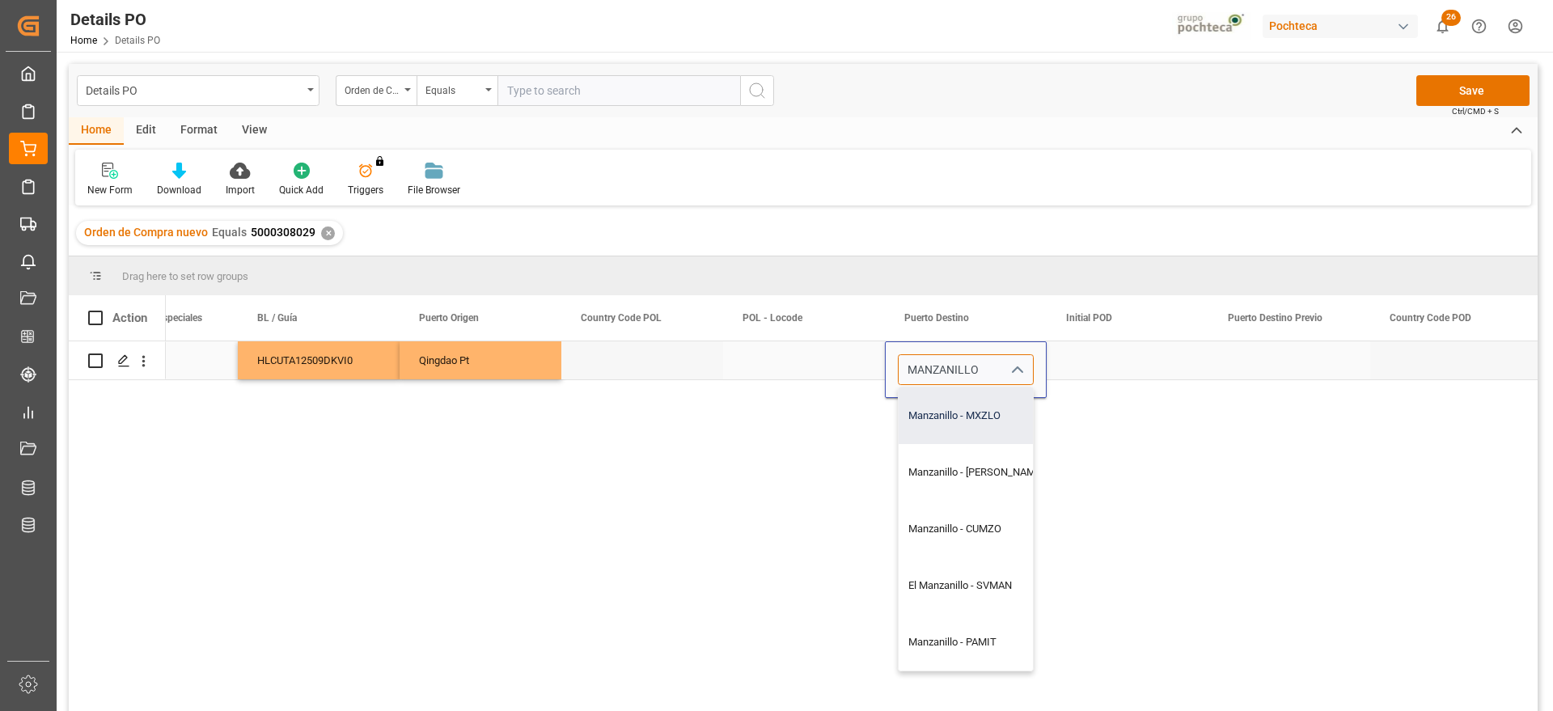
click at [997, 427] on div "Manzanillo - MXZLO" at bounding box center [976, 415] width 155 height 57
type input "Manzanillo - MXZLO"
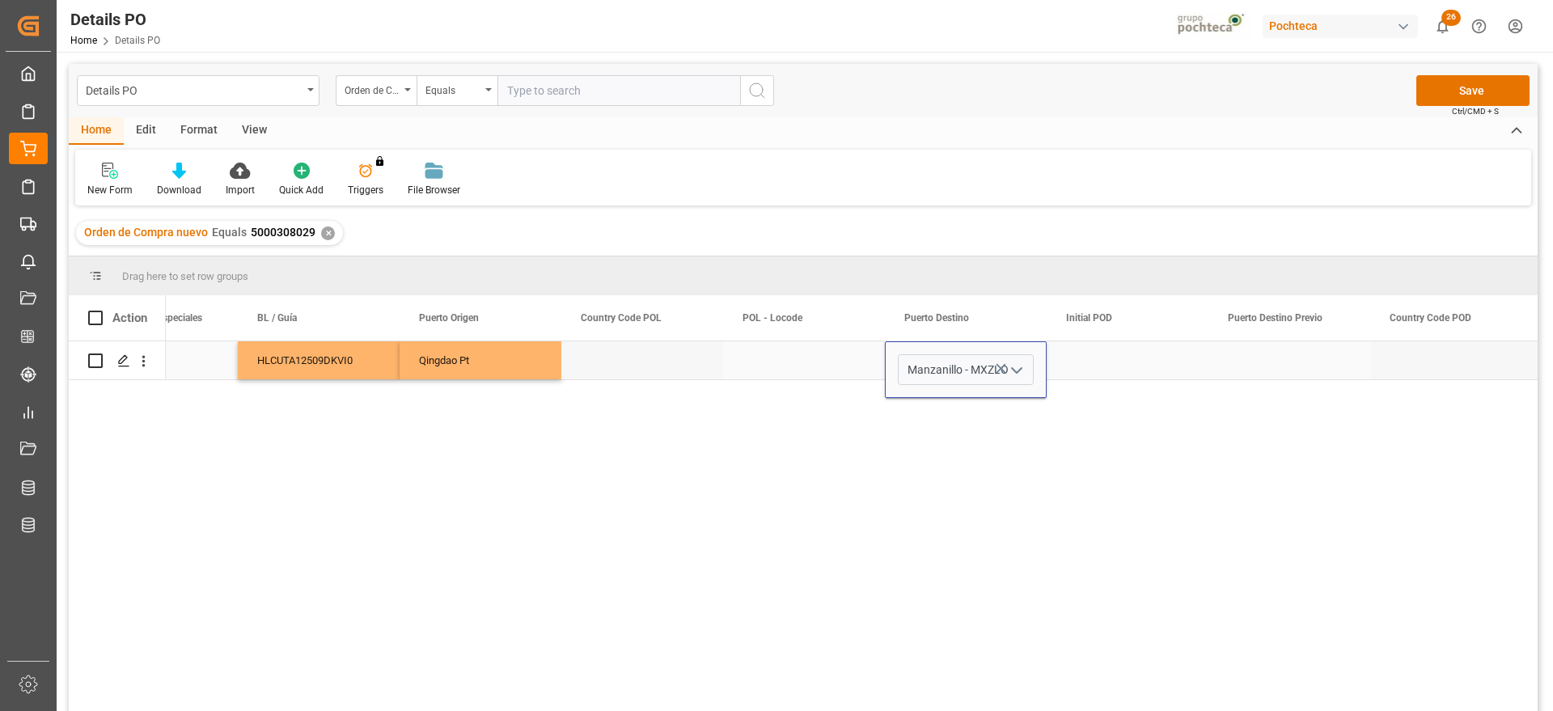
click at [1116, 371] on div "Press SPACE to select this row." at bounding box center [1128, 360] width 162 height 38
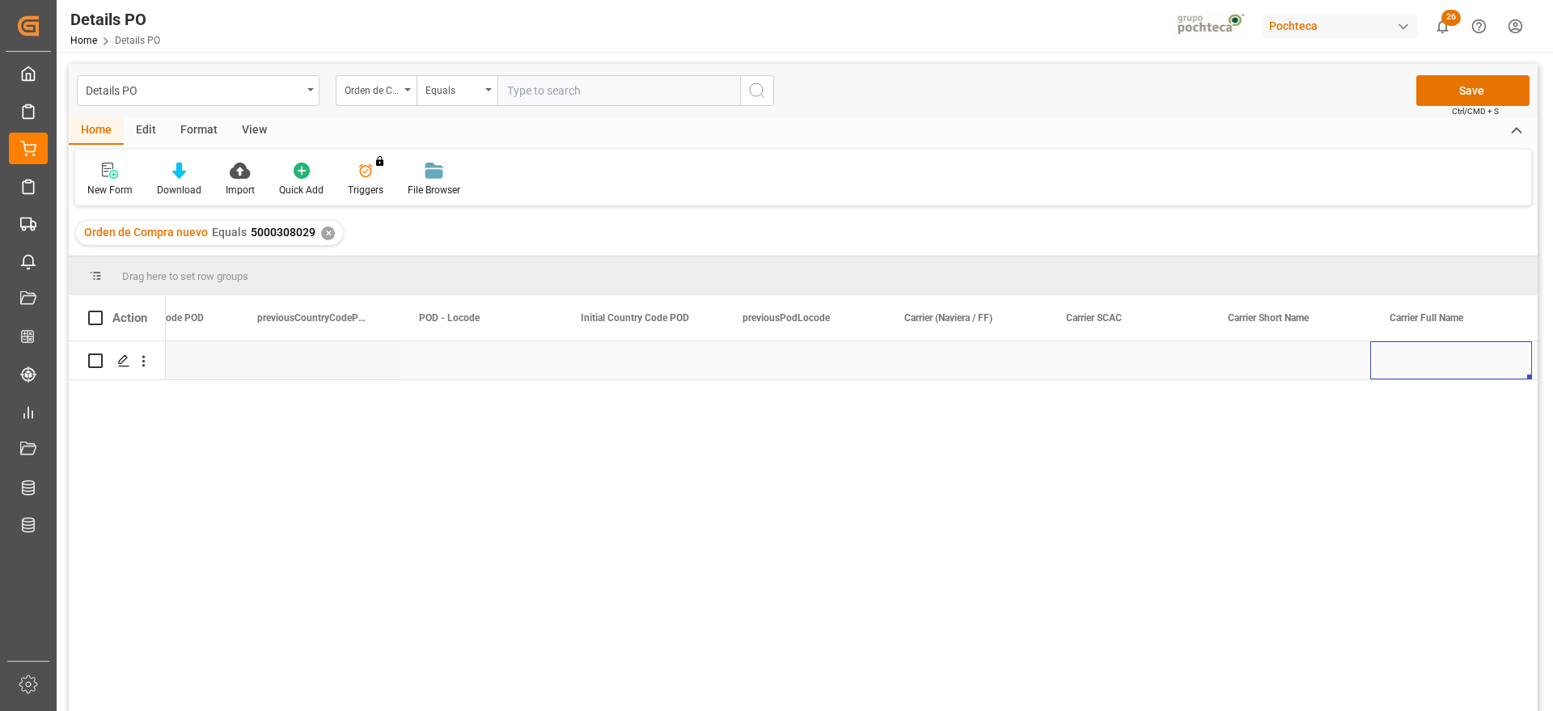
click at [961, 366] on div "Press SPACE to select this row." at bounding box center [966, 360] width 162 height 38
click at [940, 368] on input "Press SPACE to select this row." at bounding box center [966, 369] width 136 height 31
paste input "HLCUTA12509DKVI0"
type input "HLCUTA12509DKVI0"
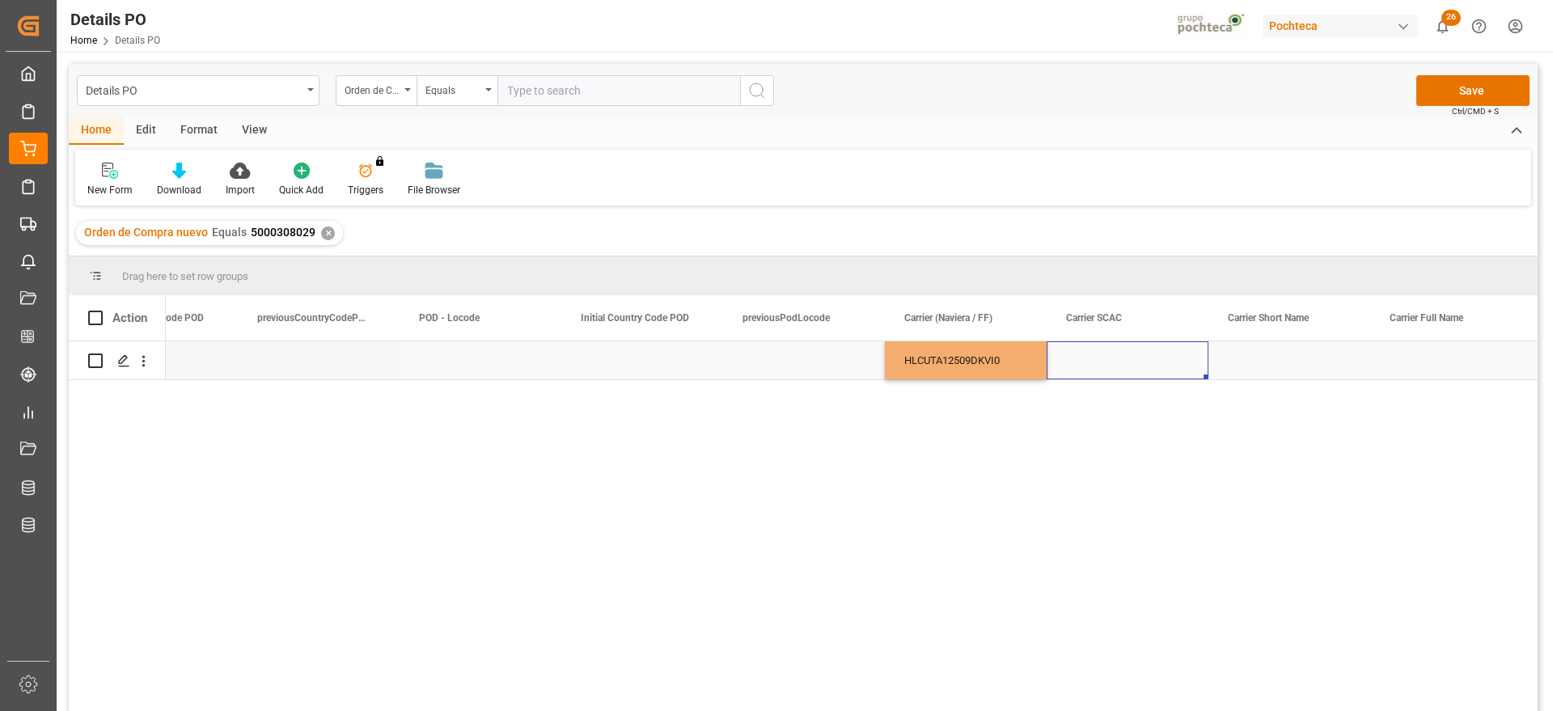
click at [1077, 360] on div "Press SPACE to select this row." at bounding box center [1128, 360] width 162 height 38
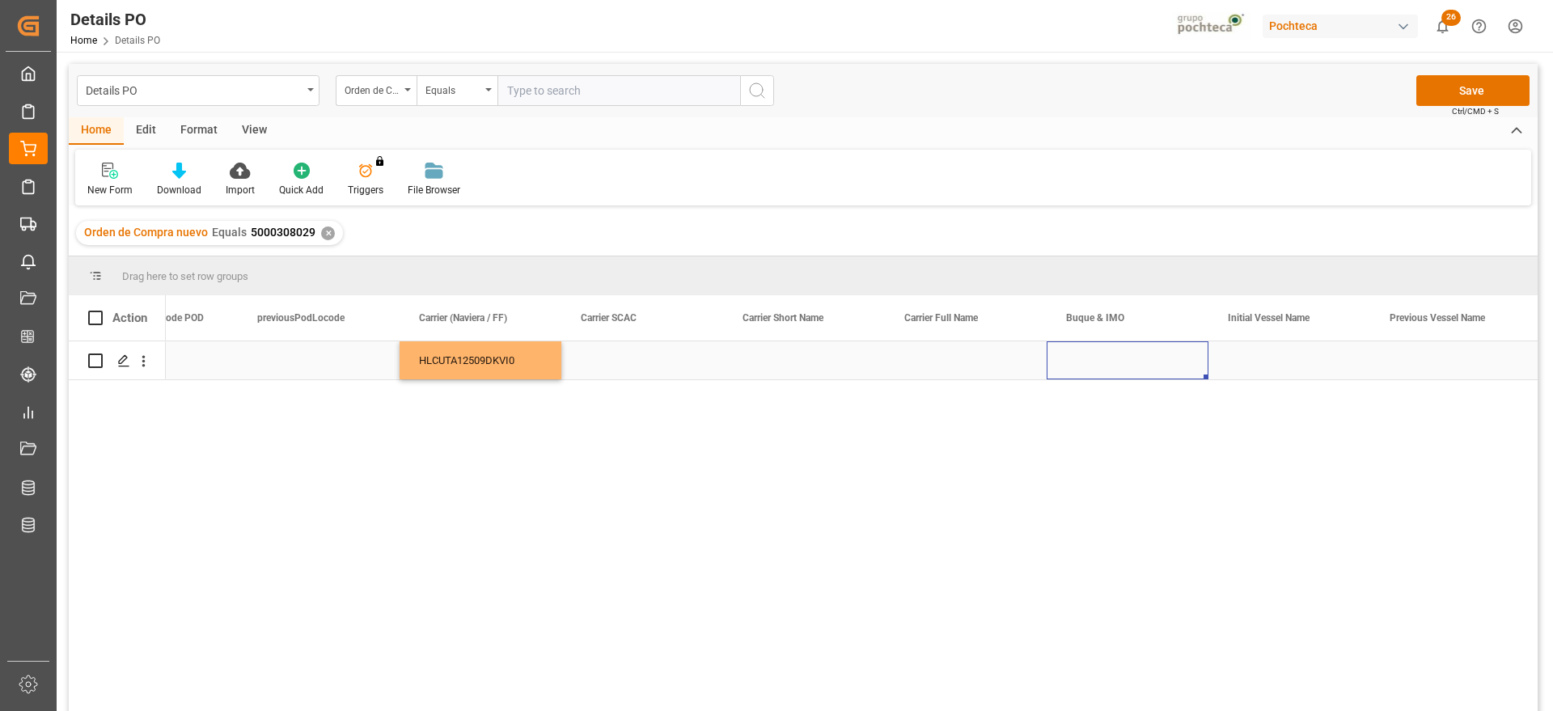
click at [1119, 352] on div "Press SPACE to select this row." at bounding box center [1128, 360] width 162 height 38
click at [1118, 367] on input "Press SPACE to select this row." at bounding box center [1128, 369] width 136 height 31
click at [1159, 426] on div "IQUIQUE EXPRESS - 9938456" at bounding box center [1137, 415] width 153 height 57
type input "IQUIQUE EXPRESS - 9938456"
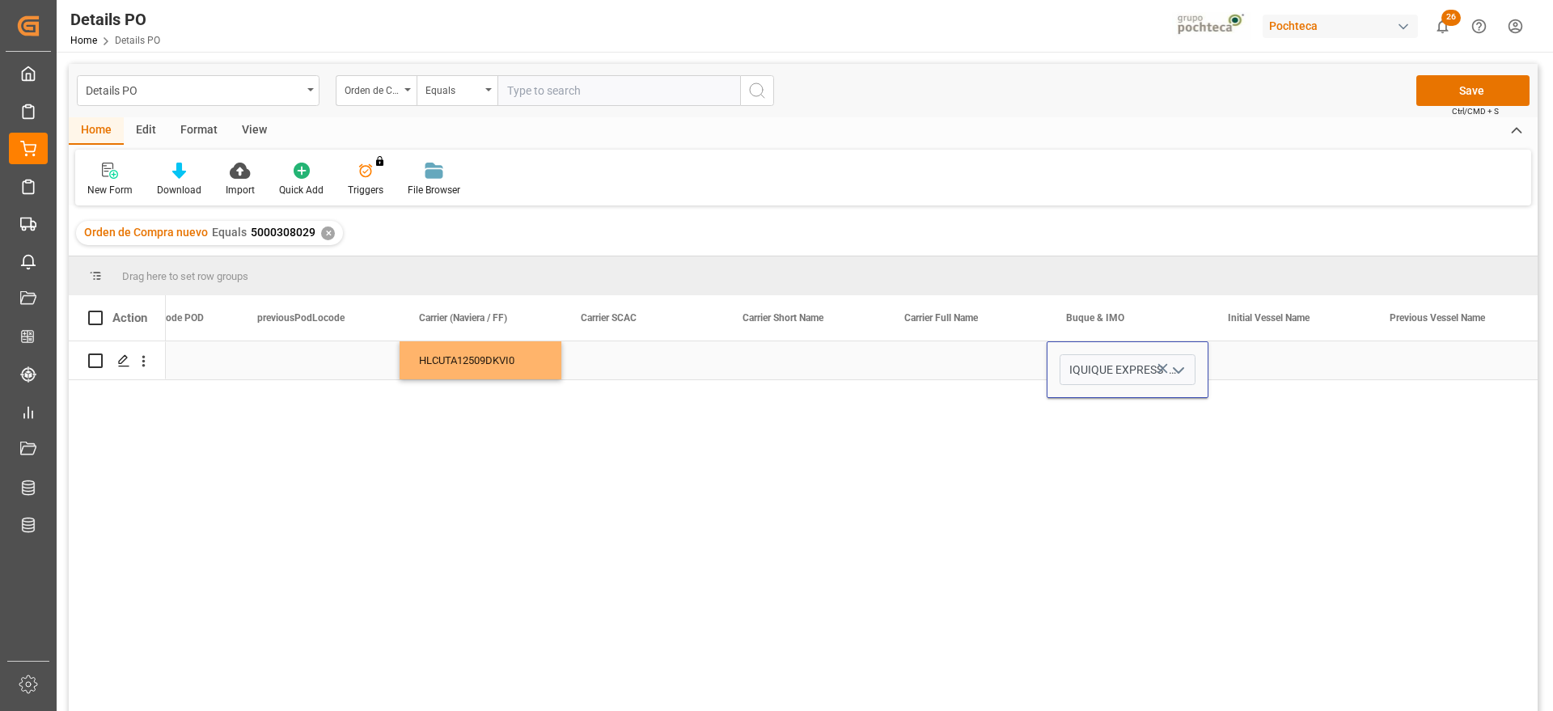
click at [1295, 366] on div "Press SPACE to select this row." at bounding box center [1290, 360] width 162 height 38
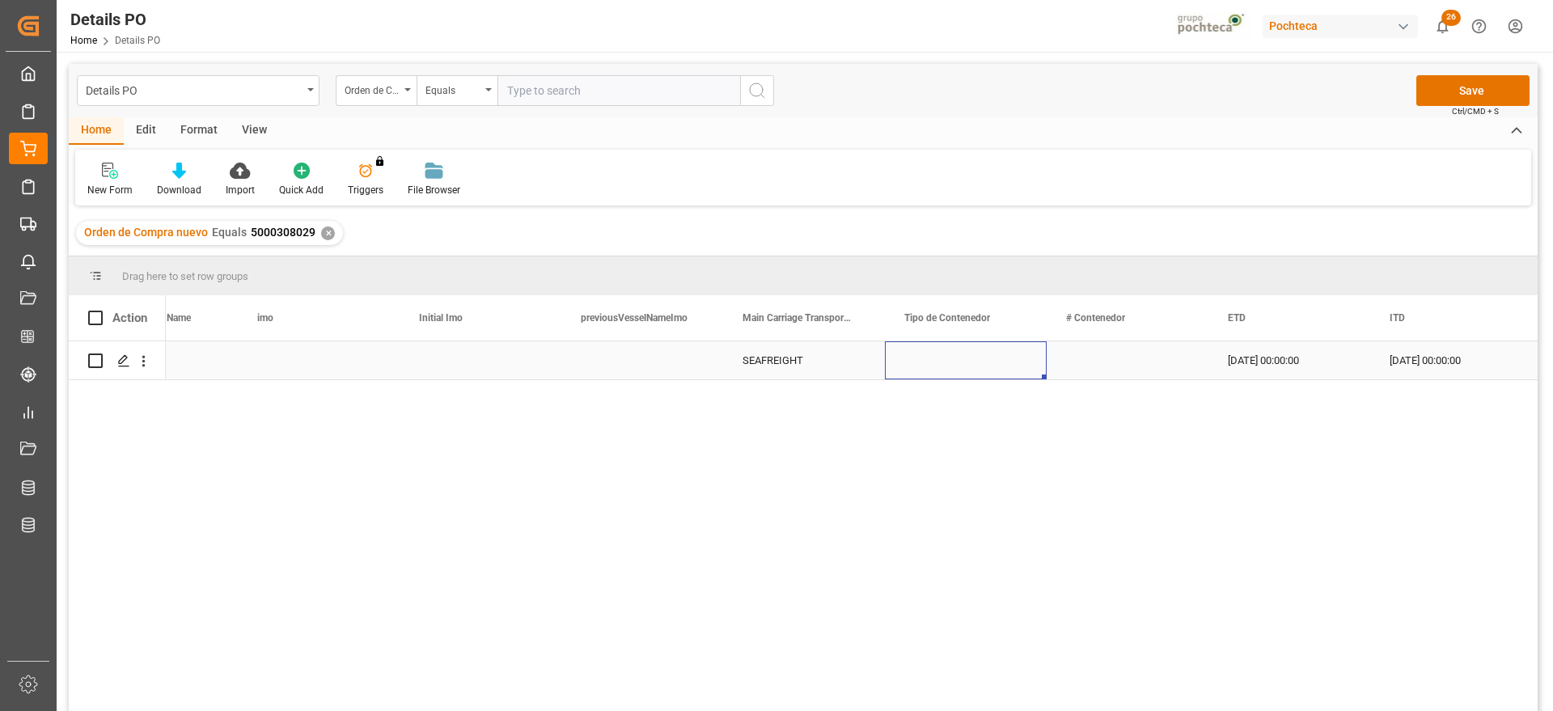
click at [989, 366] on div "Press SPACE to select this row." at bounding box center [966, 360] width 162 height 38
click at [1011, 366] on icon "open menu" at bounding box center [1016, 370] width 19 height 19
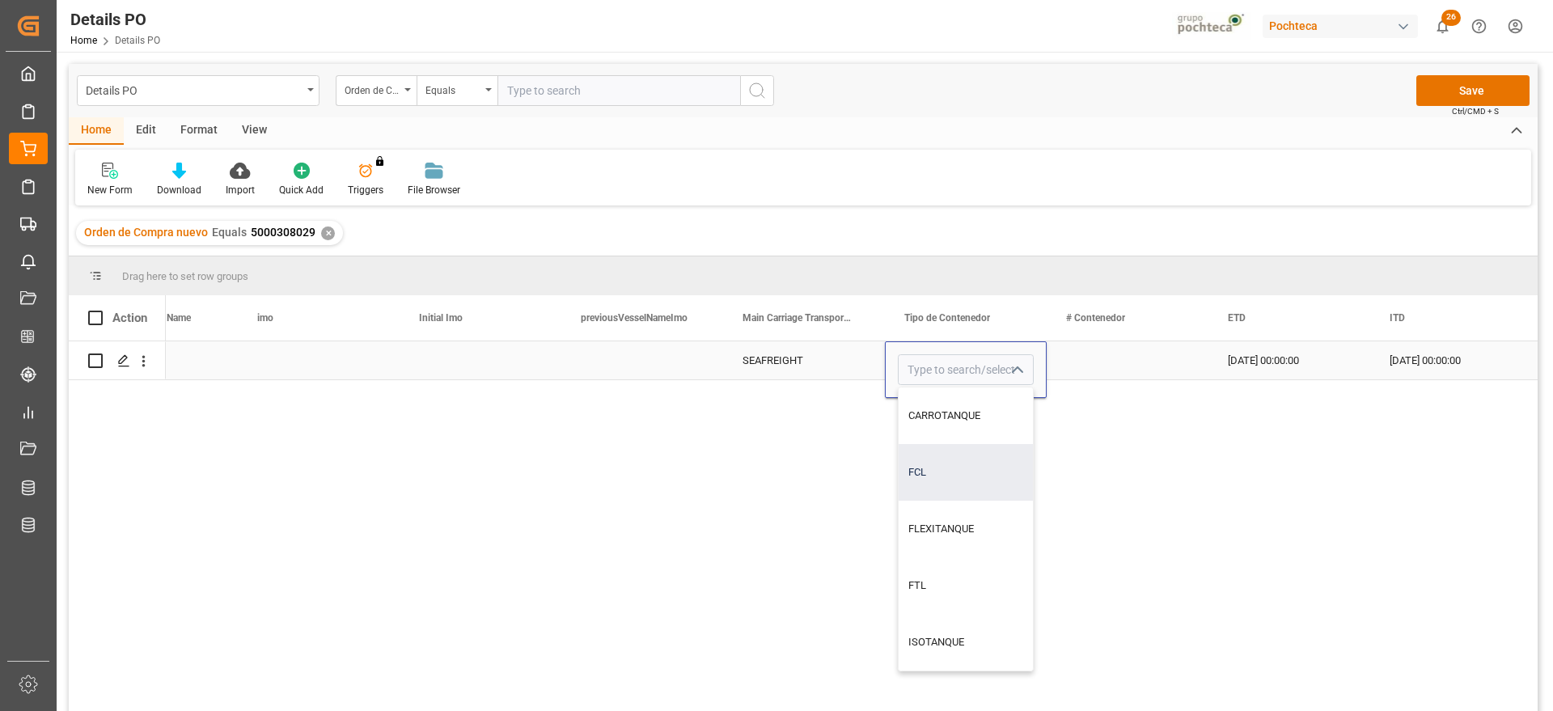
click at [977, 473] on div "FCL" at bounding box center [966, 472] width 134 height 57
type input "FCL"
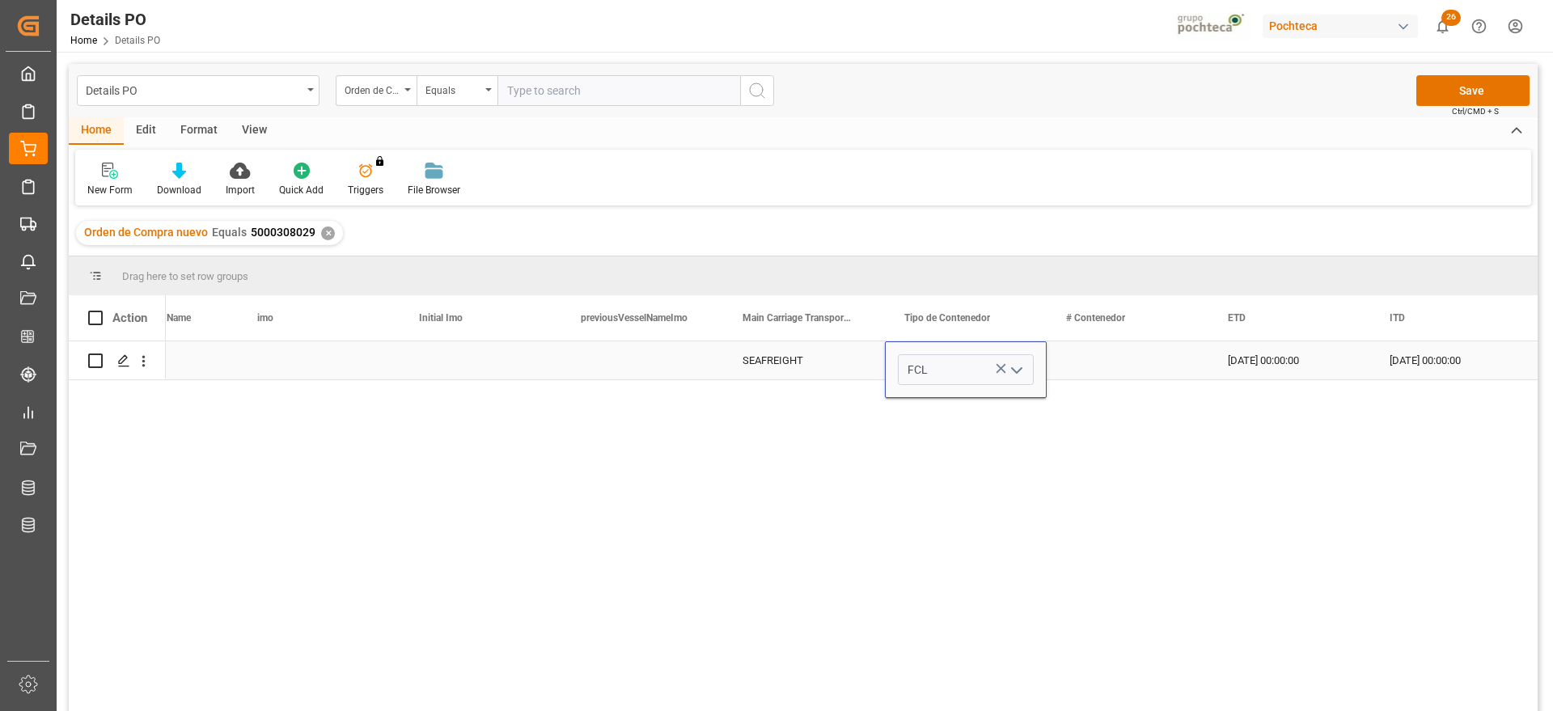
click at [1106, 358] on div "Press SPACE to select this row." at bounding box center [1128, 360] width 162 height 38
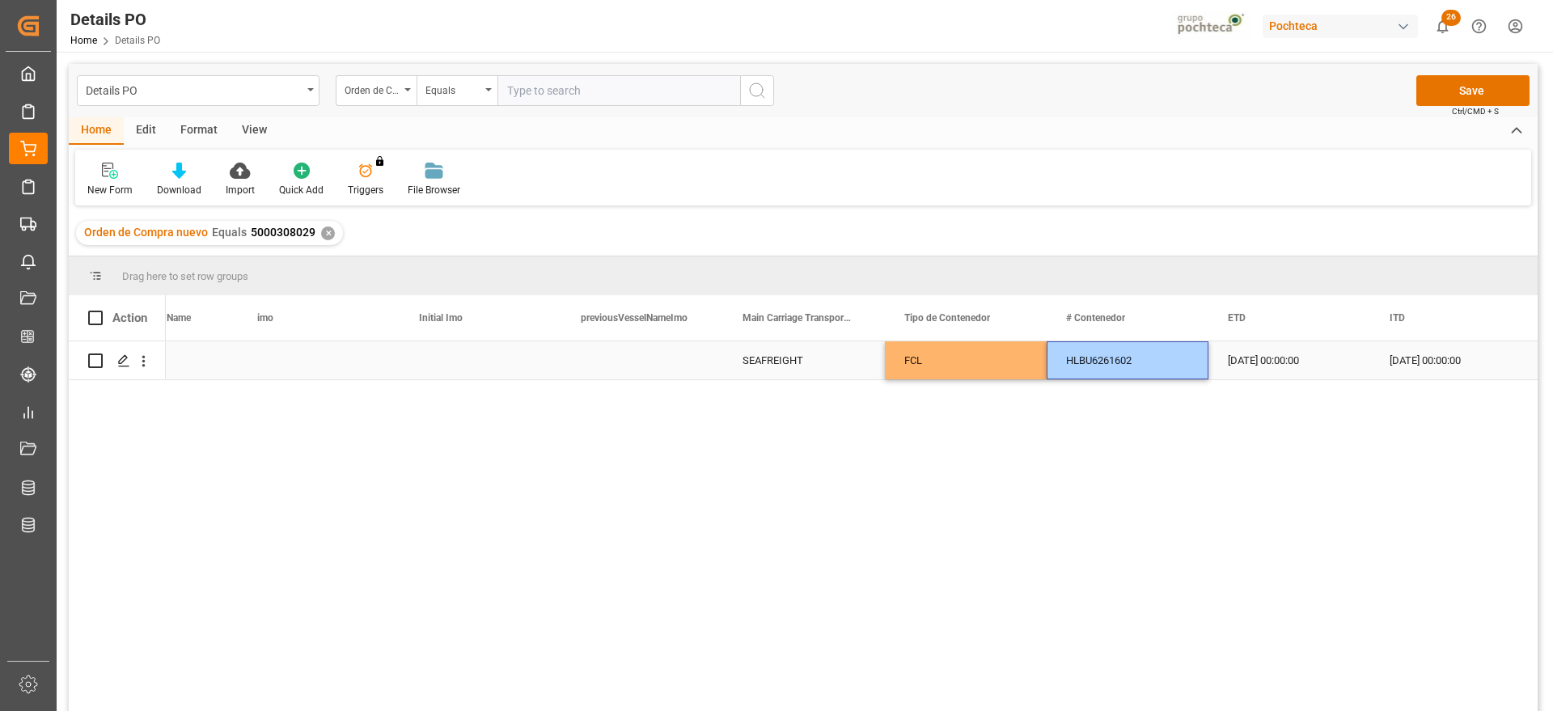
click at [1274, 358] on div "16-09-2025 00:00:00" at bounding box center [1290, 360] width 162 height 38
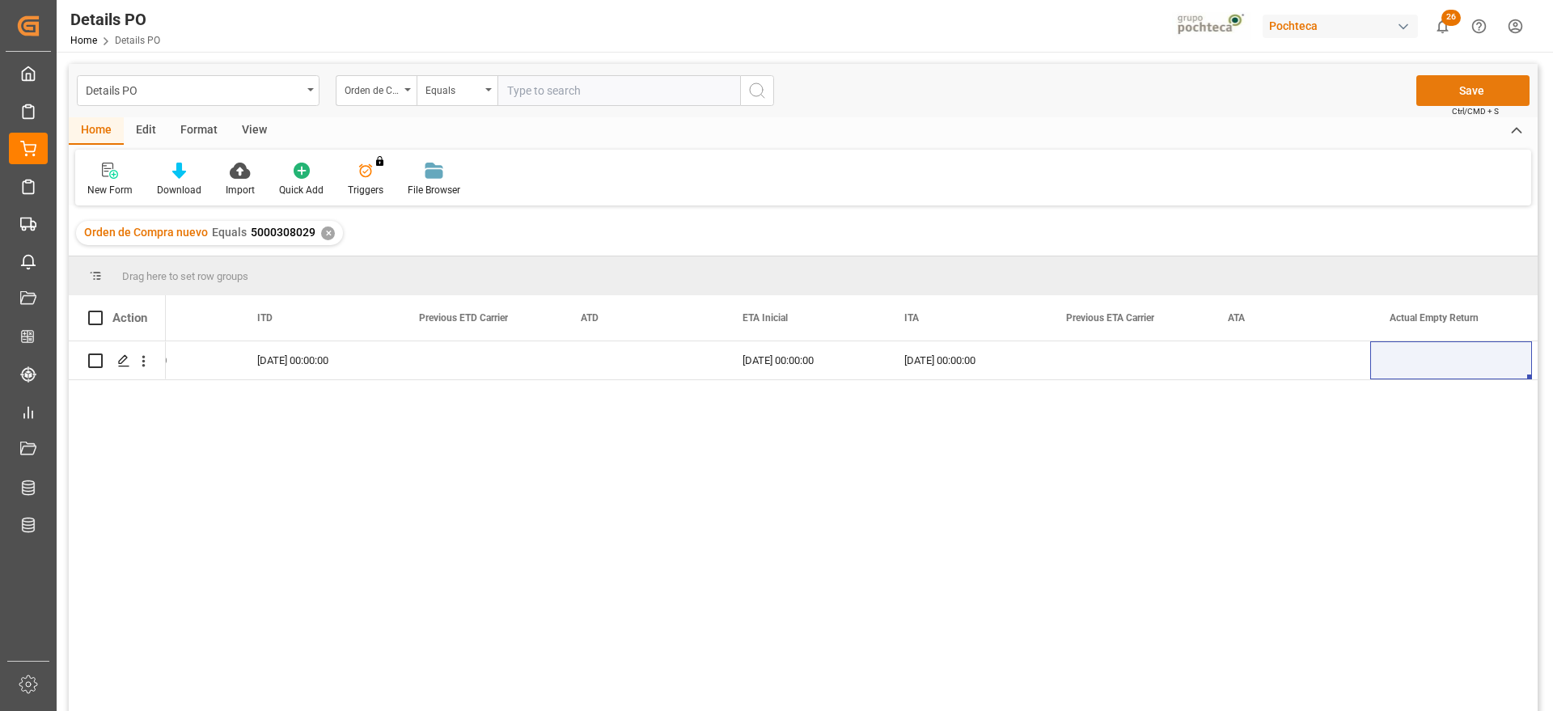
click at [1460, 90] on button "Save" at bounding box center [1472, 90] width 113 height 31
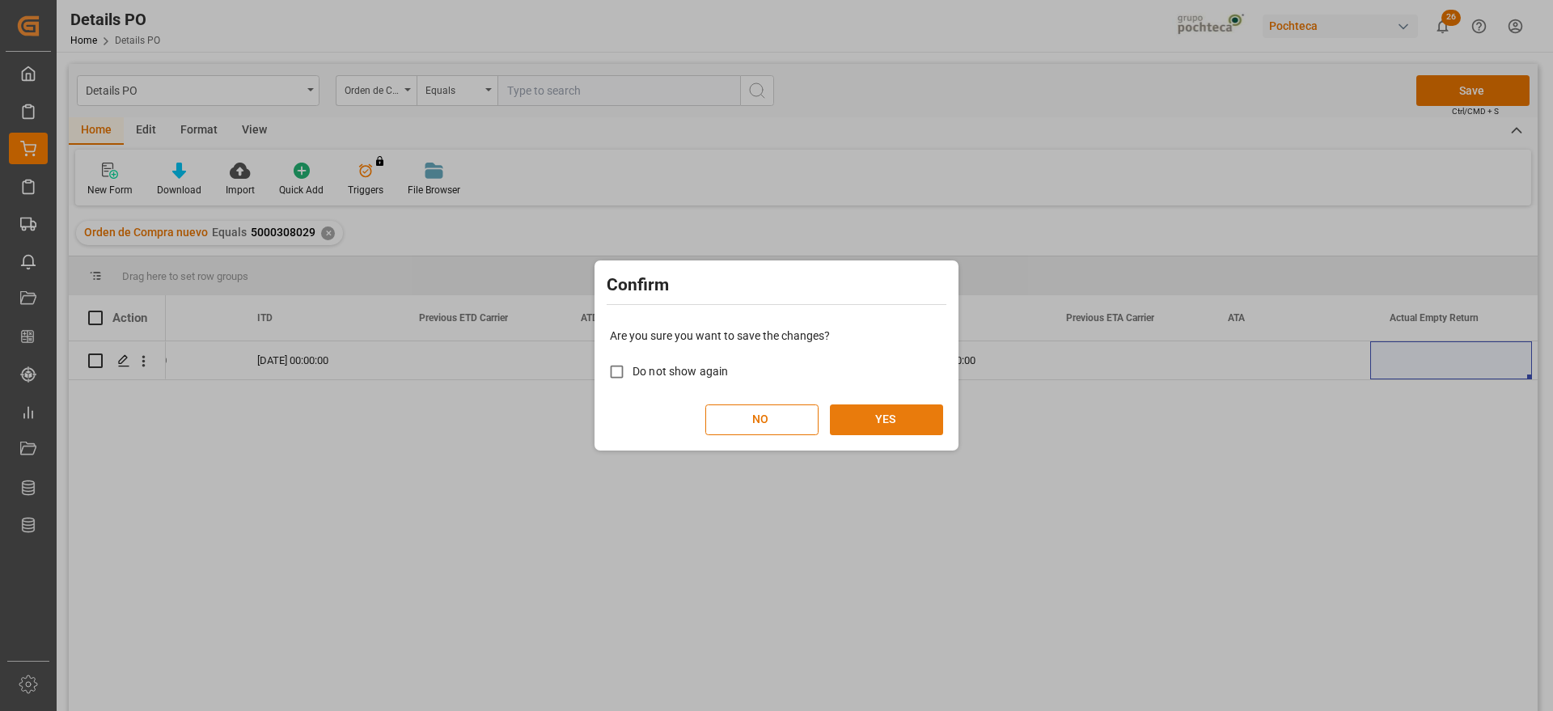
click at [883, 419] on button "YES" at bounding box center [886, 419] width 113 height 31
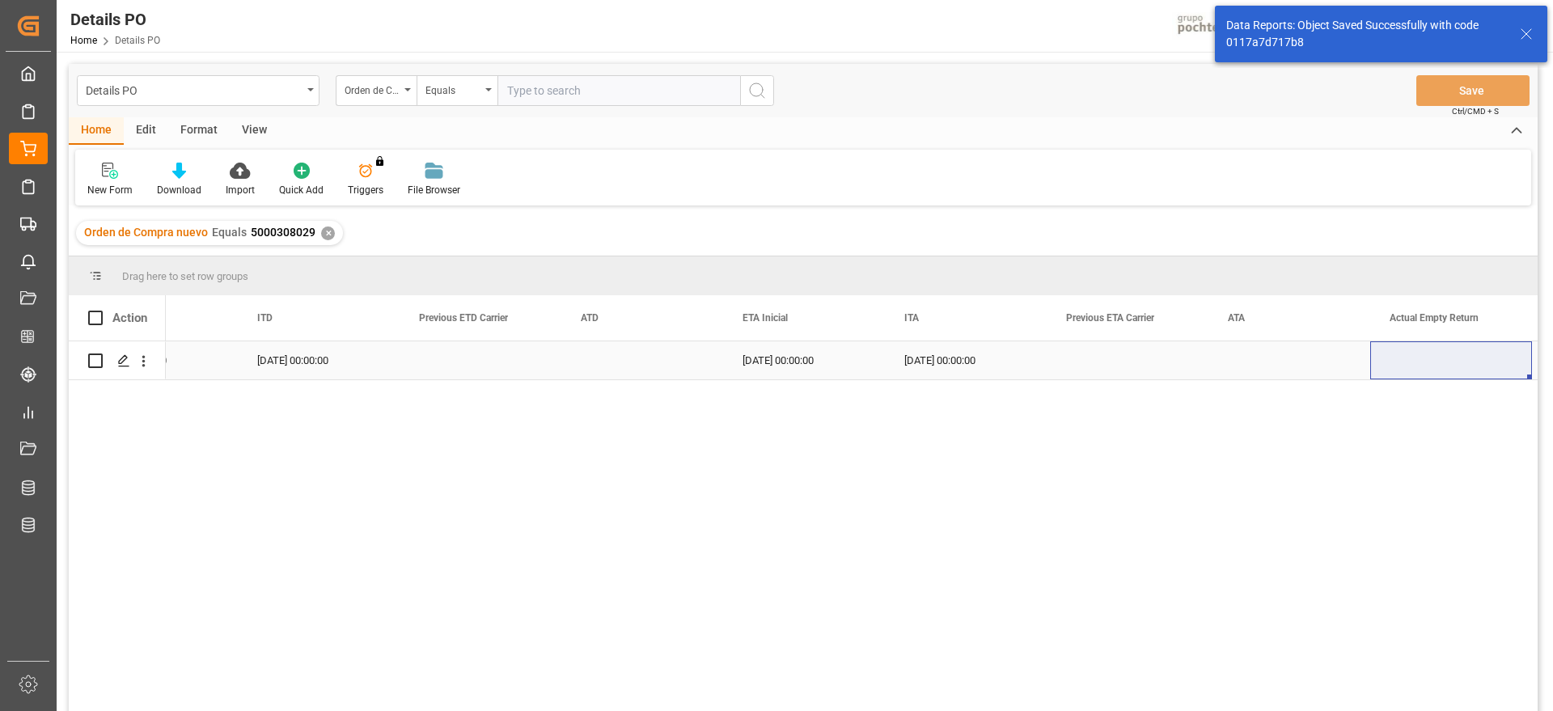
click at [294, 368] on div "11-09-2025 00:00:00" at bounding box center [319, 360] width 162 height 38
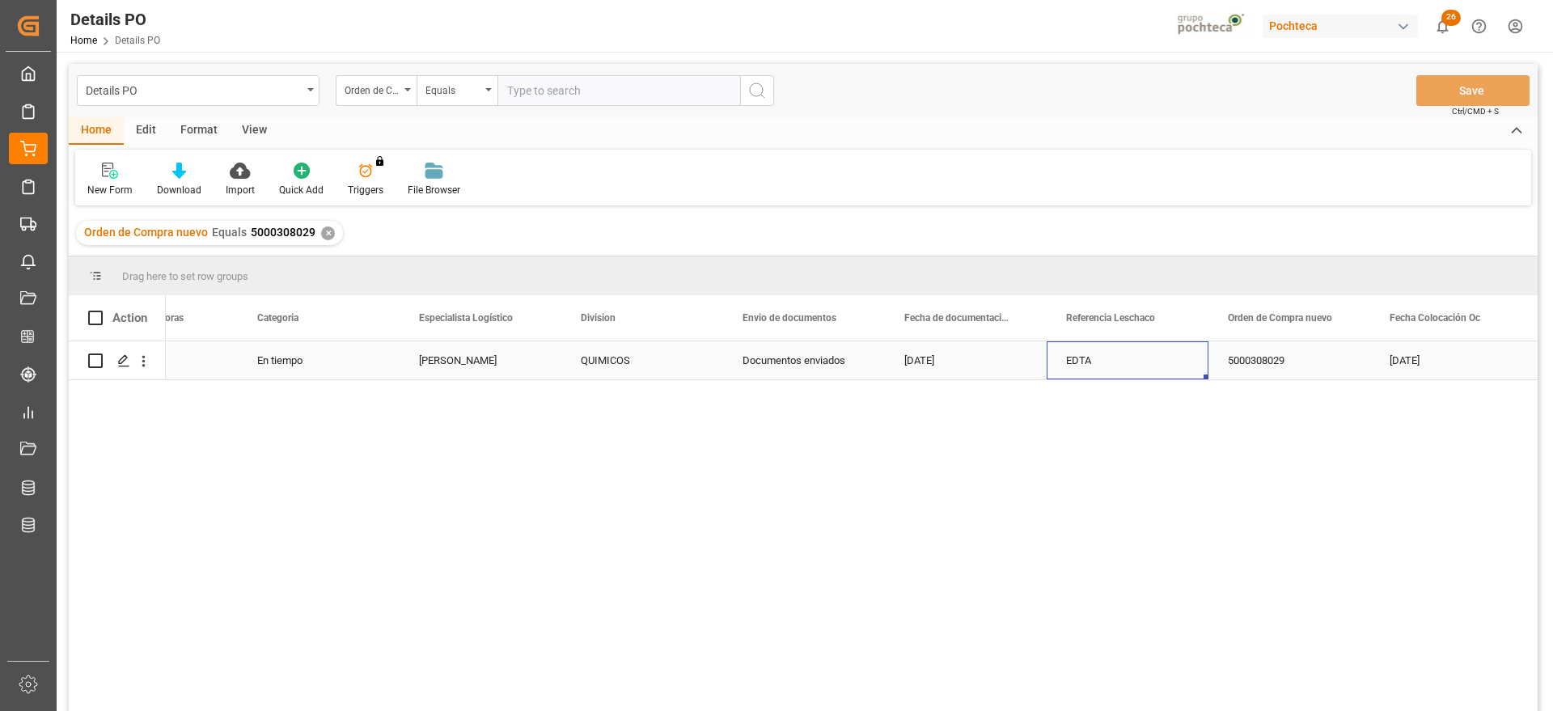
click at [1170, 364] on div "EDTA" at bounding box center [1128, 360] width 162 height 38
drag, startPoint x: 1124, startPoint y: 363, endPoint x: 1042, endPoint y: 371, distance: 82.1
click at [1286, 351] on div "5000308029" at bounding box center [1290, 360] width 162 height 38
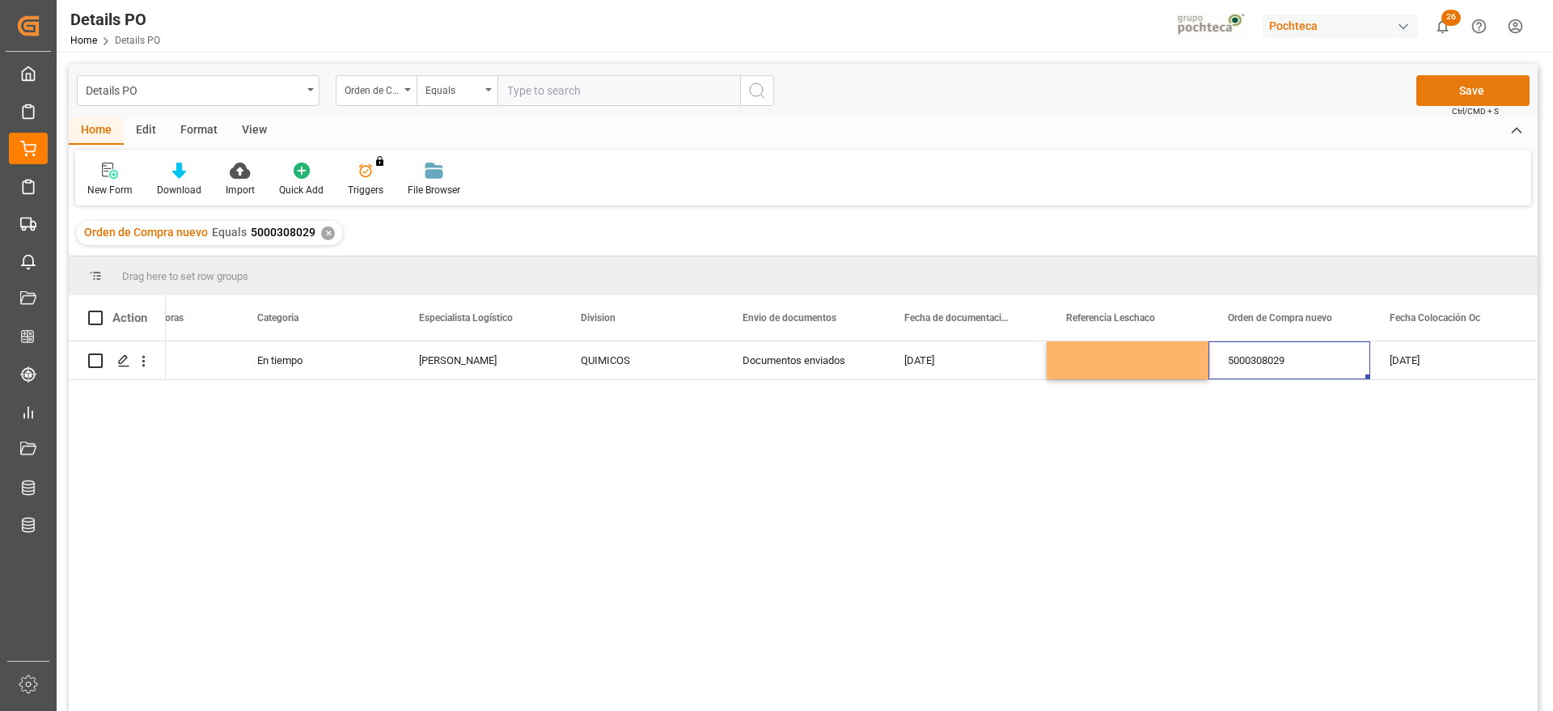
click at [1442, 89] on button "Save" at bounding box center [1472, 90] width 113 height 31
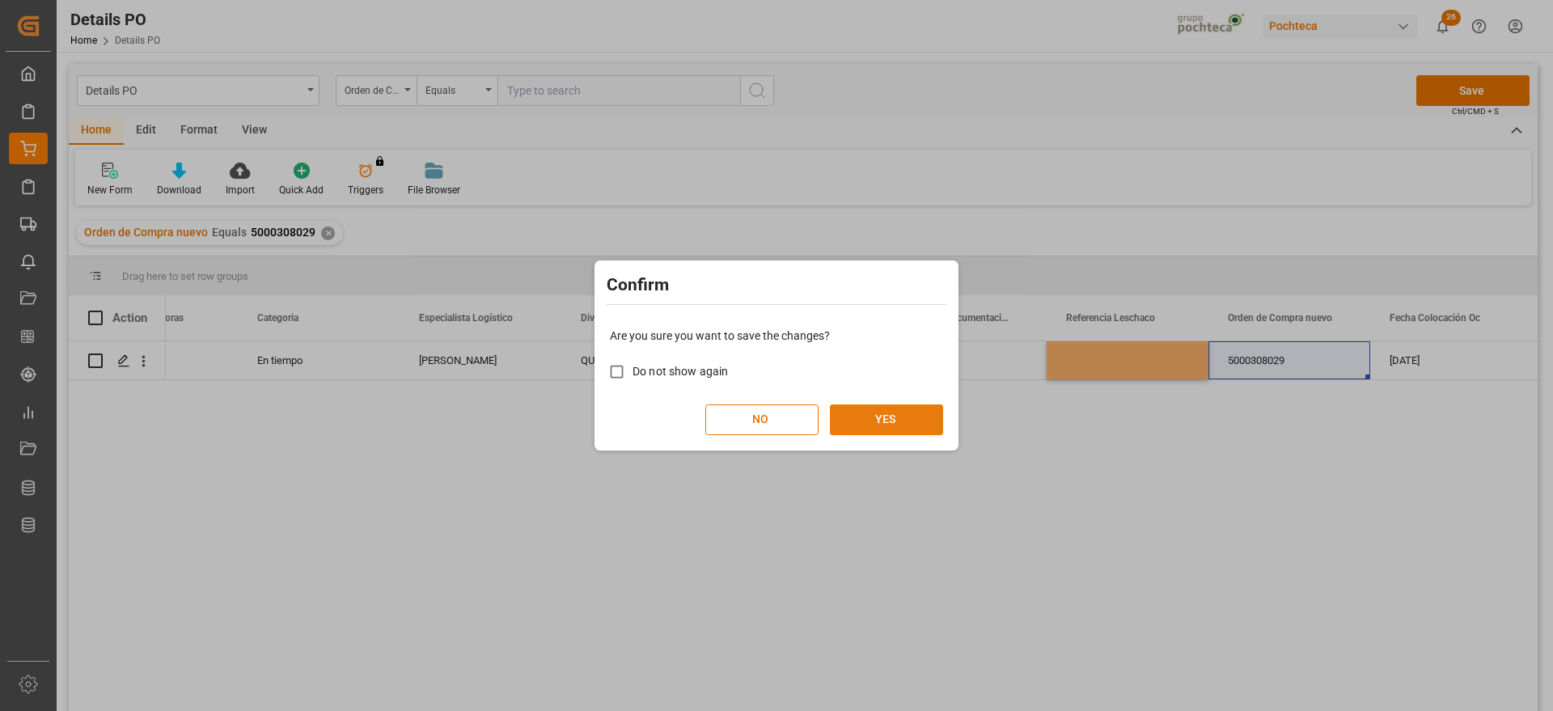
drag, startPoint x: 920, startPoint y: 408, endPoint x: 909, endPoint y: 408, distance: 10.5
click at [909, 408] on button "YES" at bounding box center [886, 419] width 113 height 31
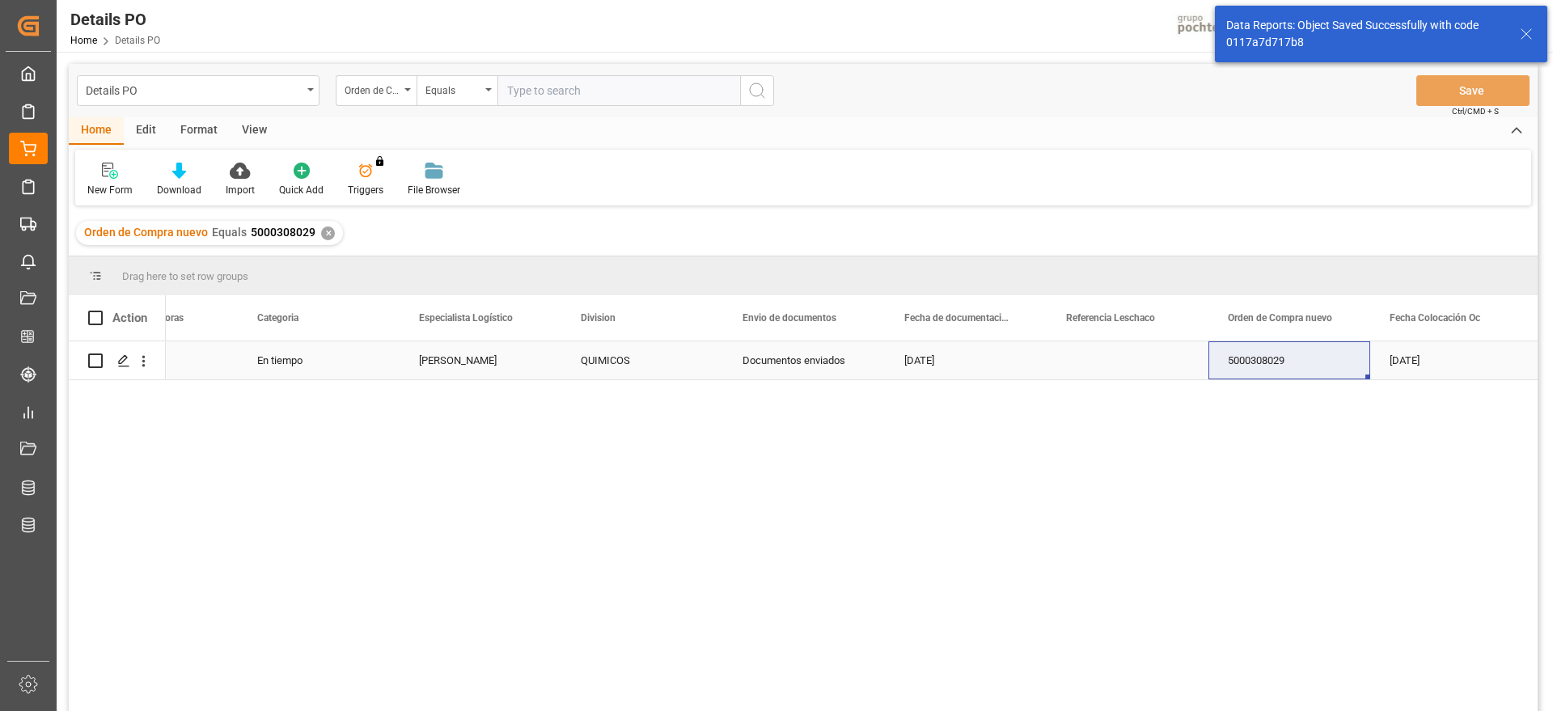
click at [150, 357] on icon "open menu" at bounding box center [143, 361] width 17 height 17
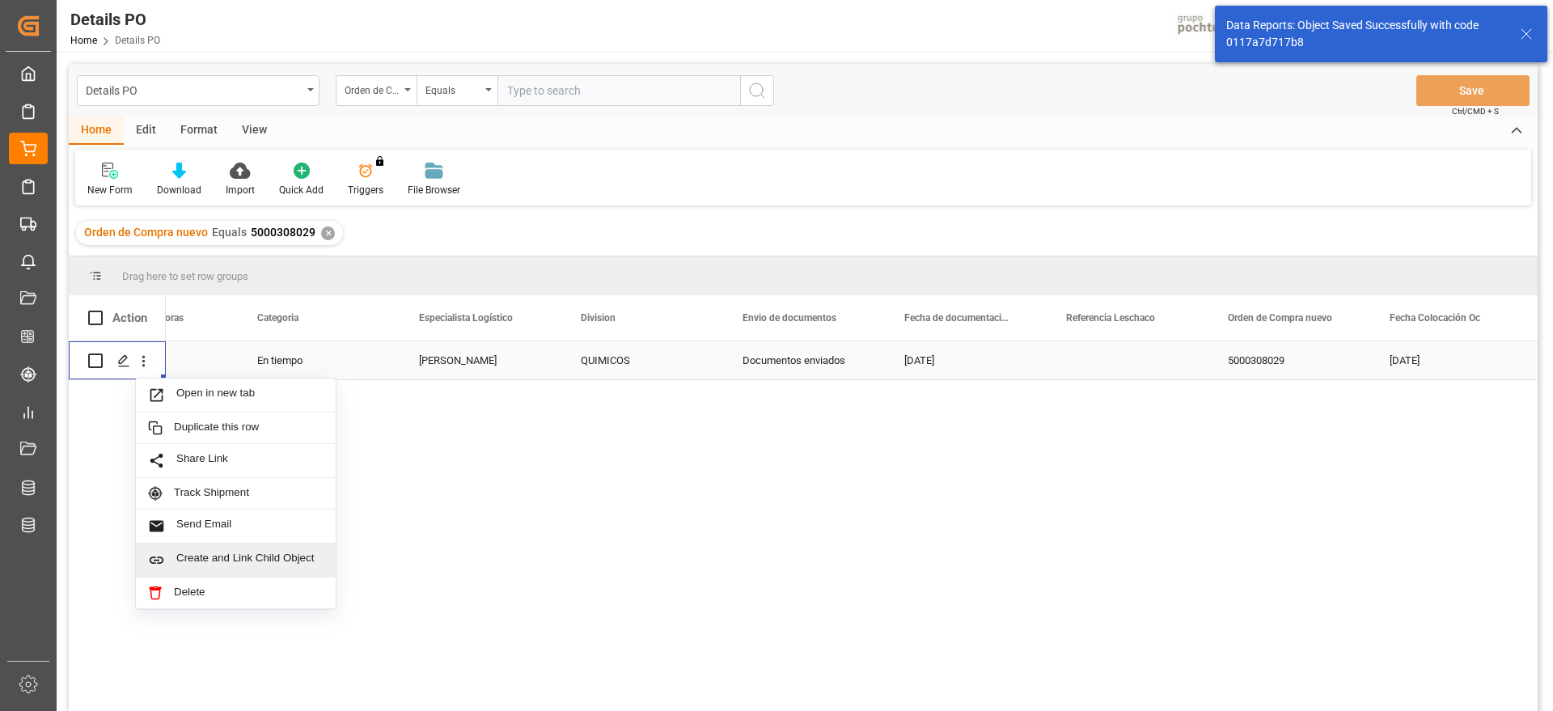
click at [210, 552] on span "Create and Link Child Object" at bounding box center [249, 560] width 147 height 17
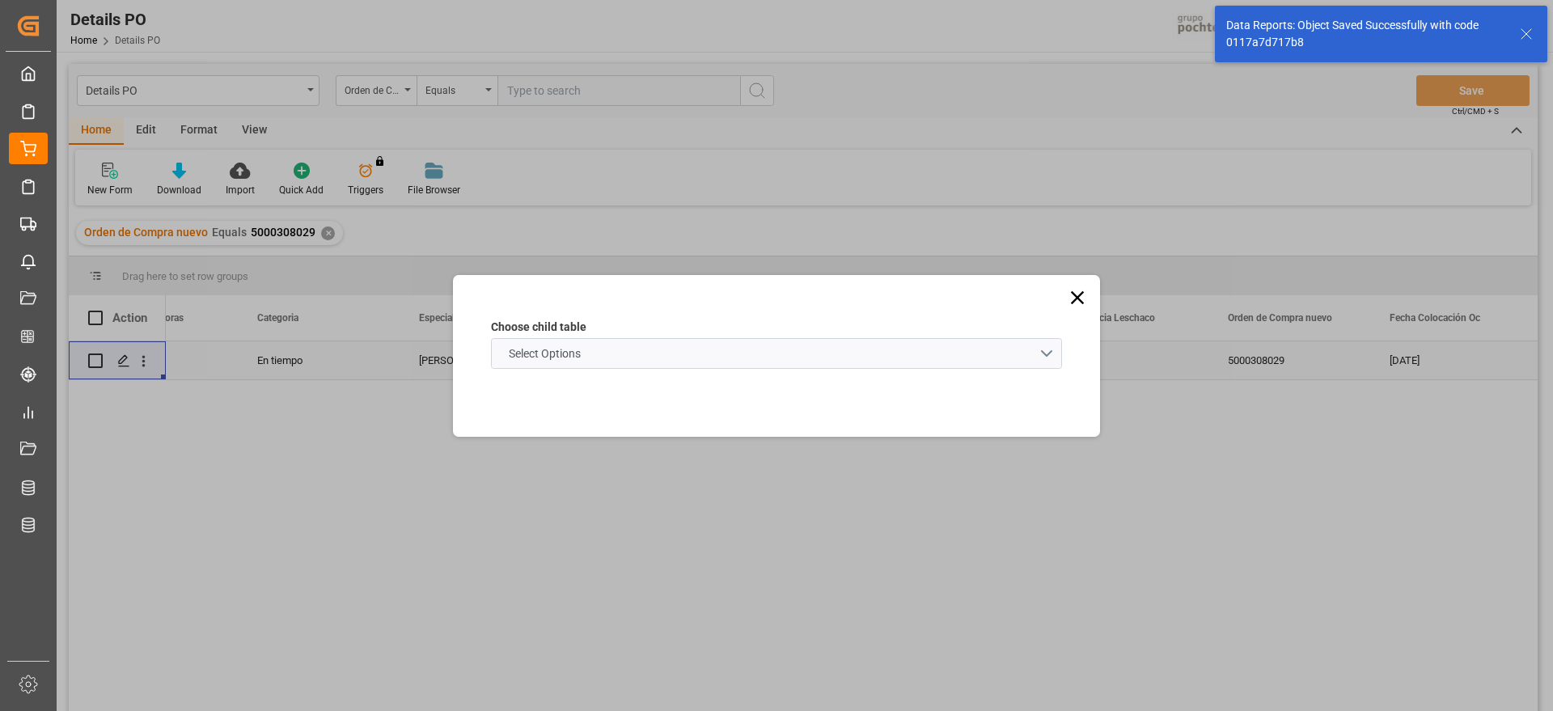
click at [569, 356] on span "Select Options" at bounding box center [545, 353] width 88 height 17
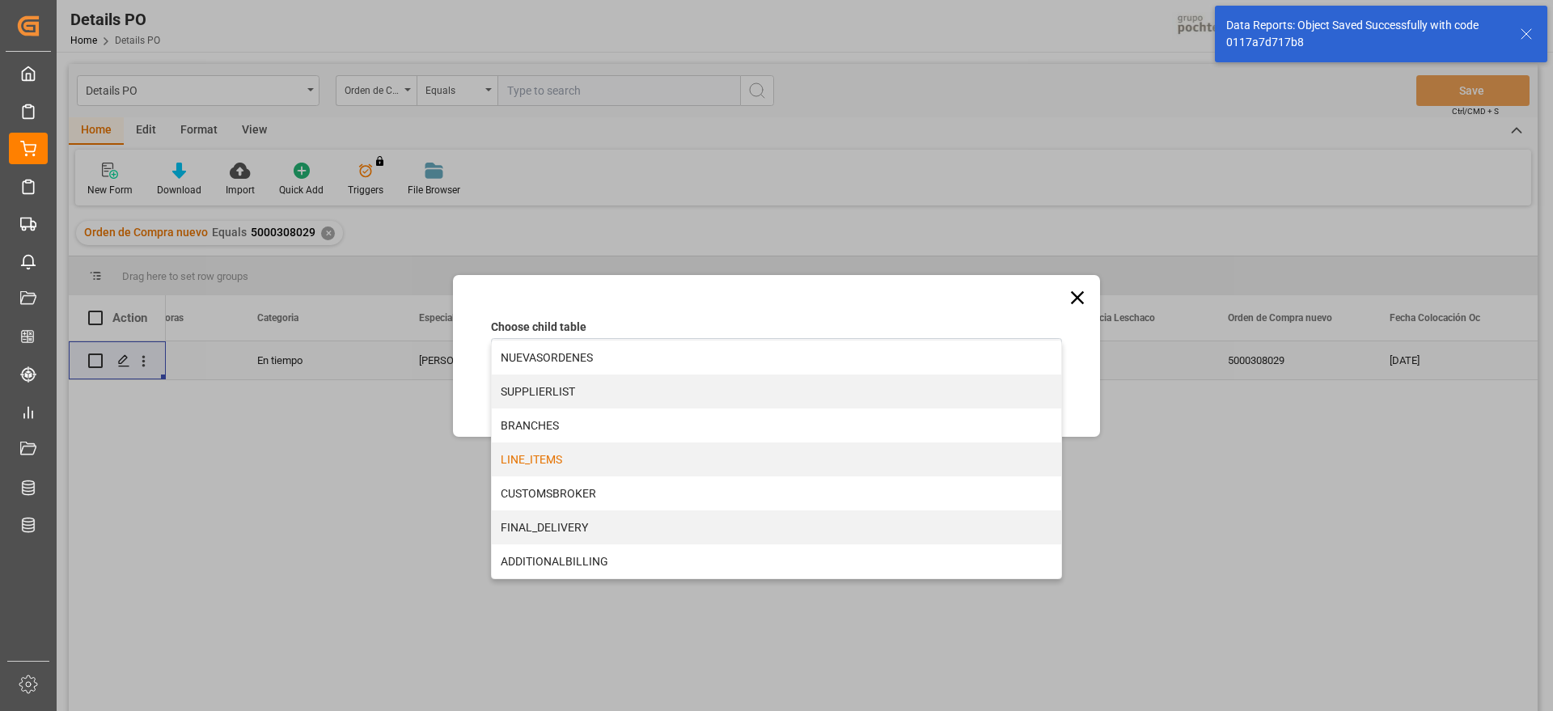
click at [533, 458] on div "LINE_ITEMS" at bounding box center [776, 459] width 569 height 34
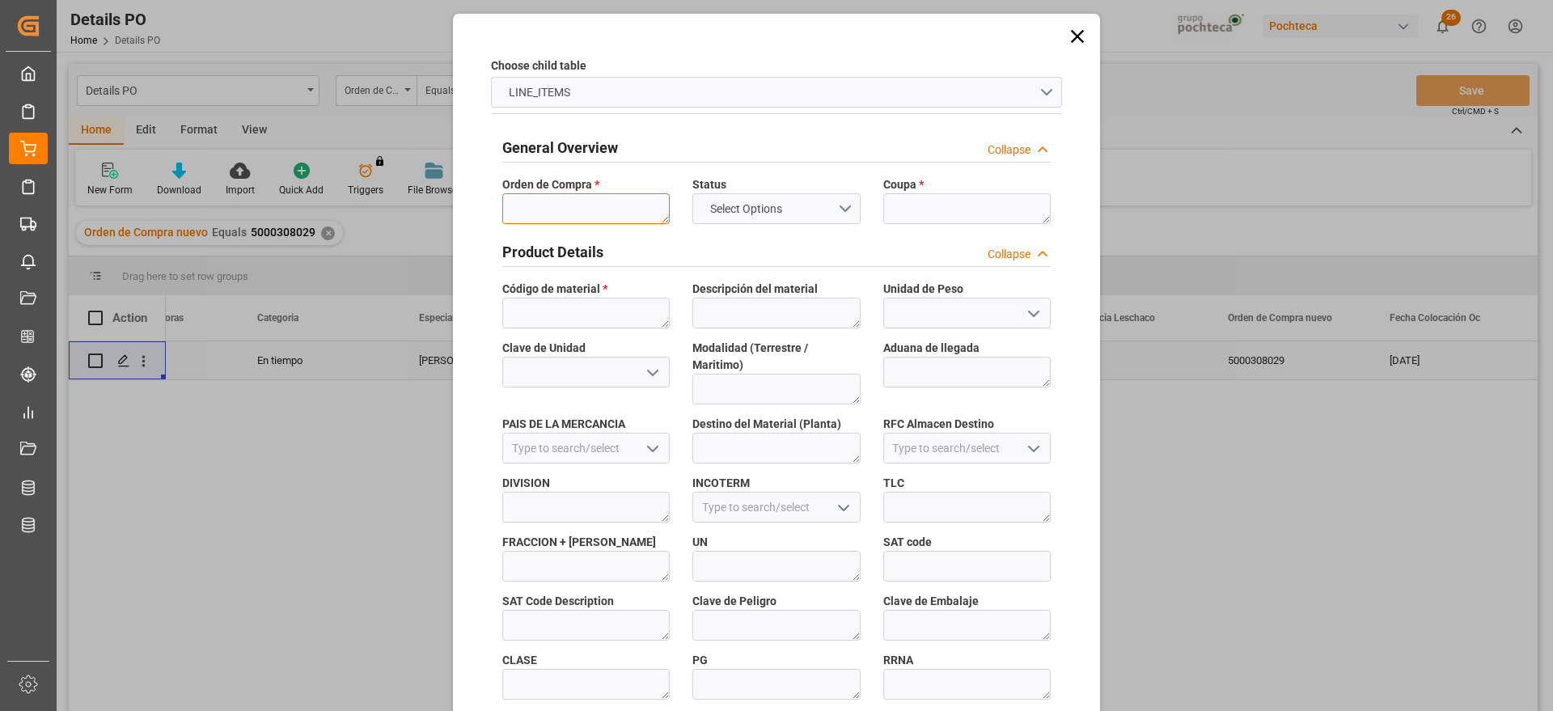
click at [549, 199] on textarea at bounding box center [585, 208] width 167 height 31
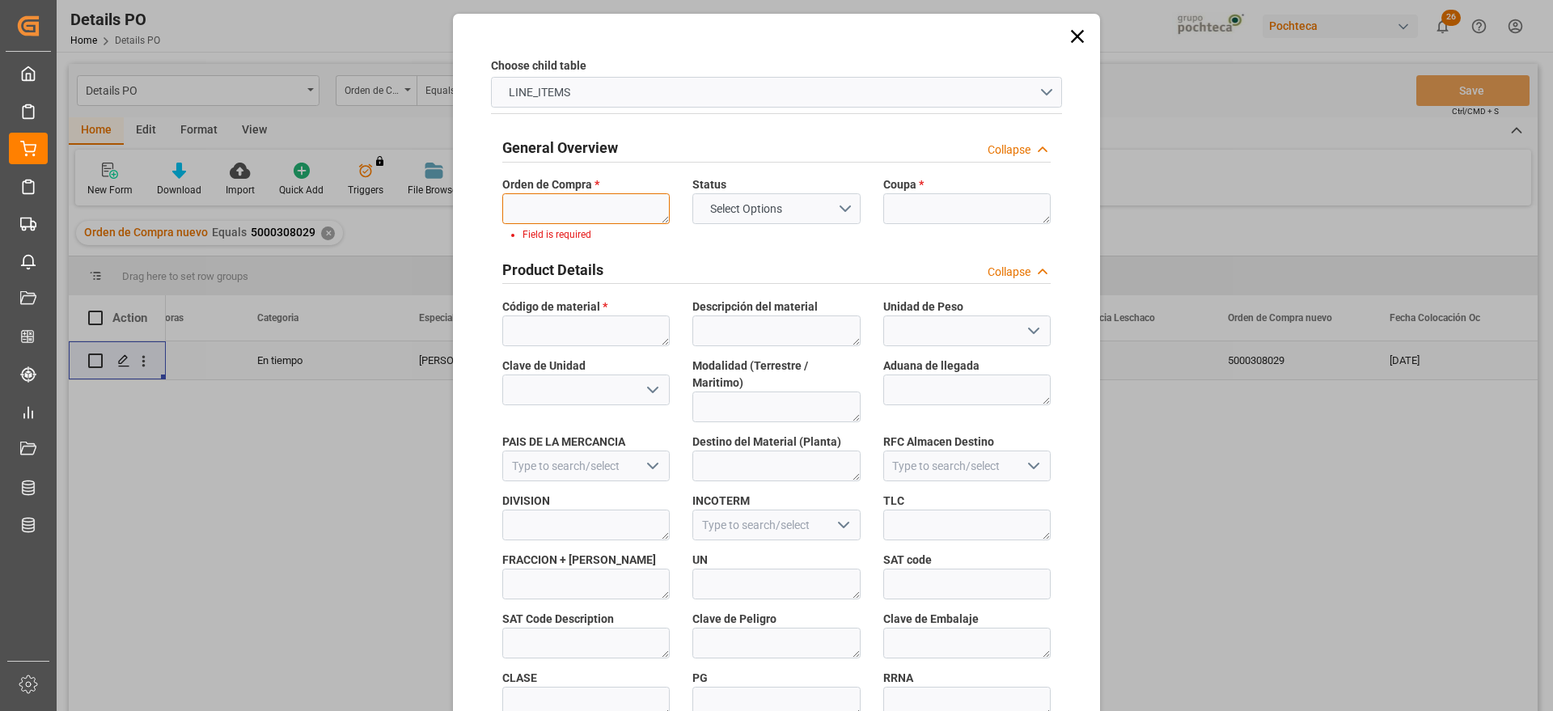
paste textarea "5000308029"
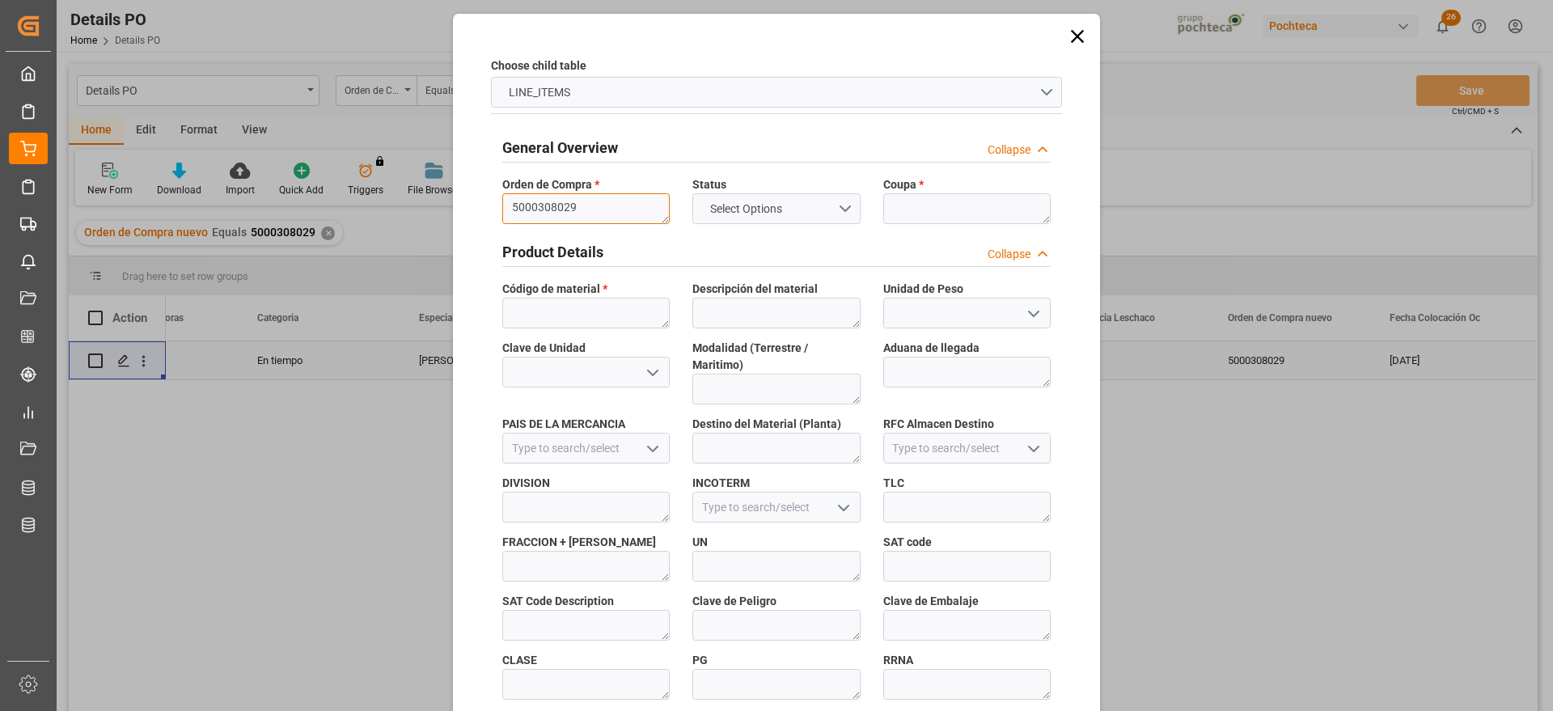
type textarea "5000308029"
click at [933, 202] on textarea at bounding box center [966, 208] width 167 height 31
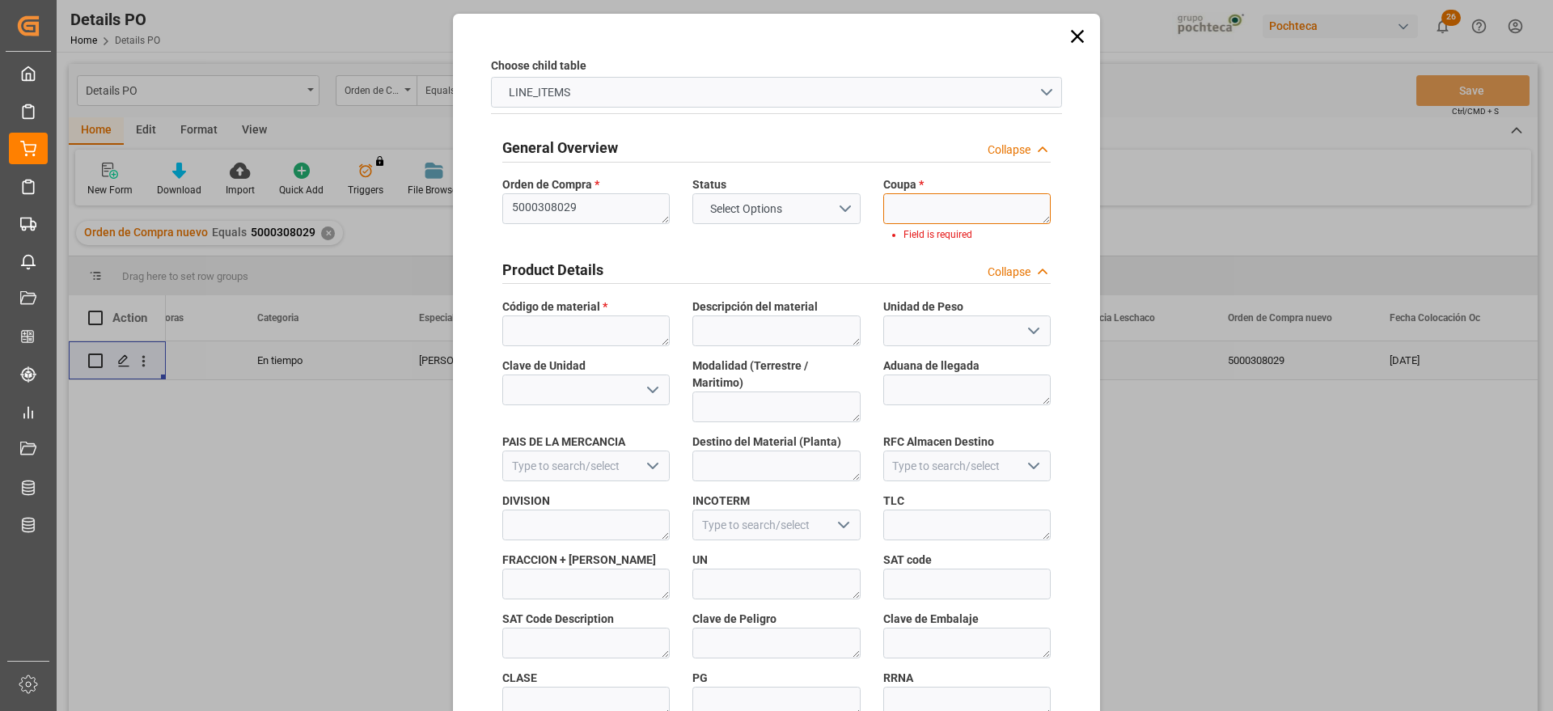
paste textarea "197578"
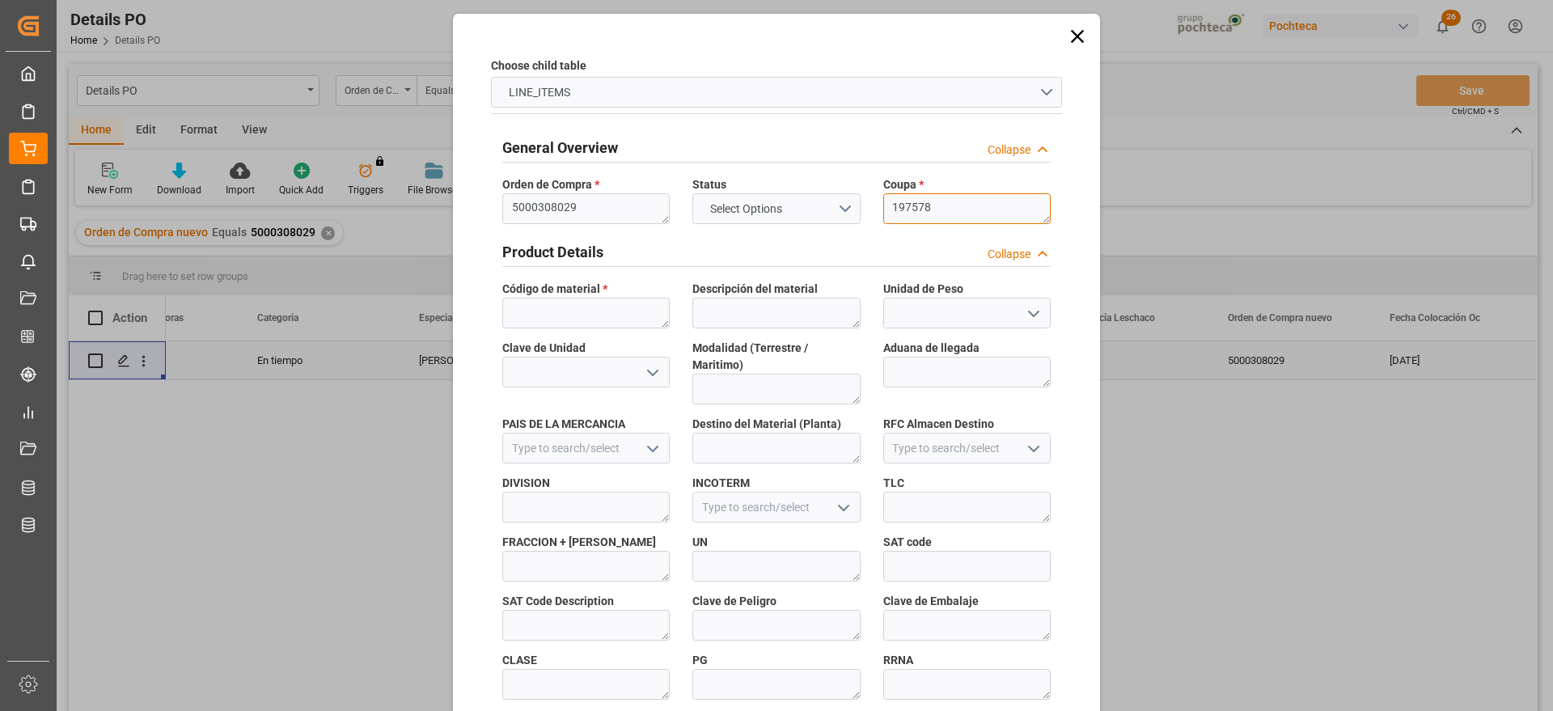
type textarea "197578"
click at [598, 303] on textarea at bounding box center [585, 313] width 167 height 31
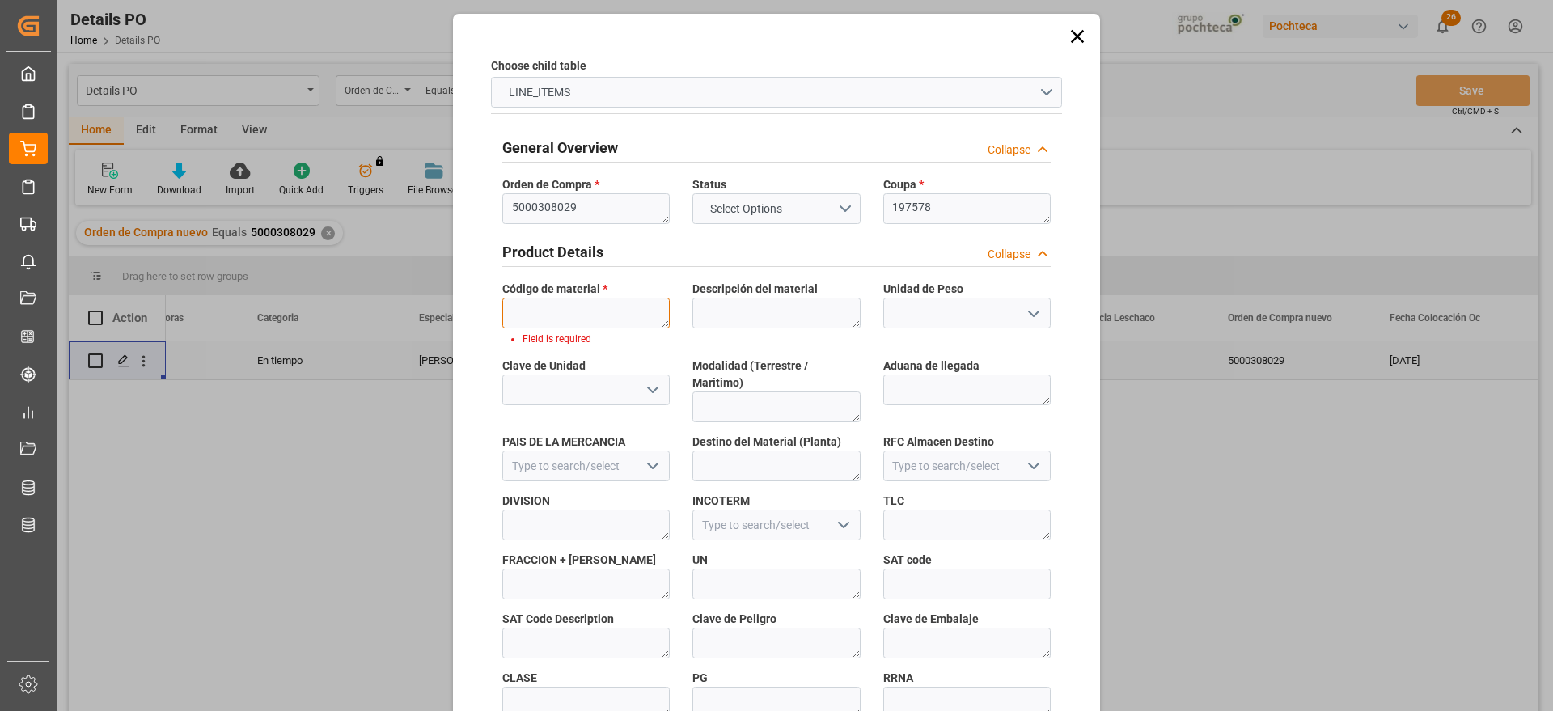
paste textarea "59620"
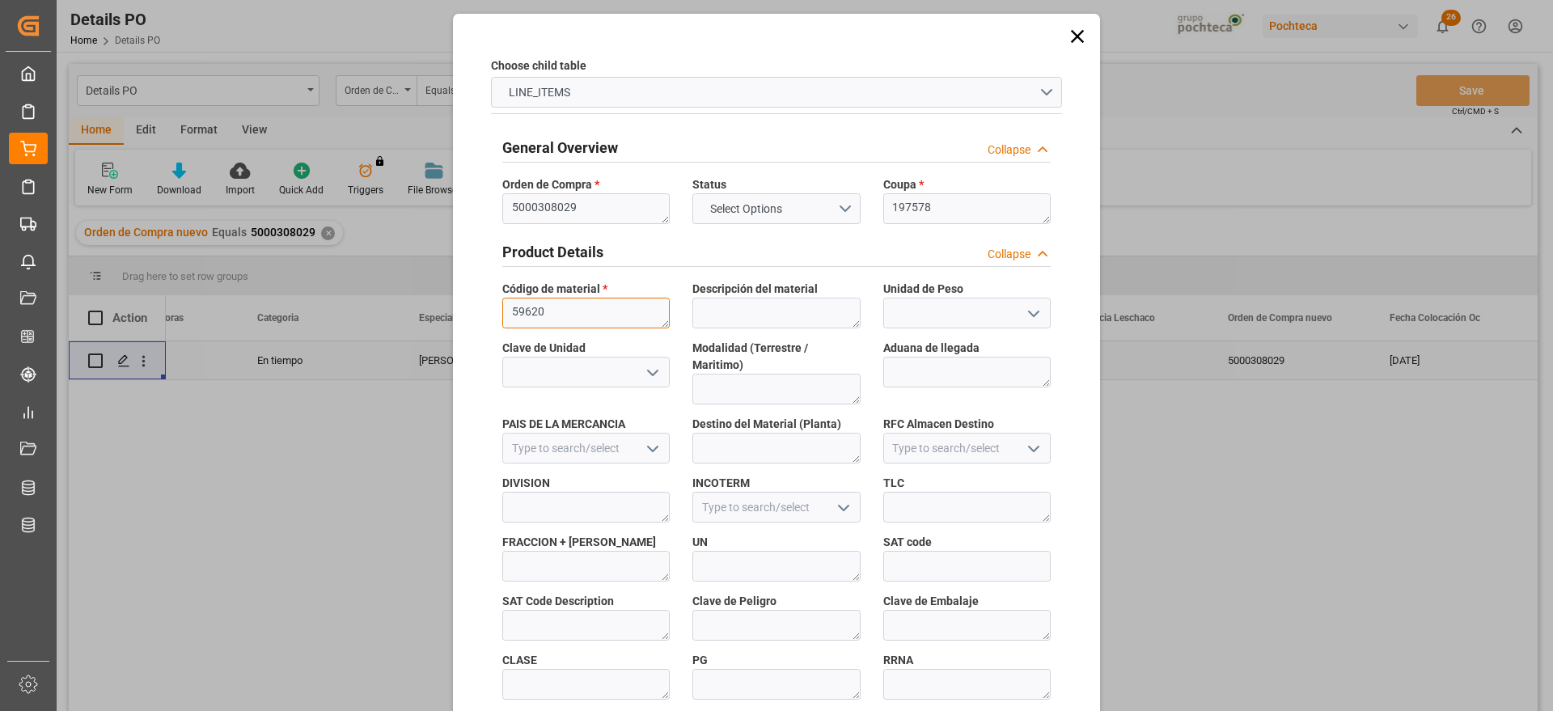
type textarea "59620"
click at [1086, 348] on div "Choose child table LINE_ITEMS General Overview Collapse Orden de Compra * 50003…" at bounding box center [776, 711] width 639 height 1386
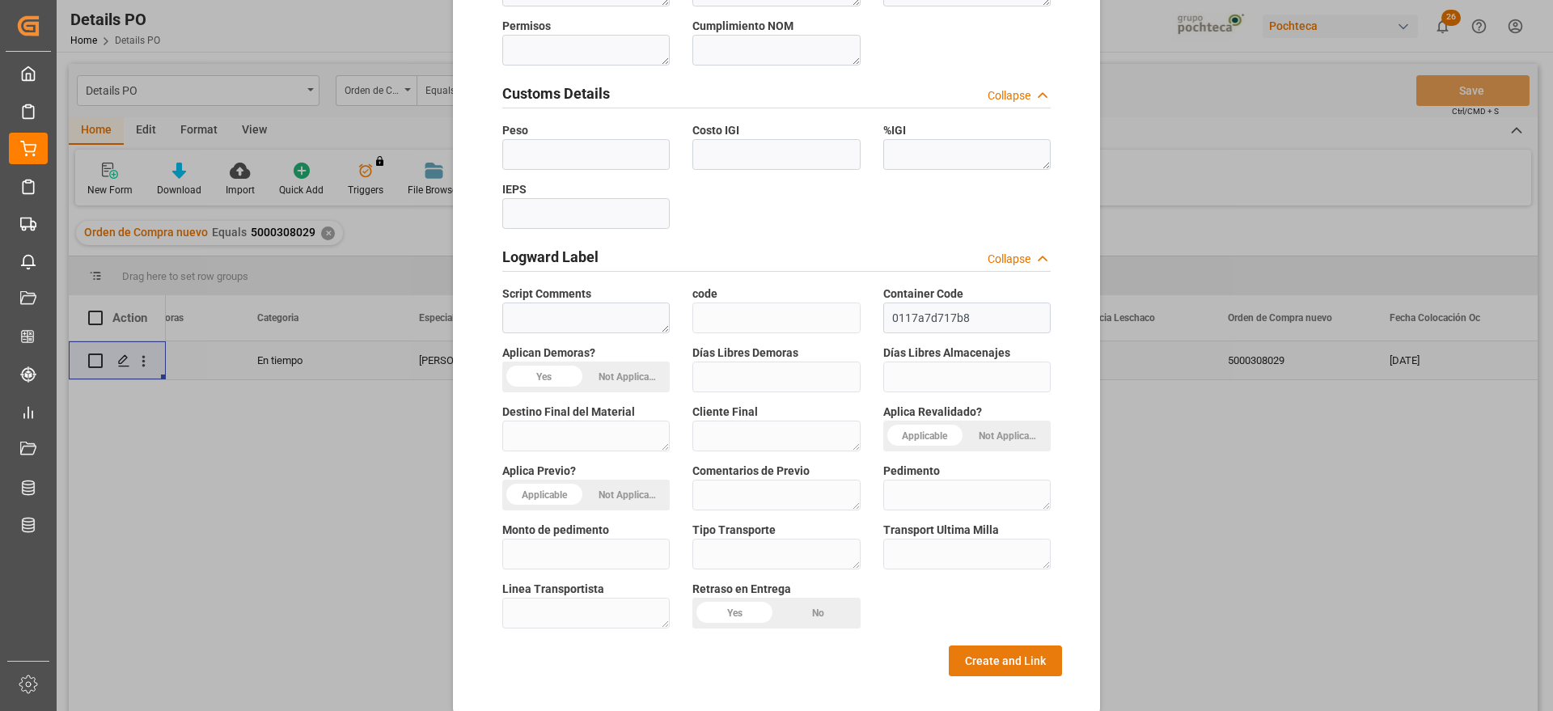
click at [1006, 646] on button "Create and Link" at bounding box center [1005, 661] width 113 height 31
click at [1014, 646] on button "Create and Link" at bounding box center [1005, 661] width 113 height 31
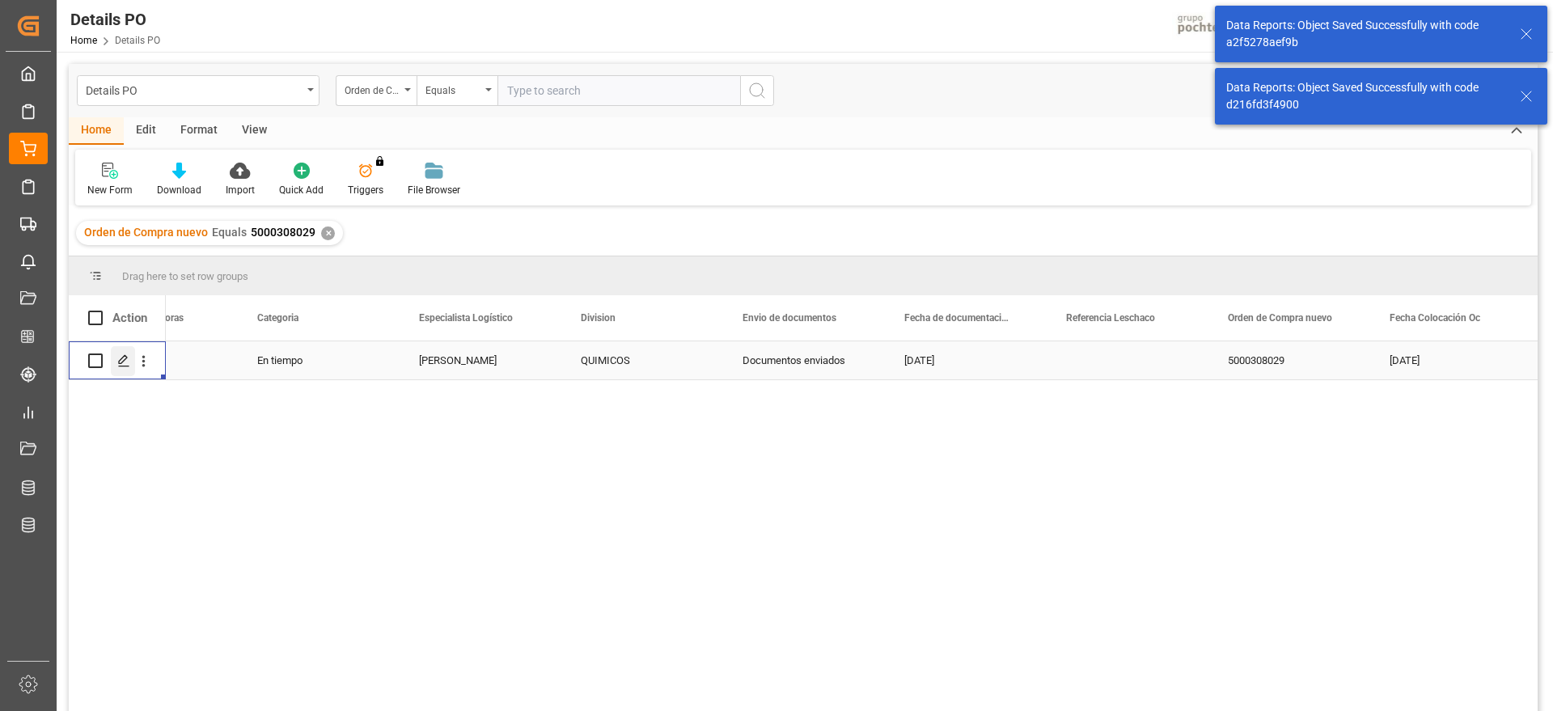
click at [118, 354] on icon "Press SPACE to select this row." at bounding box center [123, 360] width 13 height 13
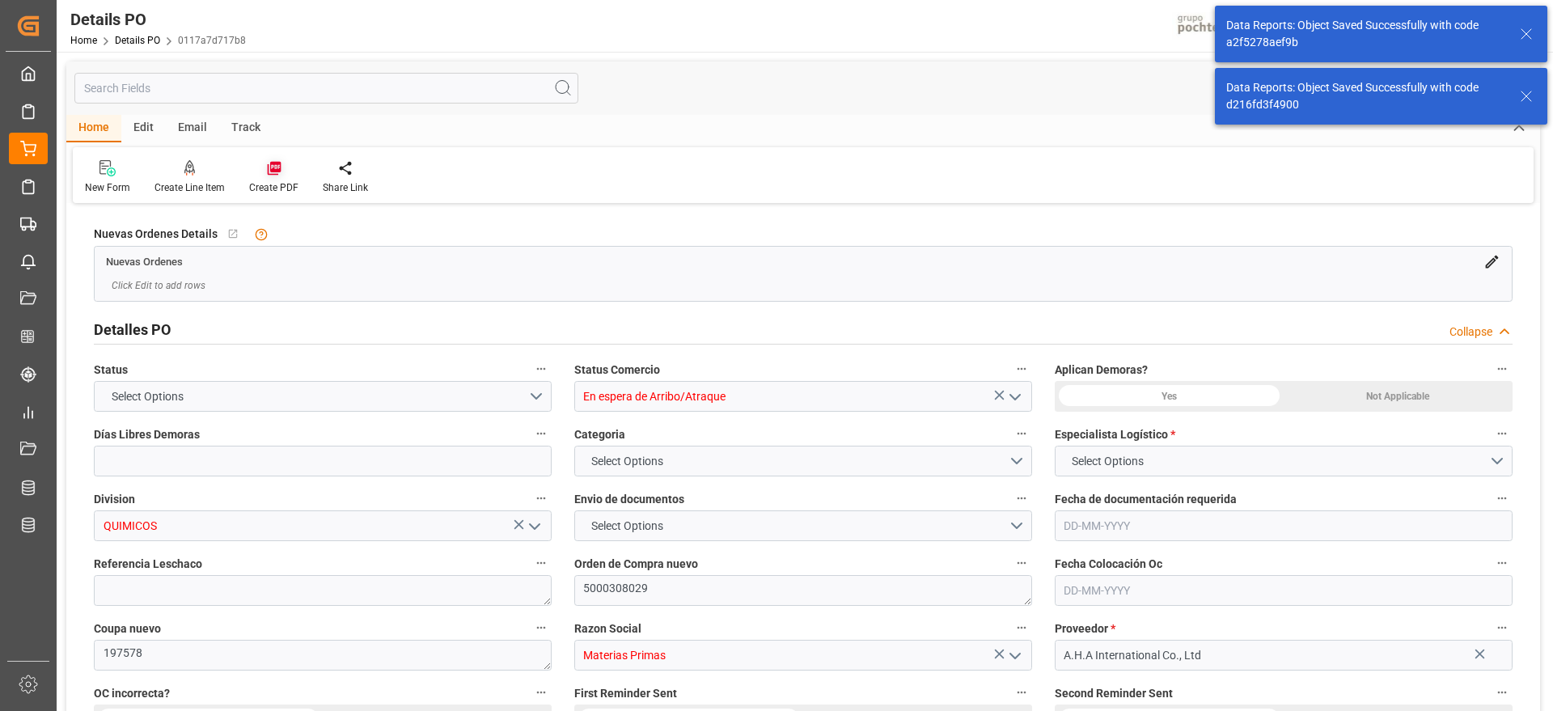
type input "12"
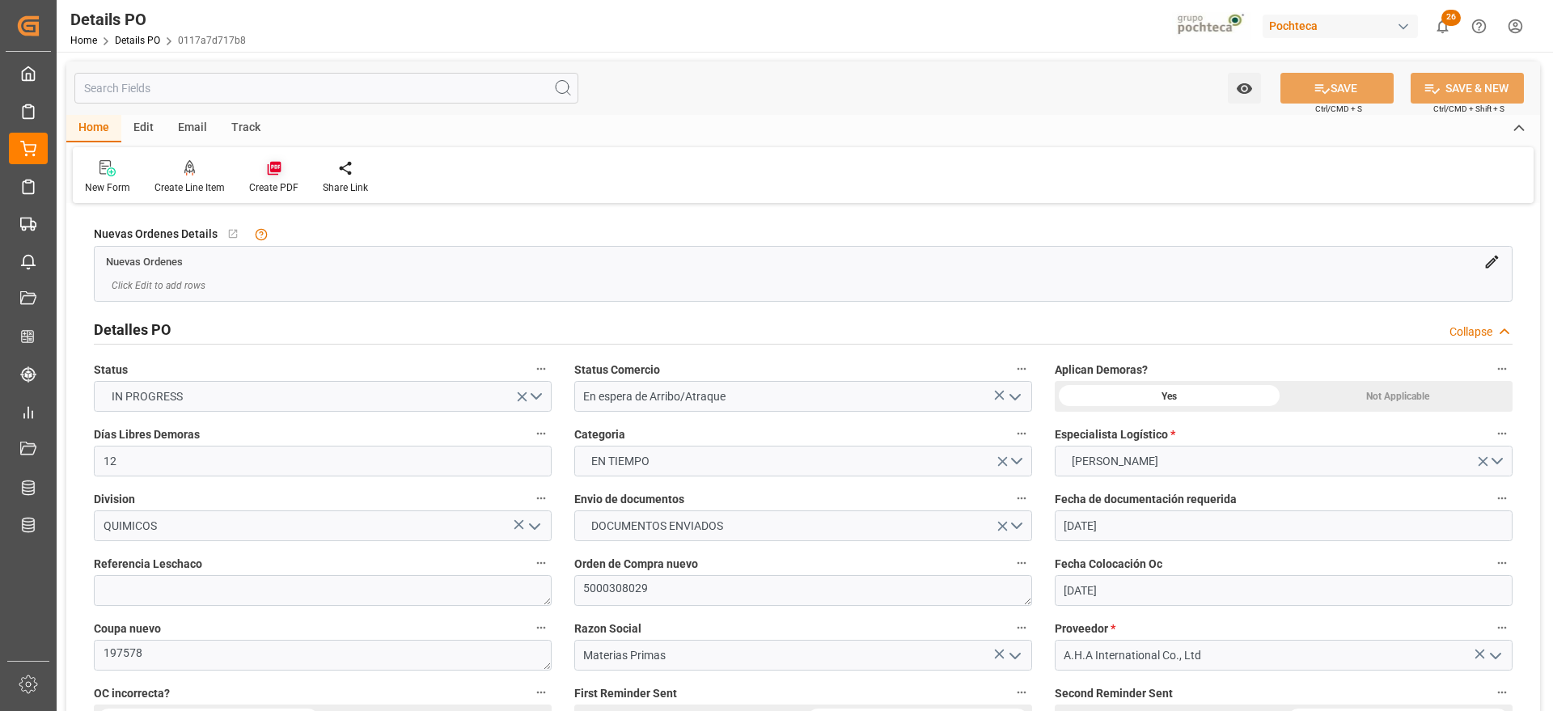
type input "[DATE]"
type input "20-08-2025"
type input "[DATE]"
click at [273, 175] on icon at bounding box center [274, 168] width 16 height 16
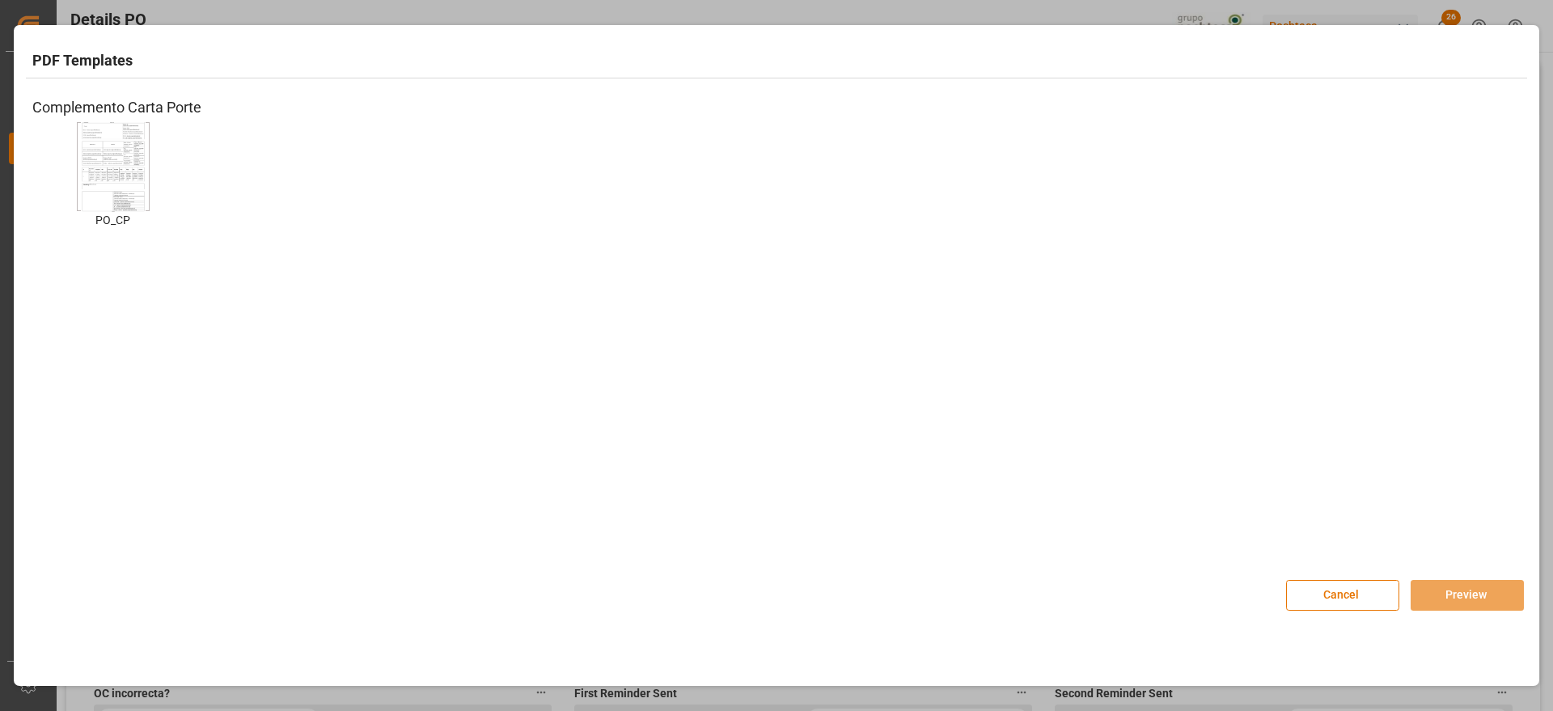
click at [128, 167] on img at bounding box center [113, 166] width 65 height 91
click at [1472, 586] on button "Preview" at bounding box center [1467, 595] width 113 height 31
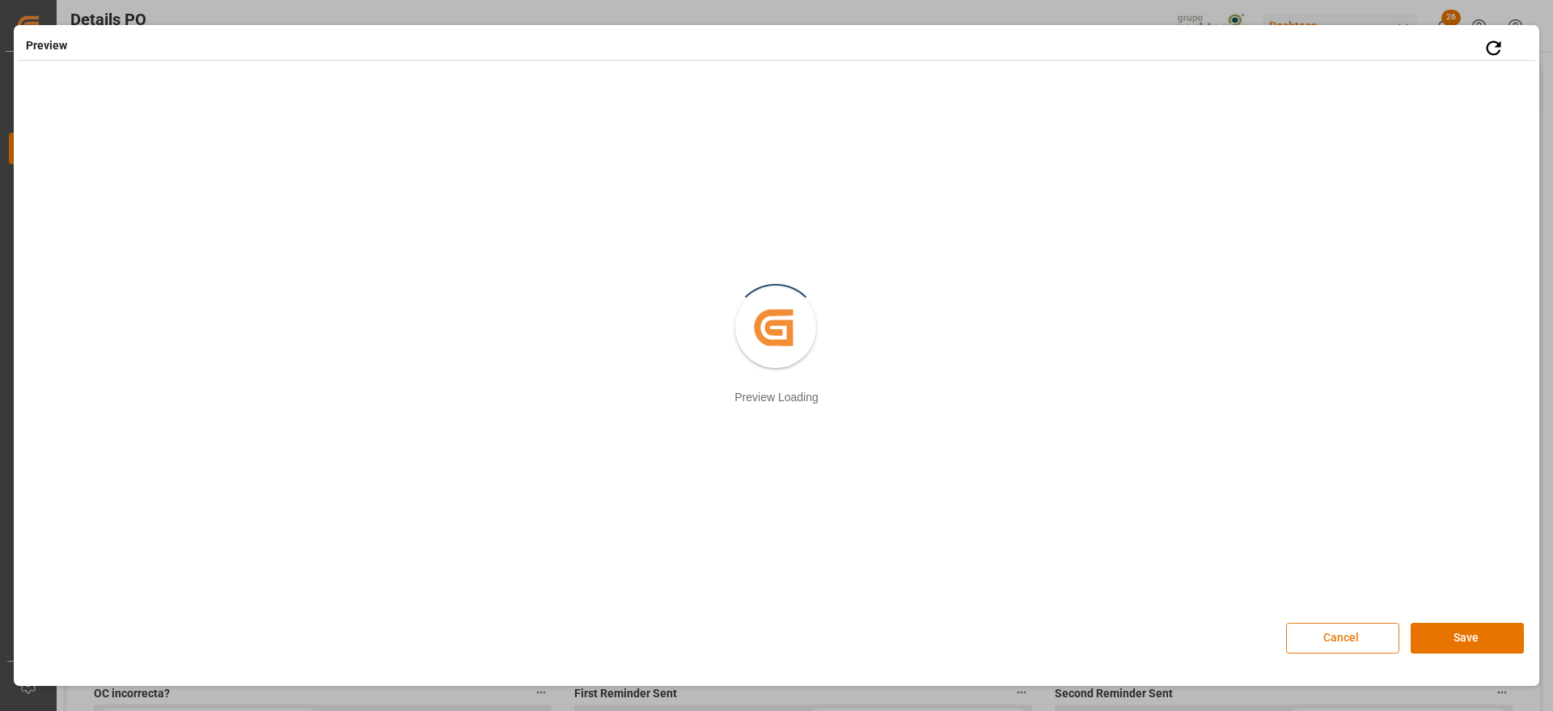
click at [1329, 639] on button "Cancel" at bounding box center [1342, 638] width 113 height 31
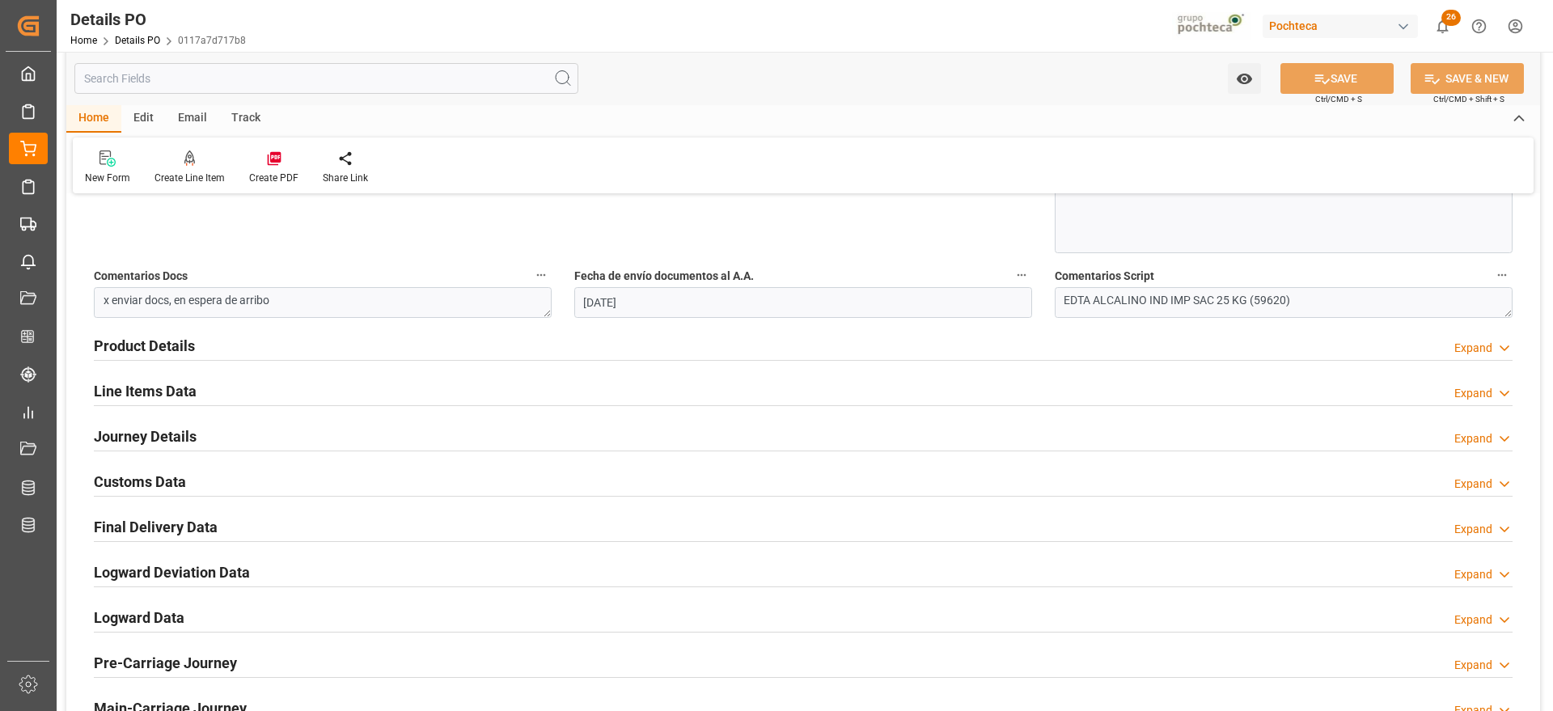
scroll to position [910, 0]
click at [123, 387] on h2 "Line Items Data" at bounding box center [145, 390] width 103 height 22
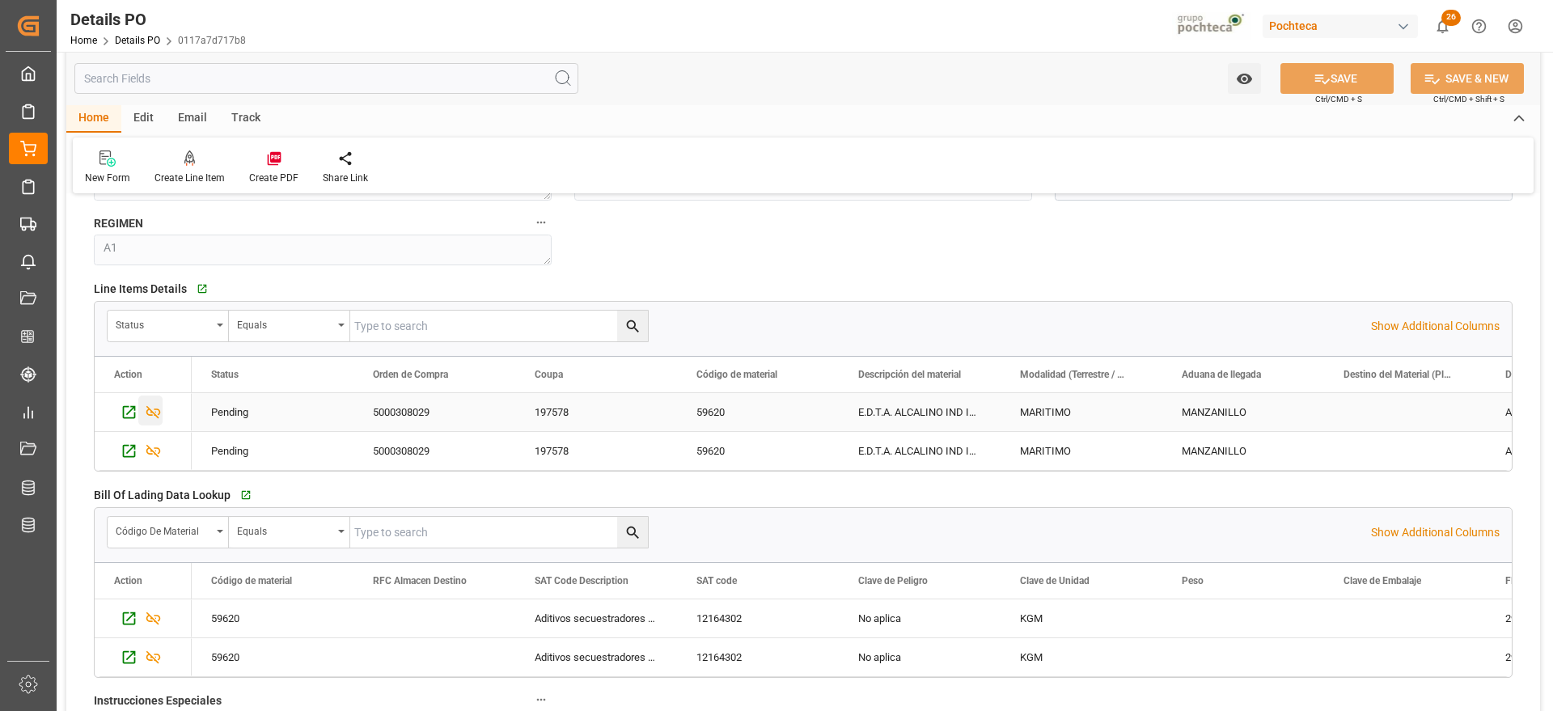
scroll to position [1213, 0]
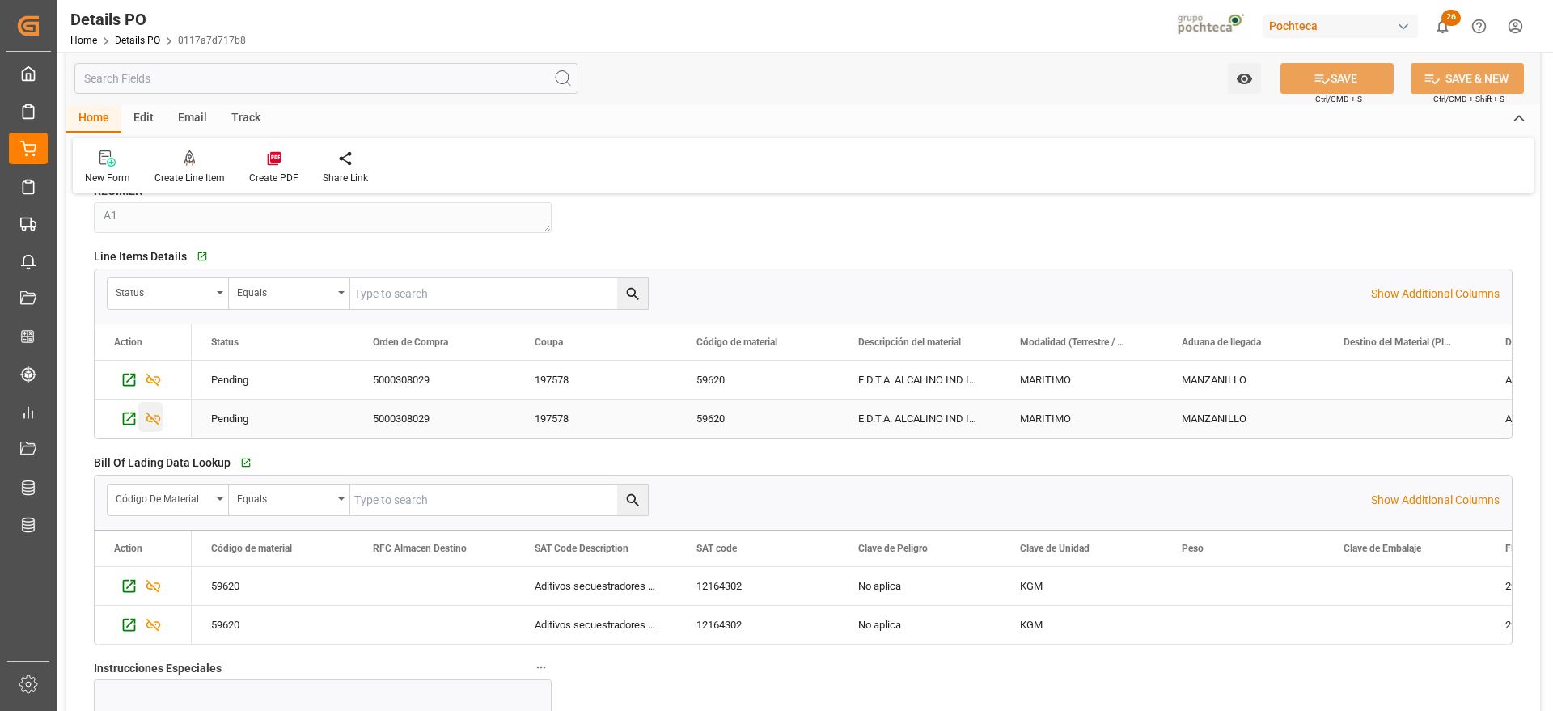
click at [162, 417] on div "Press SPACE to select this row." at bounding box center [150, 417] width 24 height 30
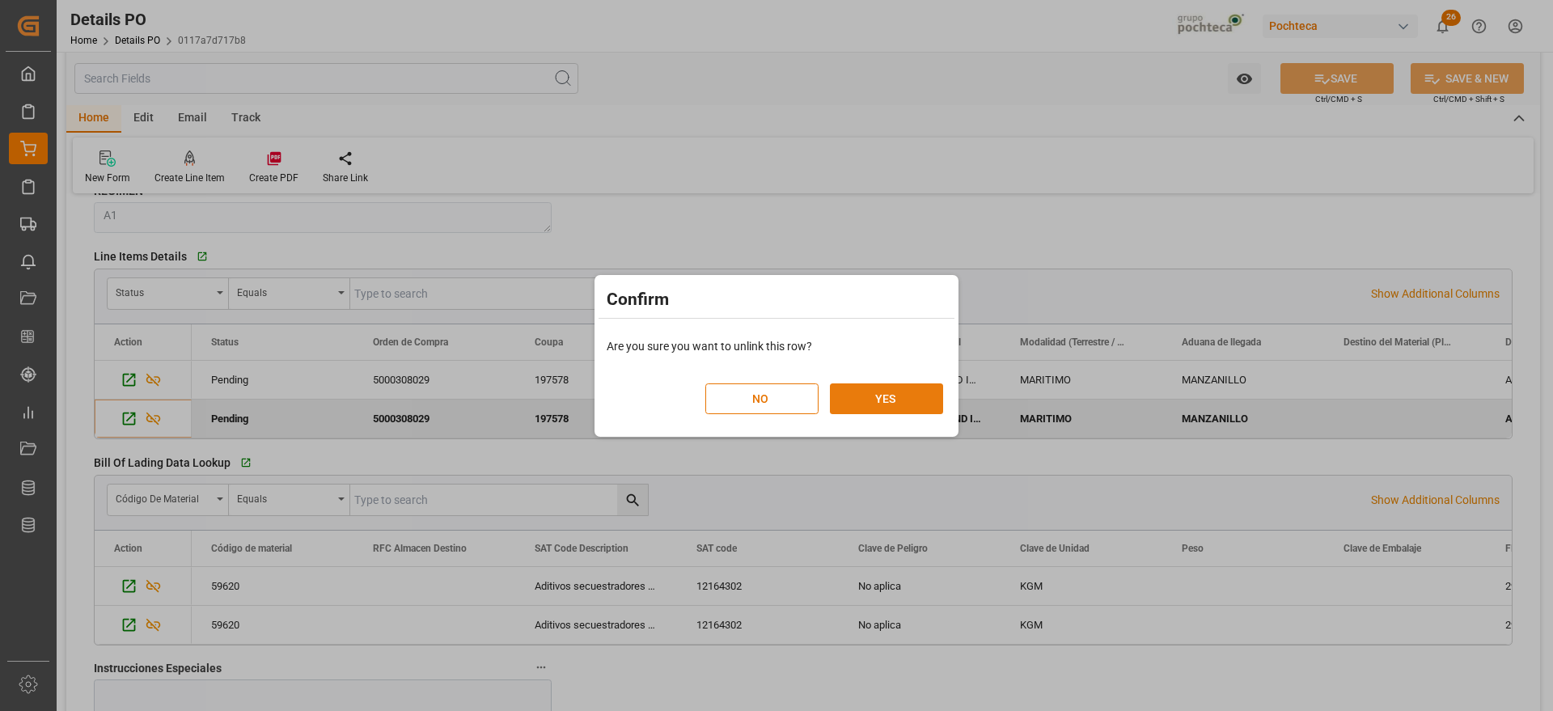
click at [899, 400] on button "YES" at bounding box center [886, 398] width 113 height 31
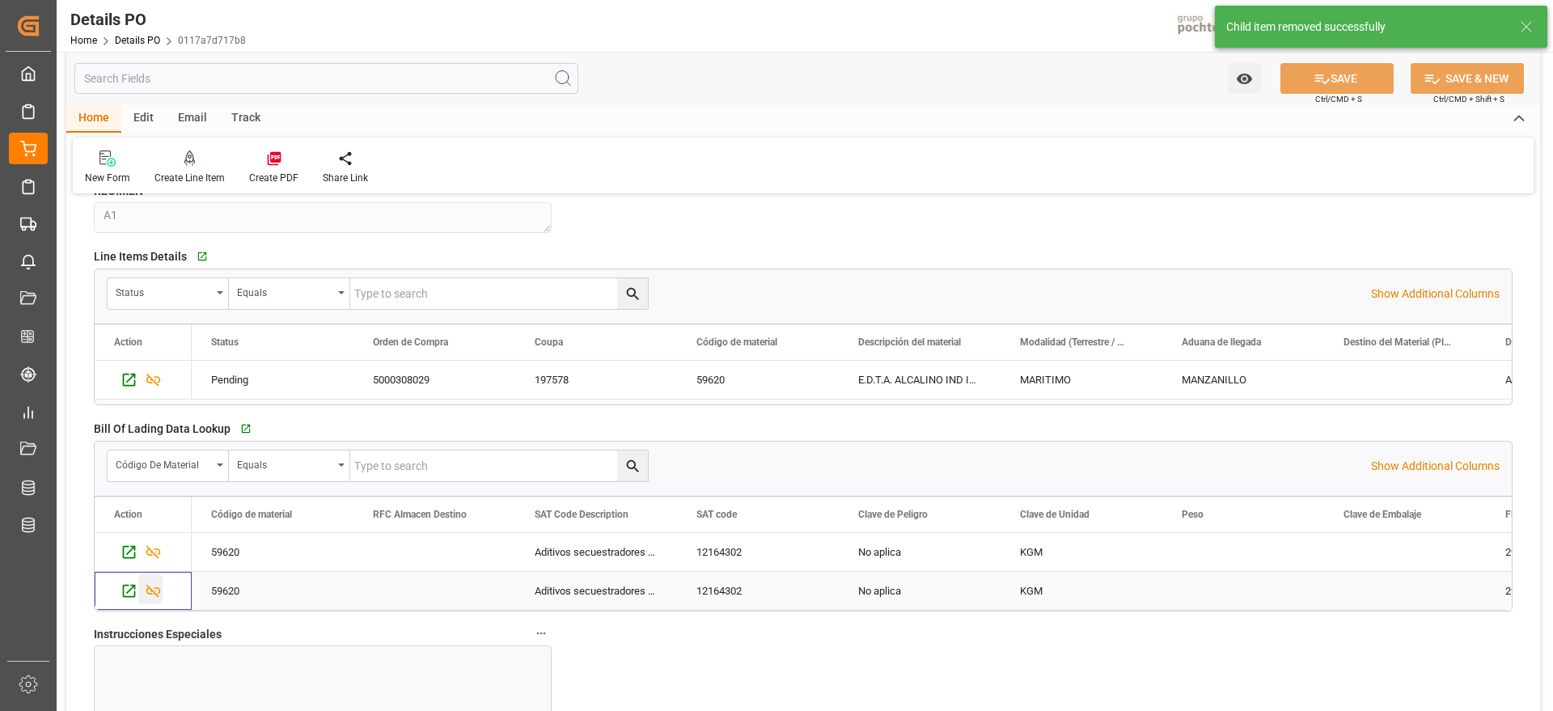
click at [154, 583] on icon "Press SPACE to select this row." at bounding box center [153, 590] width 17 height 17
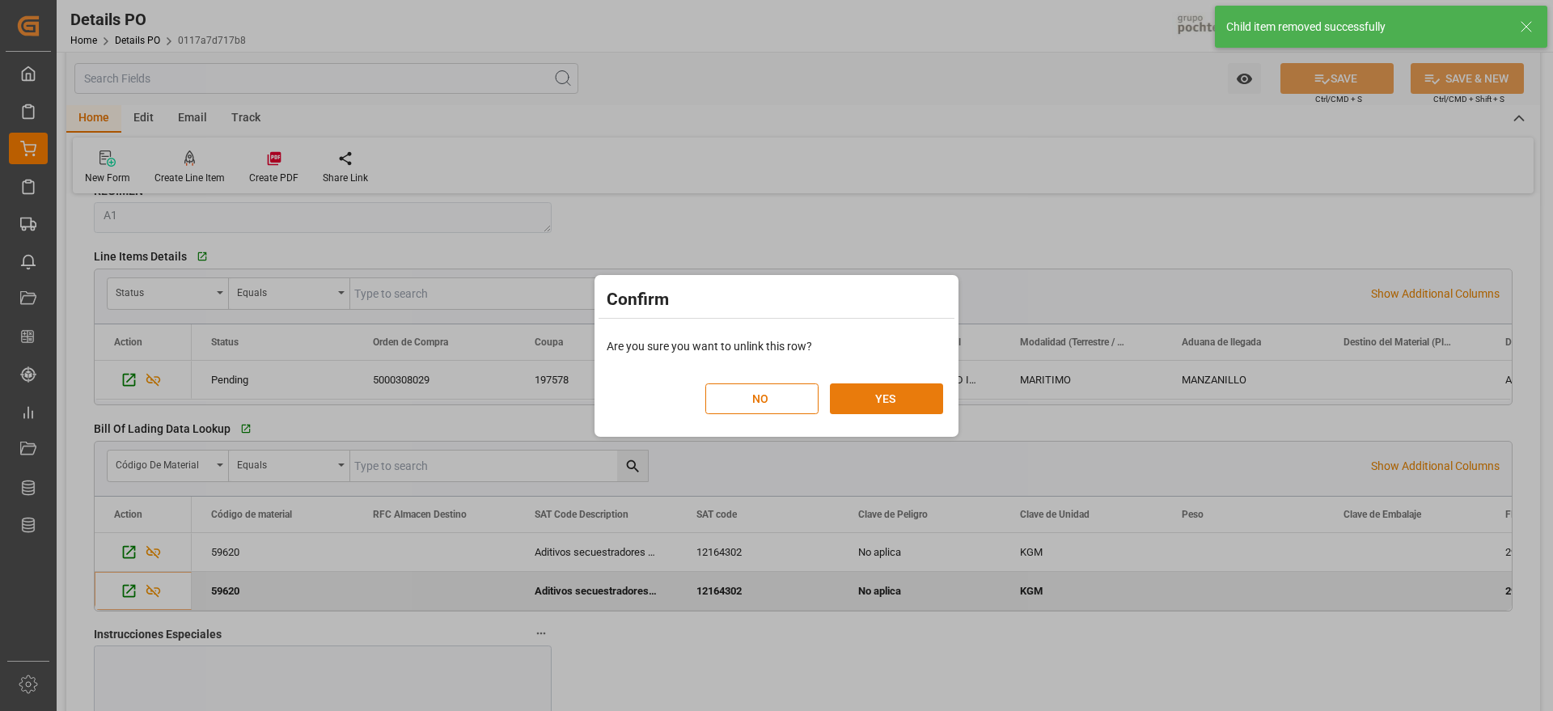
click at [894, 404] on button "YES" at bounding box center [886, 398] width 113 height 31
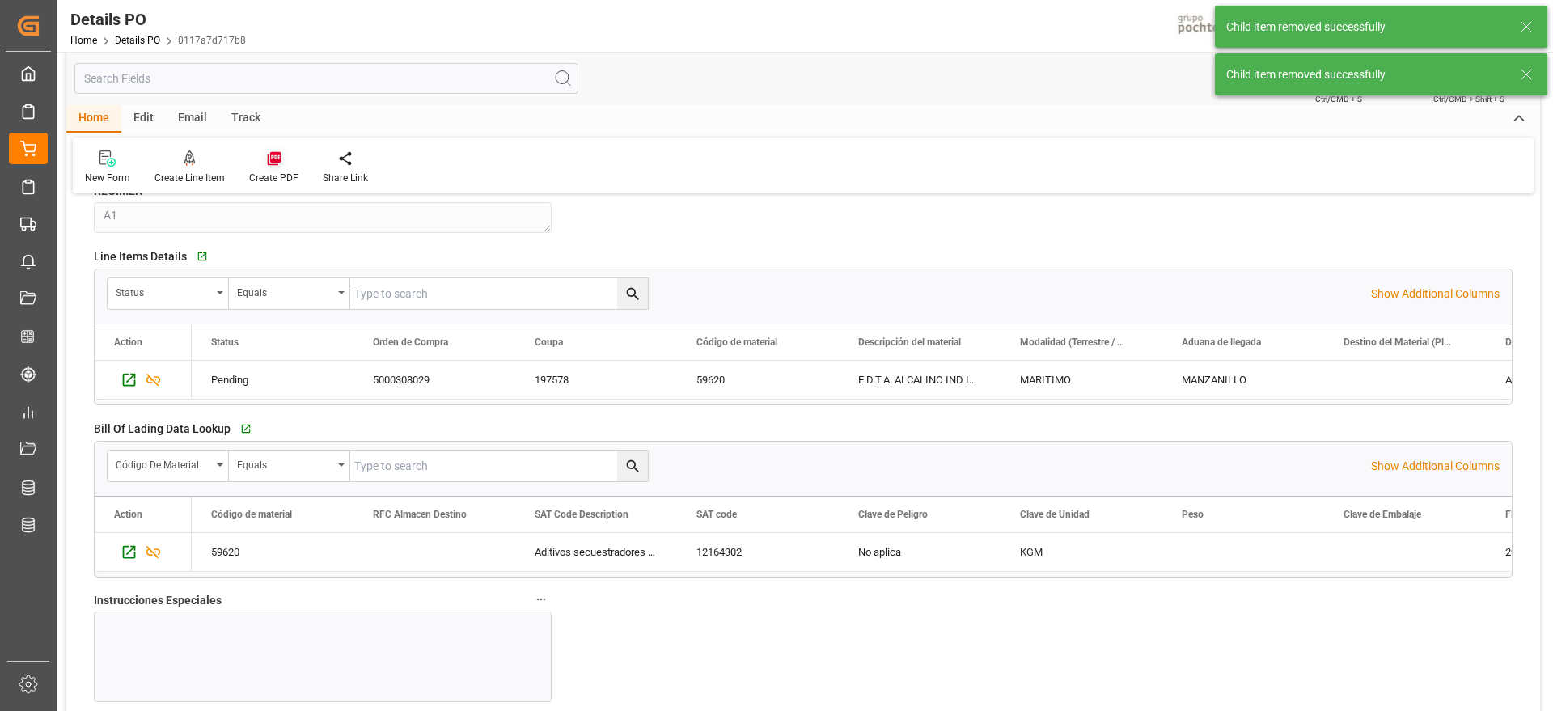
click at [281, 171] on div "Create PDF" at bounding box center [273, 178] width 49 height 15
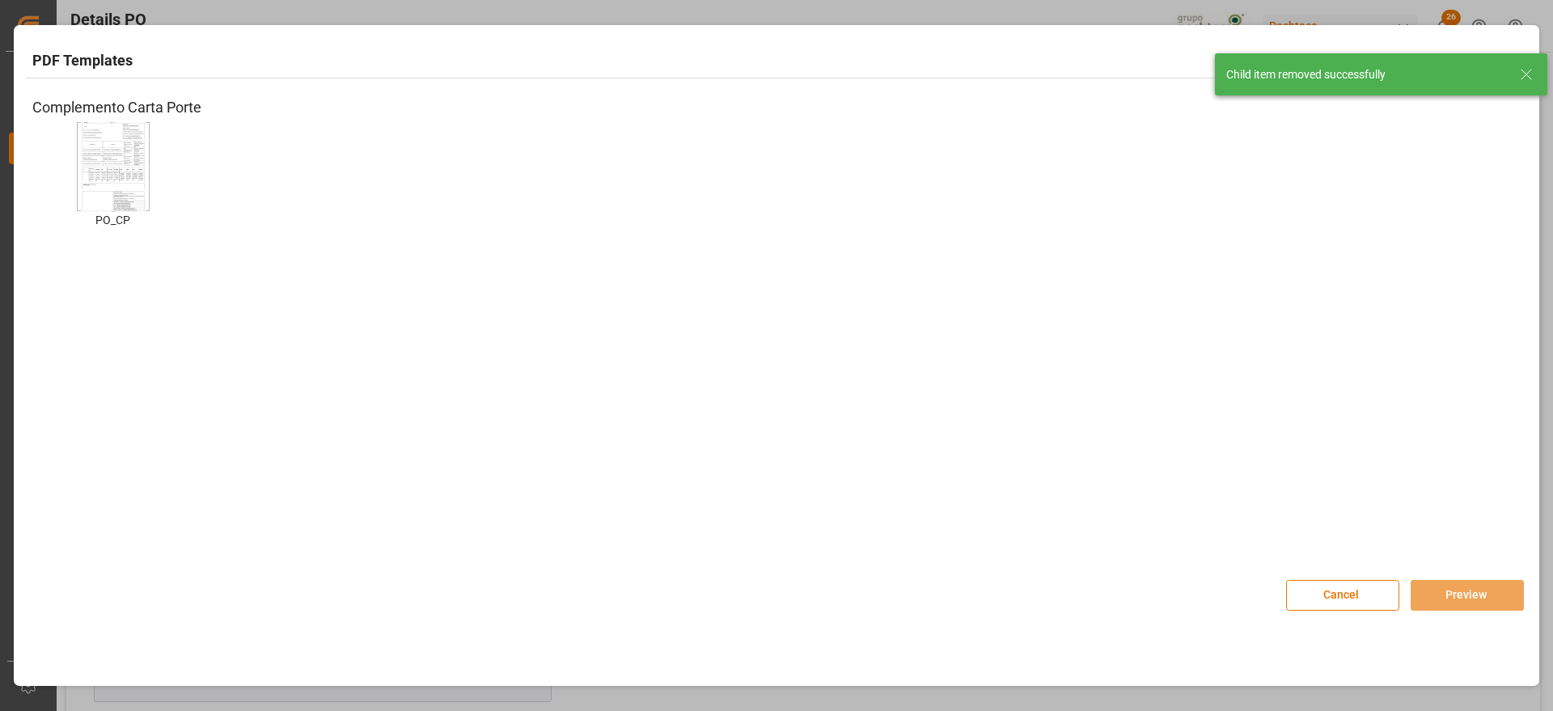
click at [104, 148] on img at bounding box center [113, 166] width 65 height 91
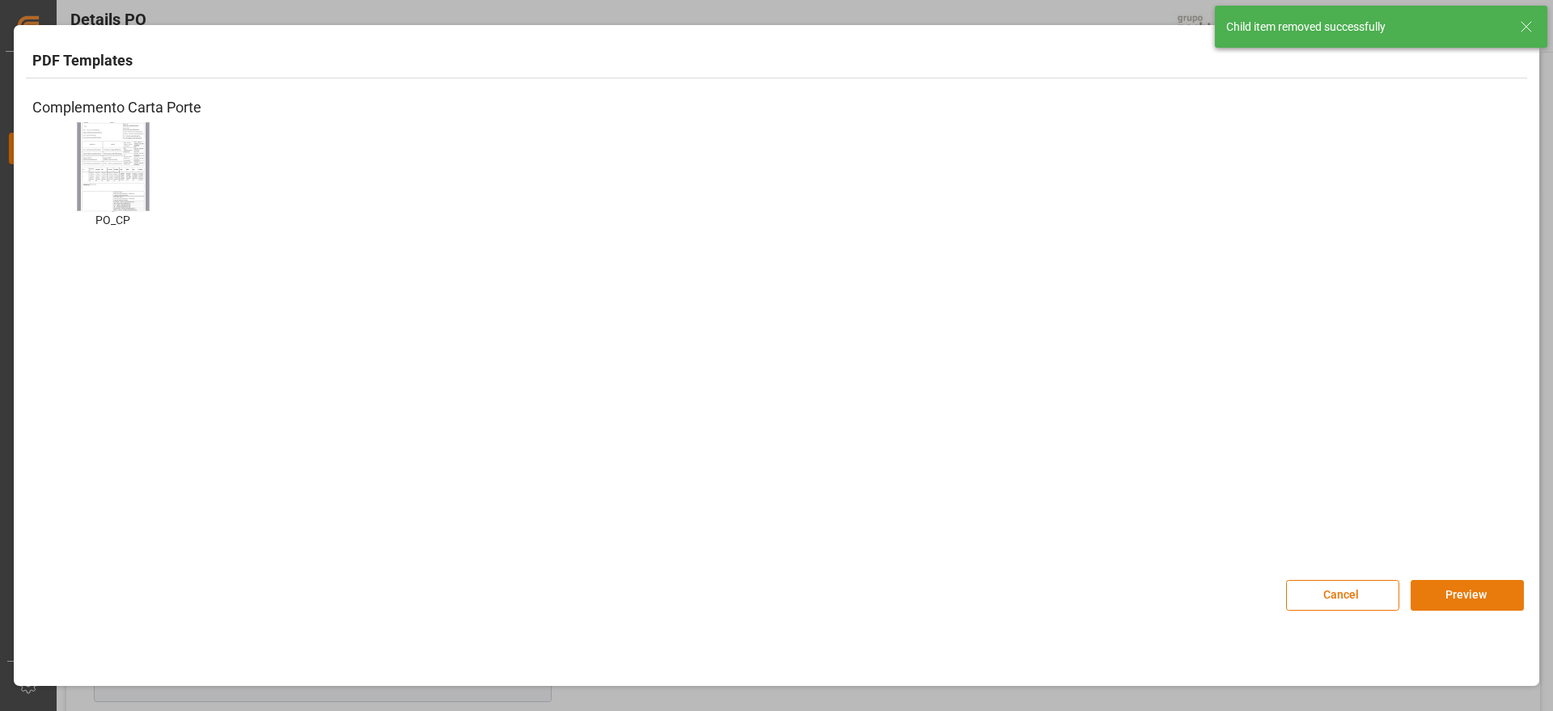
click at [1475, 595] on button "Preview" at bounding box center [1467, 595] width 113 height 31
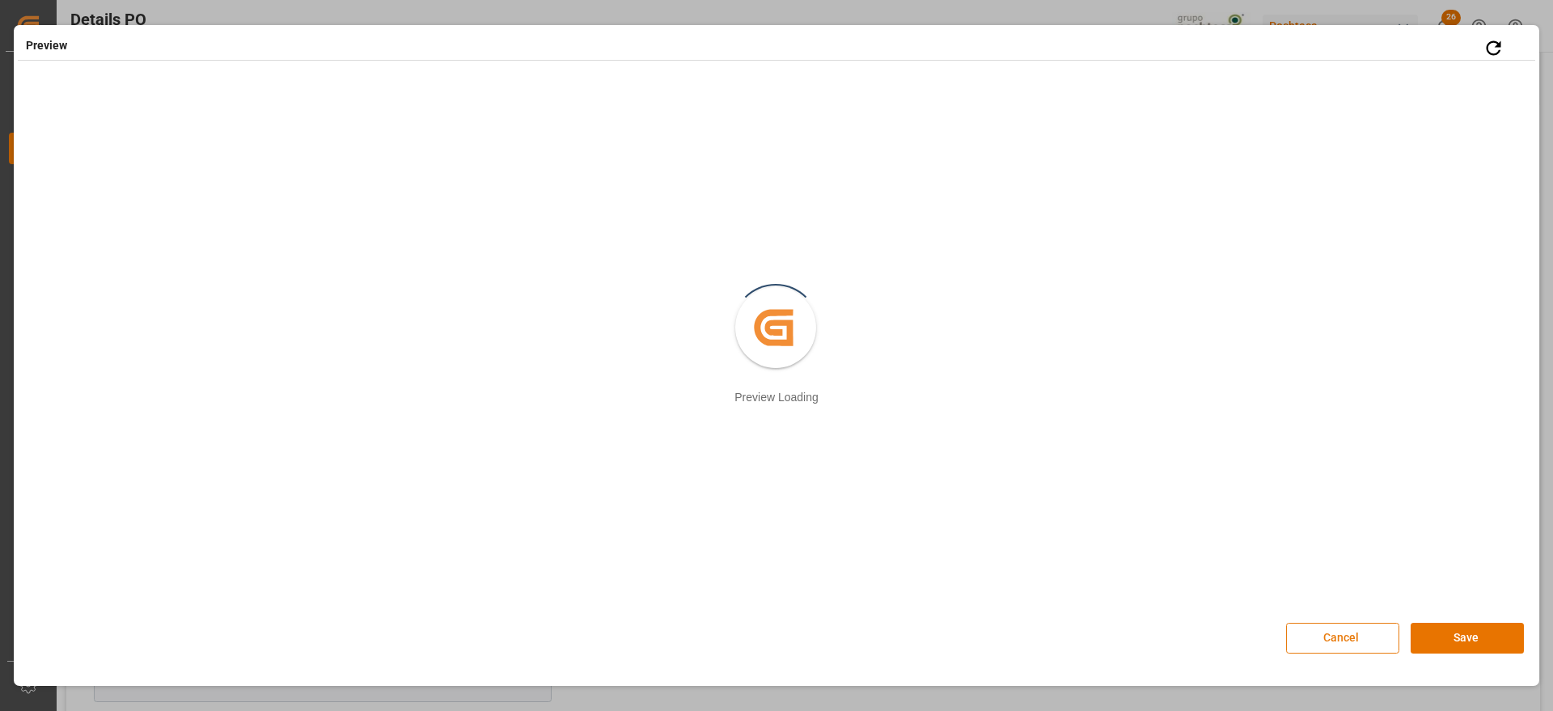
click at [1311, 646] on button "Cancel" at bounding box center [1342, 638] width 113 height 31
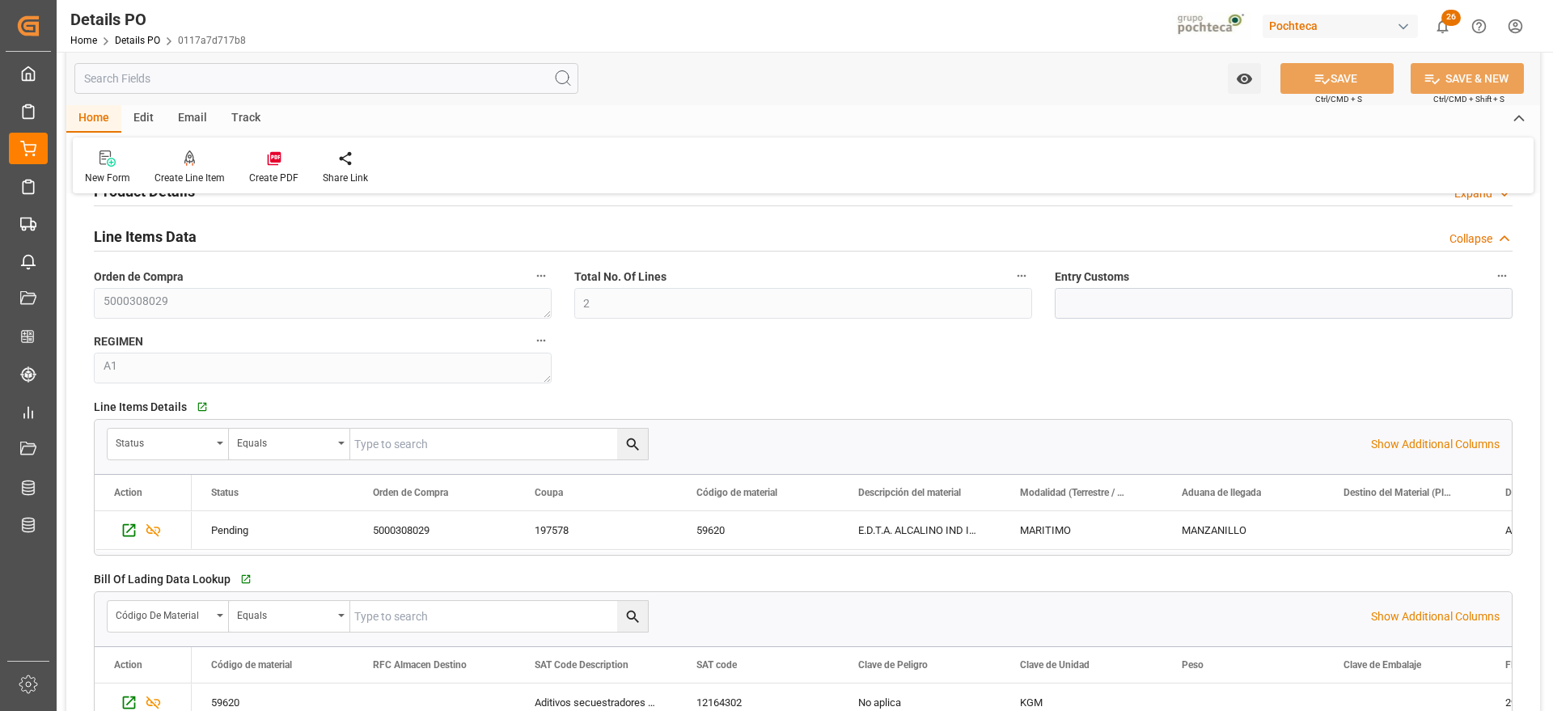
scroll to position [1011, 0]
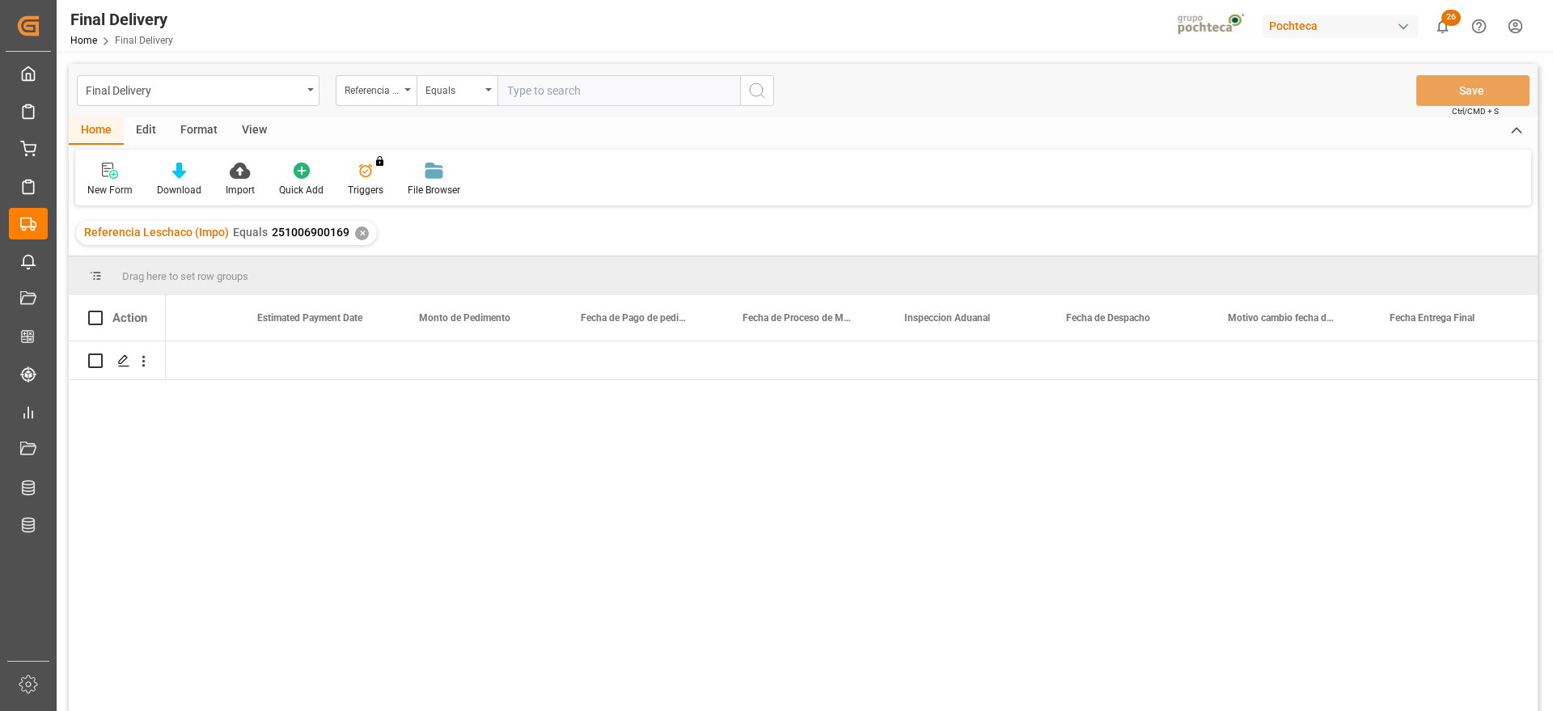
scroll to position [0, 3811]
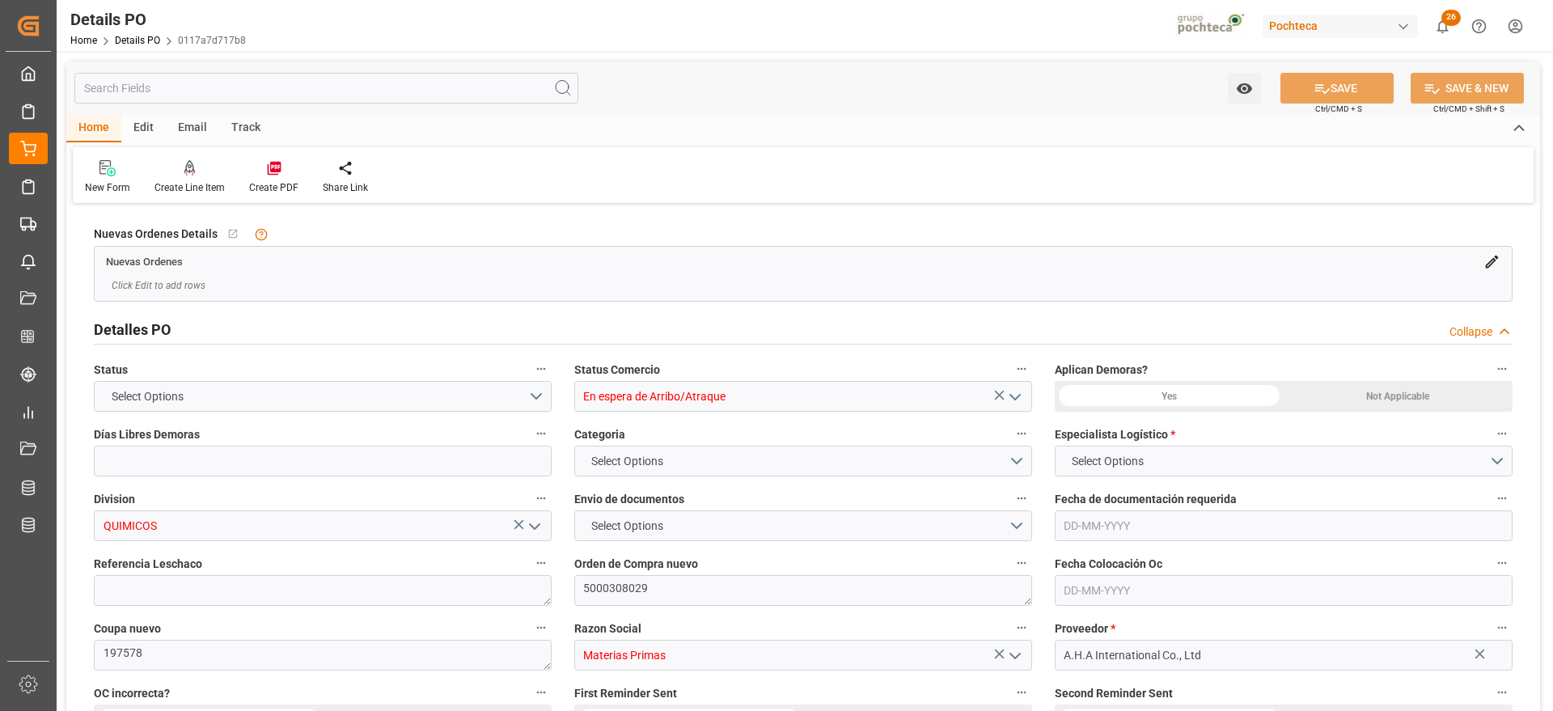
type input "12"
type input "[DATE]"
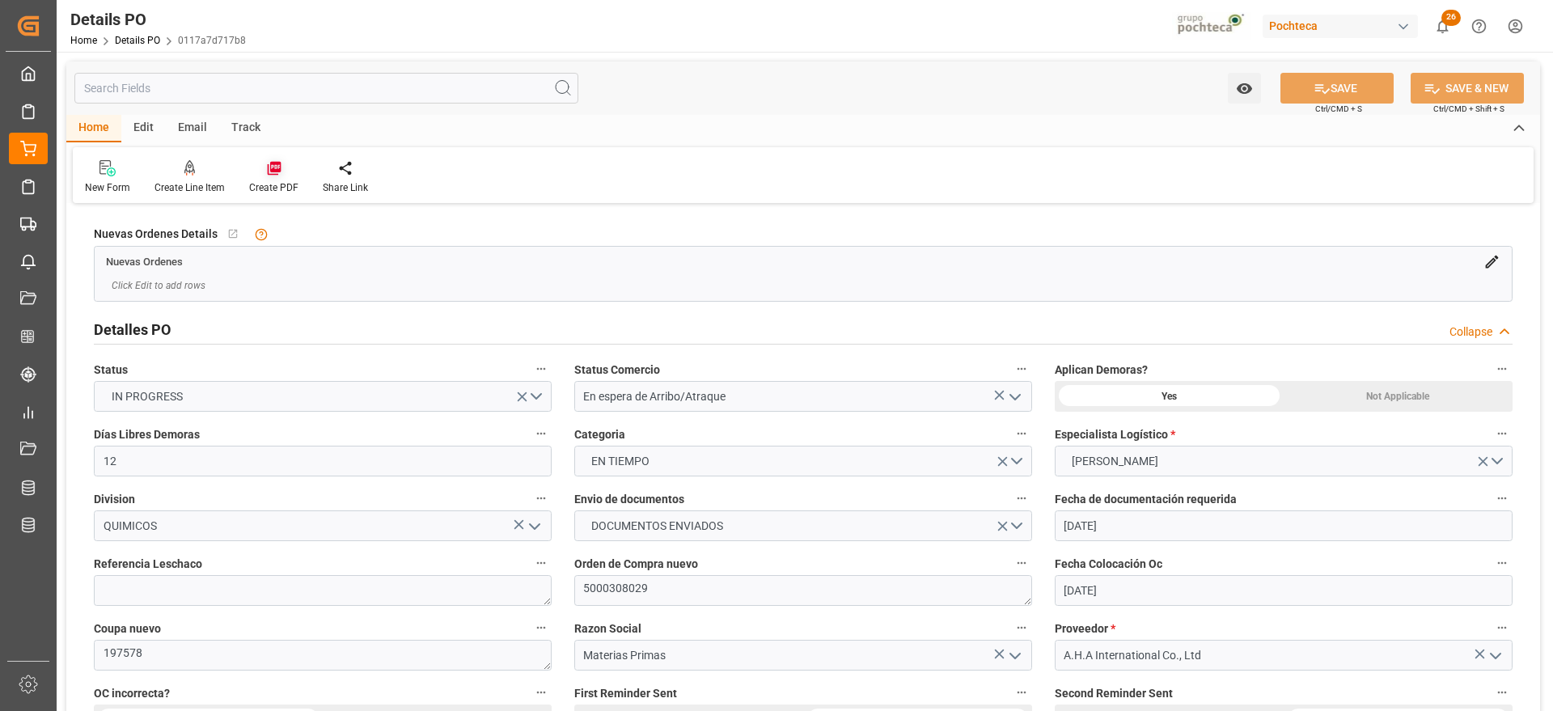
click at [290, 168] on div at bounding box center [273, 167] width 49 height 17
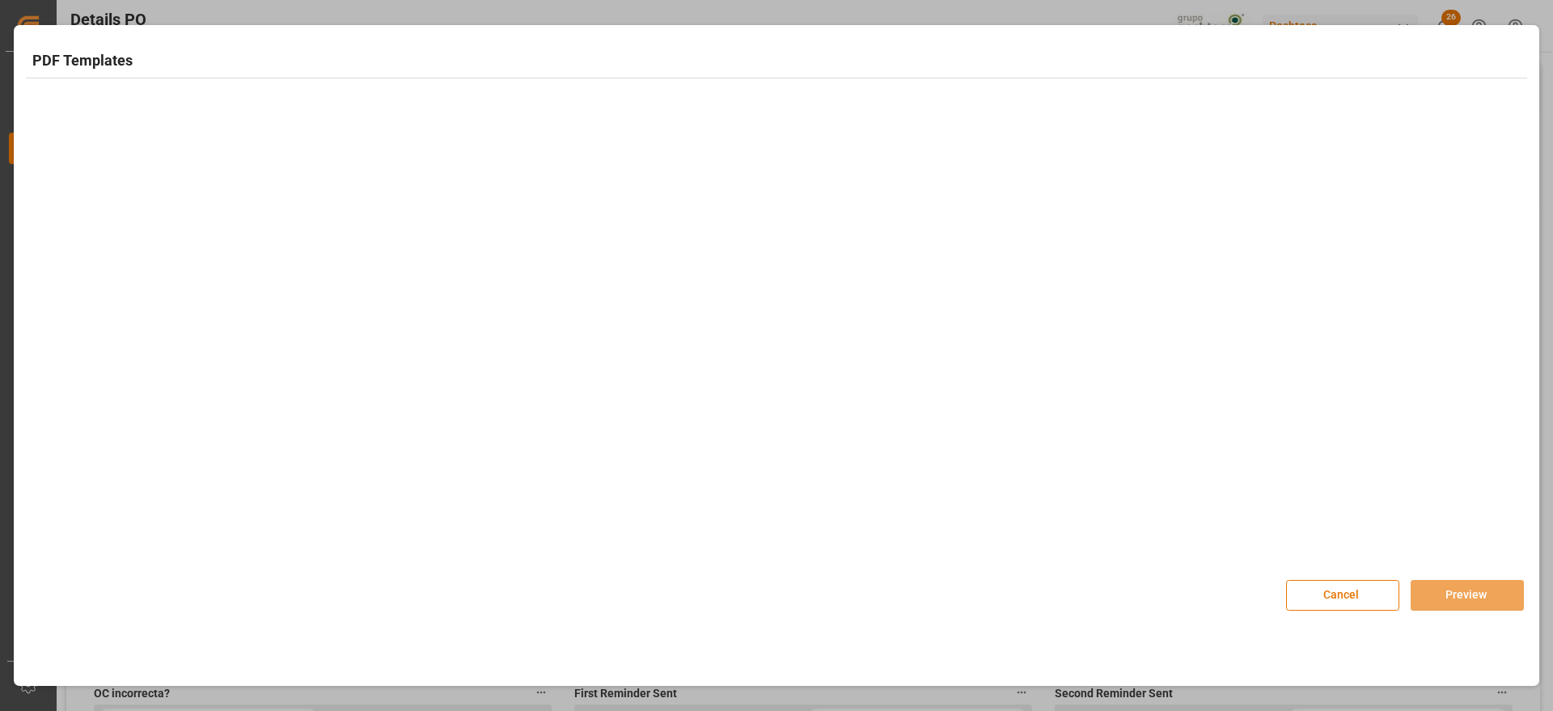
click at [140, 151] on div at bounding box center [776, 321] width 1501 height 462
click at [124, 189] on img at bounding box center [113, 166] width 65 height 91
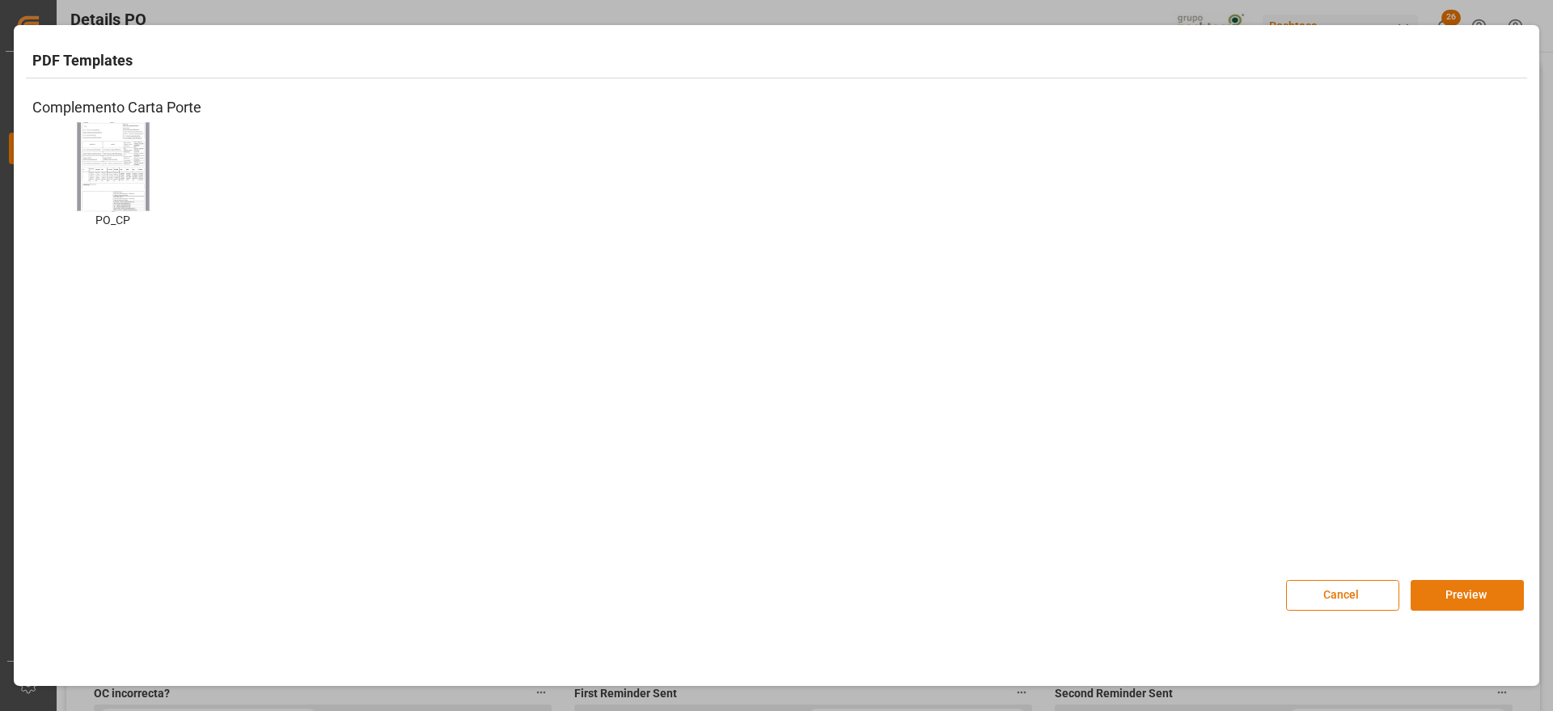
click at [1437, 597] on button "Preview" at bounding box center [1467, 595] width 113 height 31
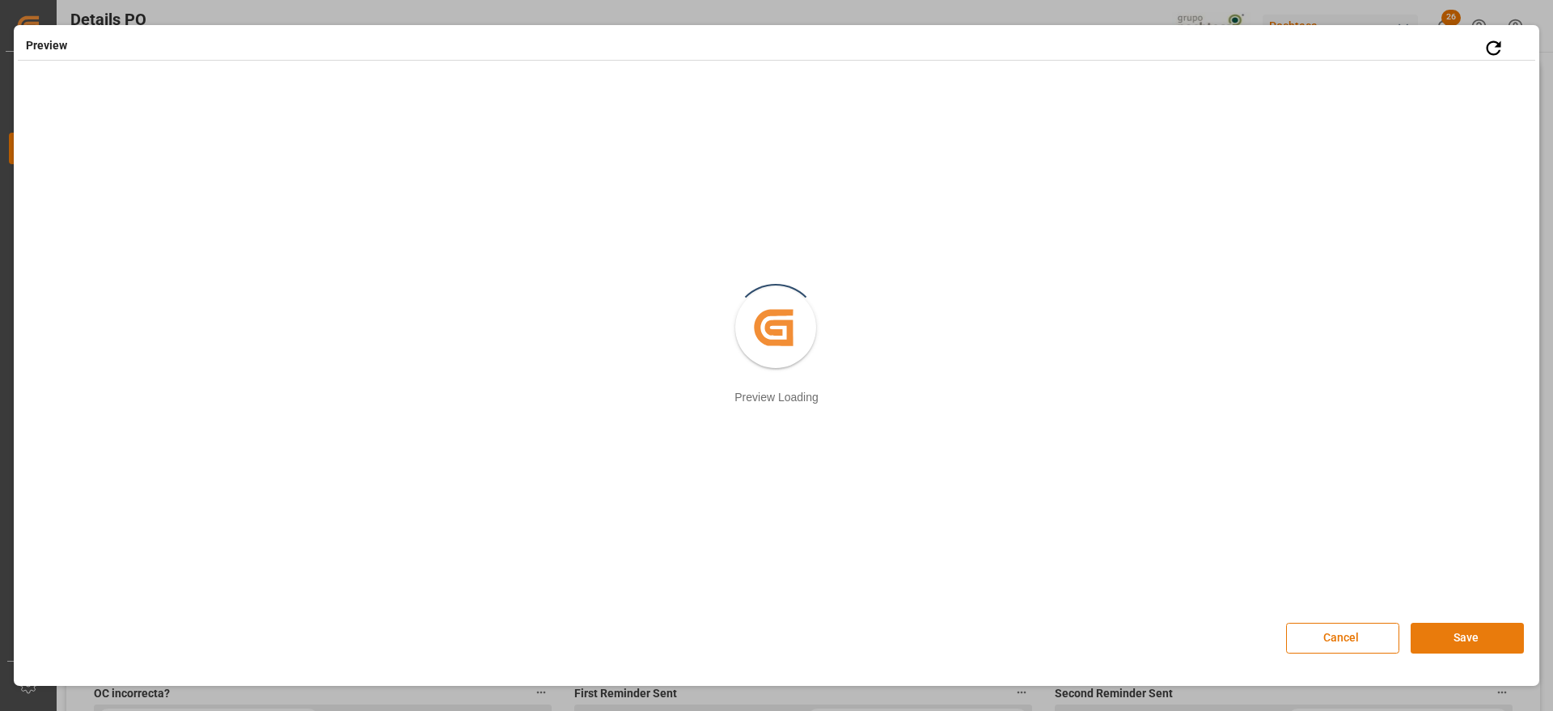
click at [1473, 627] on button "Save" at bounding box center [1467, 638] width 113 height 31
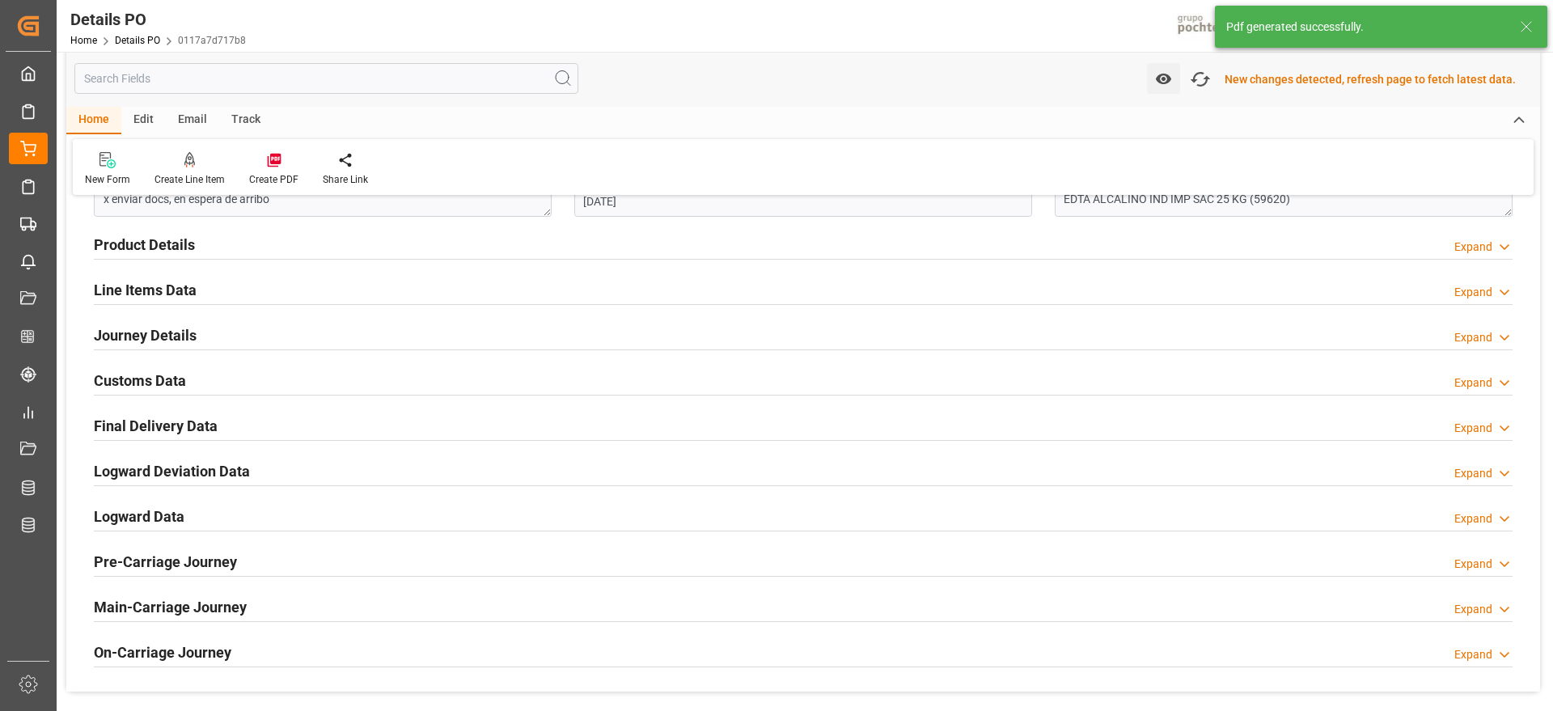
scroll to position [1013, 0]
click at [133, 372] on h2 "Customs Data" at bounding box center [140, 379] width 92 height 22
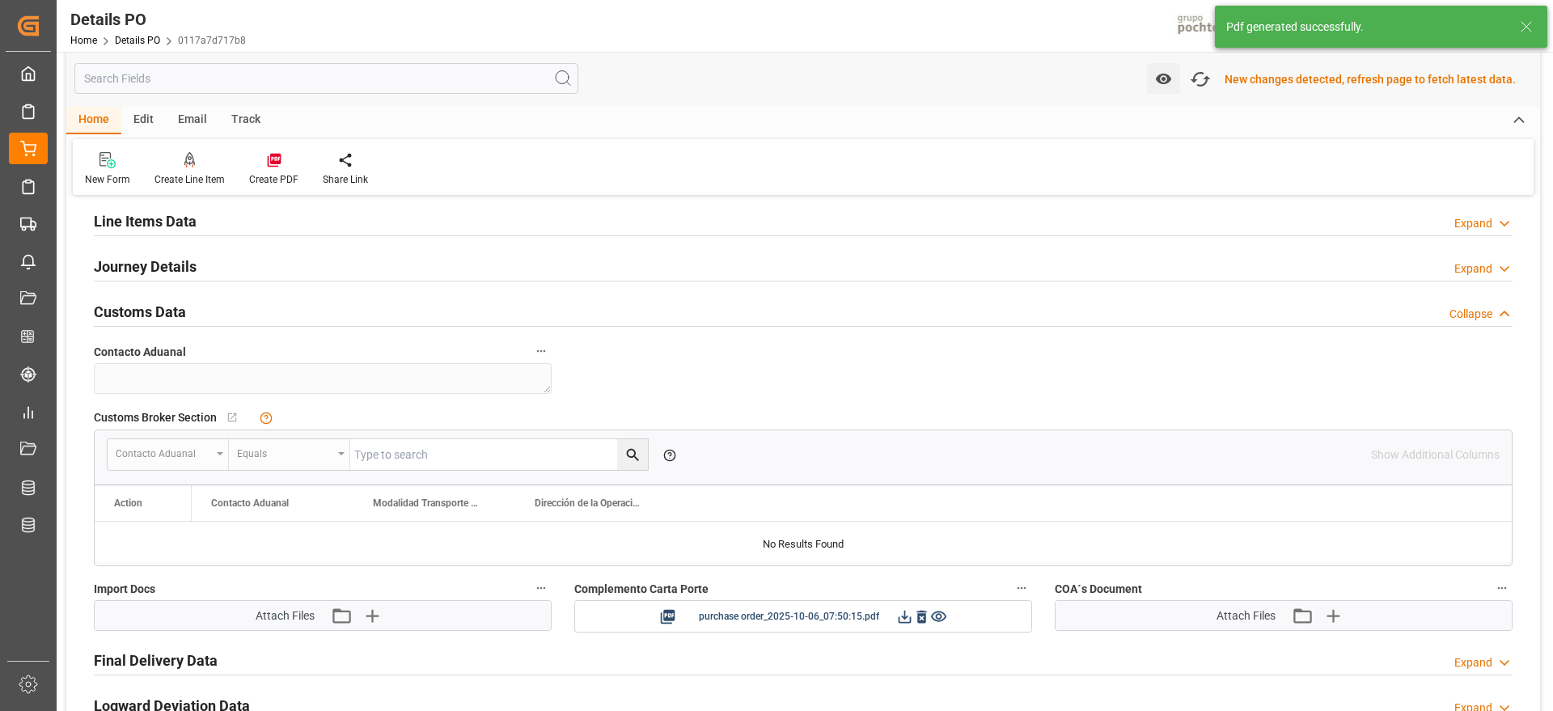
scroll to position [1114, 0]
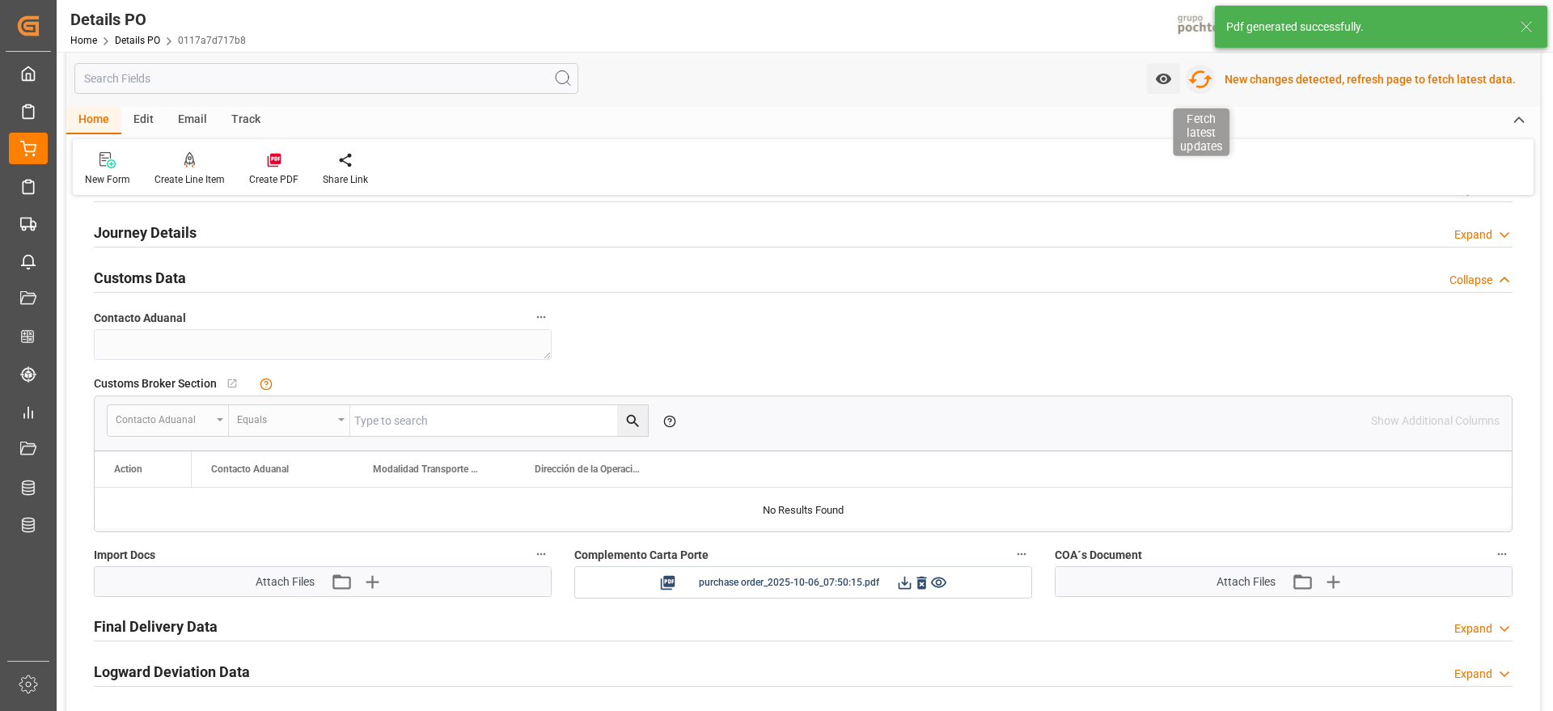
click at [1203, 78] on icon "button" at bounding box center [1201, 79] width 26 height 26
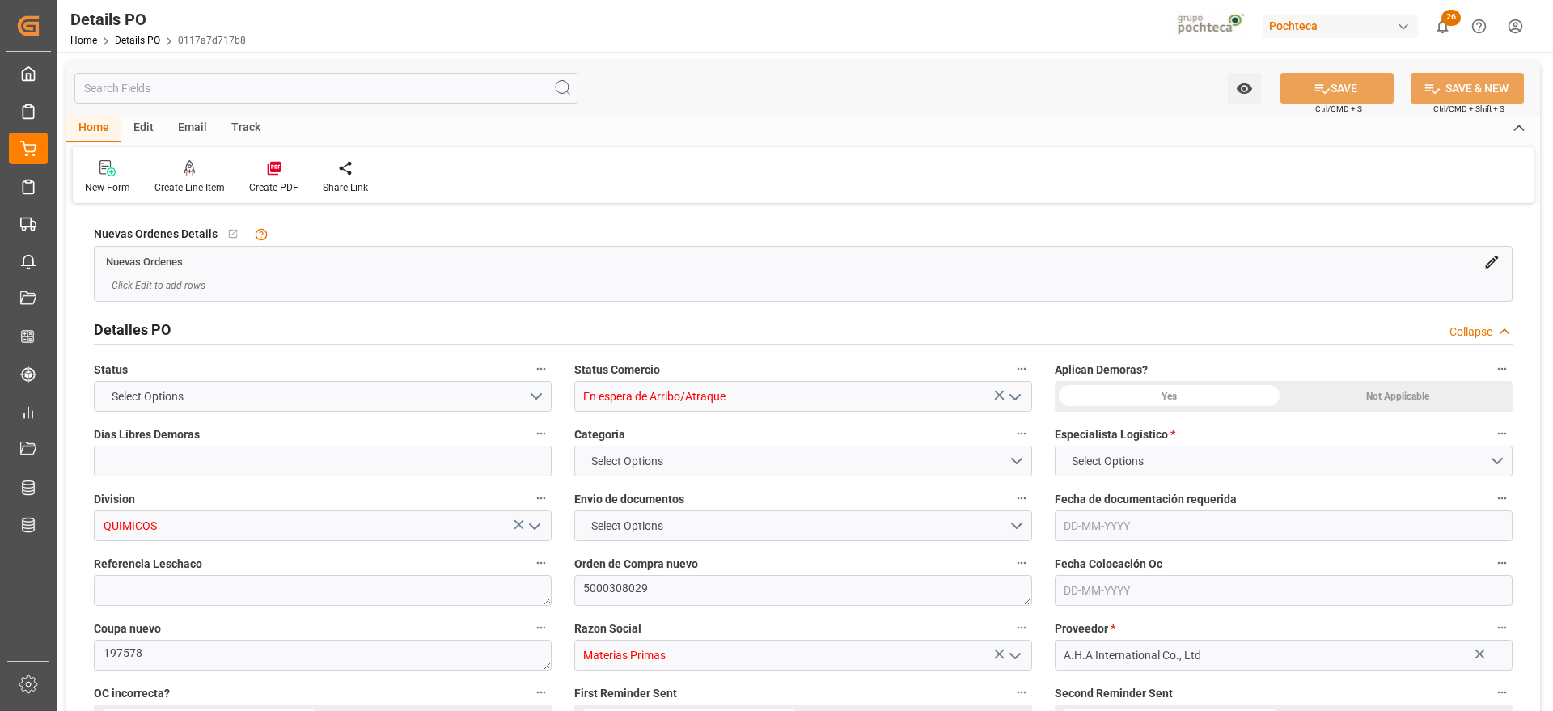
type input "12"
type input "[DATE]"
type input "20-08-2025"
type input "[DATE]"
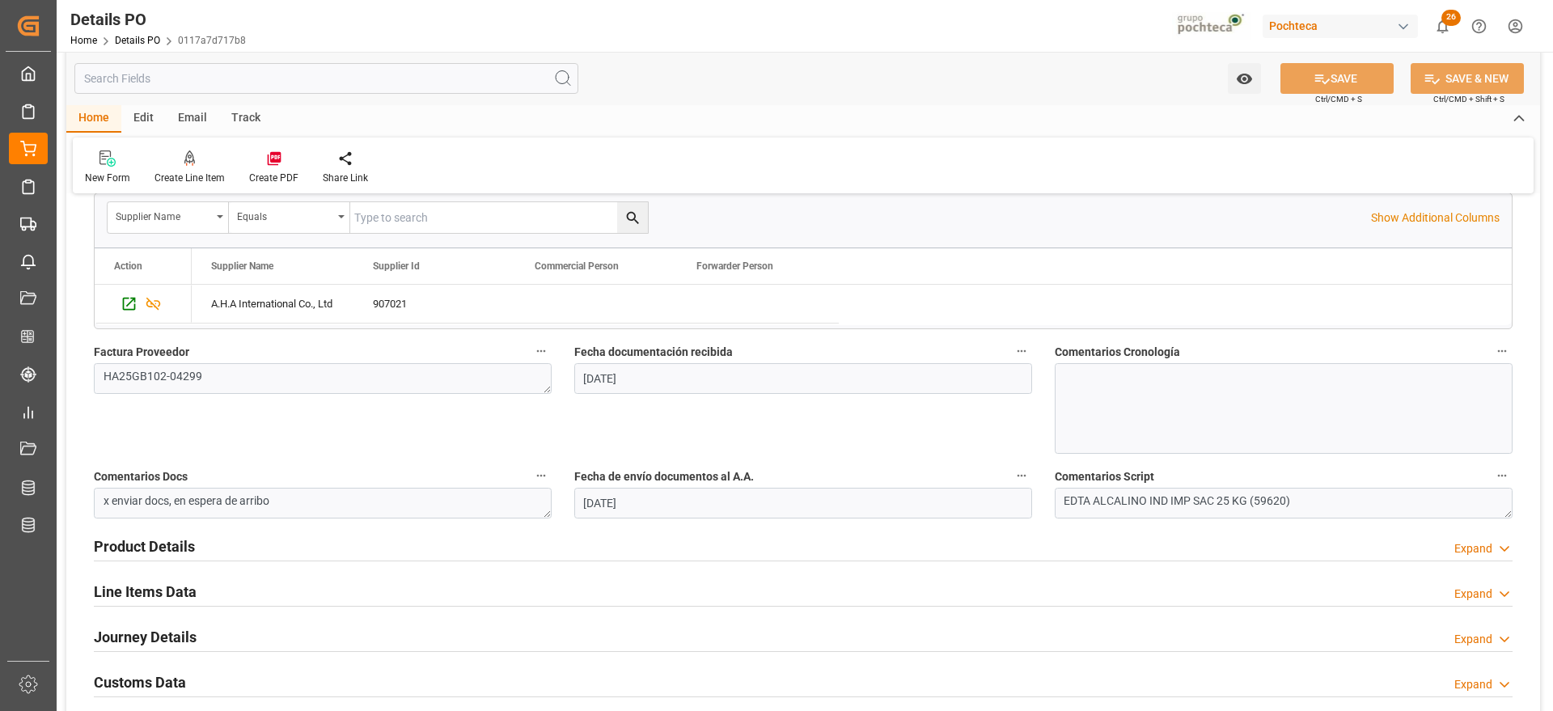
scroll to position [1011, 0]
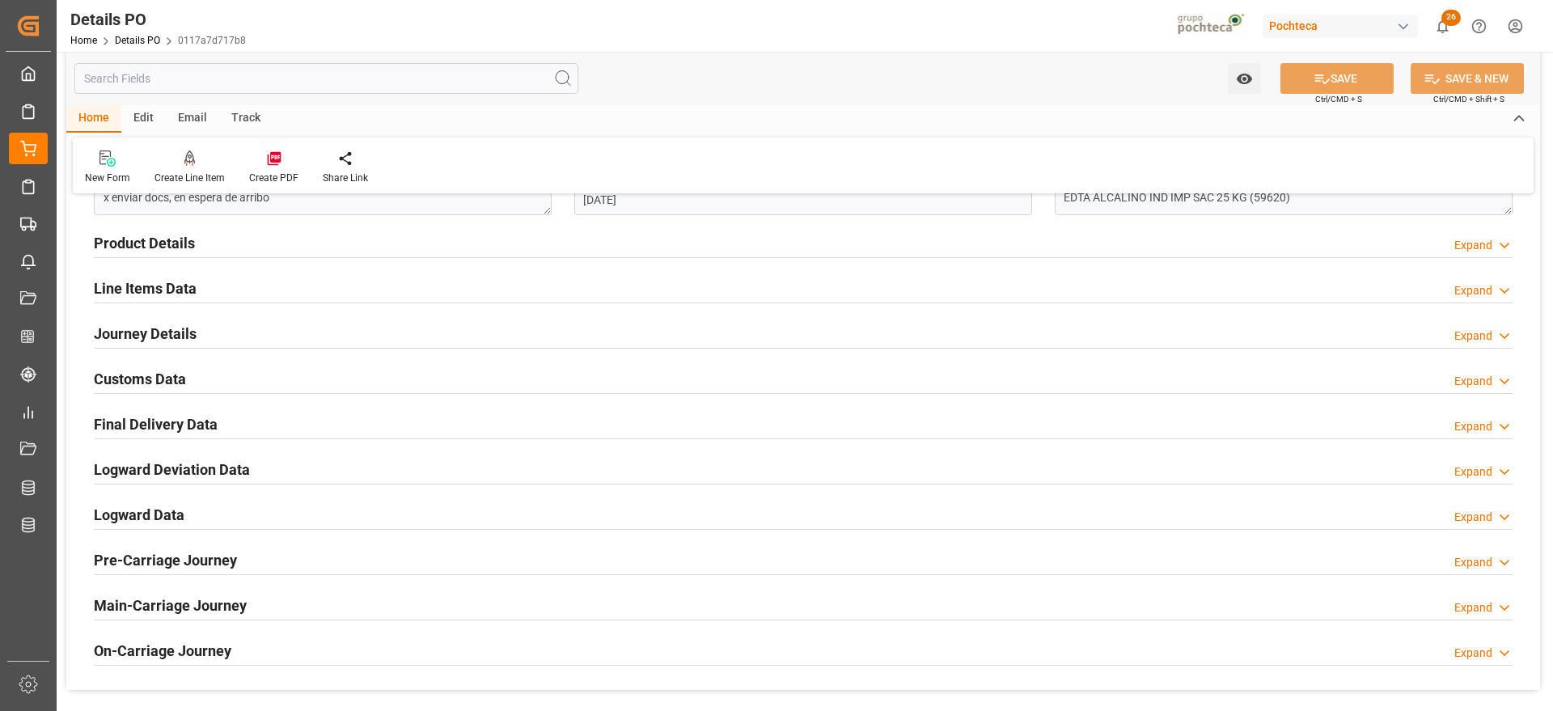
click at [175, 370] on h2 "Customs Data" at bounding box center [140, 379] width 92 height 22
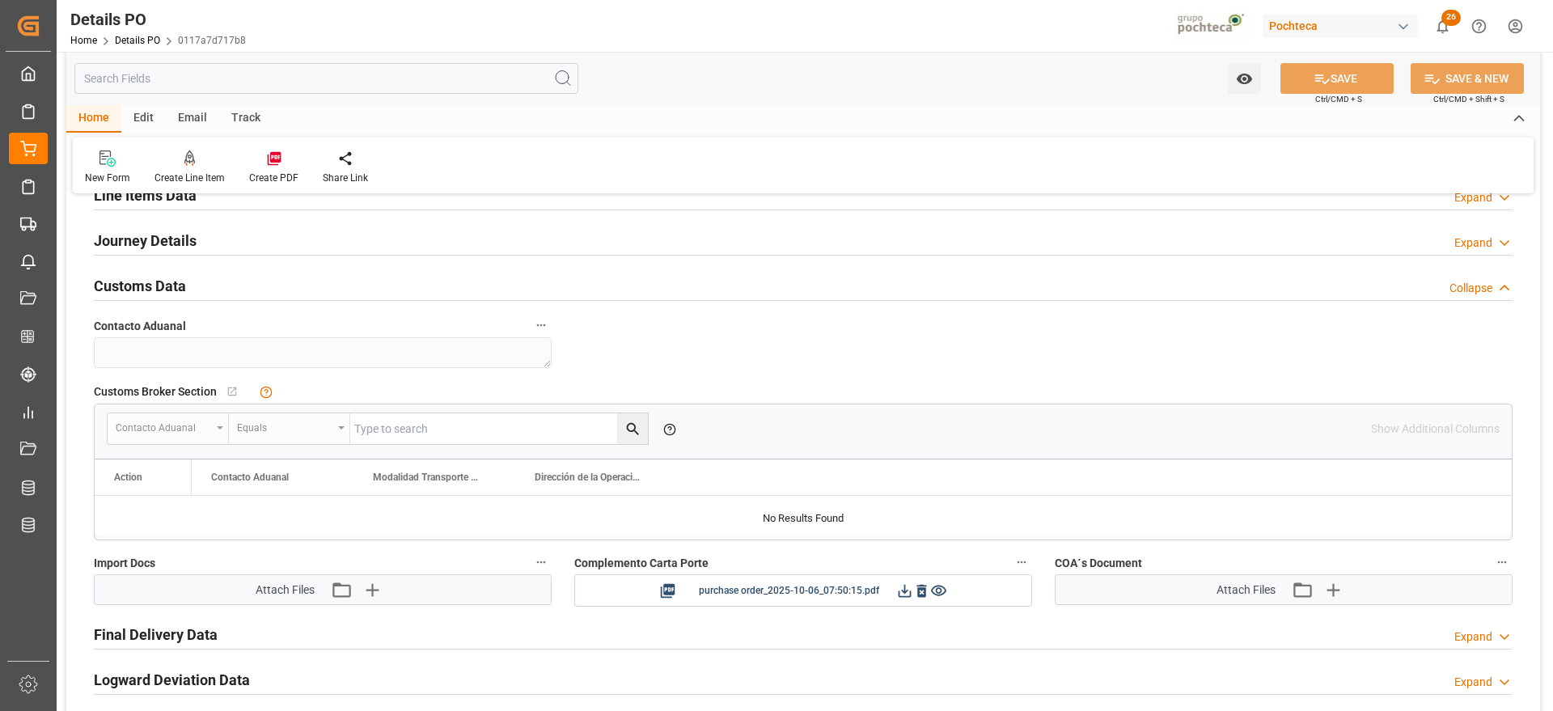
scroll to position [1213, 0]
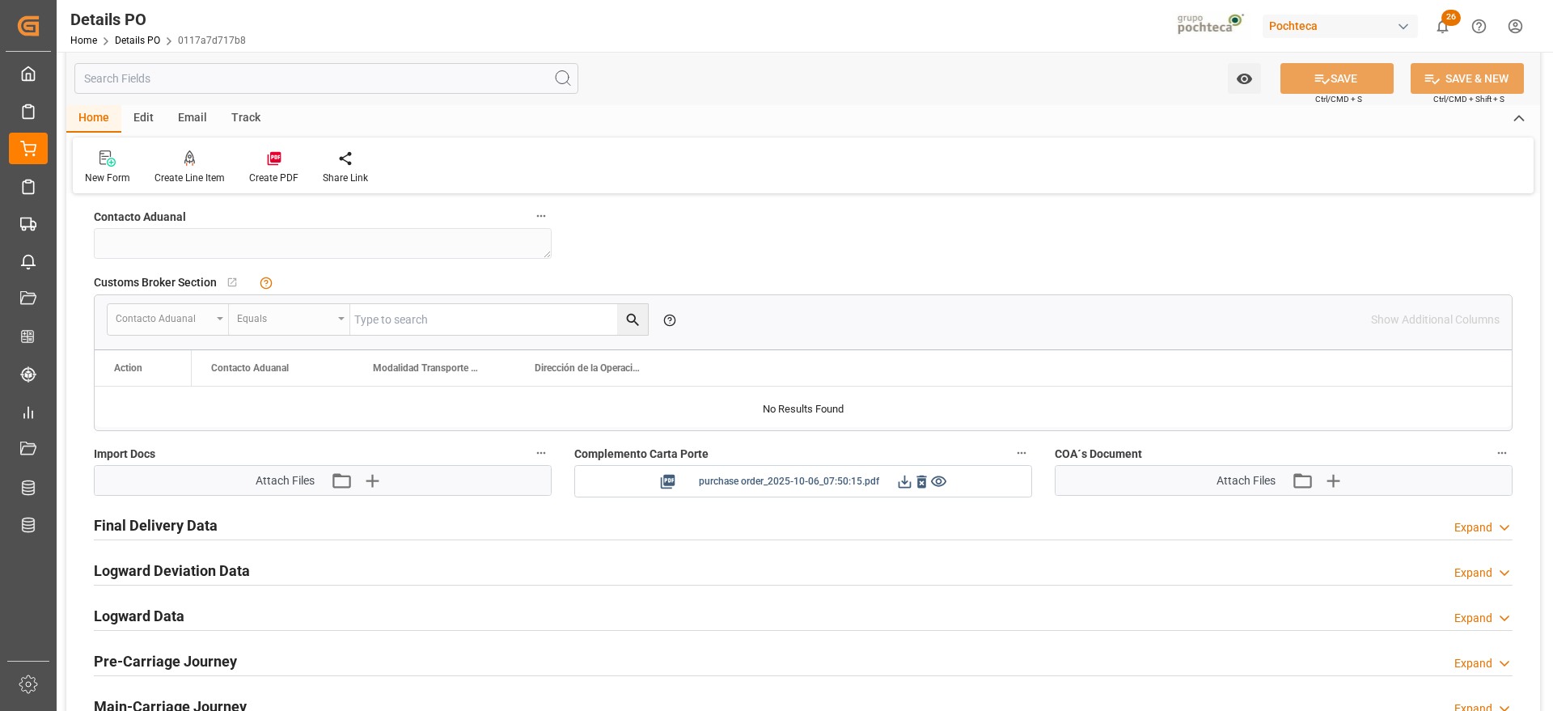
click at [904, 480] on icon at bounding box center [904, 481] width 17 height 17
